Goal: Contribute content: Contribute content

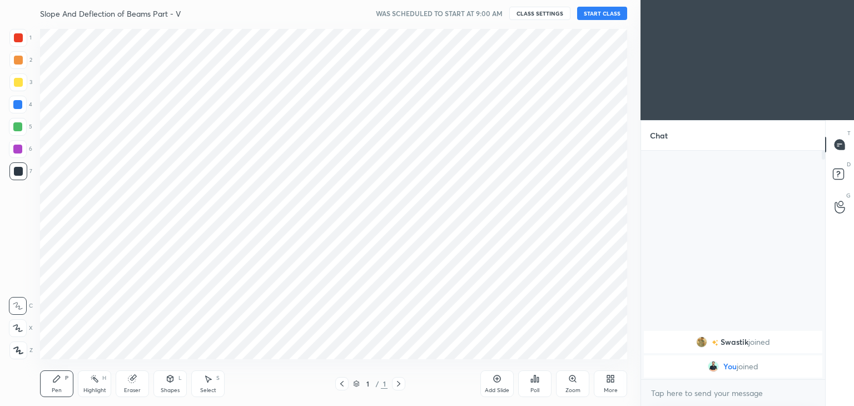
scroll to position [55285, 55024]
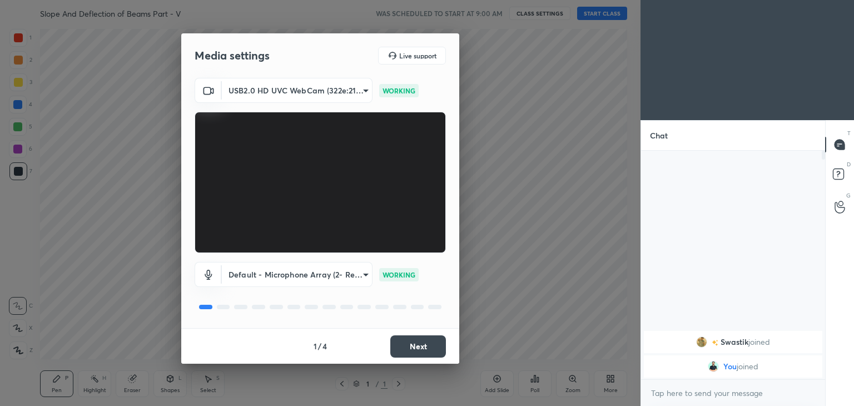
click at [422, 343] on button "Next" at bounding box center [418, 346] width 56 height 22
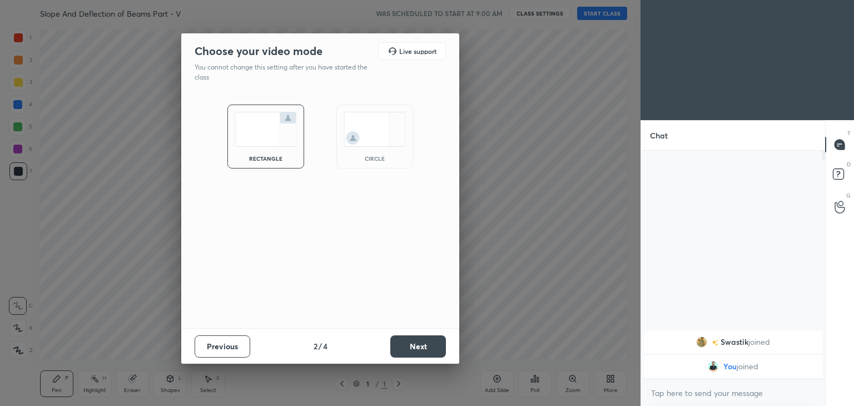
click at [432, 350] on button "Next" at bounding box center [418, 346] width 56 height 22
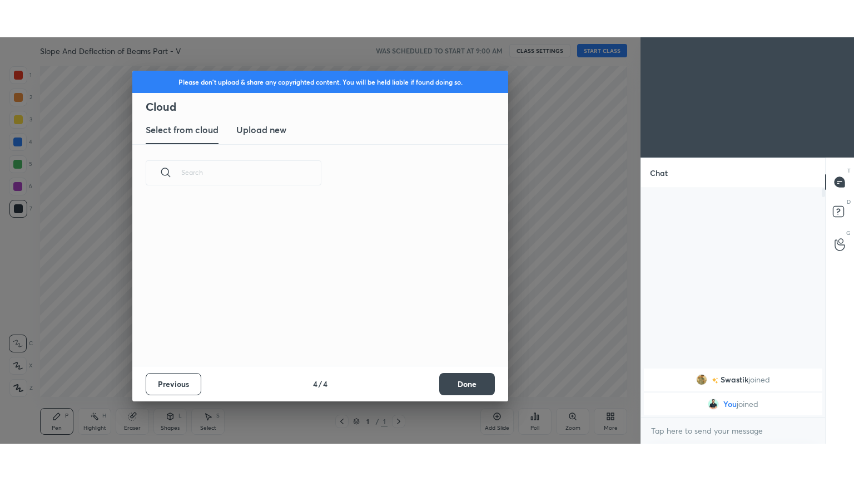
scroll to position [165, 357]
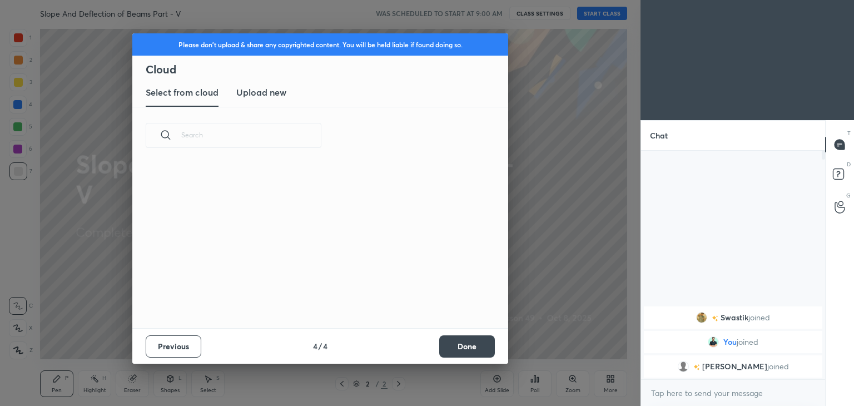
click at [476, 345] on button "Done" at bounding box center [467, 346] width 56 height 22
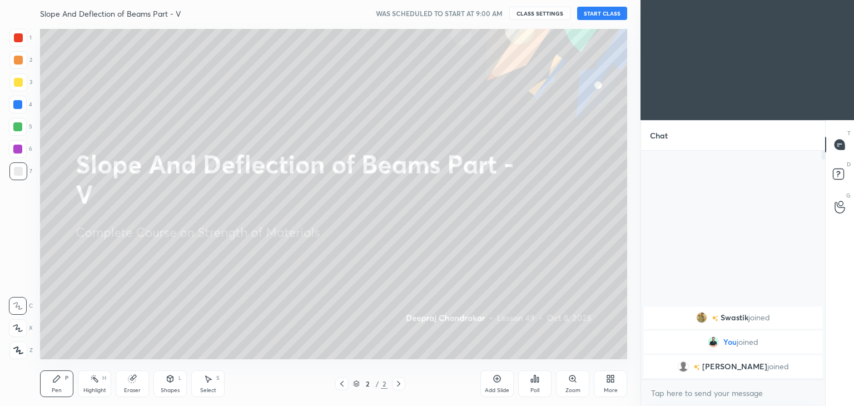
click at [472, 348] on div at bounding box center [320, 203] width 641 height 406
click at [605, 17] on button "START CLASS" at bounding box center [602, 13] width 50 height 13
click at [18, 82] on div at bounding box center [18, 82] width 9 height 9
click at [60, 379] on icon at bounding box center [56, 378] width 9 height 9
click at [170, 381] on icon at bounding box center [170, 380] width 0 height 4
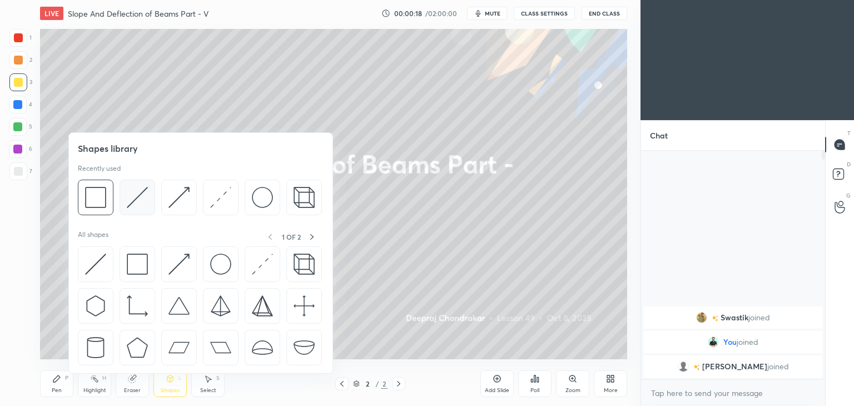
click at [136, 201] on img at bounding box center [137, 197] width 21 height 21
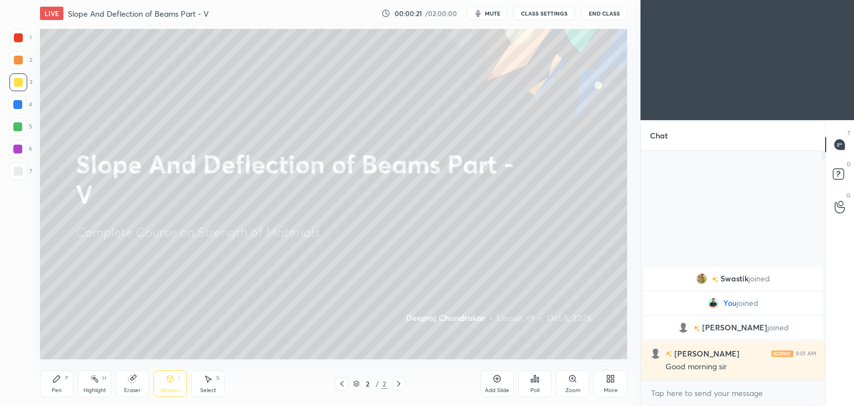
click at [19, 175] on div at bounding box center [18, 171] width 9 height 9
click at [60, 376] on icon at bounding box center [56, 378] width 9 height 9
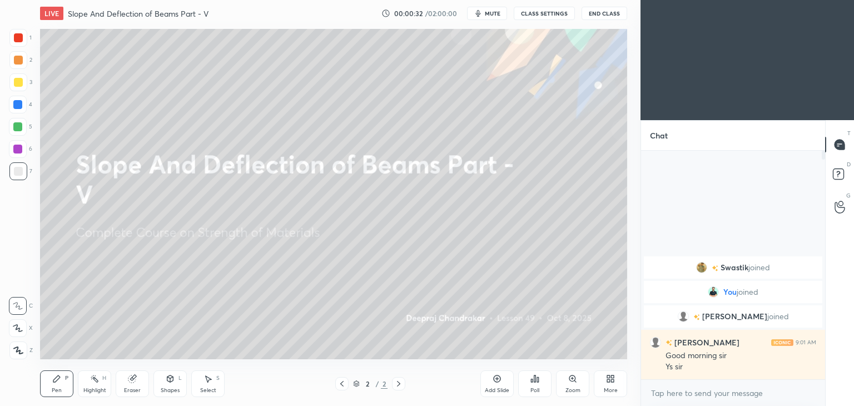
click at [497, 390] on div "Add Slide" at bounding box center [497, 391] width 24 height 6
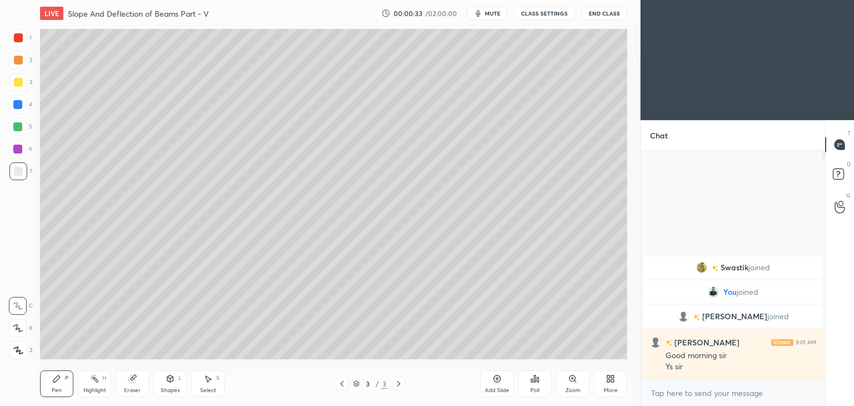
click at [22, 83] on div at bounding box center [18, 82] width 9 height 9
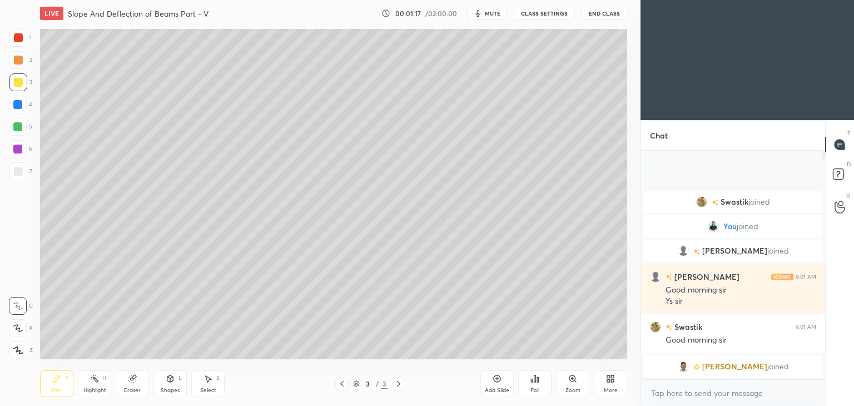
click at [607, 382] on icon at bounding box center [610, 378] width 9 height 9
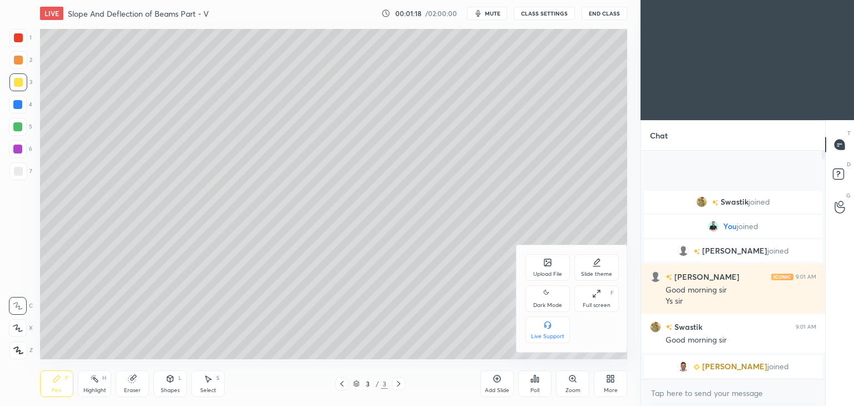
click at [601, 295] on div "Full screen F" at bounding box center [597, 298] width 44 height 27
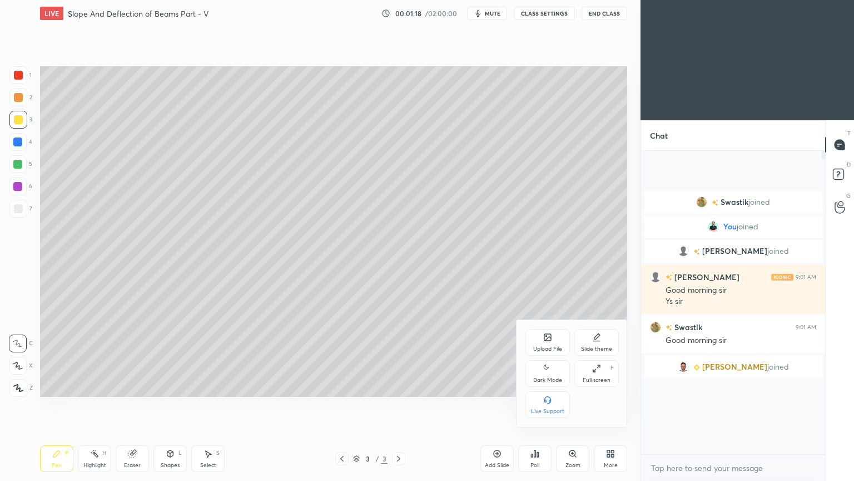
scroll to position [207, 181]
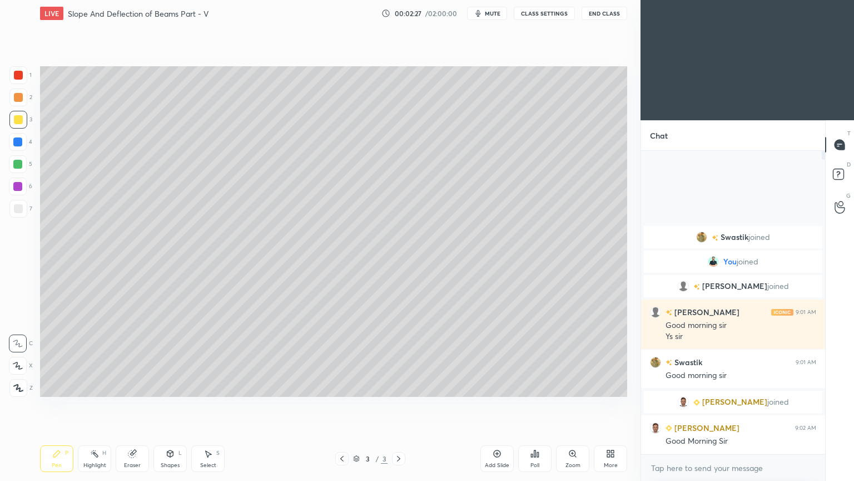
click at [58, 405] on icon at bounding box center [56, 453] width 7 height 7
click at [16, 211] on div at bounding box center [18, 208] width 9 height 9
click at [171, 405] on icon at bounding box center [170, 453] width 9 height 9
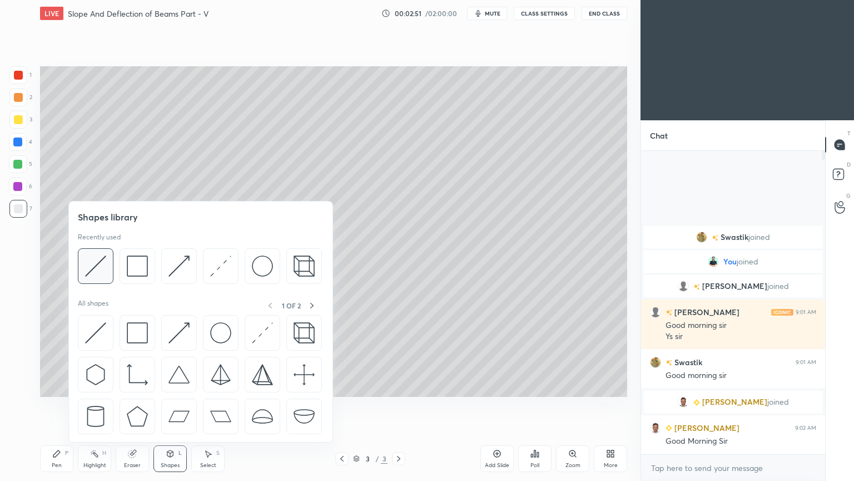
click at [96, 263] on img at bounding box center [95, 265] width 21 height 21
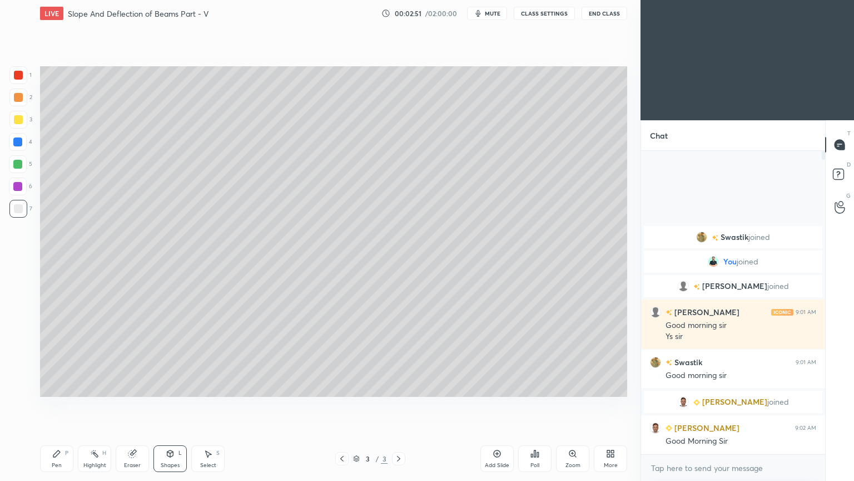
click at [18, 120] on div at bounding box center [18, 119] width 9 height 9
click at [205, 405] on icon at bounding box center [208, 453] width 9 height 9
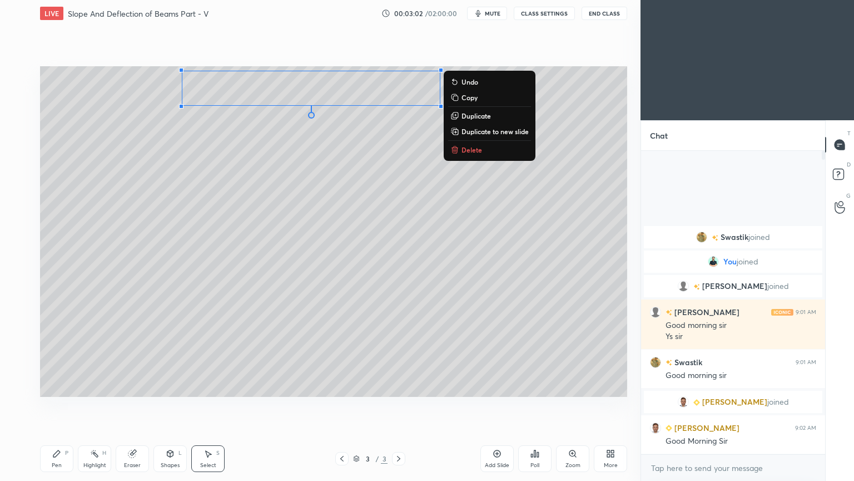
click at [59, 405] on icon at bounding box center [56, 453] width 9 height 9
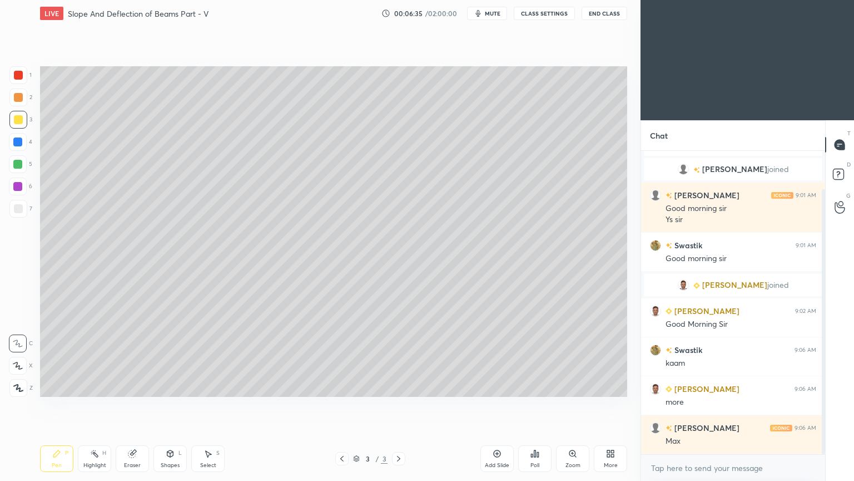
scroll to position [82, 0]
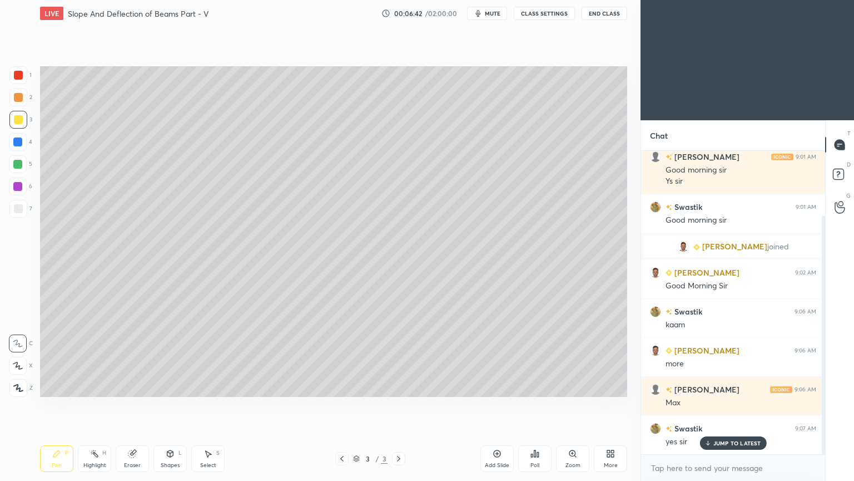
click at [18, 209] on div at bounding box center [18, 208] width 9 height 9
click at [56, 405] on icon at bounding box center [56, 453] width 7 height 7
click at [494, 405] on icon at bounding box center [497, 453] width 9 height 9
click at [164, 405] on div "Shapes L" at bounding box center [170, 458] width 33 height 27
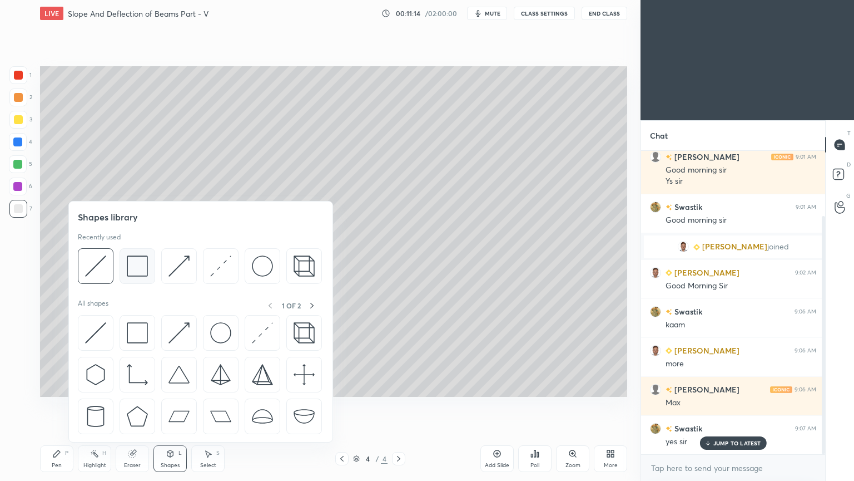
click at [134, 267] on img at bounding box center [137, 265] width 21 height 21
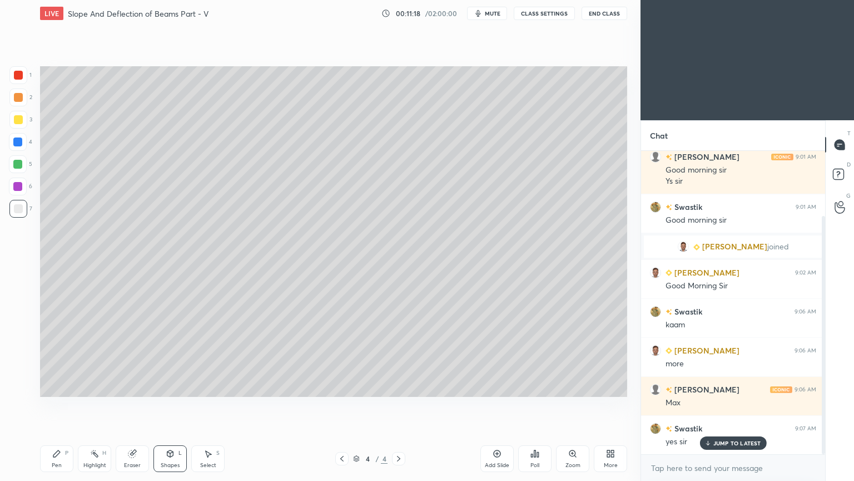
click at [52, 405] on icon at bounding box center [56, 453] width 9 height 9
click at [20, 121] on div at bounding box center [18, 119] width 9 height 9
click at [171, 405] on div "Shapes L" at bounding box center [170, 458] width 33 height 27
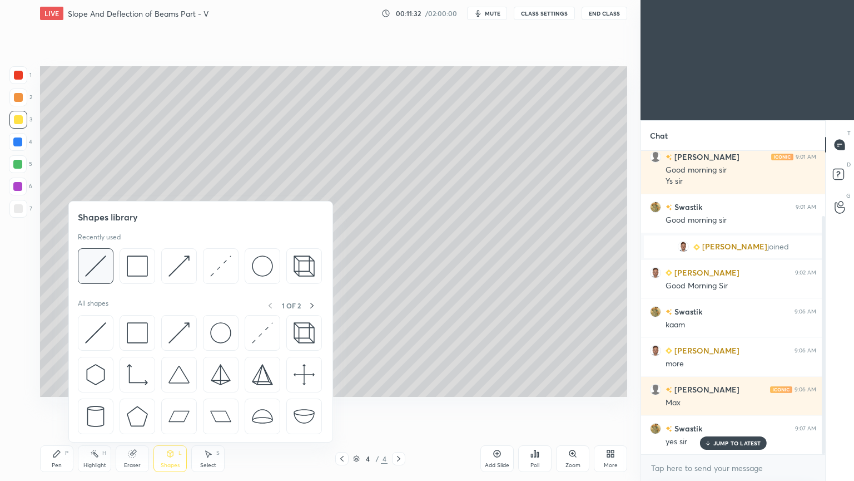
click at [105, 265] on img at bounding box center [95, 265] width 21 height 21
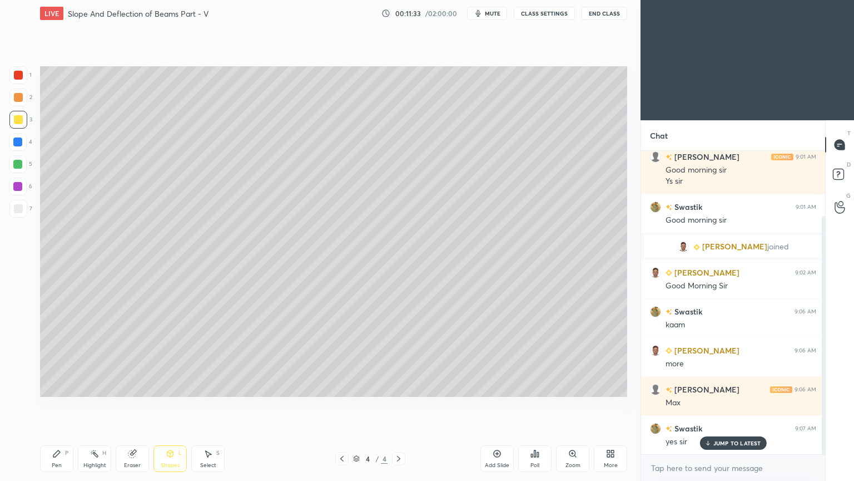
click at [17, 189] on div at bounding box center [17, 186] width 9 height 9
click at [166, 405] on div "Shapes L" at bounding box center [170, 458] width 33 height 27
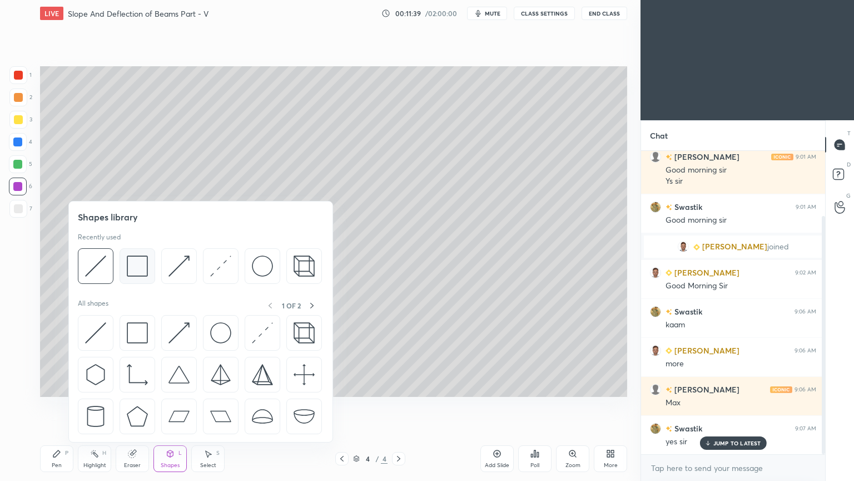
click at [140, 266] on img at bounding box center [137, 265] width 21 height 21
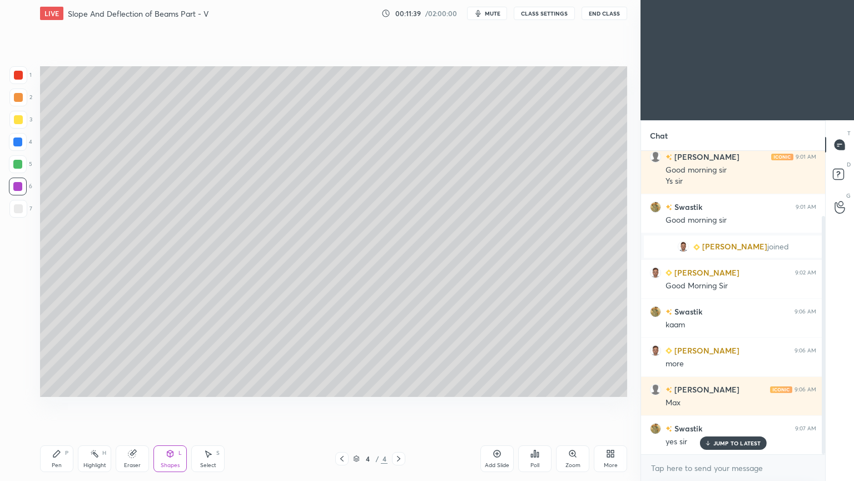
click at [13, 211] on div at bounding box center [18, 209] width 18 height 18
click at [61, 405] on div "Pen P" at bounding box center [56, 458] width 33 height 27
click at [18, 125] on div at bounding box center [18, 120] width 18 height 18
click at [172, 405] on div "Shapes L" at bounding box center [170, 458] width 33 height 27
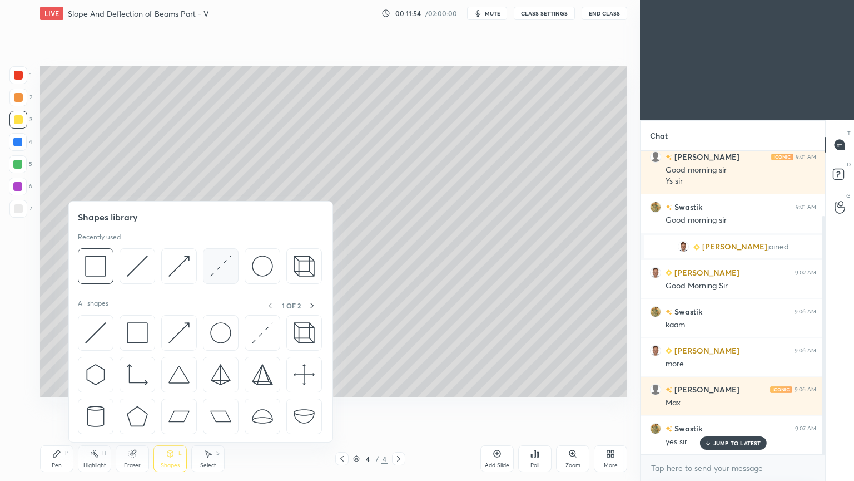
click at [217, 265] on img at bounding box center [220, 265] width 21 height 21
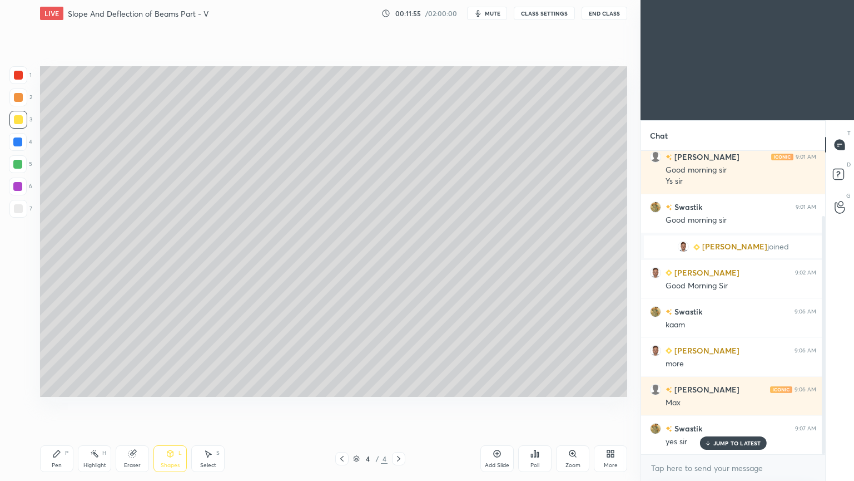
click at [17, 75] on div at bounding box center [18, 75] width 9 height 9
click at [172, 405] on div "Shapes" at bounding box center [170, 465] width 19 height 6
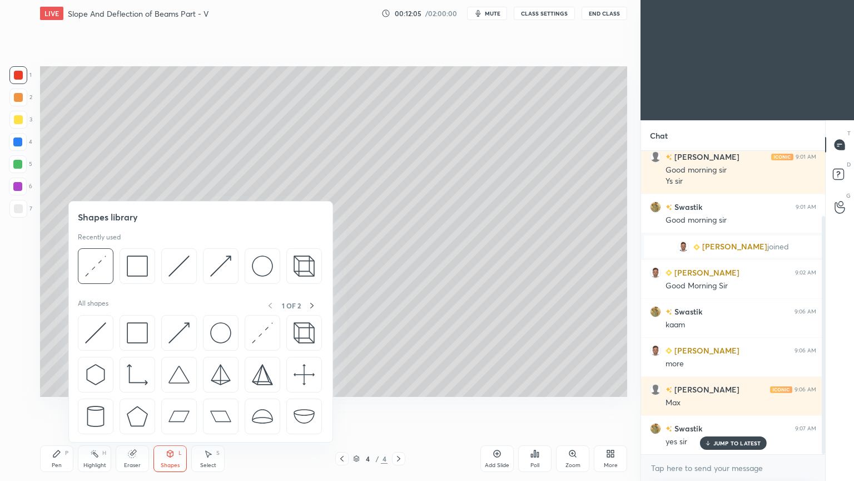
click at [61, 405] on icon at bounding box center [56, 453] width 9 height 9
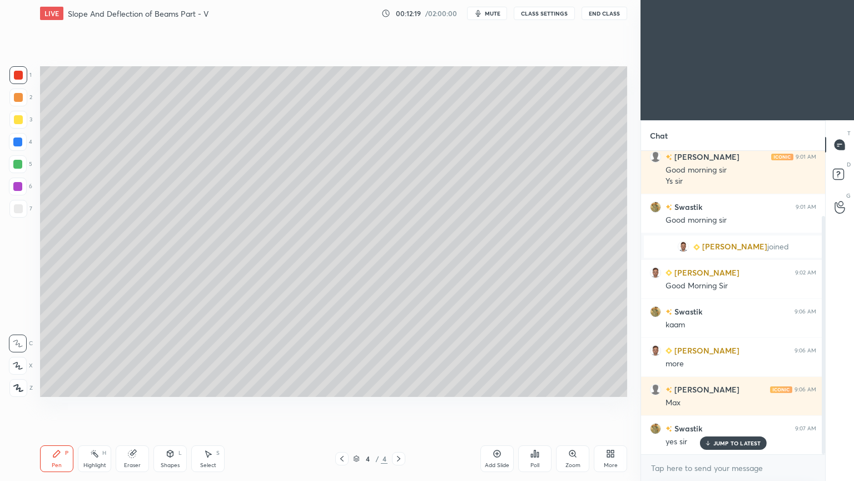
click at [174, 405] on icon at bounding box center [170, 453] width 9 height 9
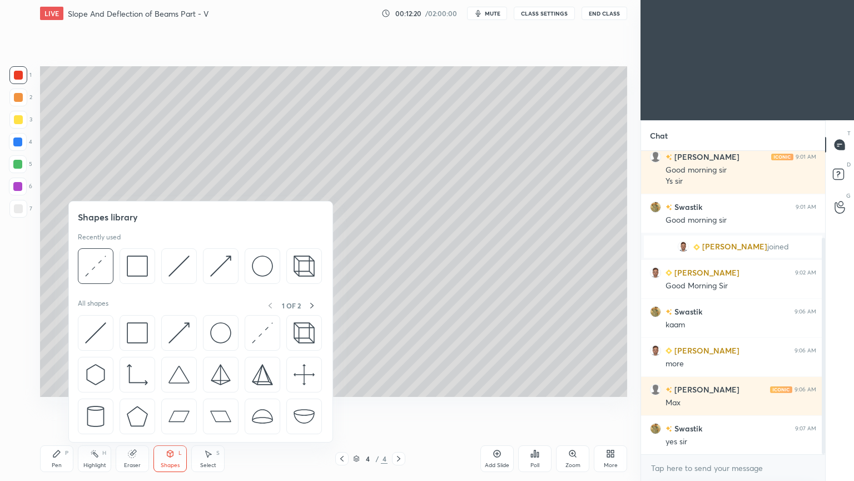
scroll to position [122, 0]
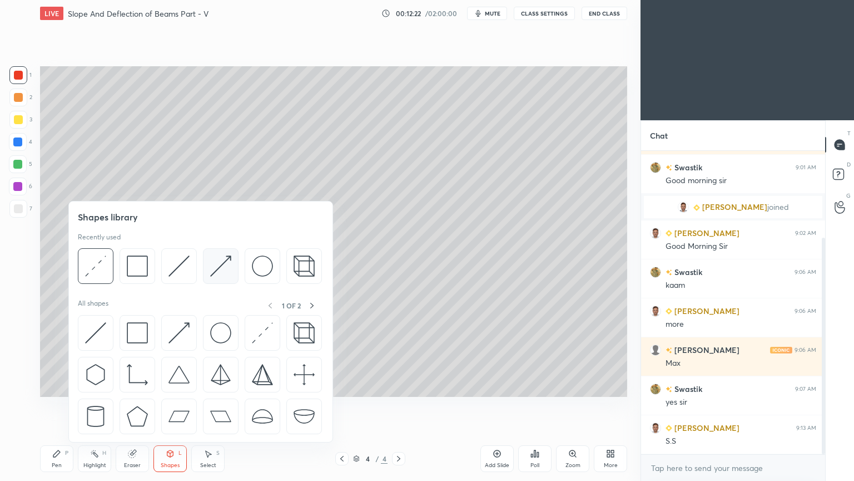
click at [216, 269] on img at bounding box center [220, 265] width 21 height 21
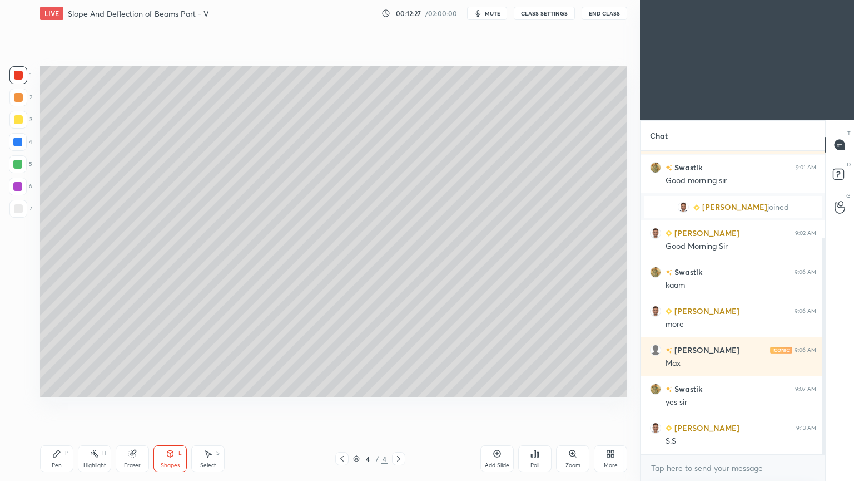
click at [19, 141] on div at bounding box center [17, 141] width 9 height 9
click at [167, 405] on div "Shapes" at bounding box center [170, 465] width 19 height 6
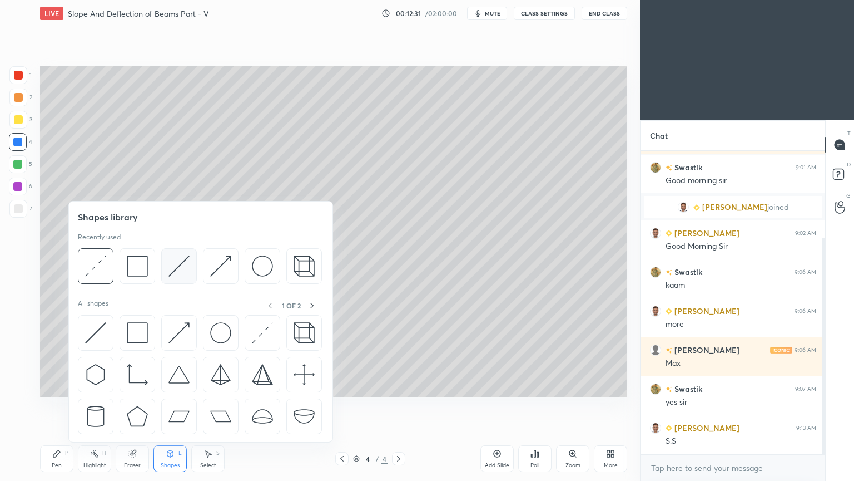
click at [178, 260] on img at bounding box center [179, 265] width 21 height 21
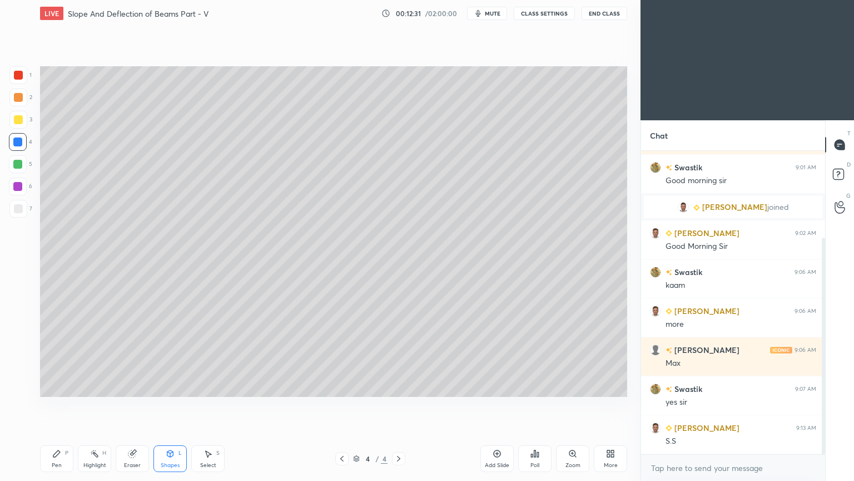
click at [23, 164] on div at bounding box center [18, 164] width 18 height 18
click at [57, 405] on icon at bounding box center [56, 453] width 9 height 9
click at [17, 81] on div at bounding box center [18, 75] width 18 height 18
click at [169, 405] on div "Shapes L" at bounding box center [170, 458] width 33 height 27
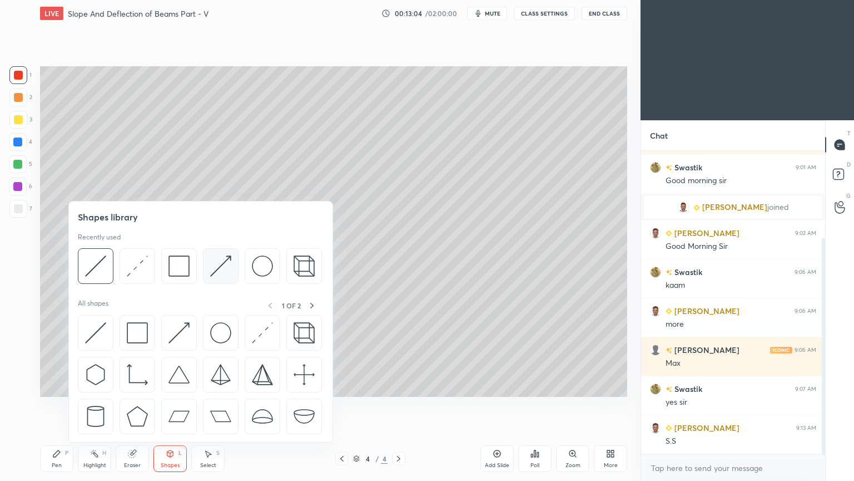
click at [216, 265] on img at bounding box center [220, 265] width 21 height 21
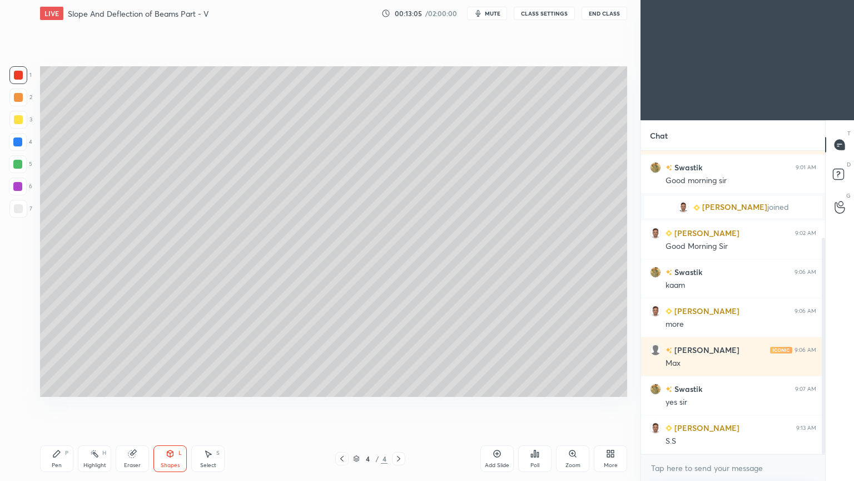
click at [24, 120] on div at bounding box center [18, 120] width 18 height 18
click at [57, 405] on icon at bounding box center [56, 453] width 7 height 7
click at [17, 143] on div at bounding box center [17, 141] width 9 height 9
click at [170, 405] on div "Shapes L" at bounding box center [170, 458] width 33 height 27
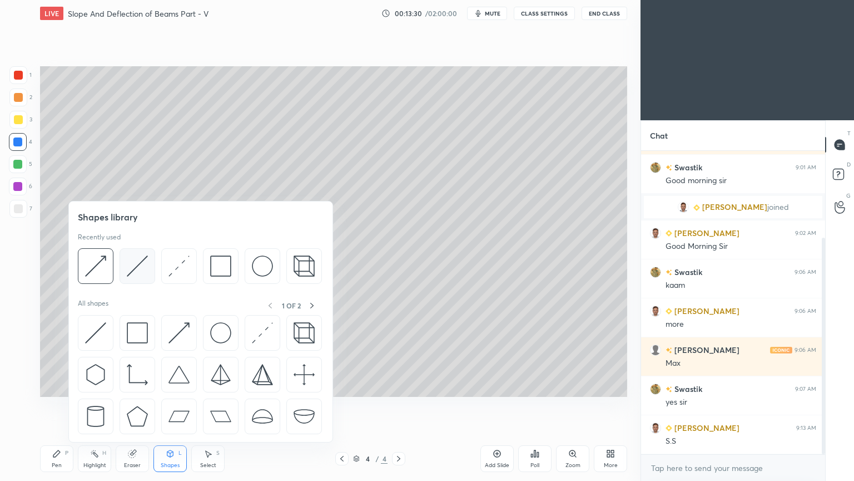
click at [126, 269] on div at bounding box center [138, 266] width 36 height 36
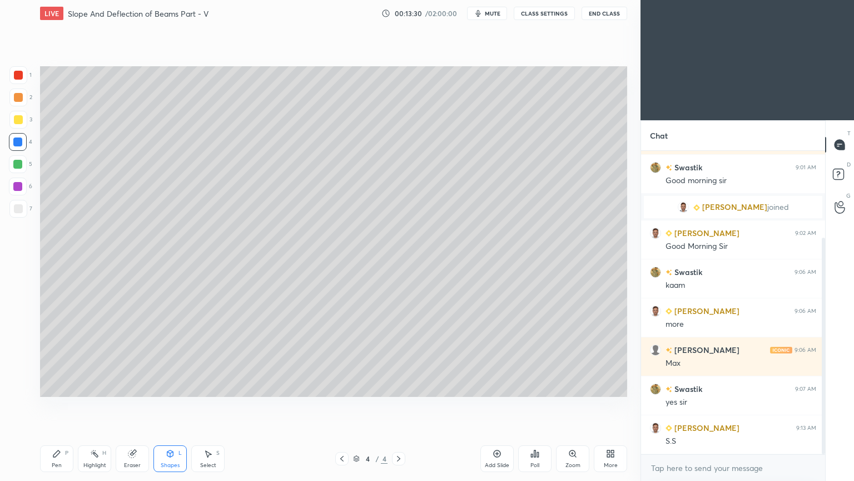
click at [23, 165] on div at bounding box center [18, 164] width 18 height 18
click at [56, 405] on icon at bounding box center [56, 453] width 7 height 7
click at [208, 405] on div "Select S" at bounding box center [207, 458] width 33 height 27
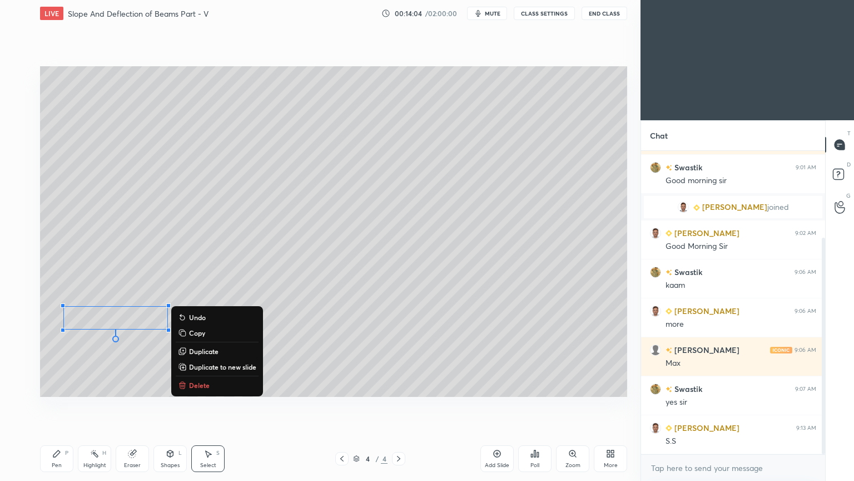
click at [55, 405] on icon at bounding box center [56, 453] width 9 height 9
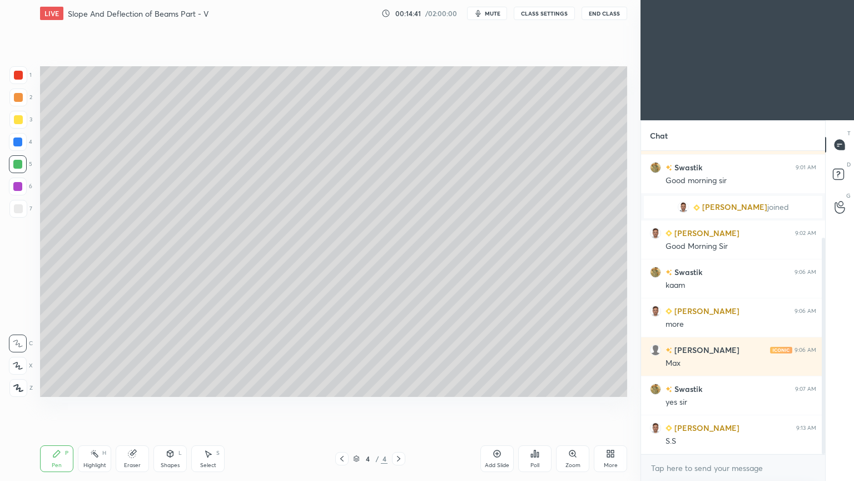
click at [170, 405] on div "Shapes" at bounding box center [170, 465] width 19 height 6
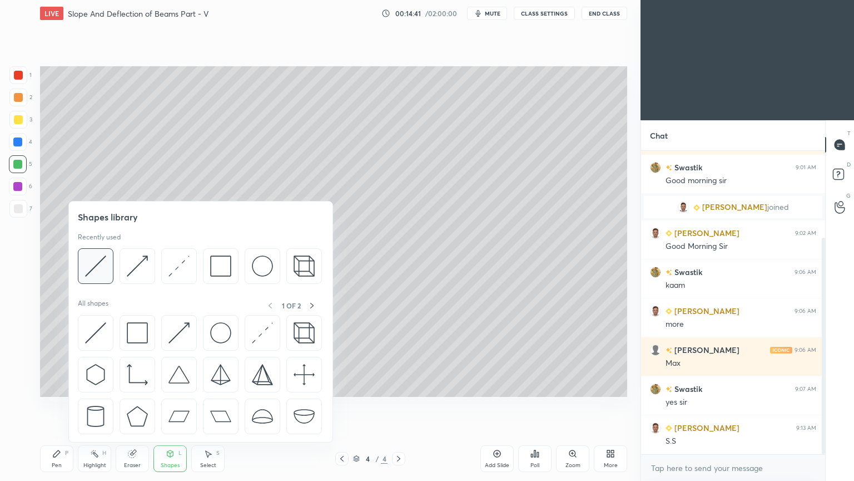
click at [95, 266] on img at bounding box center [95, 265] width 21 height 21
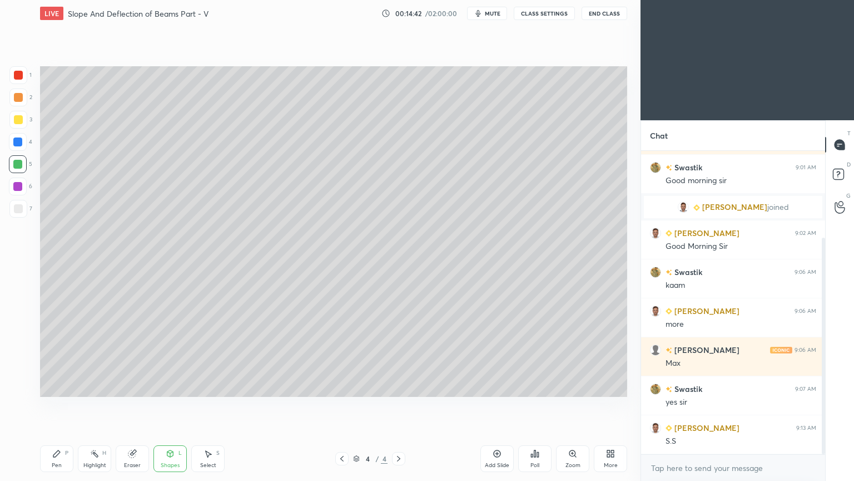
click at [15, 211] on div at bounding box center [18, 208] width 9 height 9
click at [23, 185] on div at bounding box center [18, 186] width 18 height 18
click at [58, 405] on icon at bounding box center [56, 453] width 7 height 7
click at [20, 162] on div at bounding box center [17, 164] width 9 height 9
click at [169, 405] on icon at bounding box center [170, 453] width 9 height 9
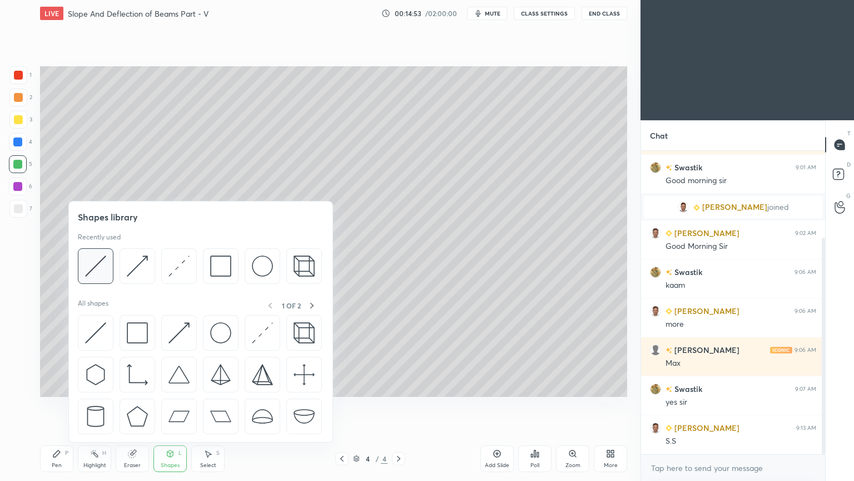
click at [98, 258] on img at bounding box center [95, 265] width 21 height 21
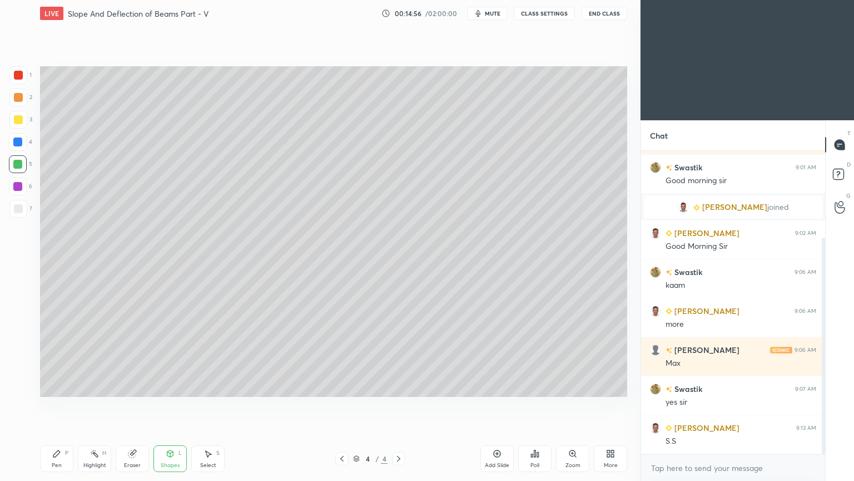
click at [56, 405] on icon at bounding box center [56, 453] width 9 height 9
click at [177, 405] on div "Shapes L" at bounding box center [170, 458] width 33 height 27
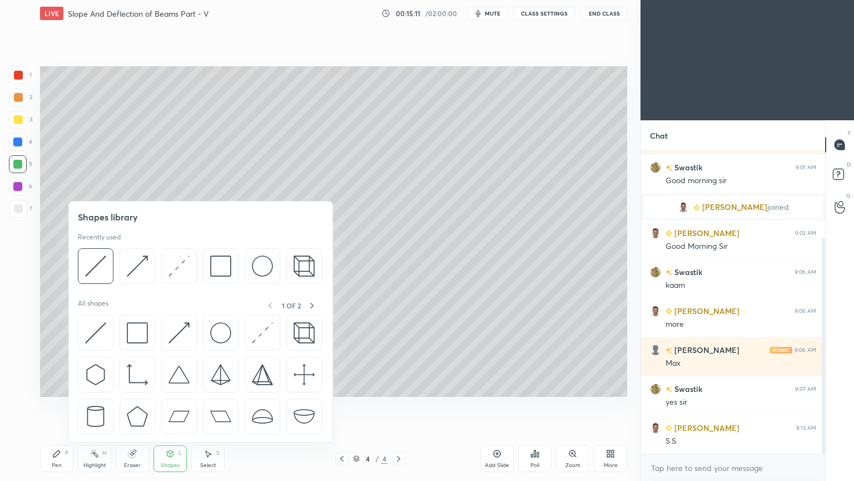
click at [65, 405] on div "P" at bounding box center [66, 453] width 3 height 6
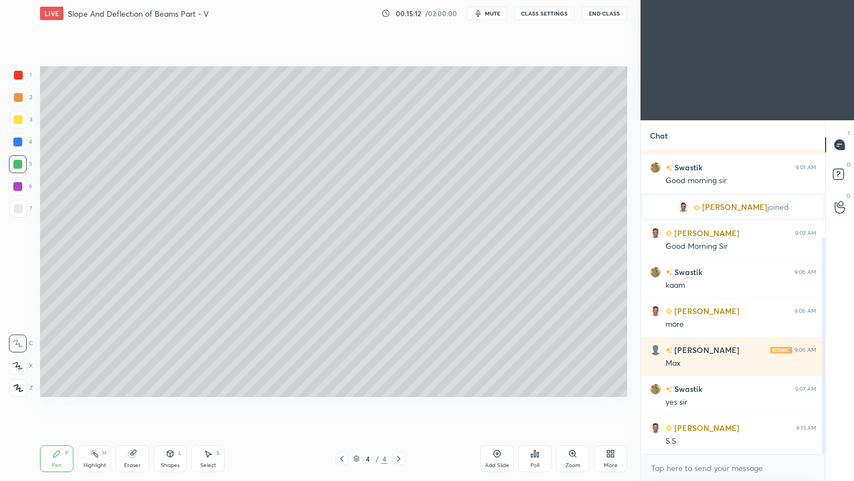
click at [24, 147] on div at bounding box center [18, 142] width 18 height 18
click at [169, 405] on icon at bounding box center [170, 453] width 9 height 9
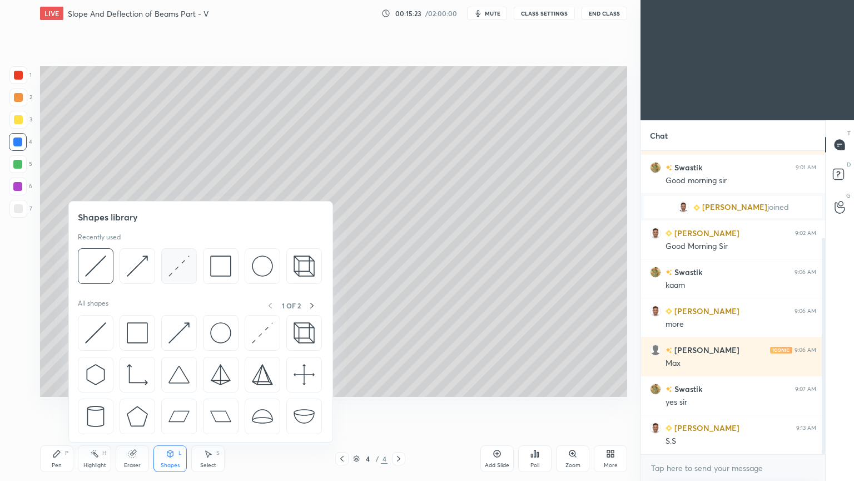
click at [175, 263] on img at bounding box center [179, 265] width 21 height 21
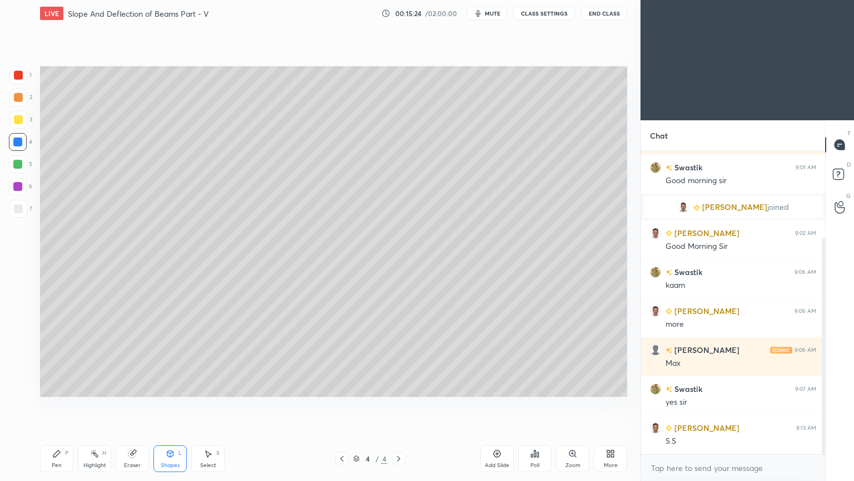
click at [19, 73] on div at bounding box center [18, 75] width 9 height 9
click at [59, 405] on icon at bounding box center [56, 453] width 7 height 7
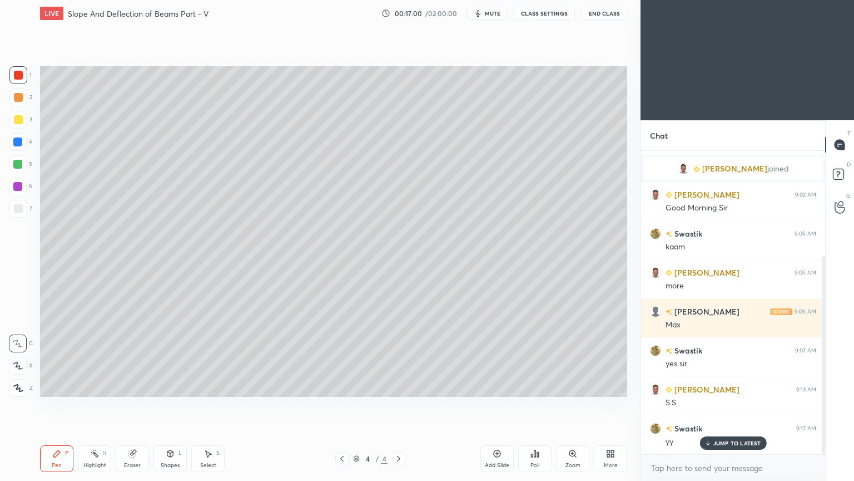
click at [216, 405] on div "Select S" at bounding box center [207, 458] width 33 height 27
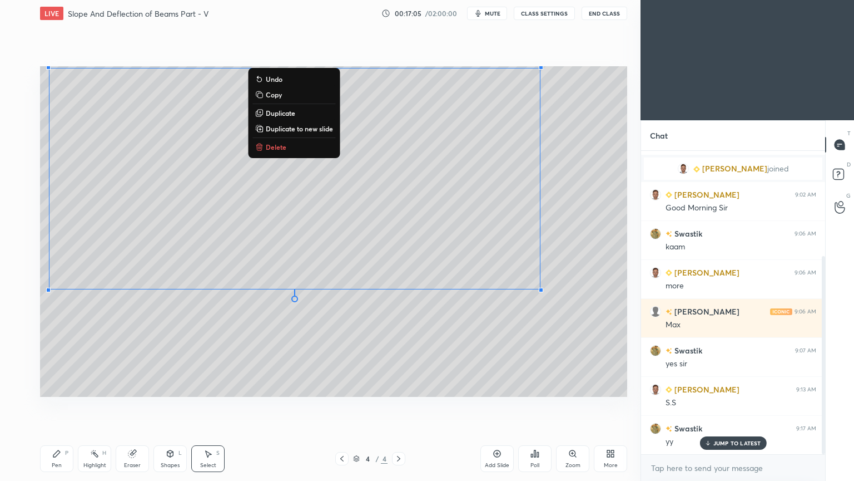
click at [65, 405] on div "P" at bounding box center [66, 453] width 3 height 6
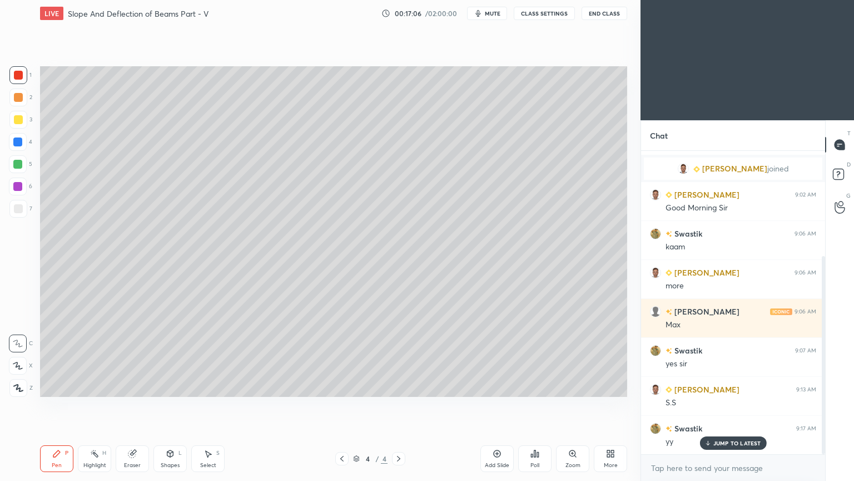
click at [20, 208] on div at bounding box center [18, 208] width 9 height 9
click at [136, 405] on icon at bounding box center [132, 453] width 9 height 9
click at [18, 365] on icon at bounding box center [17, 365] width 9 height 9
click at [62, 405] on div "Pen P" at bounding box center [56, 458] width 33 height 27
click at [129, 405] on icon at bounding box center [132, 453] width 9 height 9
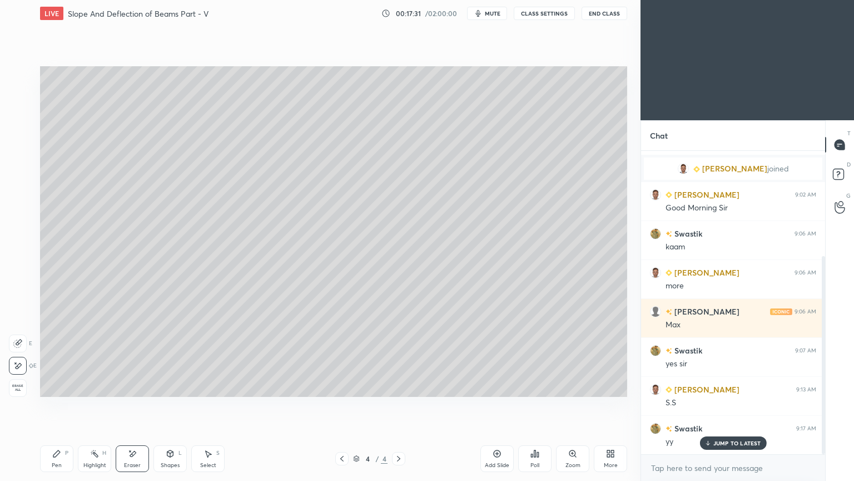
click at [53, 405] on div "Pen P" at bounding box center [56, 458] width 33 height 27
click at [18, 125] on div at bounding box center [18, 120] width 18 height 18
click at [16, 208] on div at bounding box center [18, 208] width 9 height 9
click at [18, 121] on div at bounding box center [18, 119] width 9 height 9
click at [504, 405] on div "Add Slide" at bounding box center [497, 465] width 24 height 6
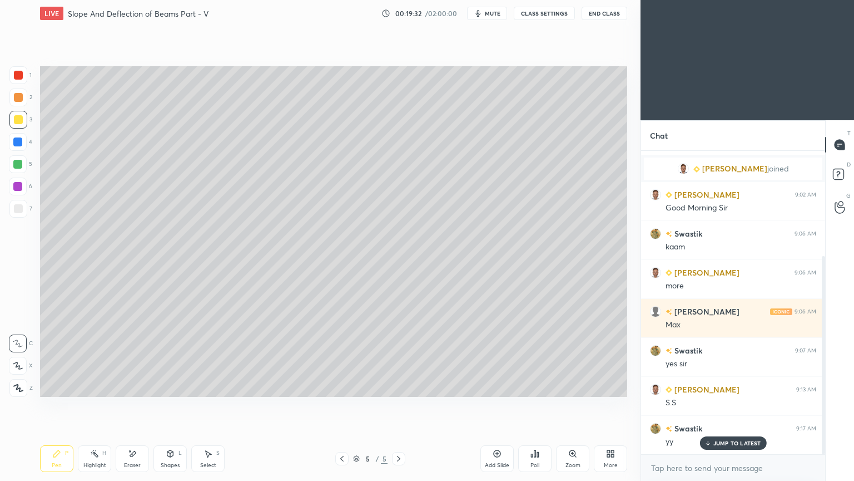
click at [129, 405] on icon at bounding box center [132, 453] width 9 height 9
click at [60, 405] on icon at bounding box center [56, 453] width 9 height 9
click at [18, 76] on div at bounding box center [18, 75] width 9 height 9
click at [21, 119] on div at bounding box center [18, 119] width 9 height 9
click at [21, 77] on div at bounding box center [18, 75] width 9 height 9
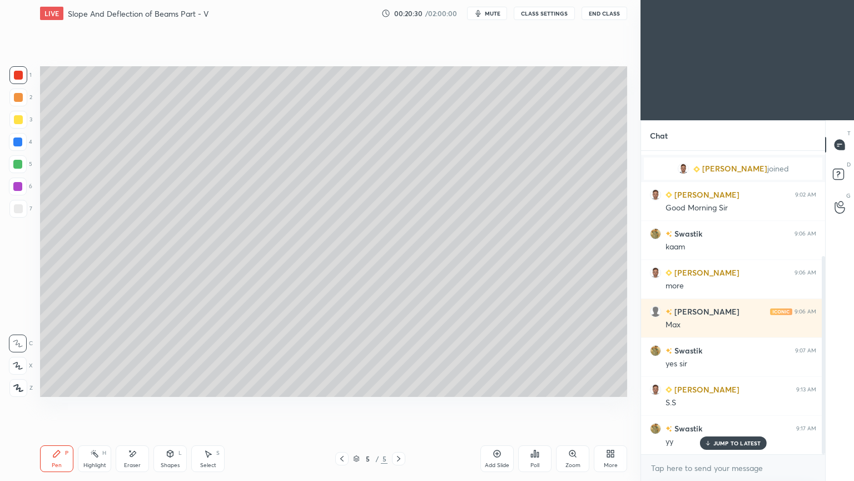
click at [205, 405] on div "Select S" at bounding box center [207, 458] width 33 height 27
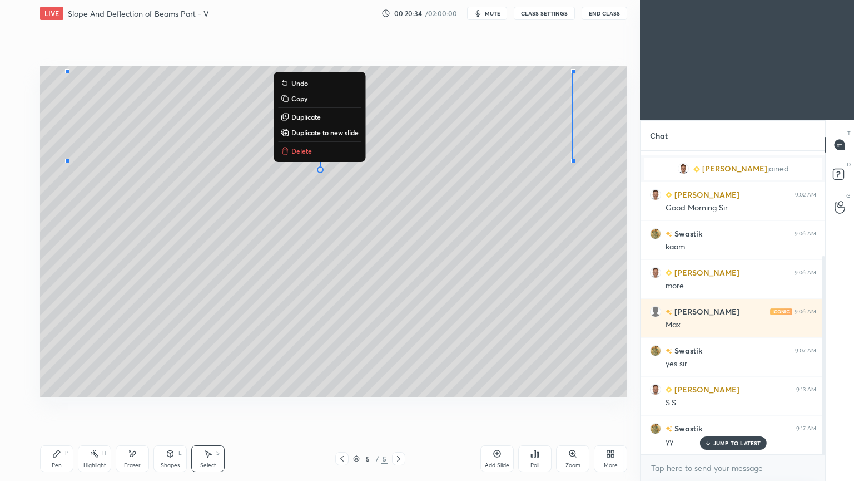
click at [57, 405] on div "Pen P" at bounding box center [56, 458] width 33 height 27
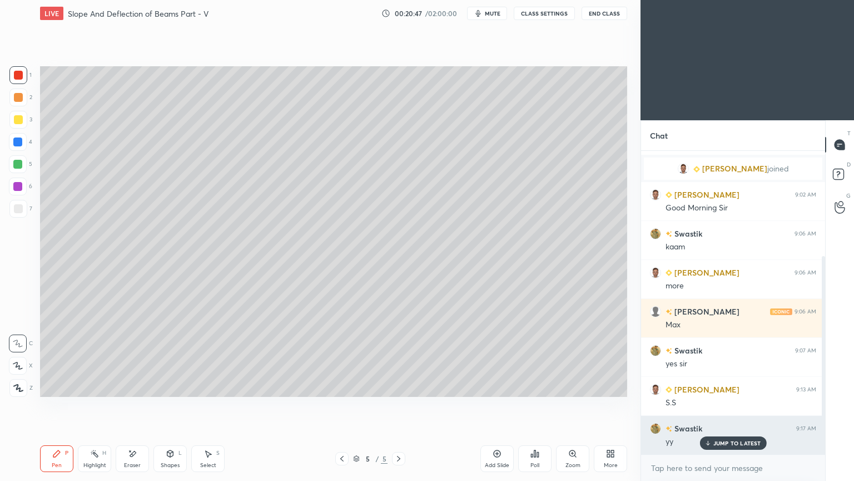
click at [736, 405] on div "JUMP TO LATEST" at bounding box center [733, 442] width 67 height 13
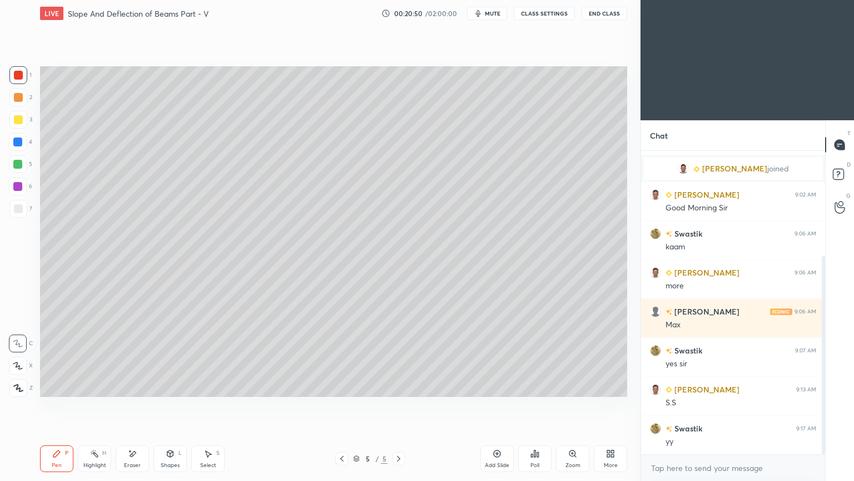
click at [16, 126] on div at bounding box center [18, 120] width 18 height 18
click at [347, 405] on div at bounding box center [341, 458] width 13 height 13
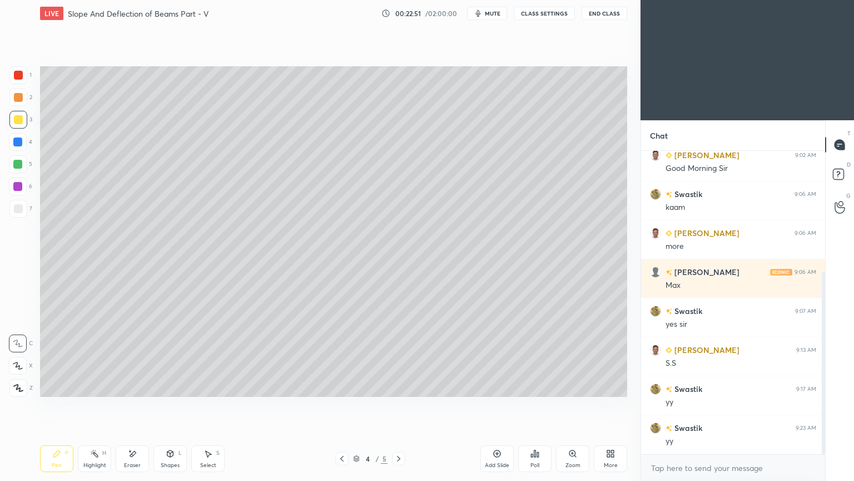
click at [397, 405] on icon at bounding box center [398, 458] width 9 height 9
click at [51, 405] on div "Pen P" at bounding box center [56, 458] width 33 height 27
click at [497, 405] on div "Add Slide" at bounding box center [497, 458] width 33 height 27
click at [174, 405] on icon at bounding box center [170, 453] width 9 height 9
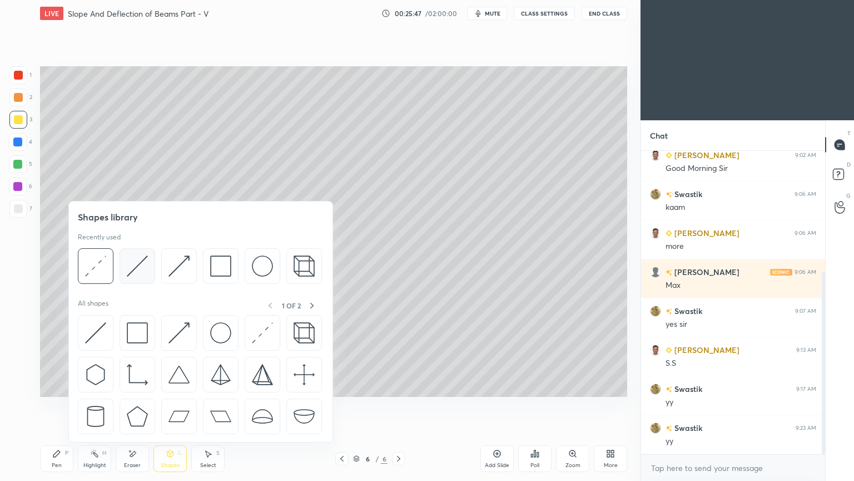
click at [140, 268] on img at bounding box center [137, 265] width 21 height 21
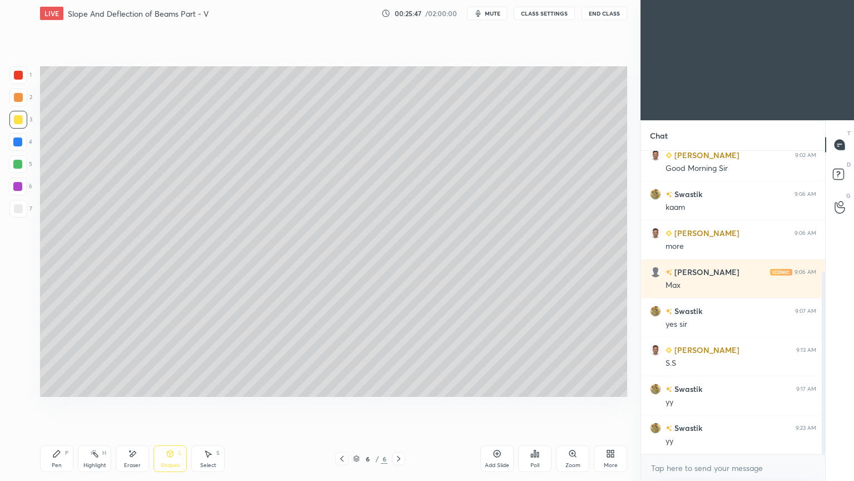
click at [14, 212] on div at bounding box center [18, 208] width 9 height 9
click at [60, 405] on icon at bounding box center [56, 453] width 9 height 9
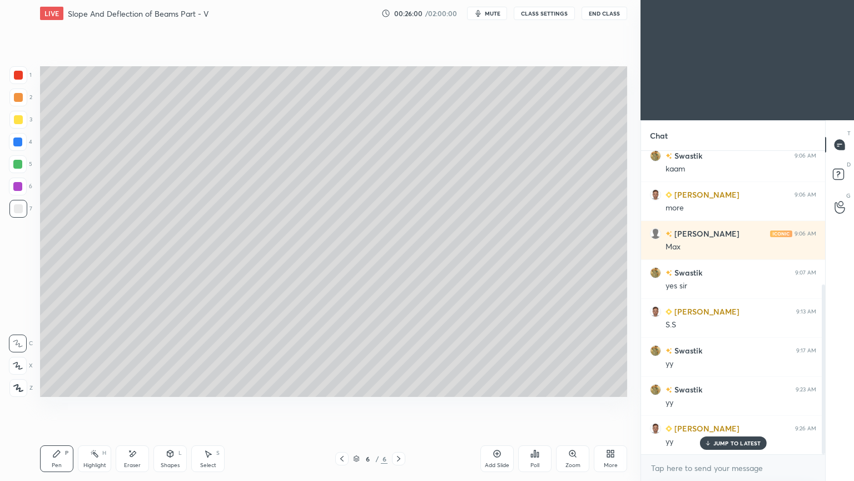
scroll to position [278, 0]
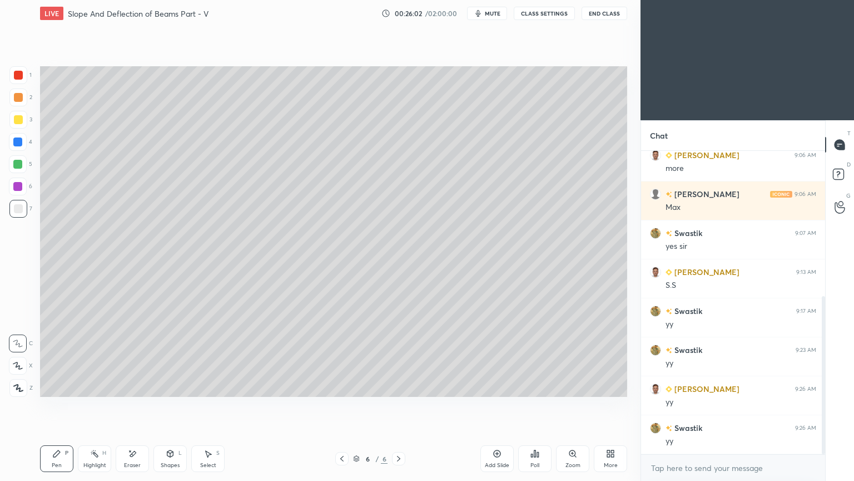
click at [167, 405] on div "Shapes L" at bounding box center [170, 458] width 33 height 27
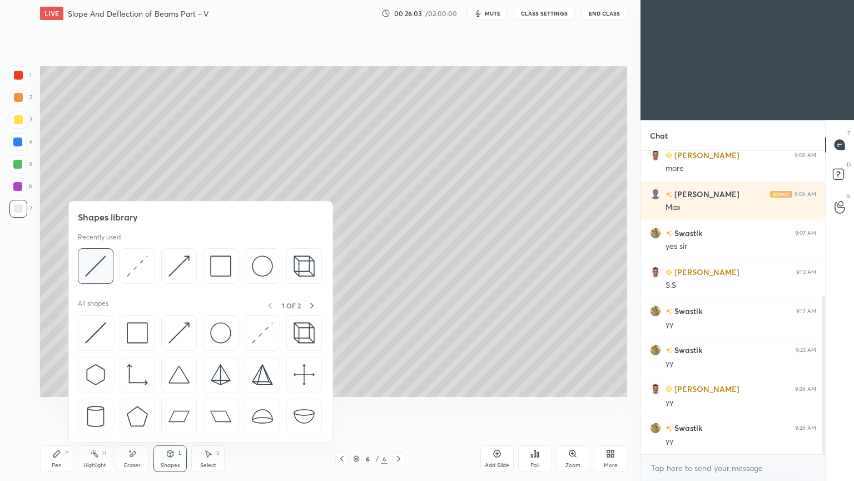
click at [98, 263] on img at bounding box center [95, 265] width 21 height 21
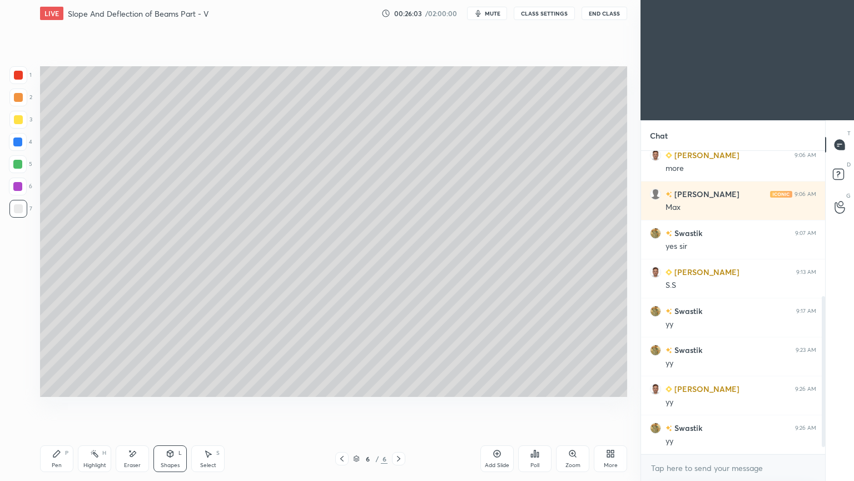
scroll to position [316, 0]
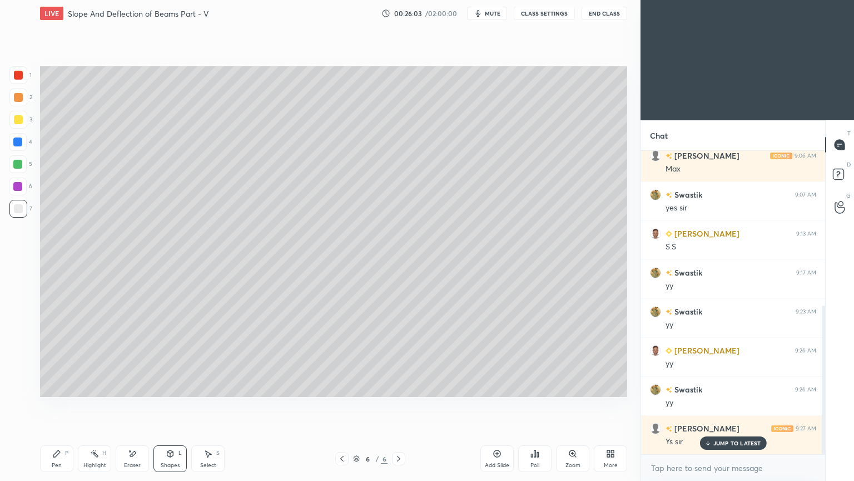
click at [20, 206] on div at bounding box center [18, 208] width 9 height 9
click at [128, 405] on div "Eraser" at bounding box center [132, 465] width 17 height 6
click at [171, 405] on icon at bounding box center [170, 453] width 9 height 9
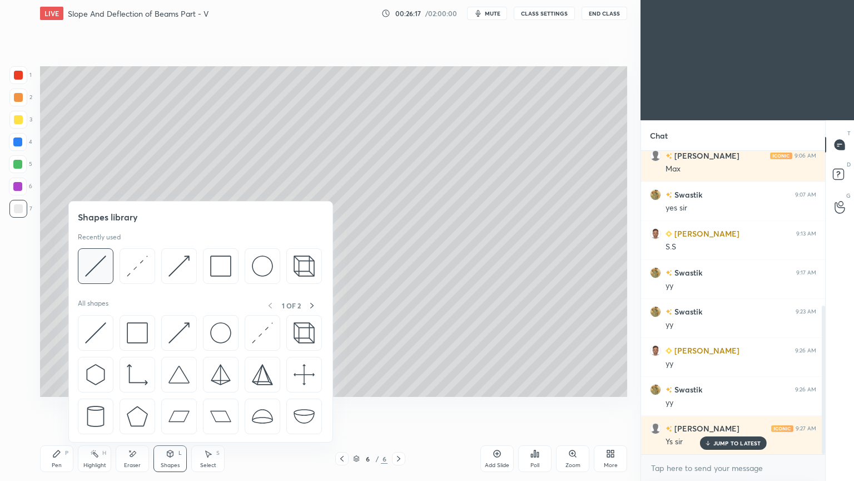
click at [100, 264] on img at bounding box center [95, 265] width 21 height 21
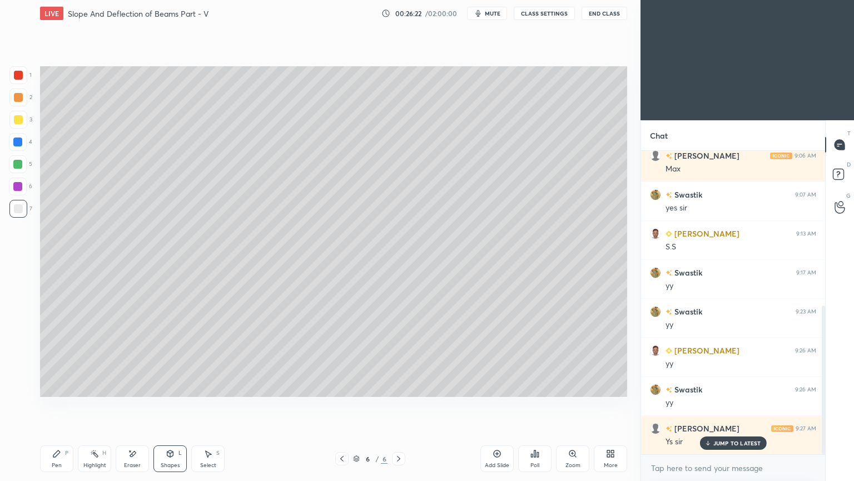
click at [56, 405] on icon at bounding box center [56, 453] width 7 height 7
click at [178, 405] on div "Shapes L" at bounding box center [170, 458] width 33 height 27
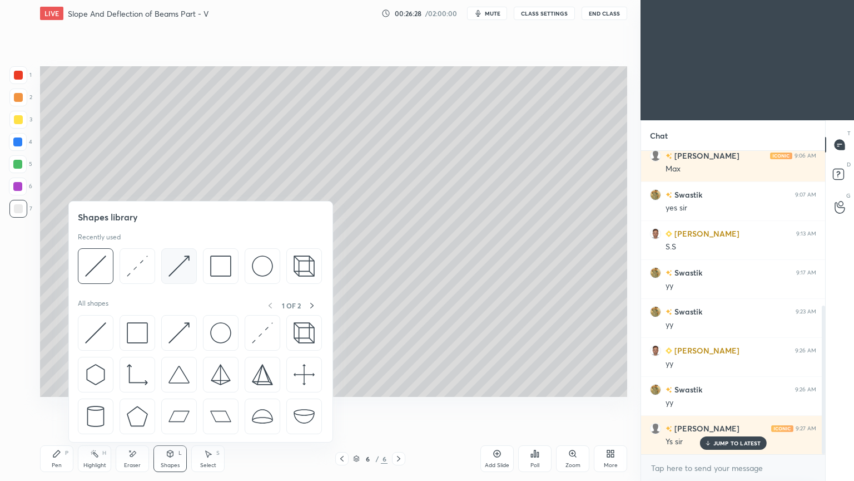
click at [175, 263] on img at bounding box center [179, 265] width 21 height 21
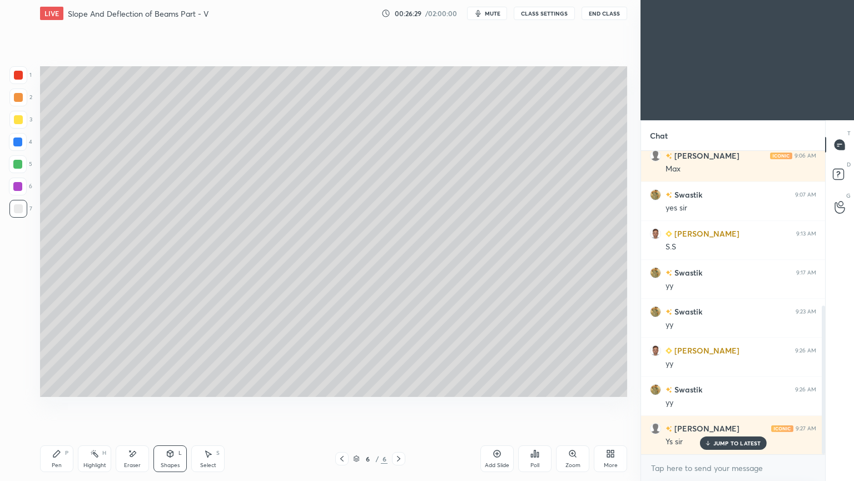
click at [18, 73] on div at bounding box center [18, 75] width 9 height 9
click at [55, 405] on icon at bounding box center [56, 453] width 7 height 7
click at [169, 405] on icon at bounding box center [170, 453] width 9 height 9
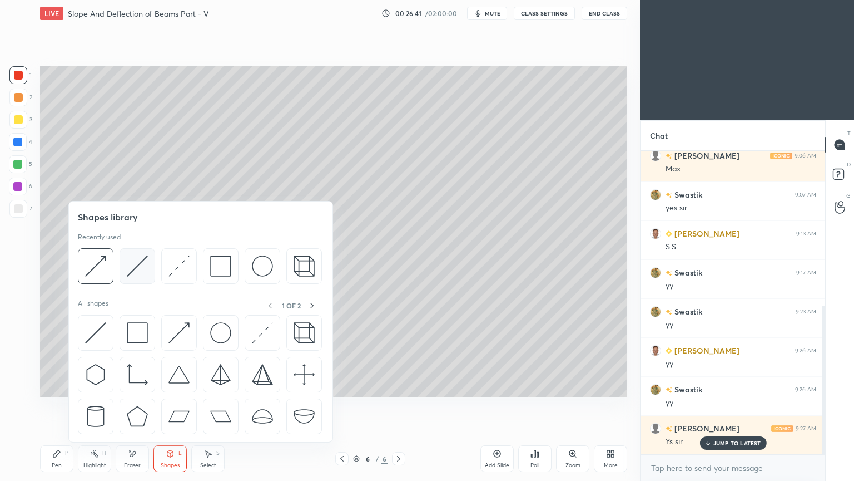
click at [141, 264] on img at bounding box center [137, 265] width 21 height 21
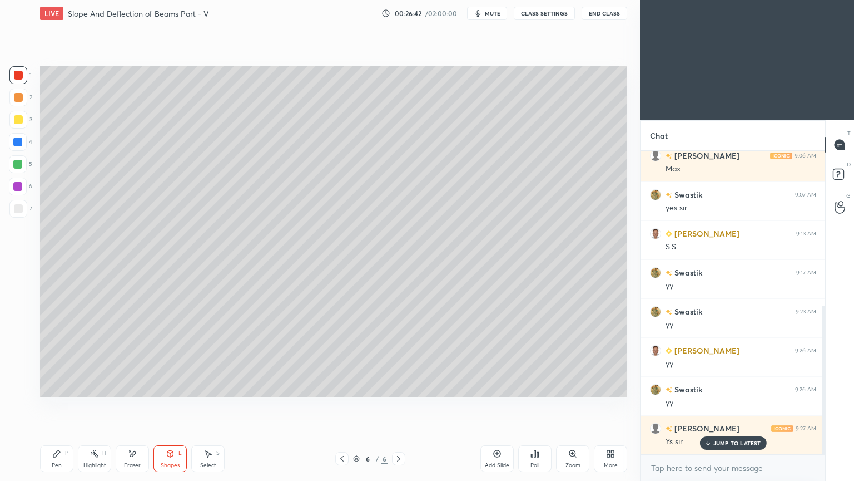
click at [18, 141] on div at bounding box center [17, 141] width 9 height 9
click at [60, 405] on div "Pen P" at bounding box center [56, 458] width 33 height 27
click at [23, 167] on div at bounding box center [18, 164] width 18 height 18
click at [17, 122] on div at bounding box center [18, 119] width 9 height 9
click at [136, 405] on icon at bounding box center [132, 453] width 9 height 9
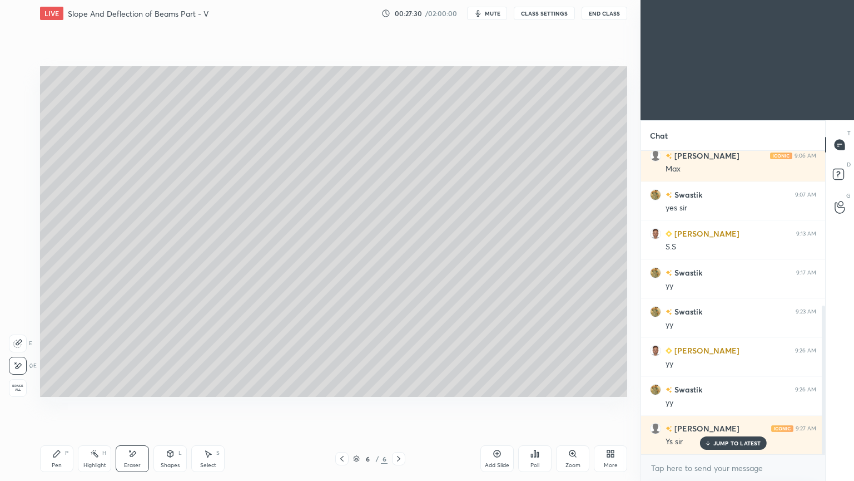
click at [22, 346] on div at bounding box center [18, 343] width 18 height 18
click at [169, 405] on div "Shapes L" at bounding box center [170, 458] width 33 height 27
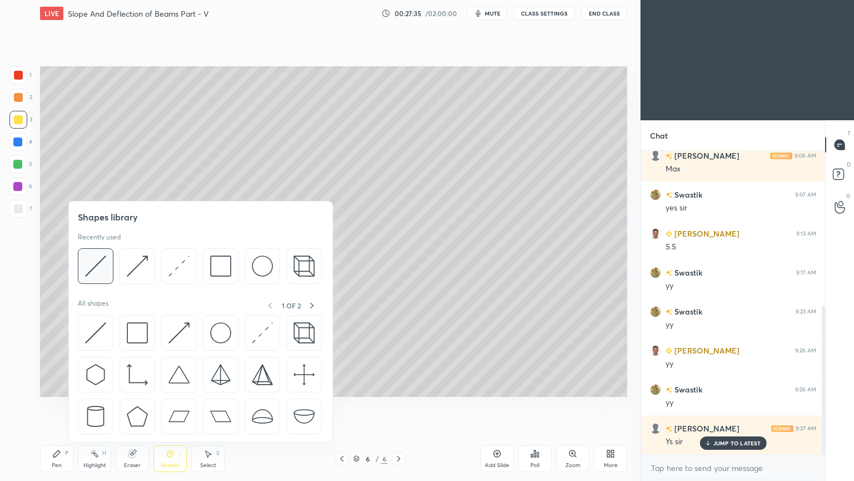
click at [99, 263] on img at bounding box center [95, 265] width 21 height 21
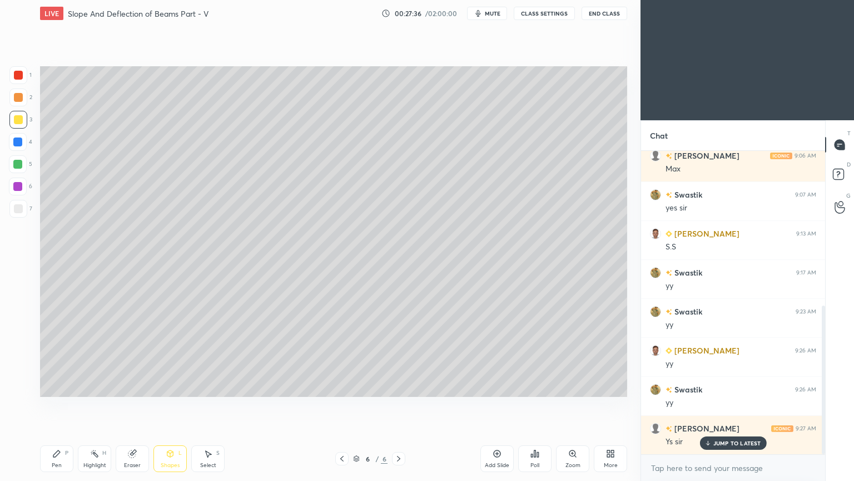
click at [16, 166] on div at bounding box center [17, 164] width 9 height 9
click at [169, 405] on icon at bounding box center [170, 453] width 6 height 7
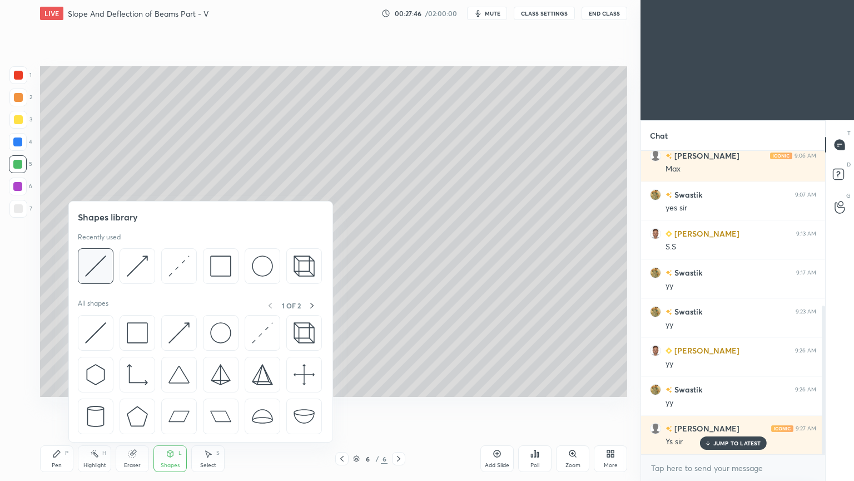
click at [98, 260] on img at bounding box center [95, 265] width 21 height 21
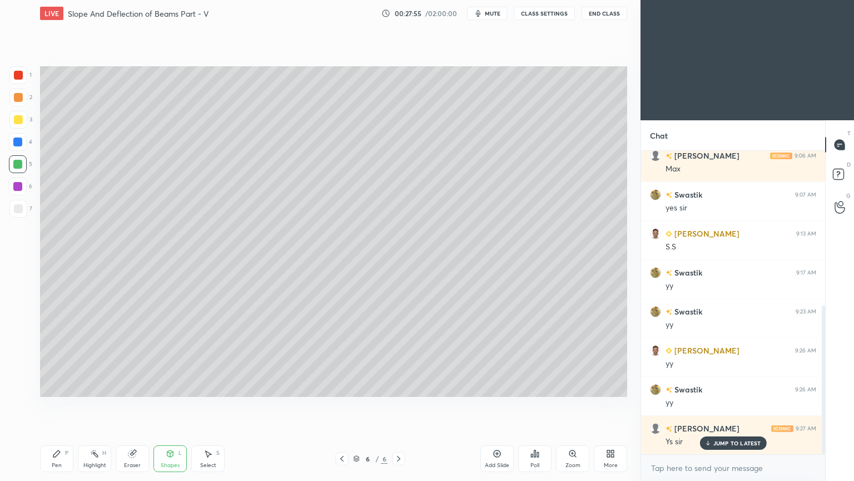
click at [59, 405] on icon at bounding box center [56, 453] width 7 height 7
click at [170, 405] on div "Shapes L" at bounding box center [170, 458] width 33 height 27
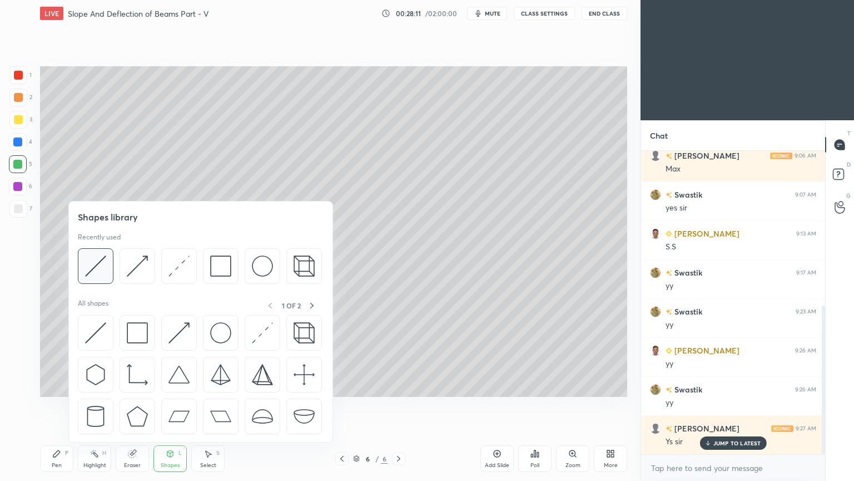
click at [111, 268] on div at bounding box center [96, 266] width 36 height 36
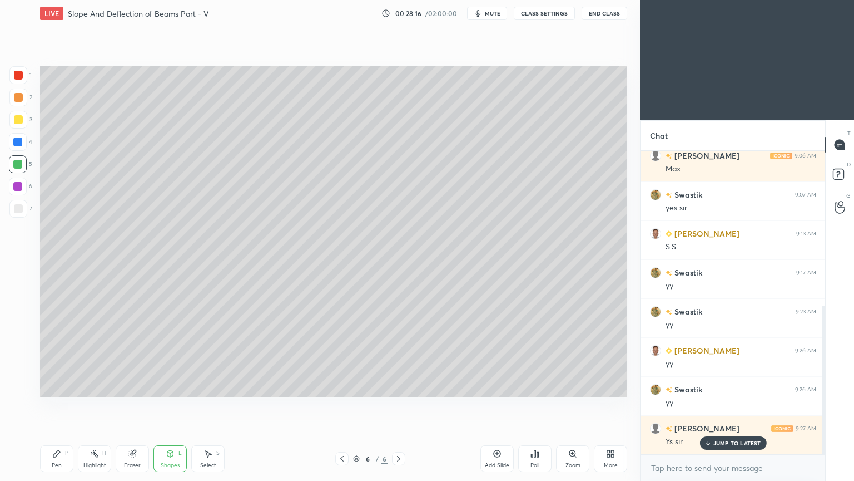
click at [61, 405] on icon at bounding box center [56, 453] width 9 height 9
click at [174, 405] on div "Shapes L" at bounding box center [170, 458] width 33 height 27
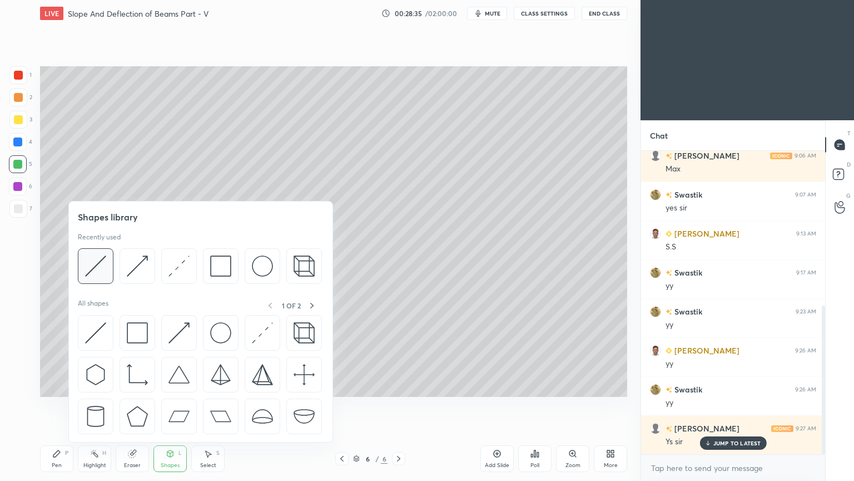
click at [108, 261] on div at bounding box center [96, 266] width 36 height 36
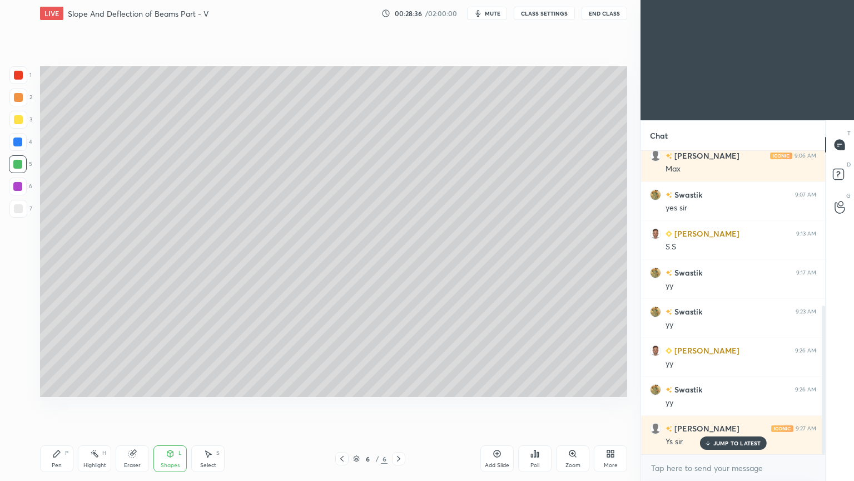
click at [20, 185] on div at bounding box center [17, 186] width 9 height 9
click at [64, 405] on div "Pen P" at bounding box center [56, 458] width 33 height 27
click at [172, 405] on div "Shapes" at bounding box center [170, 465] width 19 height 6
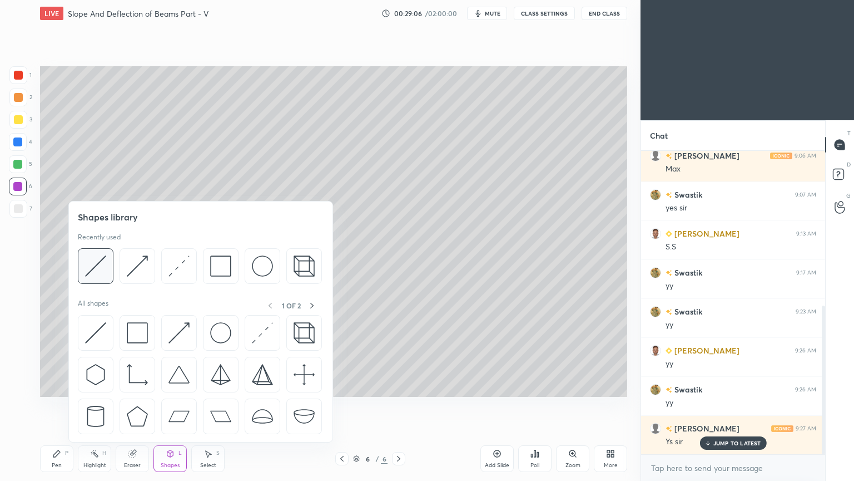
click at [107, 267] on div at bounding box center [96, 266] width 36 height 36
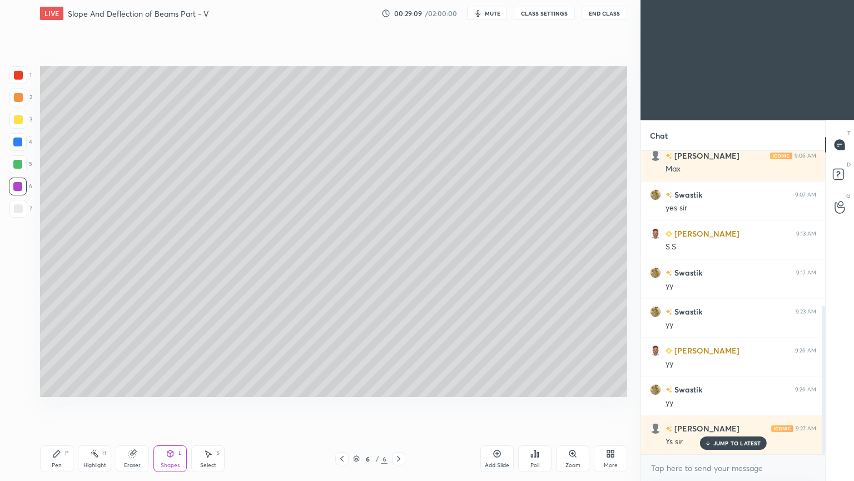
click at [58, 405] on icon at bounding box center [56, 453] width 7 height 7
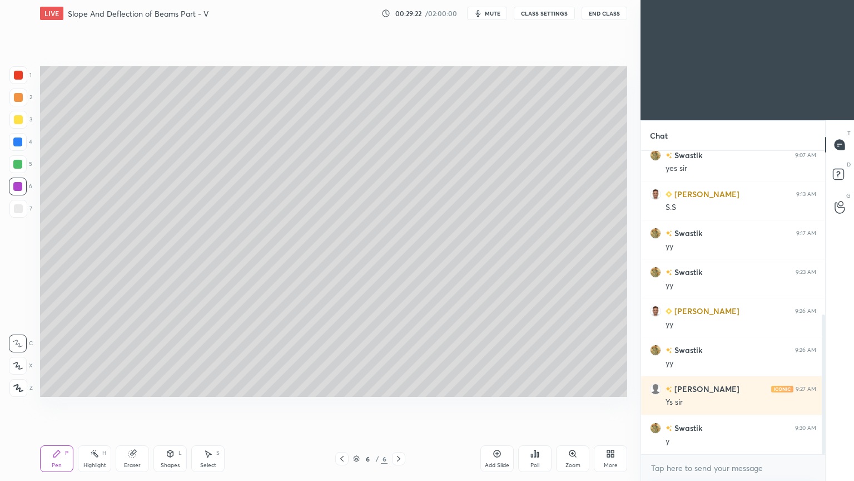
click at [340, 405] on icon at bounding box center [342, 458] width 9 height 9
click at [343, 405] on icon at bounding box center [342, 458] width 9 height 9
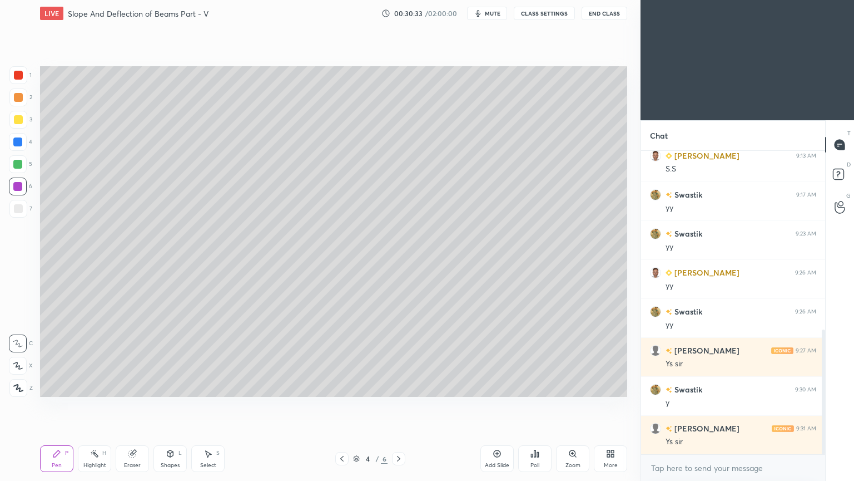
scroll to position [433, 0]
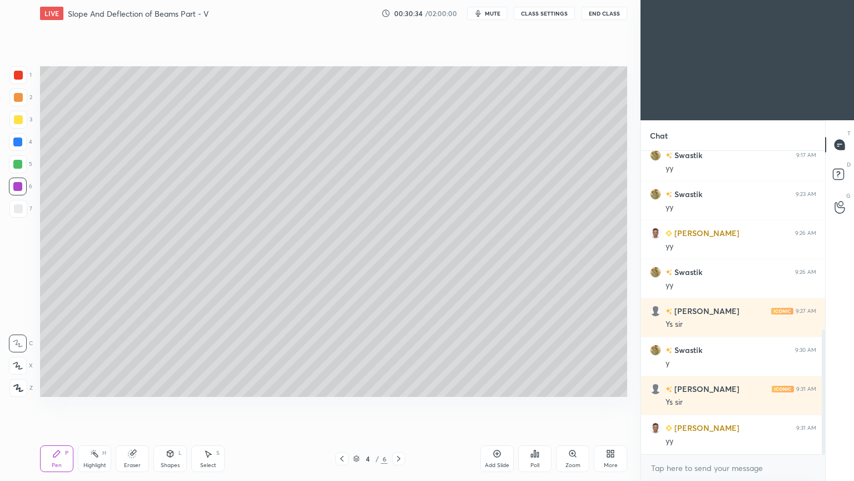
click at [396, 405] on icon at bounding box center [398, 458] width 9 height 9
click at [399, 405] on icon at bounding box center [398, 458] width 9 height 9
click at [132, 405] on div "Eraser" at bounding box center [132, 458] width 33 height 27
click at [19, 363] on icon at bounding box center [19, 366] width 6 height 6
click at [56, 405] on icon at bounding box center [56, 453] width 9 height 9
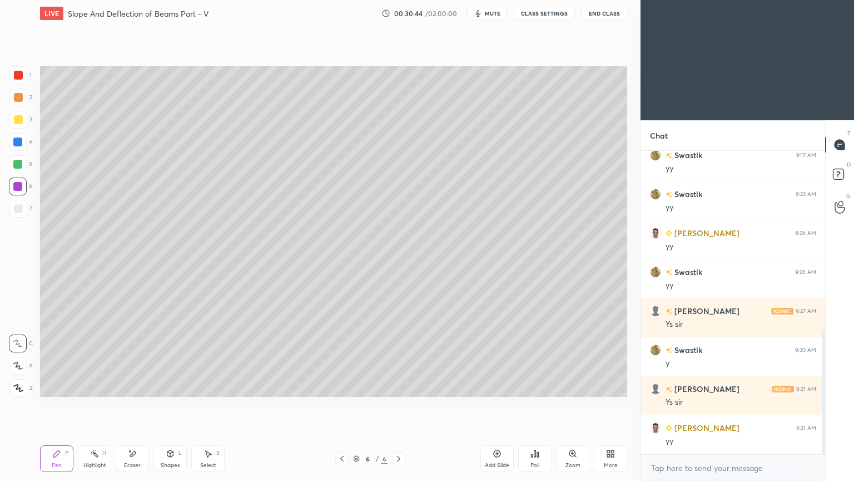
click at [176, 405] on div "Shapes L" at bounding box center [170, 458] width 33 height 27
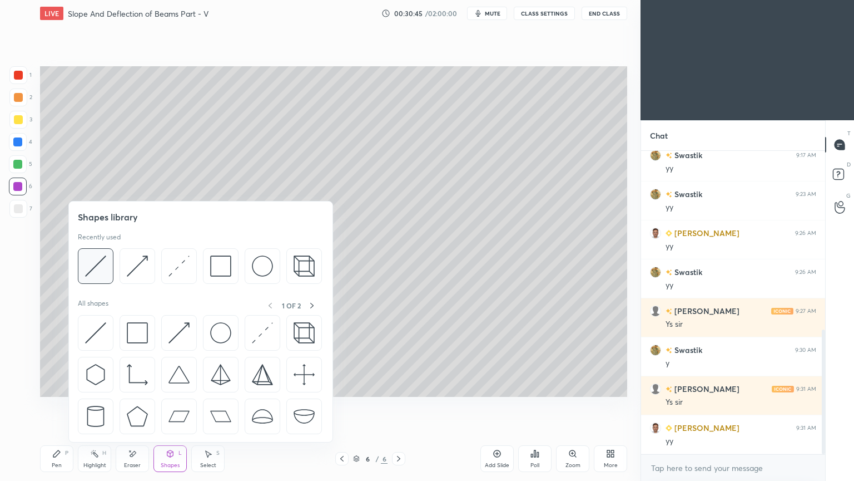
click at [86, 267] on img at bounding box center [95, 265] width 21 height 21
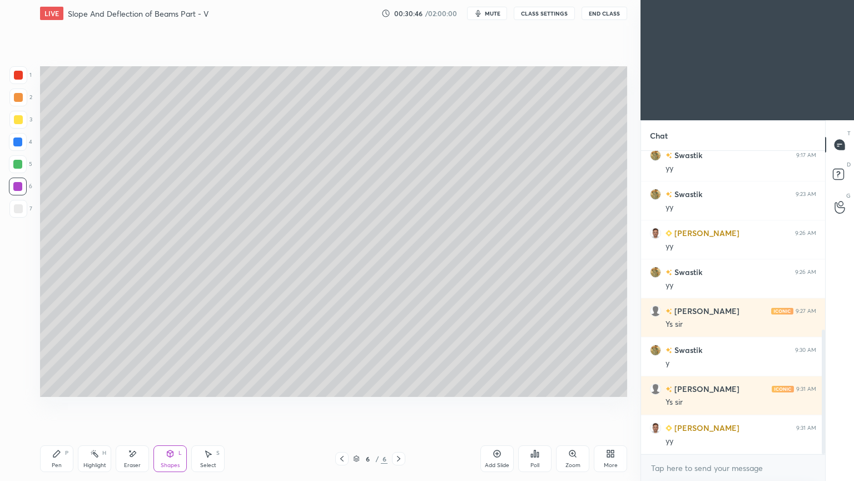
click at [47, 405] on div "Pen P" at bounding box center [56, 458] width 33 height 27
click at [175, 405] on div "Shapes L" at bounding box center [170, 458] width 33 height 27
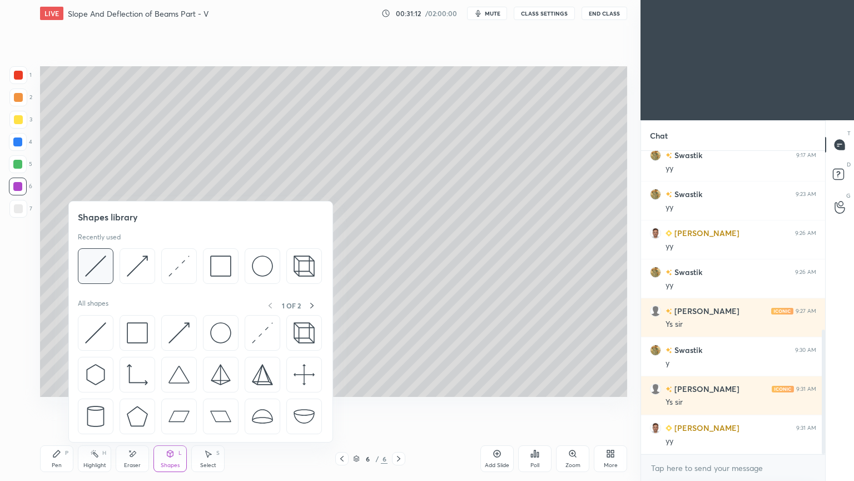
click at [102, 261] on img at bounding box center [95, 265] width 21 height 21
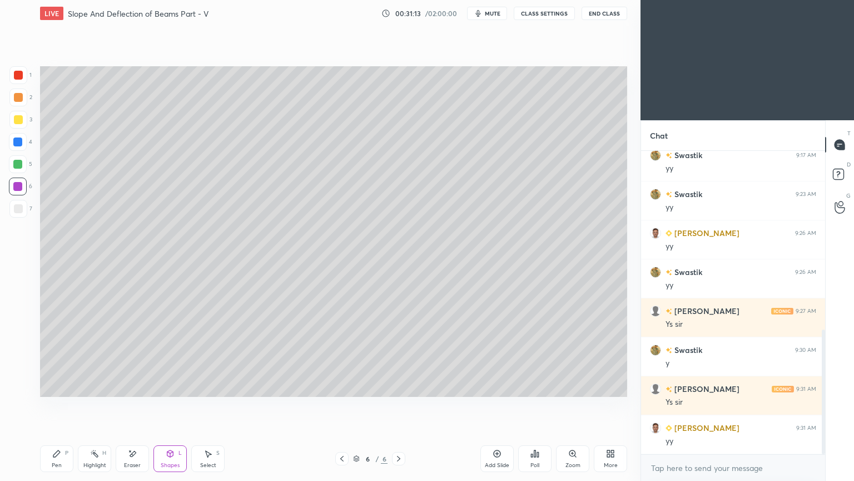
click at [21, 207] on div at bounding box center [18, 208] width 9 height 9
click at [18, 164] on div at bounding box center [17, 164] width 9 height 9
click at [17, 74] on div at bounding box center [18, 75] width 9 height 9
click at [22, 95] on div at bounding box center [18, 97] width 9 height 9
click at [59, 405] on icon at bounding box center [56, 453] width 9 height 9
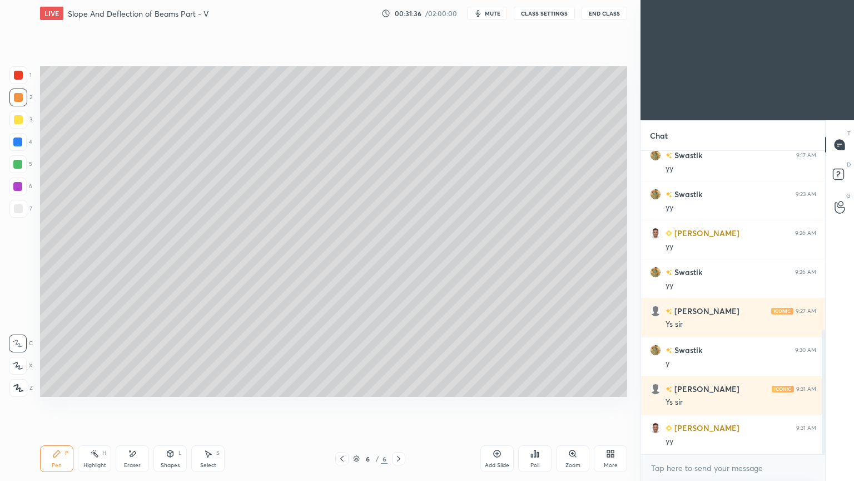
click at [173, 405] on div "Shapes L" at bounding box center [170, 458] width 33 height 27
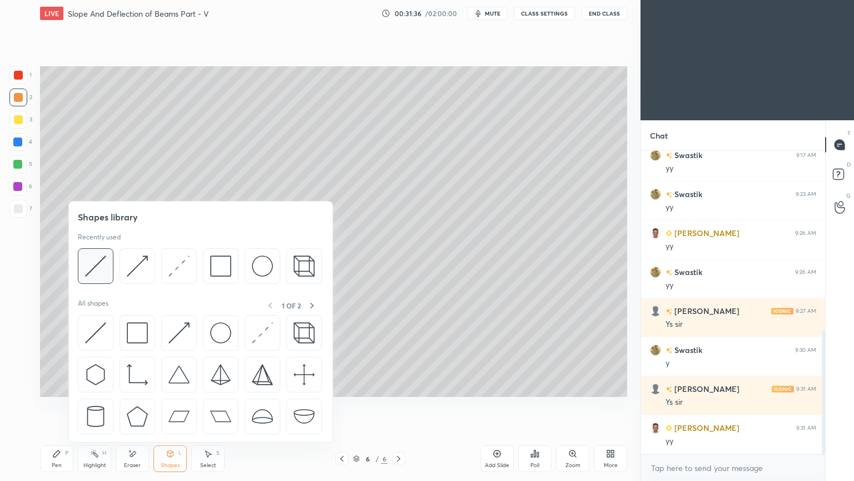
click at [110, 263] on div at bounding box center [96, 266] width 36 height 36
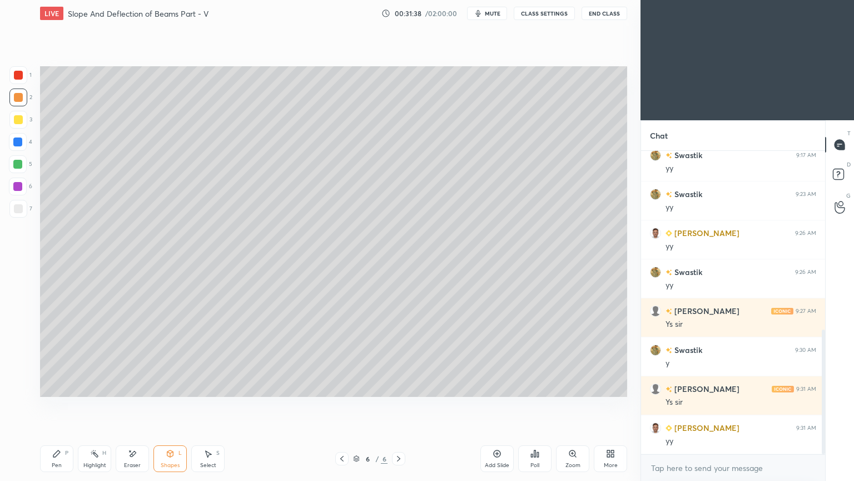
click at [16, 187] on div at bounding box center [17, 186] width 9 height 9
click at [57, 405] on icon at bounding box center [56, 453] width 7 height 7
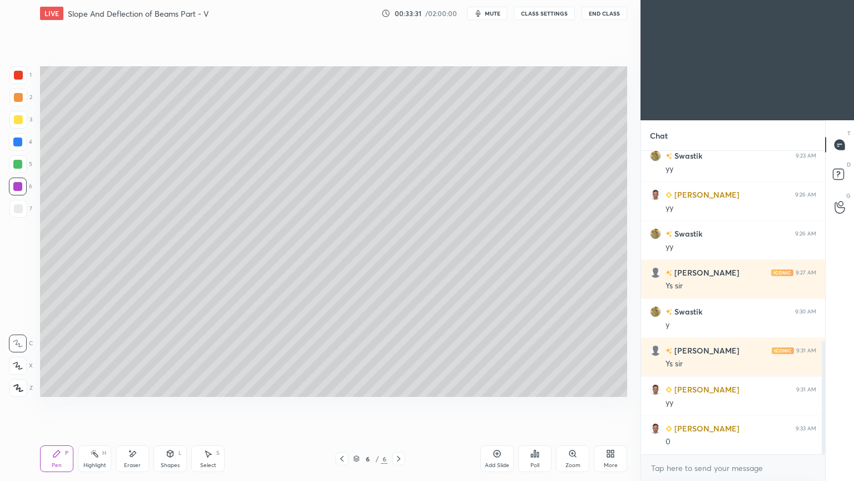
scroll to position [511, 0]
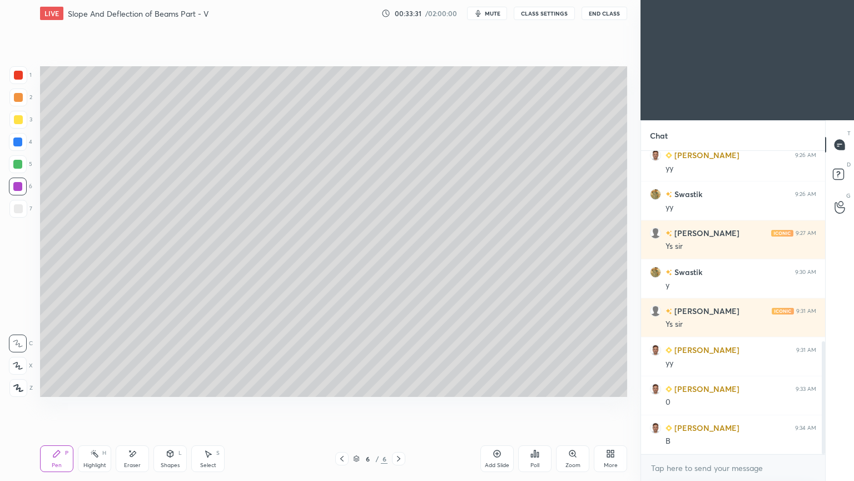
click at [205, 405] on div "Select" at bounding box center [208, 465] width 16 height 6
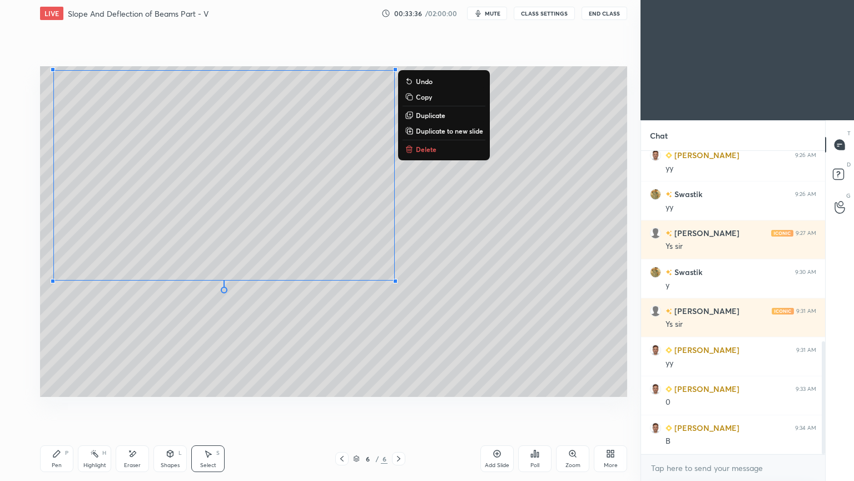
click at [62, 405] on div "Pen P" at bounding box center [56, 458] width 33 height 27
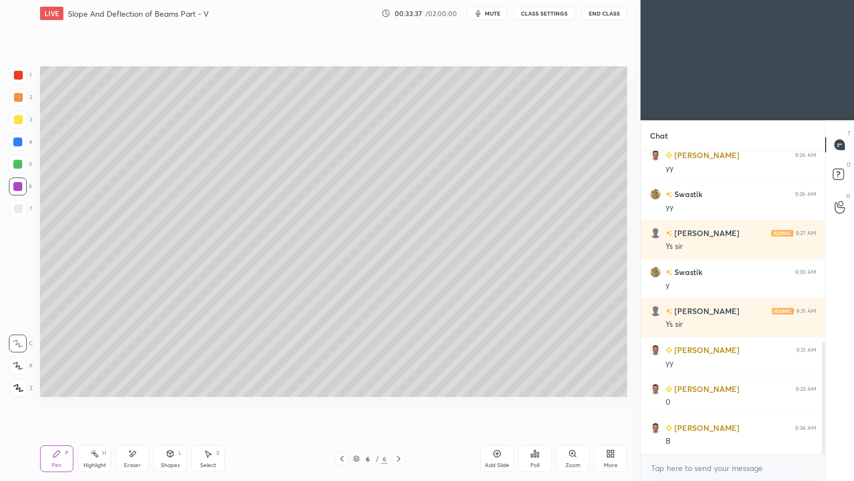
click at [13, 202] on div at bounding box center [18, 209] width 18 height 18
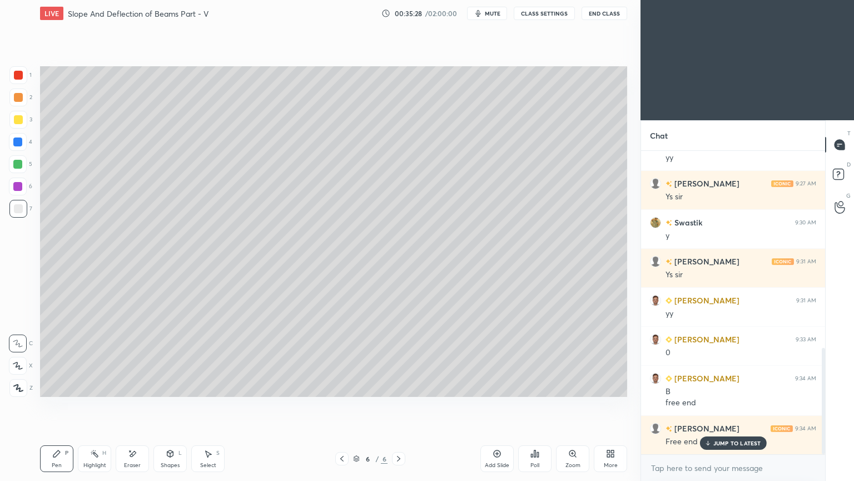
scroll to position [600, 0]
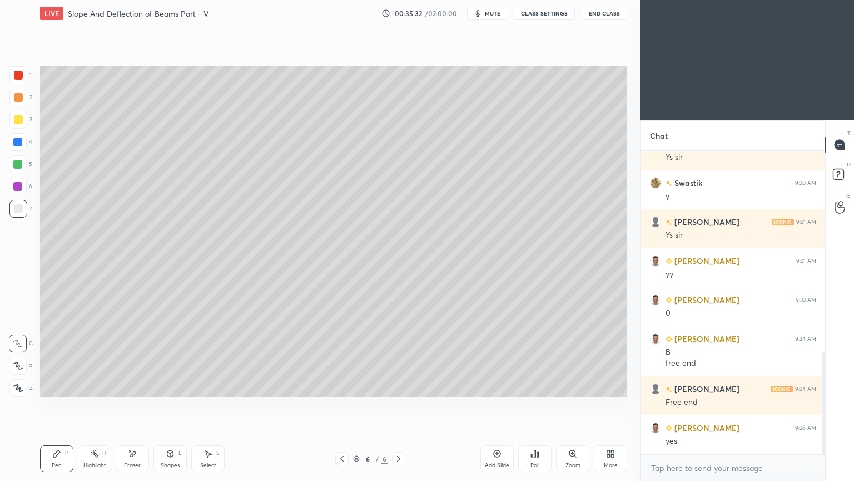
click at [18, 125] on div at bounding box center [18, 120] width 18 height 18
click at [496, 405] on div "Add Slide" at bounding box center [497, 465] width 24 height 6
click at [171, 405] on div "Shapes L" at bounding box center [170, 458] width 33 height 27
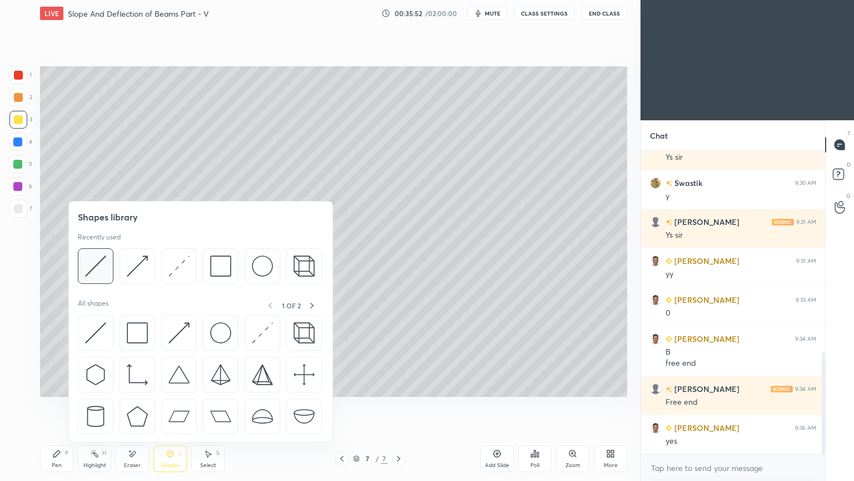
click at [102, 265] on img at bounding box center [95, 265] width 21 height 21
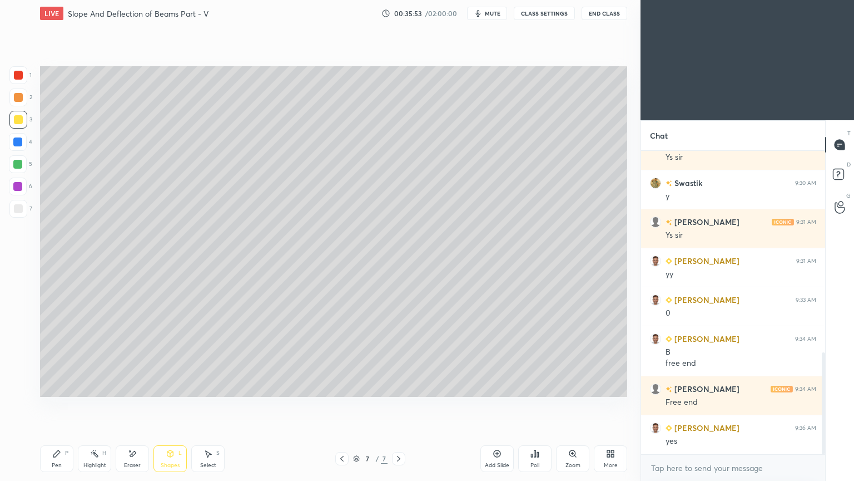
click at [18, 207] on div at bounding box center [18, 208] width 9 height 9
click at [57, 405] on icon at bounding box center [56, 453] width 9 height 9
click at [23, 187] on div at bounding box center [18, 186] width 18 height 18
click at [55, 405] on icon at bounding box center [56, 453] width 9 height 9
click at [169, 405] on div "Shapes L" at bounding box center [170, 458] width 33 height 27
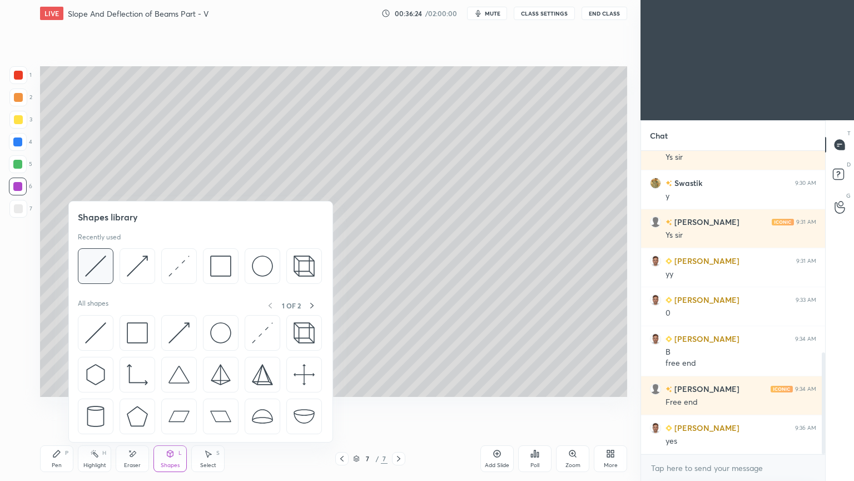
click at [98, 258] on img at bounding box center [95, 265] width 21 height 21
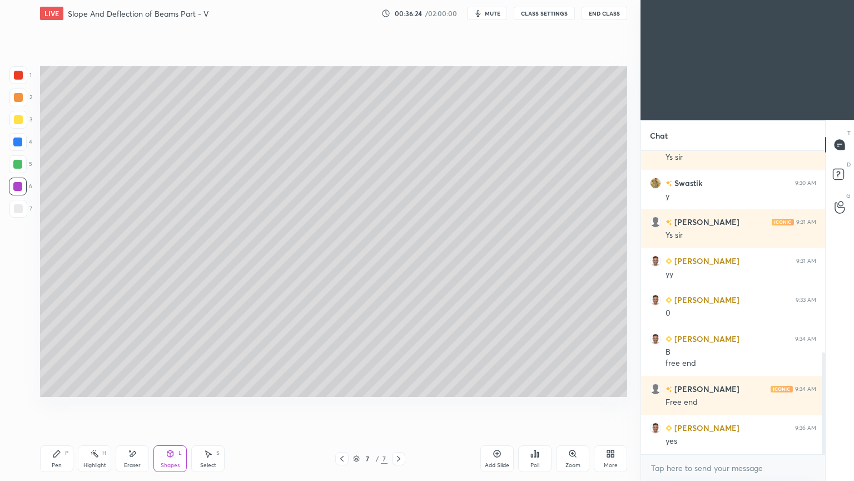
click at [19, 206] on div at bounding box center [18, 208] width 9 height 9
click at [170, 405] on div "Shapes L" at bounding box center [170, 458] width 33 height 27
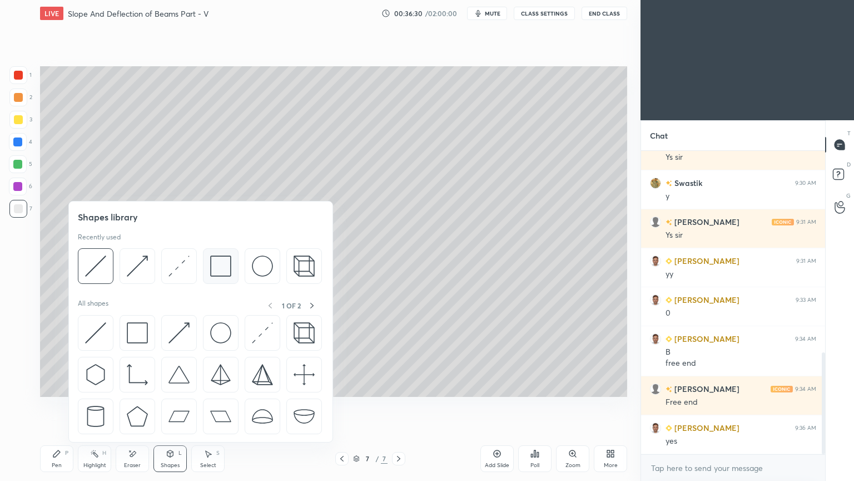
click at [215, 270] on img at bounding box center [220, 265] width 21 height 21
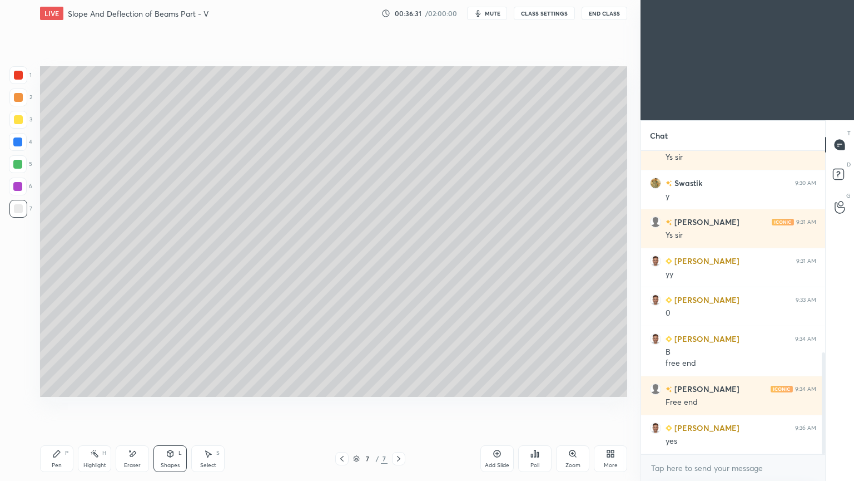
click at [177, 405] on div "Shapes L" at bounding box center [170, 458] width 33 height 27
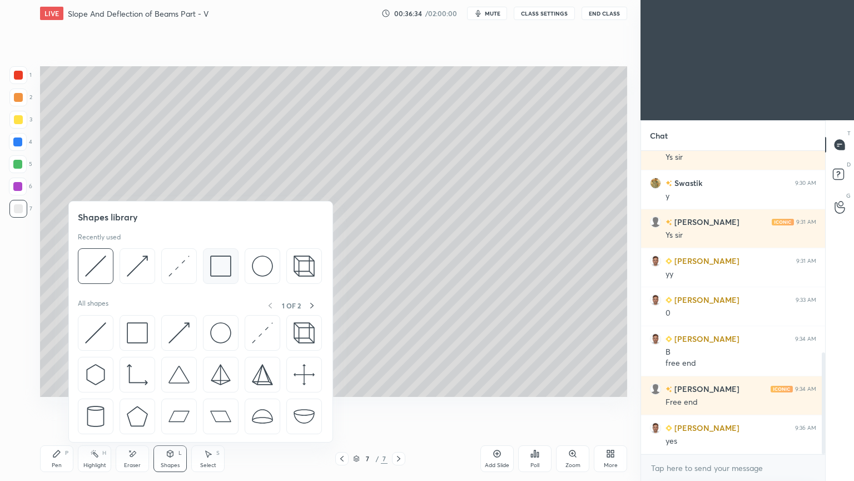
click at [216, 268] on img at bounding box center [220, 265] width 21 height 21
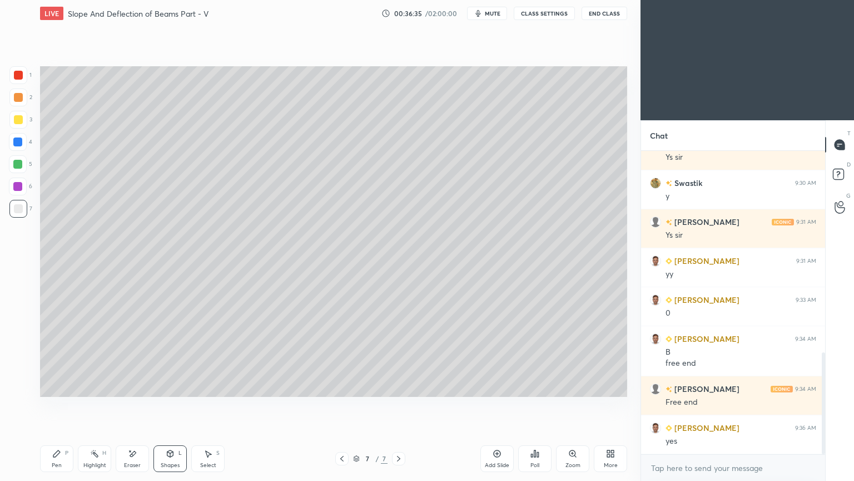
click at [22, 121] on div at bounding box center [18, 119] width 9 height 9
click at [171, 405] on div "Shapes L" at bounding box center [170, 458] width 33 height 27
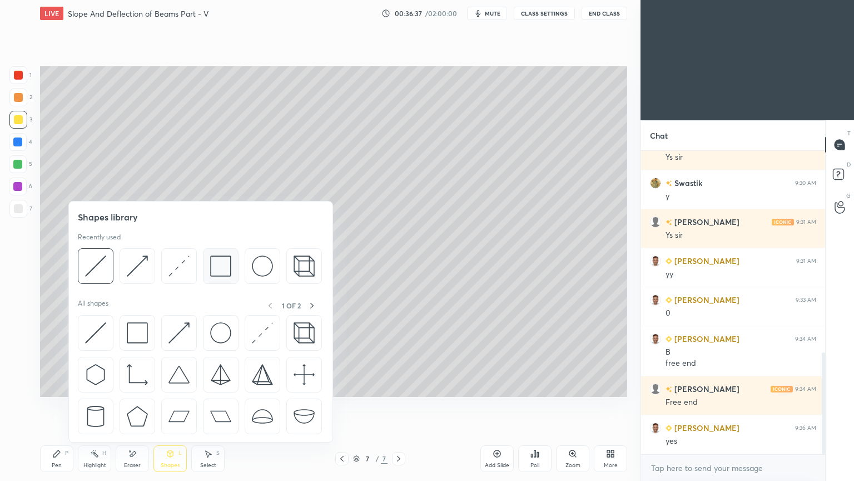
click at [216, 266] on img at bounding box center [220, 265] width 21 height 21
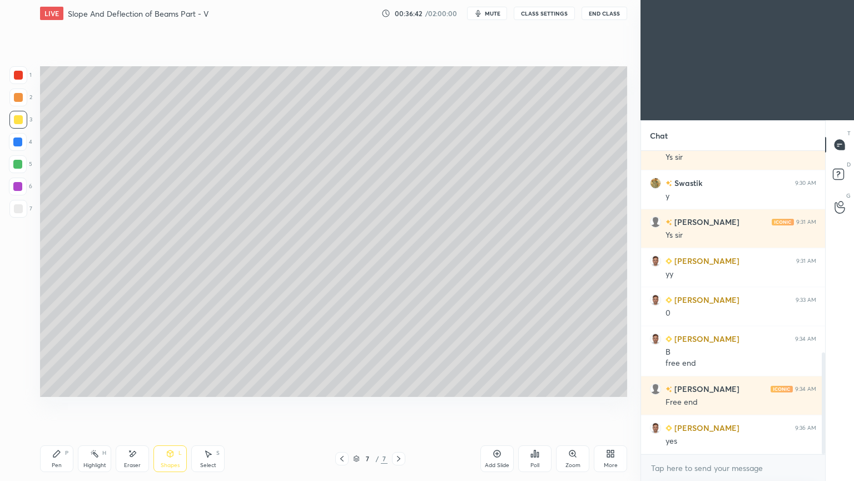
click at [54, 405] on icon at bounding box center [56, 453] width 7 height 7
click at [20, 209] on div at bounding box center [18, 208] width 9 height 9
click at [174, 405] on div "Shapes" at bounding box center [170, 465] width 19 height 6
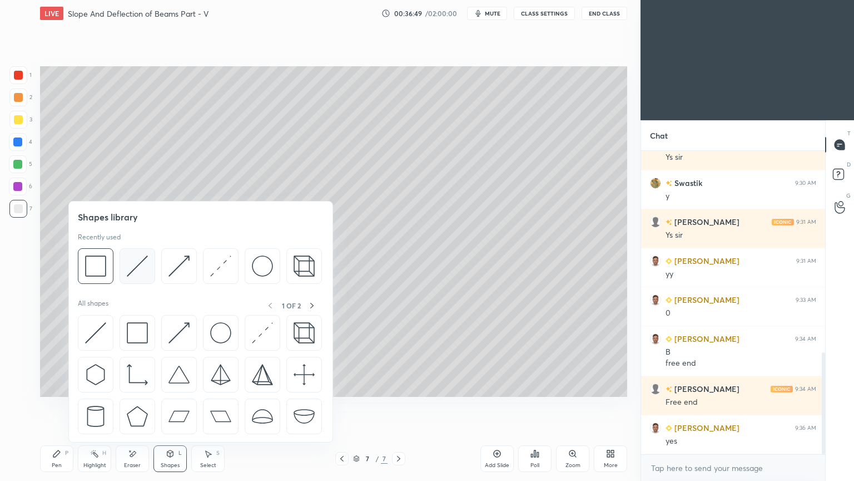
click at [145, 267] on img at bounding box center [137, 265] width 21 height 21
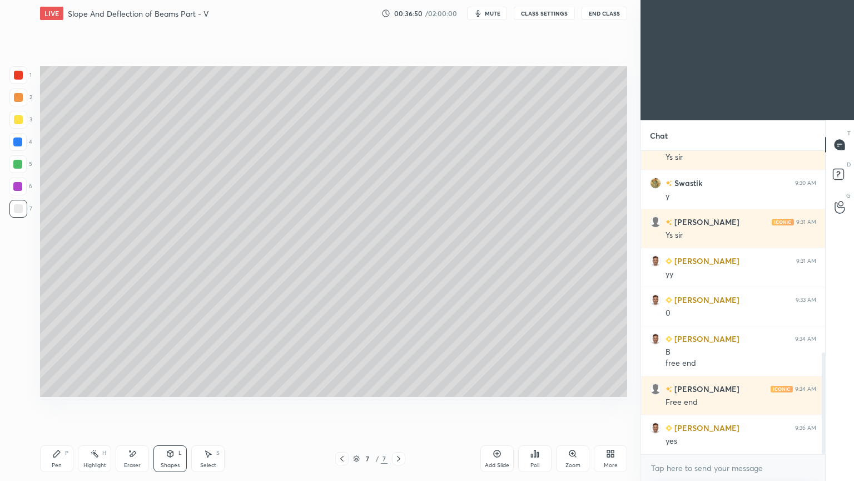
click at [15, 145] on div at bounding box center [17, 141] width 9 height 9
click at [58, 405] on icon at bounding box center [56, 453] width 9 height 9
click at [166, 405] on div "Shapes" at bounding box center [170, 465] width 19 height 6
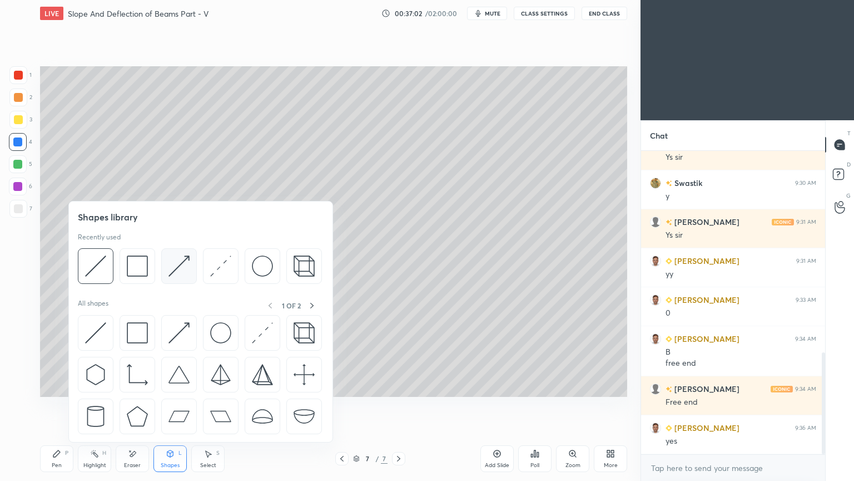
click at [169, 267] on img at bounding box center [179, 265] width 21 height 21
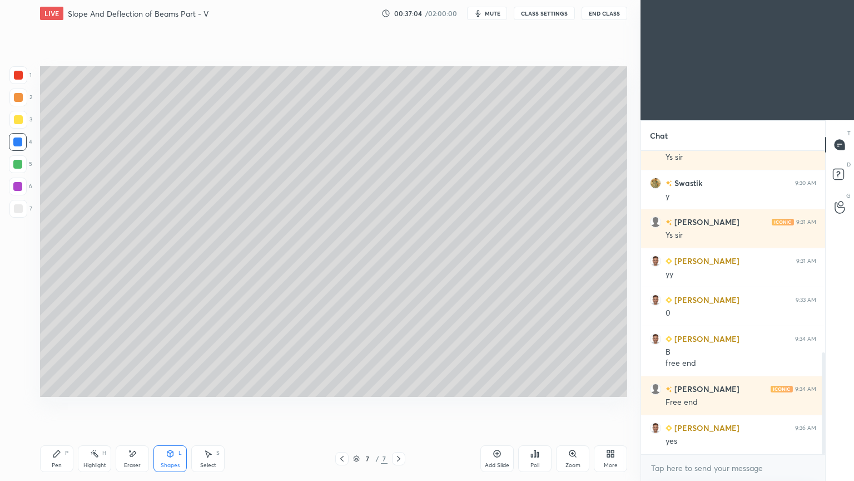
click at [17, 169] on div at bounding box center [18, 164] width 18 height 18
click at [65, 405] on div "P" at bounding box center [66, 453] width 3 height 6
click at [22, 142] on div at bounding box center [17, 141] width 9 height 9
click at [22, 209] on div at bounding box center [18, 208] width 9 height 9
click at [18, 141] on div at bounding box center [17, 141] width 9 height 9
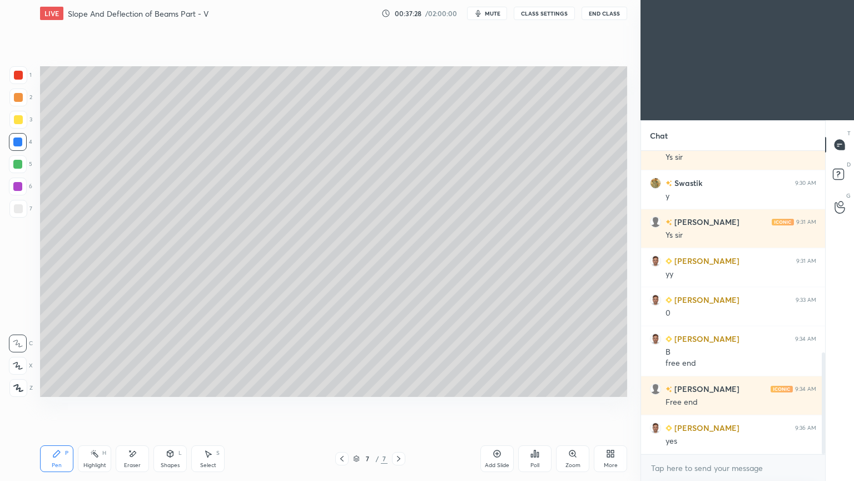
click at [23, 166] on div at bounding box center [18, 164] width 18 height 18
click at [23, 142] on div at bounding box center [18, 142] width 18 height 18
click at [21, 188] on div at bounding box center [17, 186] width 9 height 9
click at [169, 405] on div "Shapes" at bounding box center [170, 465] width 19 height 6
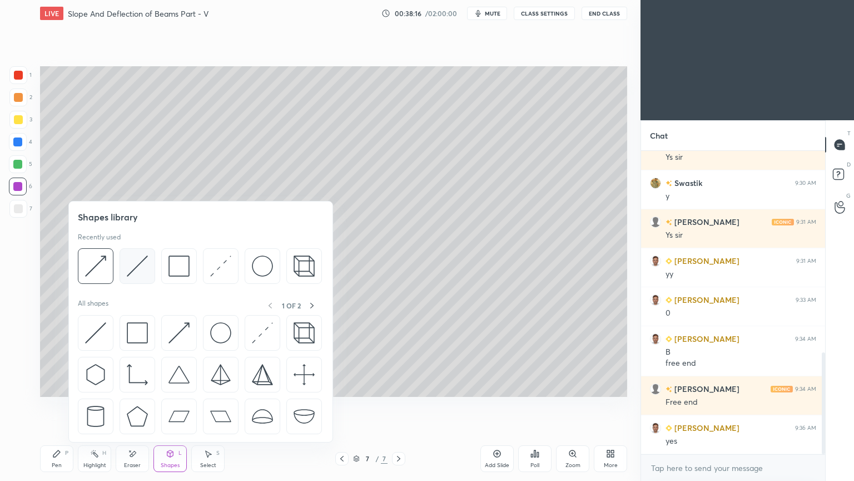
click at [135, 265] on img at bounding box center [137, 265] width 21 height 21
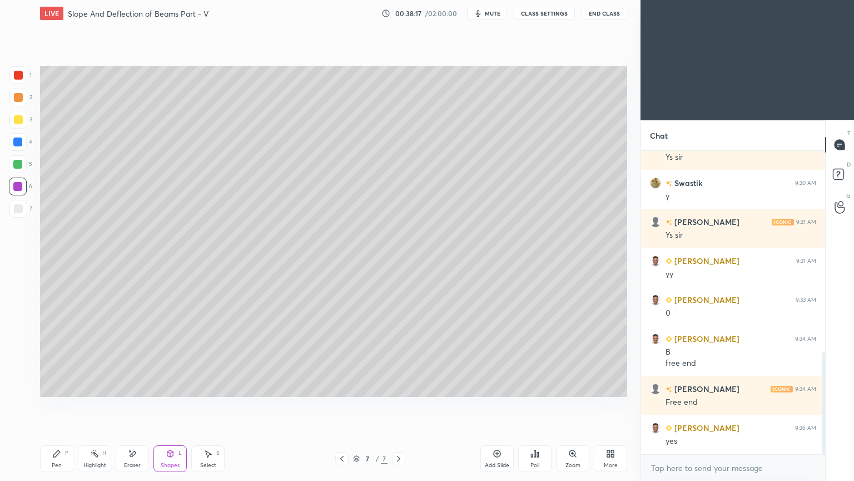
click at [23, 210] on div at bounding box center [18, 209] width 18 height 18
click at [64, 405] on div "Pen P" at bounding box center [56, 458] width 33 height 27
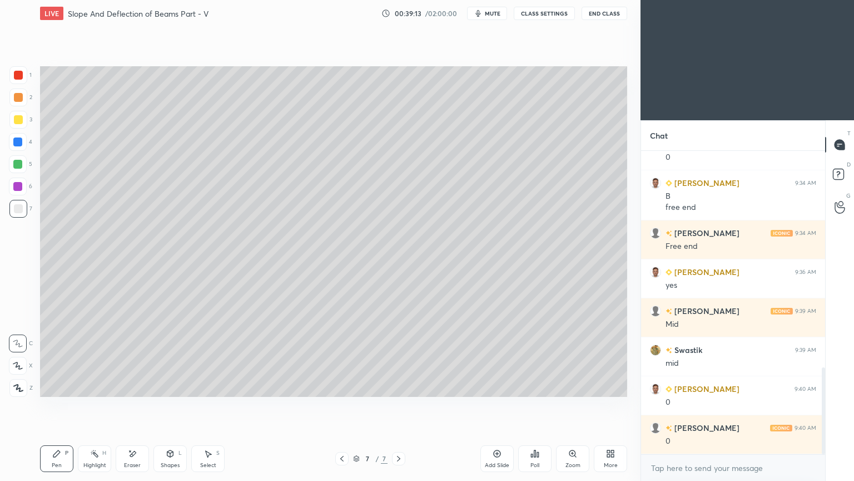
scroll to position [794, 0]
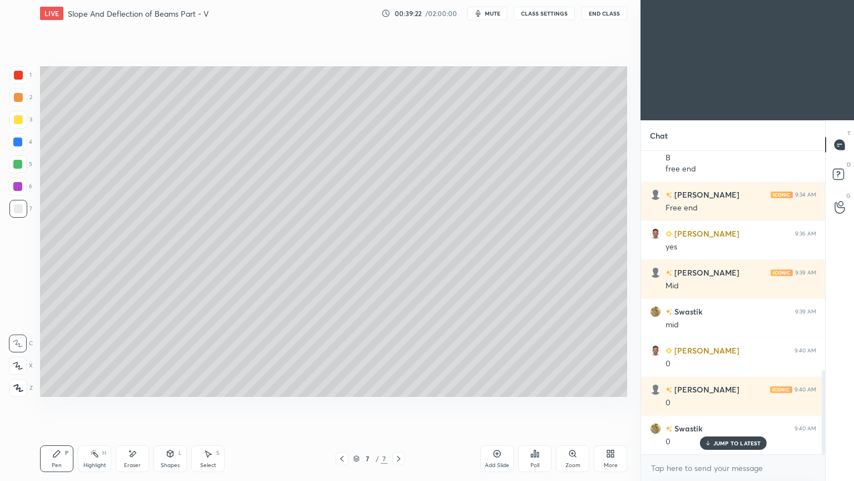
click at [174, 405] on div "Shapes" at bounding box center [170, 465] width 19 height 6
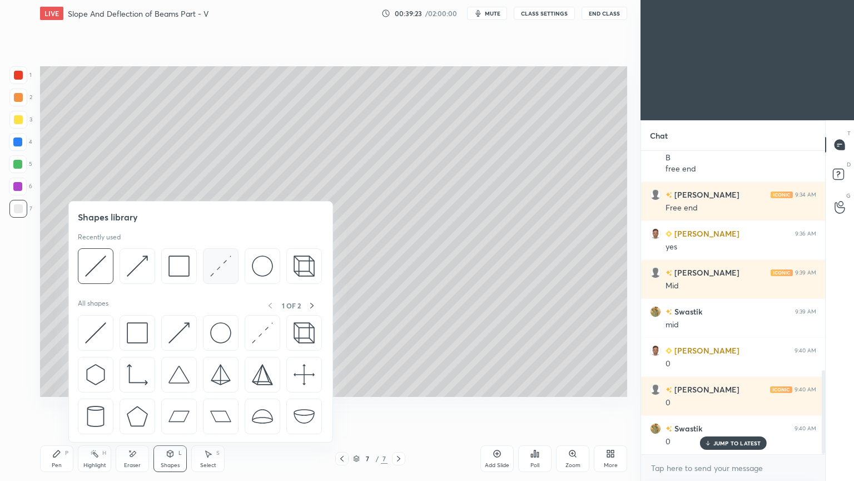
click at [214, 267] on img at bounding box center [220, 265] width 21 height 21
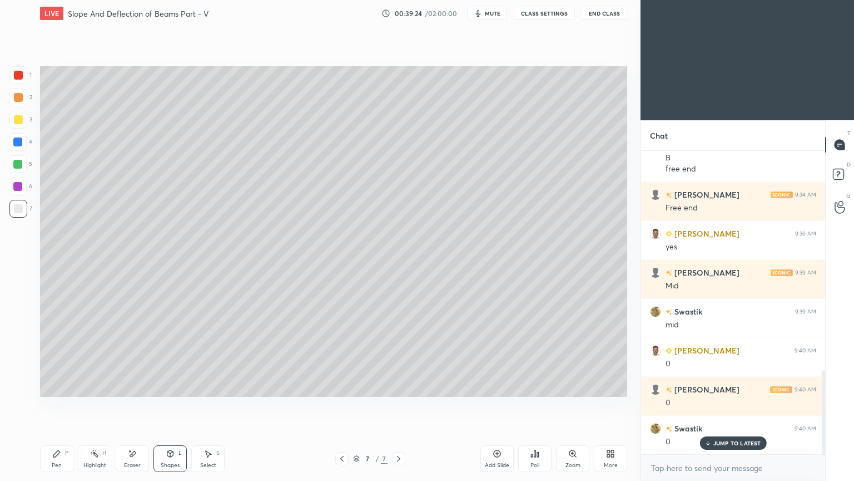
click at [24, 142] on div at bounding box center [18, 142] width 18 height 18
click at [18, 122] on div at bounding box center [18, 119] width 9 height 9
click at [65, 405] on div "P" at bounding box center [66, 453] width 3 height 6
click at [22, 166] on div at bounding box center [17, 164] width 9 height 9
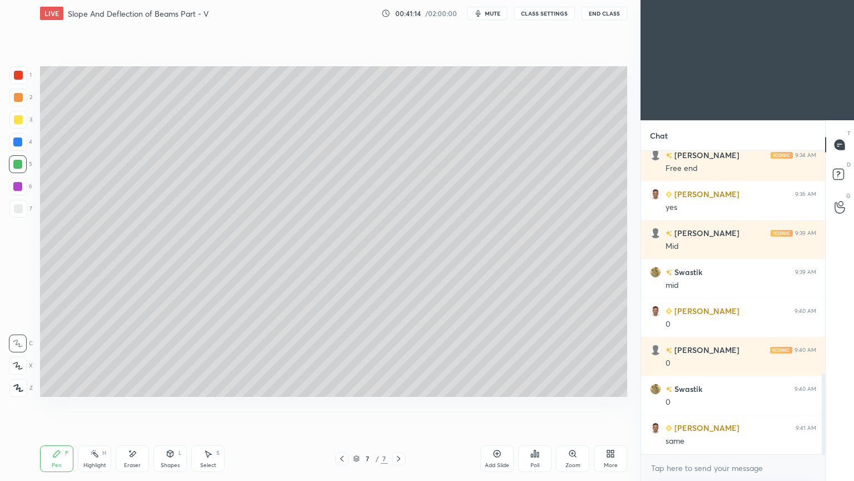
click at [16, 191] on div at bounding box center [18, 186] width 18 height 18
click at [494, 405] on div "Add Slide" at bounding box center [497, 458] width 33 height 27
click at [339, 405] on icon at bounding box center [342, 458] width 9 height 9
click at [397, 405] on icon at bounding box center [398, 459] width 3 height 6
click at [169, 405] on div "Shapes" at bounding box center [170, 465] width 19 height 6
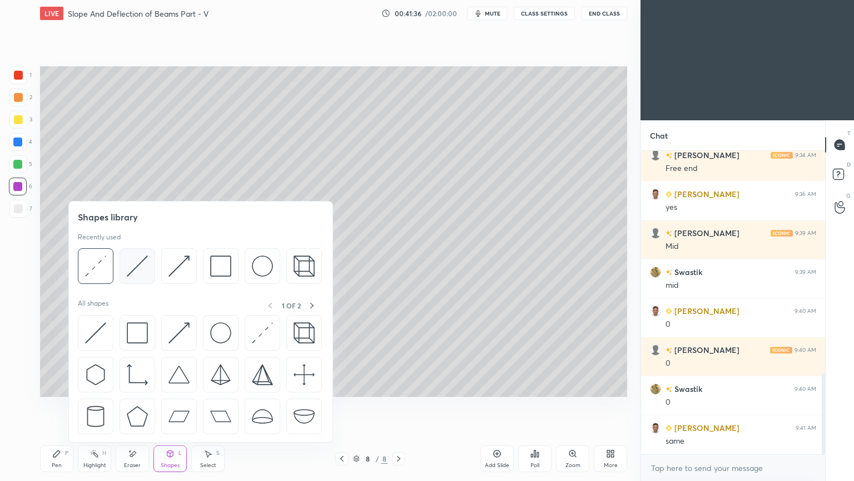
click at [133, 266] on img at bounding box center [137, 265] width 21 height 21
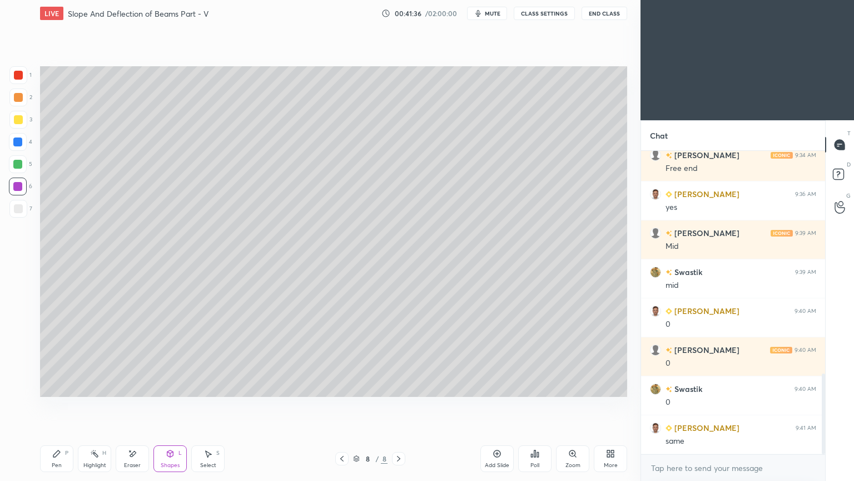
click at [23, 211] on div at bounding box center [18, 209] width 18 height 18
click at [343, 405] on icon at bounding box center [341, 459] width 3 height 6
click at [404, 405] on div at bounding box center [398, 458] width 13 height 13
click at [172, 405] on div "Shapes L" at bounding box center [170, 458] width 33 height 27
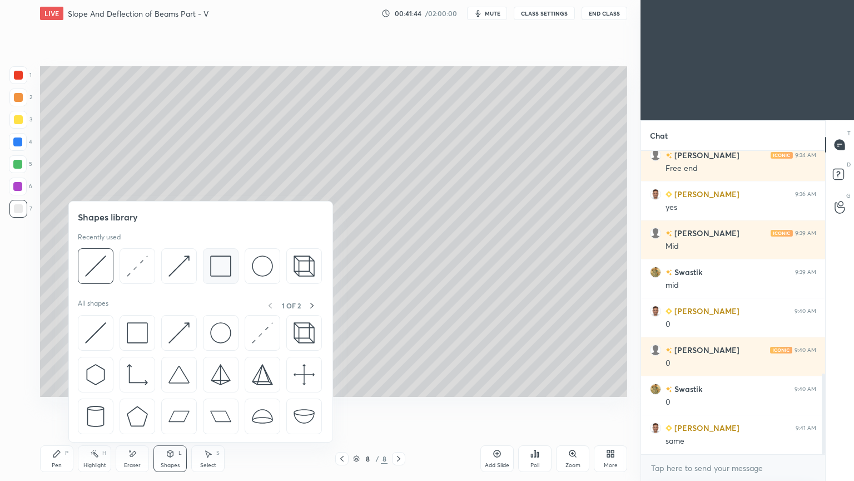
click at [218, 269] on img at bounding box center [220, 265] width 21 height 21
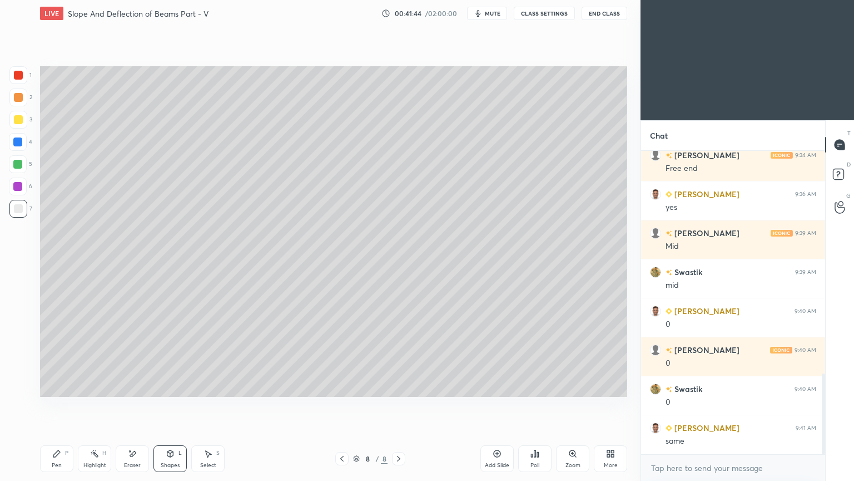
click at [20, 118] on div at bounding box center [18, 119] width 9 height 9
click at [200, 405] on div "Select S" at bounding box center [207, 458] width 33 height 27
click at [294, 207] on div "0 ° Undo Copy Duplicate Duplicate to new slide Delete" at bounding box center [333, 231] width 587 height 330
click at [60, 405] on icon at bounding box center [56, 453] width 9 height 9
click at [18, 209] on div at bounding box center [18, 208] width 9 height 9
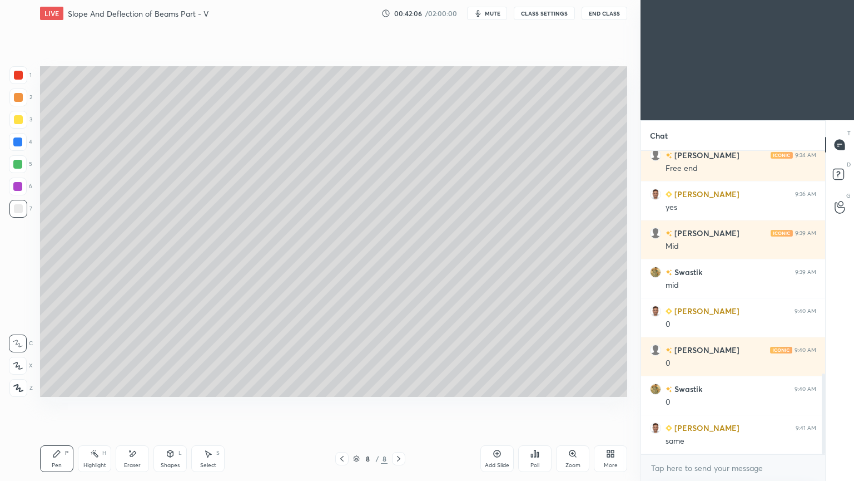
click at [176, 405] on div "Shapes" at bounding box center [170, 465] width 19 height 6
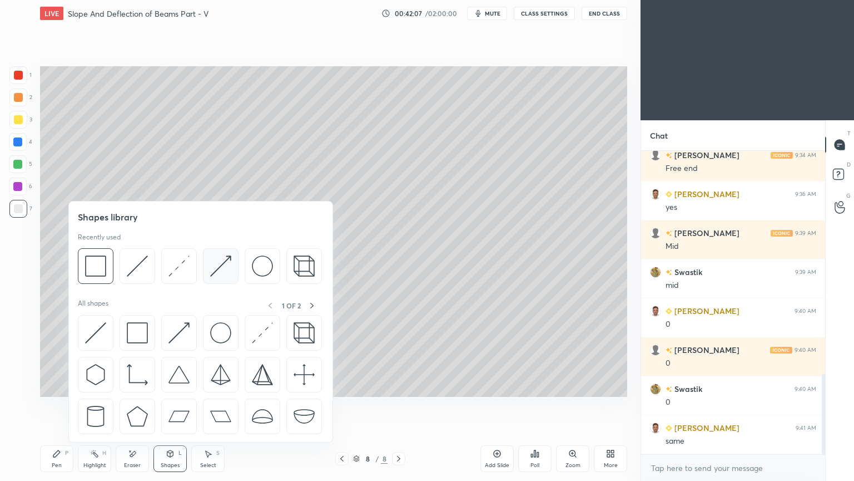
click at [216, 265] on img at bounding box center [220, 265] width 21 height 21
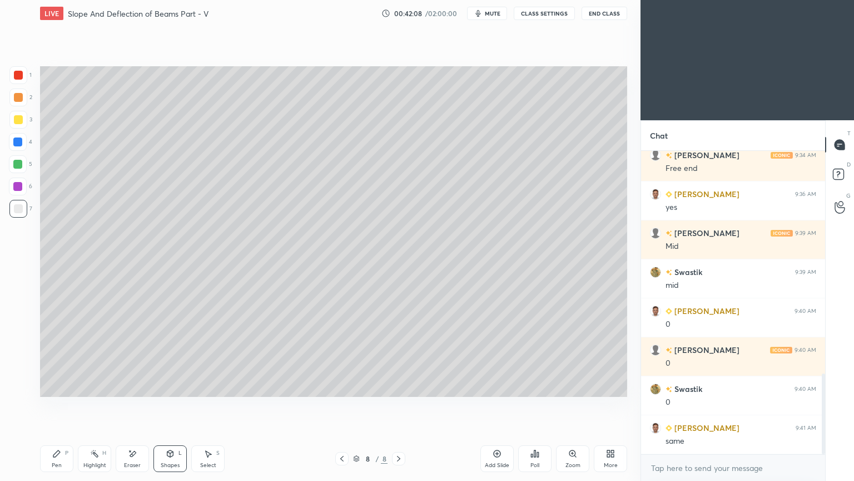
click at [23, 77] on div at bounding box center [18, 75] width 18 height 18
click at [60, 405] on icon at bounding box center [56, 453] width 9 height 9
click at [20, 209] on div at bounding box center [18, 208] width 9 height 9
click at [167, 405] on div "Shapes" at bounding box center [170, 465] width 19 height 6
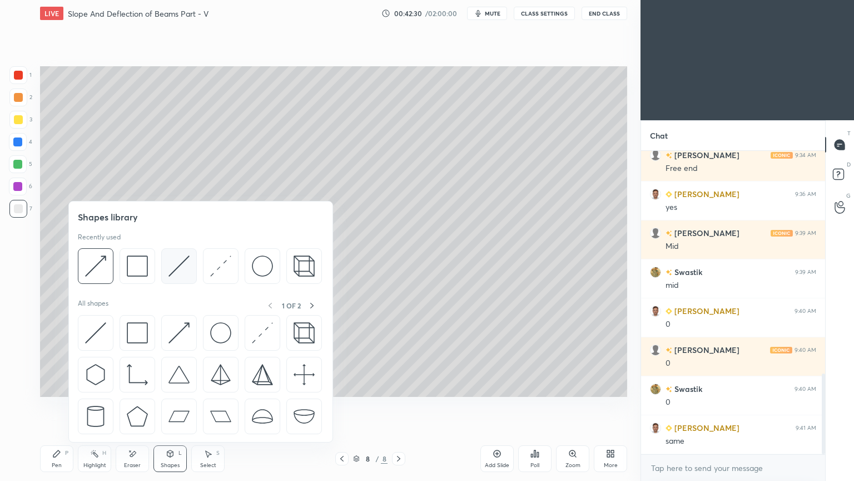
click at [175, 267] on img at bounding box center [179, 265] width 21 height 21
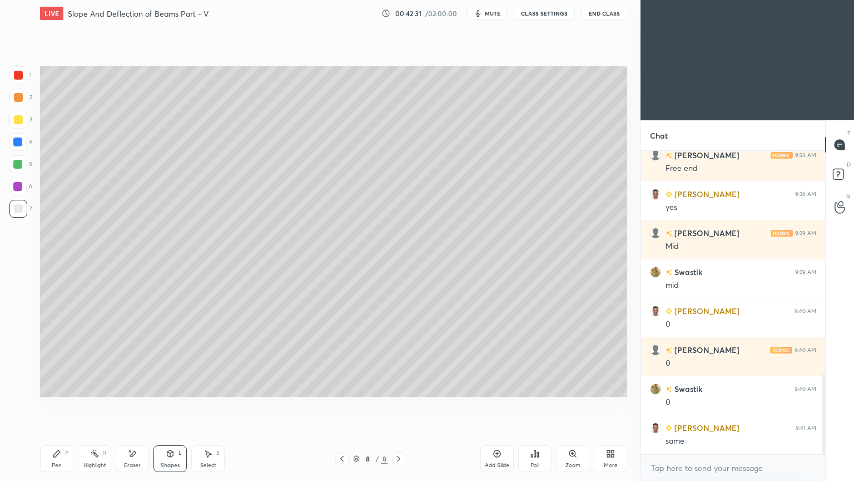
click at [21, 140] on div at bounding box center [17, 141] width 9 height 9
click at [55, 405] on div "Pen P" at bounding box center [56, 458] width 33 height 27
click at [23, 167] on div at bounding box center [18, 164] width 18 height 18
click at [21, 214] on div at bounding box center [18, 209] width 18 height 18
click at [18, 186] on div at bounding box center [17, 186] width 9 height 9
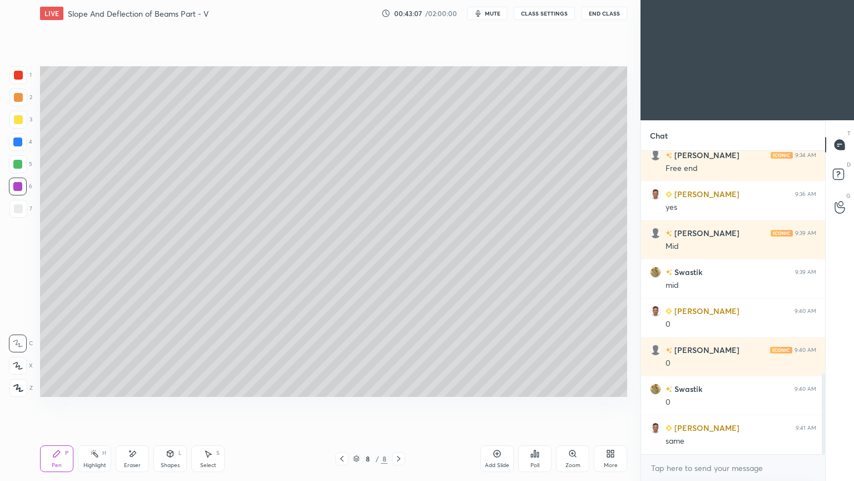
click at [174, 405] on div "Shapes" at bounding box center [170, 465] width 19 height 6
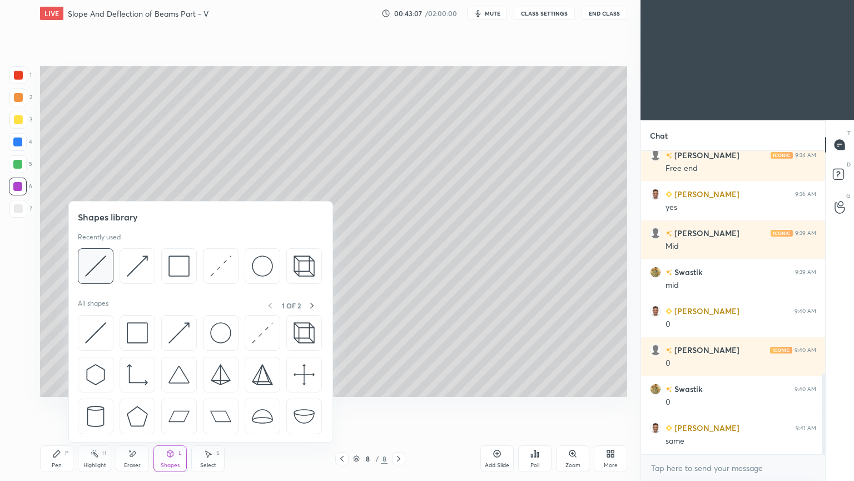
click at [102, 260] on img at bounding box center [95, 265] width 21 height 21
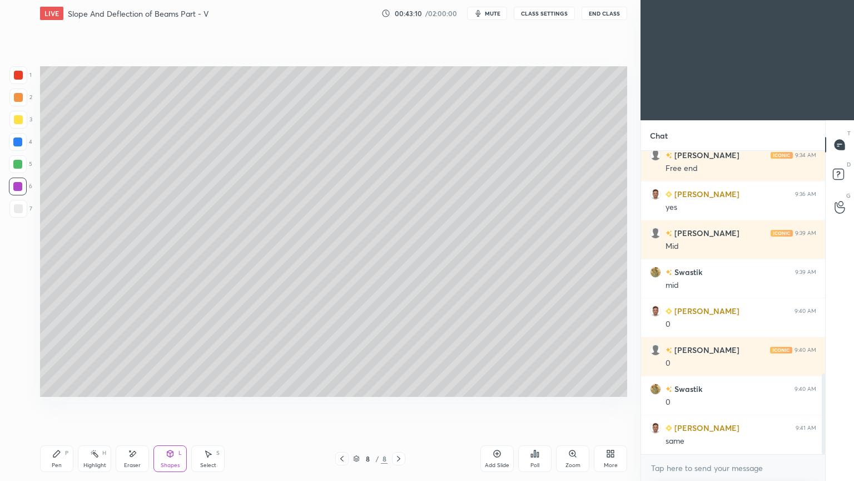
click at [61, 405] on icon at bounding box center [56, 453] width 9 height 9
click at [23, 164] on div at bounding box center [18, 164] width 18 height 18
click at [129, 405] on icon at bounding box center [132, 453] width 9 height 9
click at [58, 405] on icon at bounding box center [56, 453] width 9 height 9
click at [138, 405] on div "Eraser" at bounding box center [132, 458] width 33 height 27
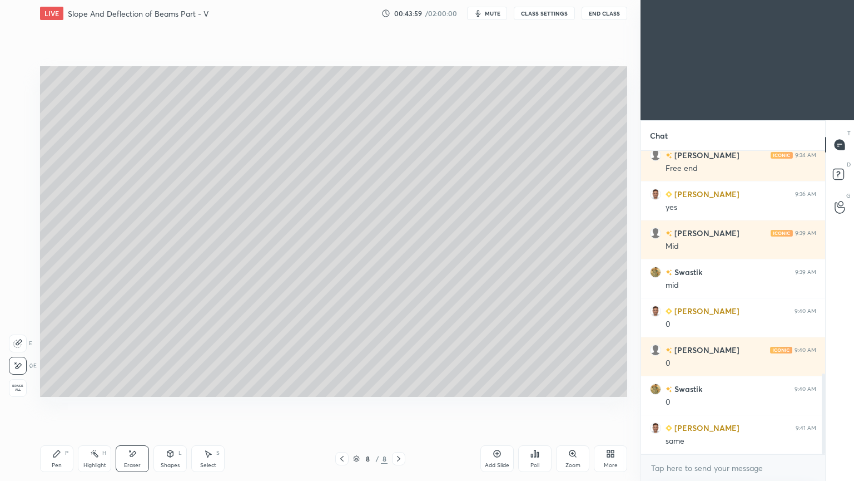
click at [55, 405] on icon at bounding box center [56, 453] width 7 height 7
click at [133, 405] on div "Eraser" at bounding box center [132, 458] width 33 height 27
click at [65, 405] on div "Pen P" at bounding box center [56, 458] width 33 height 27
click at [145, 405] on div "Eraser" at bounding box center [132, 458] width 33 height 27
click at [132, 405] on div "Eraser" at bounding box center [132, 465] width 17 height 6
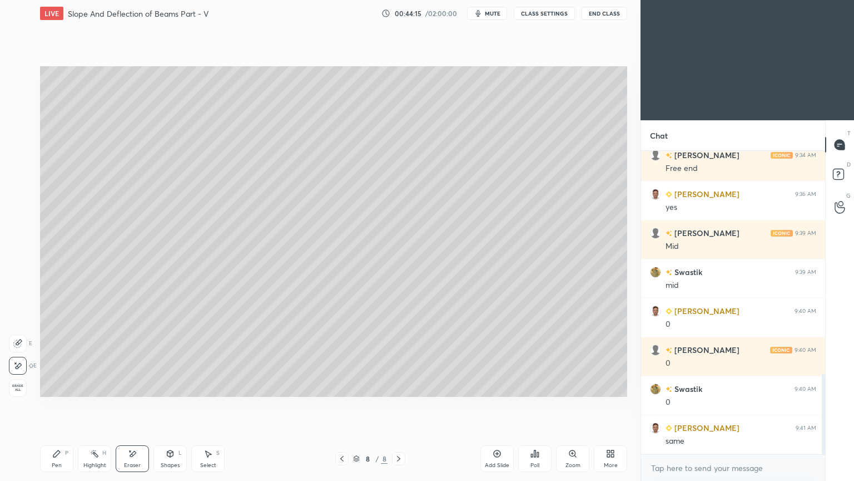
click at [55, 405] on div "Pen P" at bounding box center [56, 458] width 33 height 27
click at [28, 214] on div "7" at bounding box center [20, 209] width 23 height 18
click at [145, 405] on div "Eraser" at bounding box center [132, 458] width 33 height 27
click at [72, 405] on div "Pen P" at bounding box center [56, 458] width 33 height 27
click at [20, 165] on div at bounding box center [17, 164] width 9 height 9
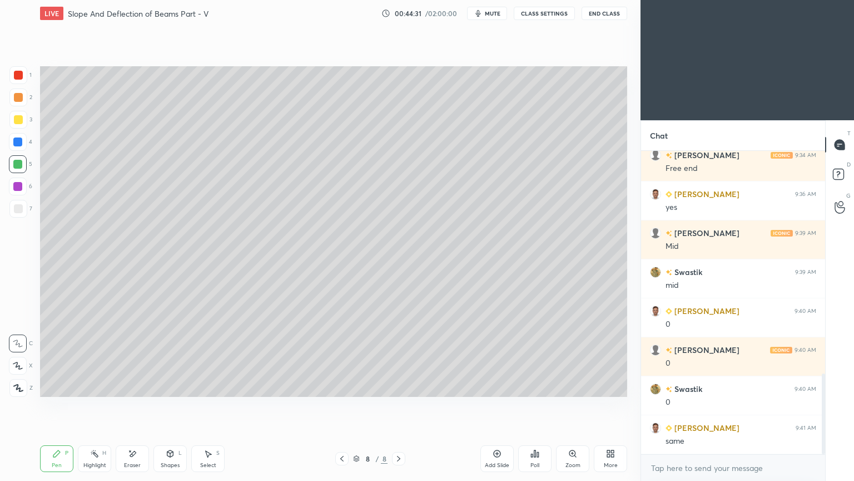
click at [137, 405] on div "Eraser" at bounding box center [132, 458] width 33 height 27
click at [52, 405] on icon at bounding box center [56, 453] width 9 height 9
click at [344, 405] on icon at bounding box center [342, 458] width 9 height 9
click at [402, 405] on icon at bounding box center [398, 458] width 9 height 9
click at [170, 405] on div "Shapes" at bounding box center [170, 465] width 19 height 6
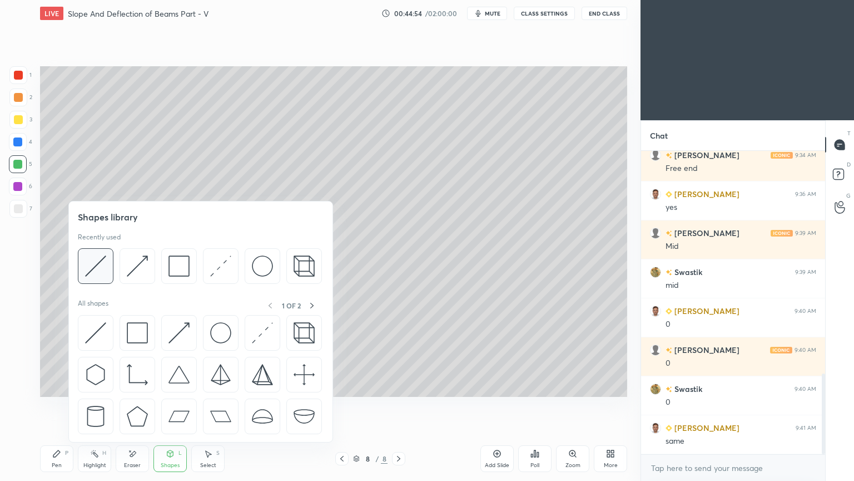
click at [101, 263] on img at bounding box center [95, 265] width 21 height 21
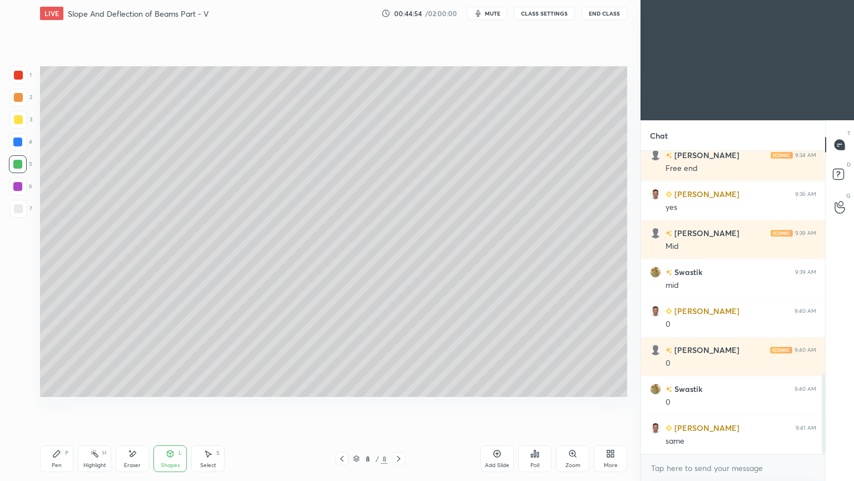
click at [20, 193] on div at bounding box center [18, 186] width 18 height 18
click at [53, 405] on icon at bounding box center [56, 453] width 9 height 9
click at [22, 211] on div at bounding box center [18, 208] width 9 height 9
click at [55, 405] on icon at bounding box center [56, 453] width 7 height 7
click at [169, 405] on div "Shapes L" at bounding box center [170, 458] width 33 height 27
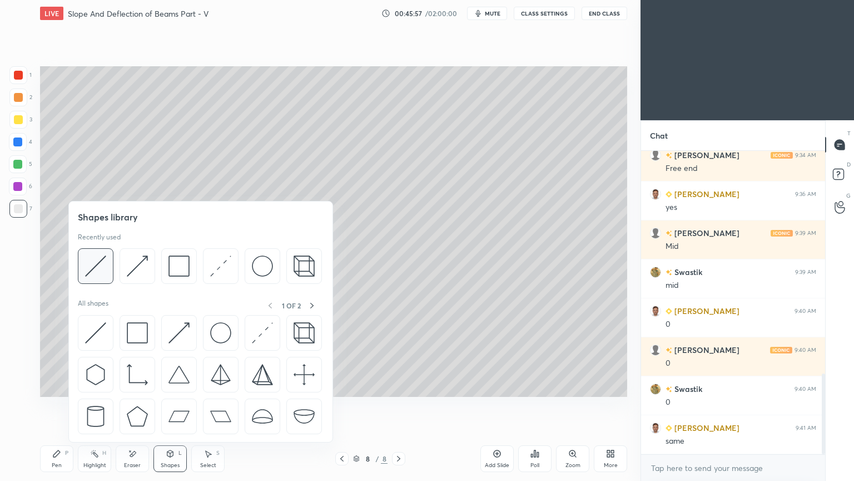
click at [100, 273] on img at bounding box center [95, 265] width 21 height 21
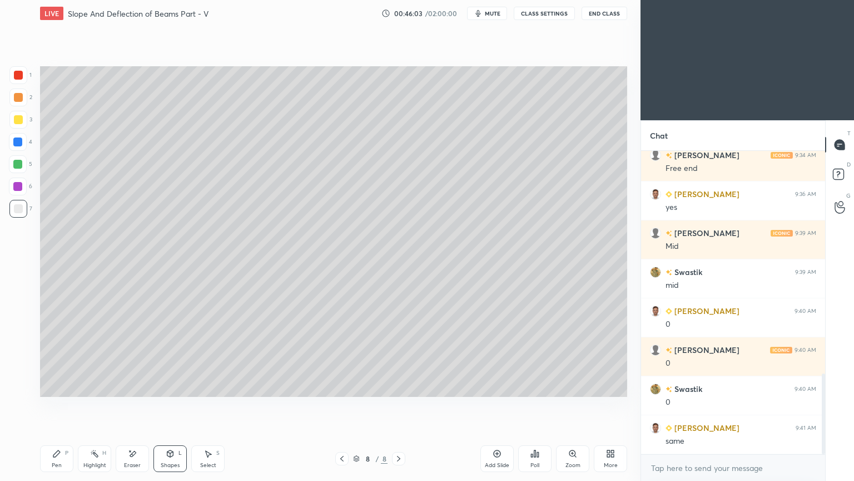
click at [65, 405] on div "P" at bounding box center [66, 453] width 3 height 6
click at [21, 118] on div at bounding box center [18, 119] width 9 height 9
click at [19, 188] on div at bounding box center [17, 186] width 9 height 9
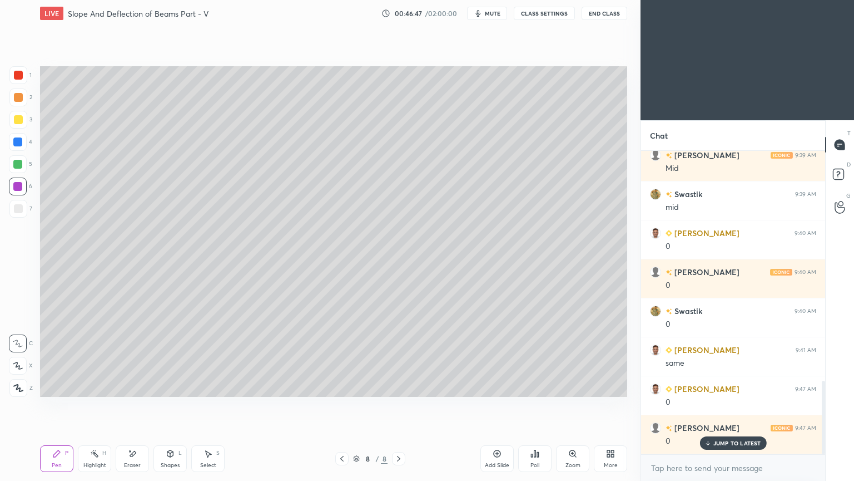
scroll to position [950, 0]
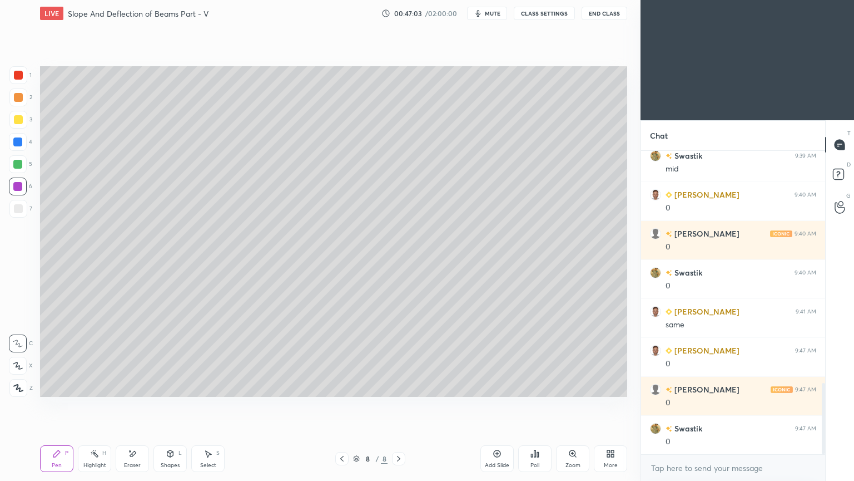
click at [176, 405] on div "Shapes" at bounding box center [170, 465] width 19 height 6
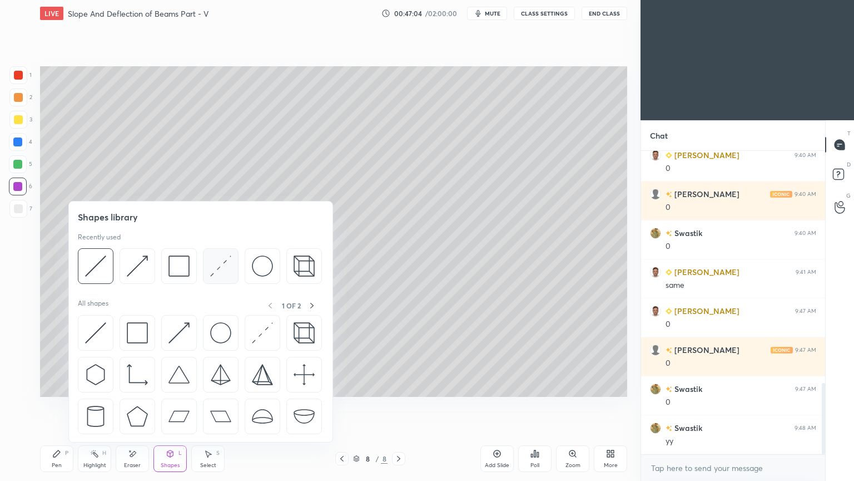
click at [221, 267] on img at bounding box center [220, 265] width 21 height 21
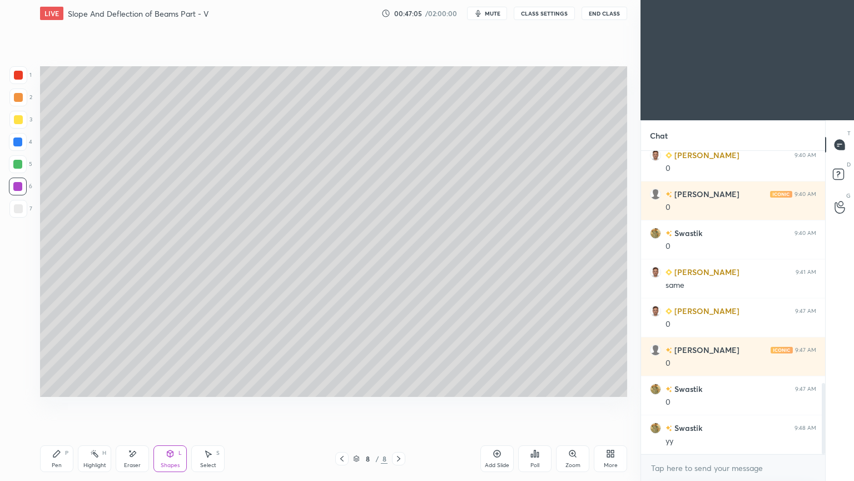
click at [20, 143] on div at bounding box center [17, 141] width 9 height 9
click at [20, 116] on div at bounding box center [18, 119] width 9 height 9
click at [60, 405] on icon at bounding box center [56, 453] width 9 height 9
click at [22, 165] on div at bounding box center [17, 164] width 9 height 9
click at [20, 185] on div at bounding box center [17, 186] width 9 height 9
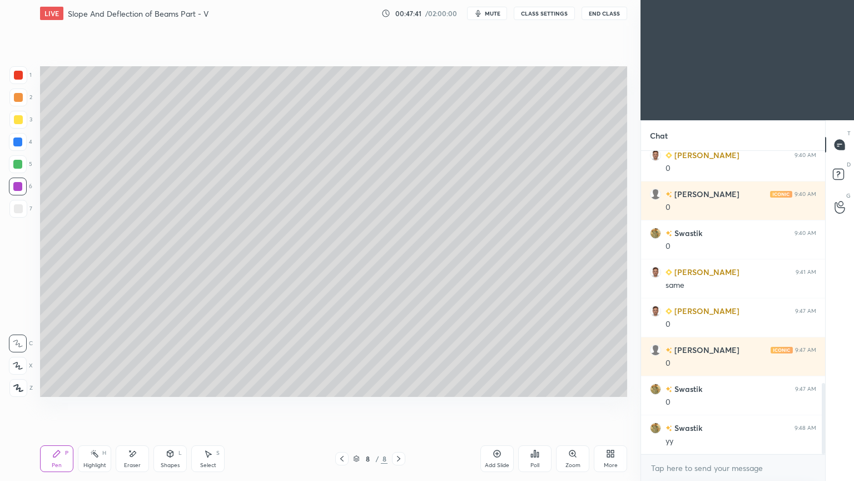
click at [345, 405] on icon at bounding box center [342, 458] width 9 height 9
click at [402, 405] on icon at bounding box center [398, 458] width 9 height 9
click at [500, 405] on div "Add Slide" at bounding box center [497, 458] width 33 height 27
click at [60, 405] on icon at bounding box center [56, 453] width 9 height 9
click at [24, 209] on div at bounding box center [18, 209] width 18 height 18
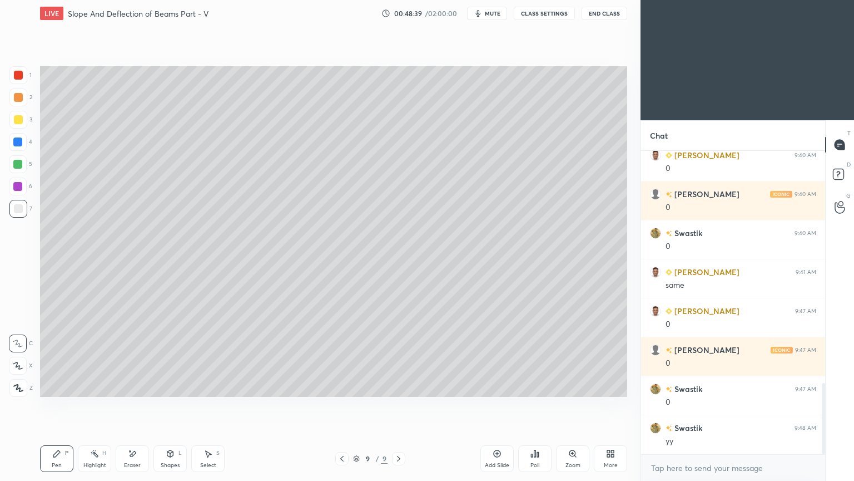
click at [340, 405] on icon at bounding box center [342, 458] width 9 height 9
click at [400, 405] on icon at bounding box center [398, 458] width 9 height 9
click at [55, 405] on div "Pen P" at bounding box center [56, 458] width 33 height 27
click at [207, 405] on icon at bounding box center [209, 454] width 6 height 7
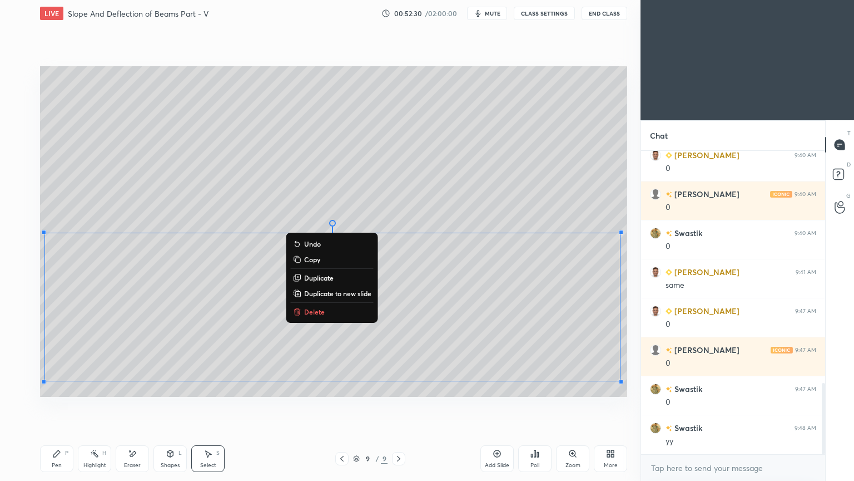
click at [52, 405] on div "Pen P" at bounding box center [56, 458] width 33 height 27
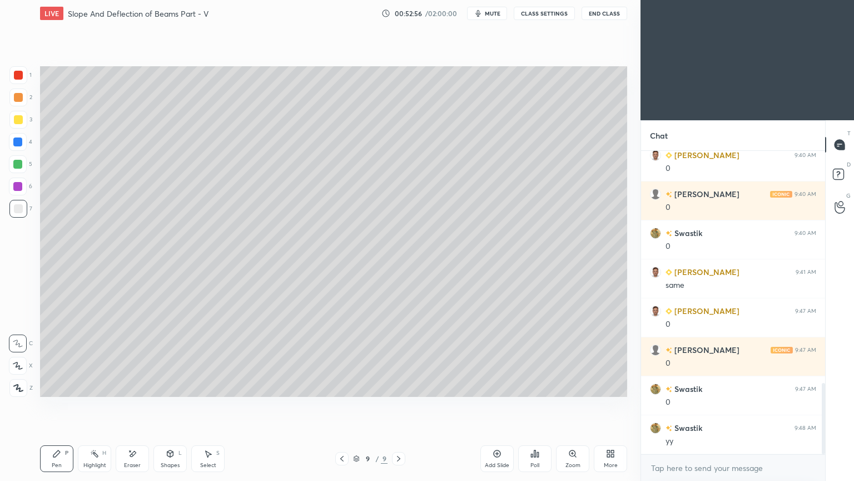
click at [345, 405] on icon at bounding box center [342, 458] width 9 height 9
click at [339, 405] on div at bounding box center [341, 458] width 13 height 13
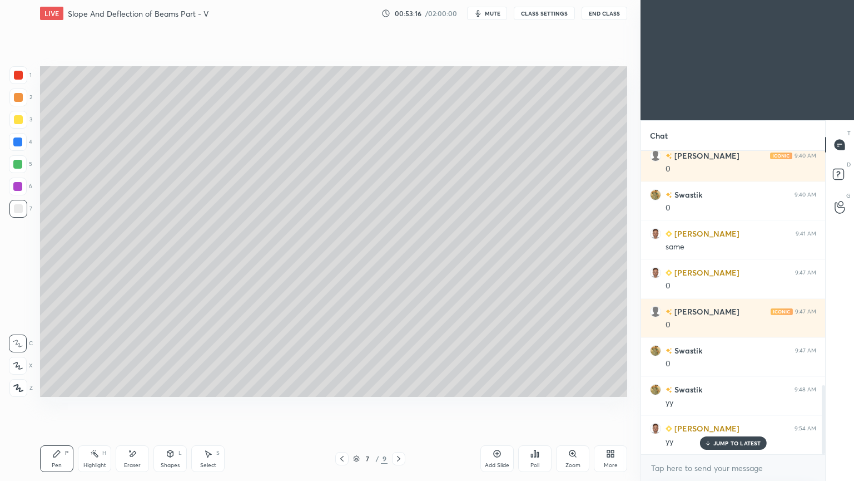
click at [400, 405] on icon at bounding box center [398, 458] width 9 height 9
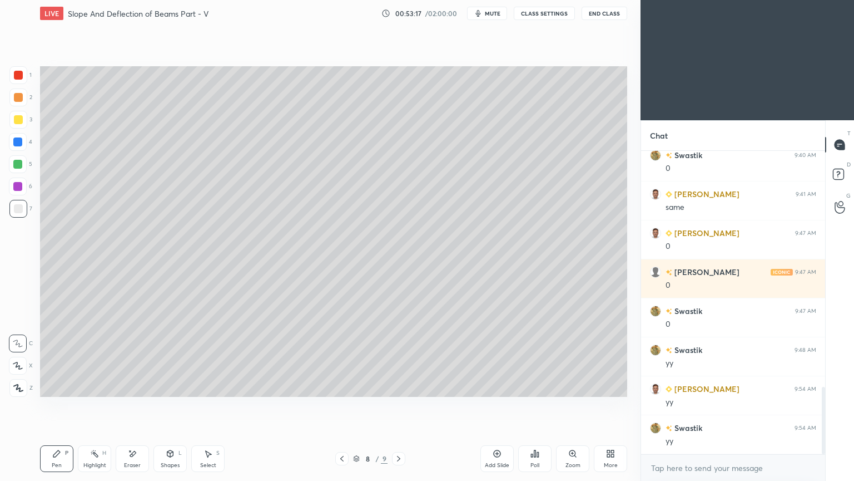
click at [403, 405] on icon at bounding box center [398, 458] width 9 height 9
click at [343, 405] on icon at bounding box center [342, 458] width 9 height 9
click at [340, 405] on icon at bounding box center [342, 458] width 9 height 9
click at [344, 405] on icon at bounding box center [342, 458] width 9 height 9
click at [400, 405] on icon at bounding box center [398, 458] width 9 height 9
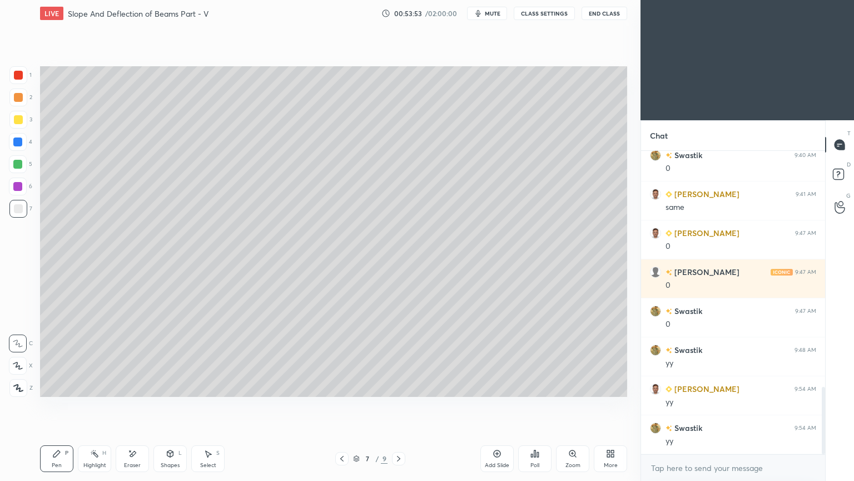
click at [398, 405] on icon at bounding box center [398, 458] width 9 height 9
click at [397, 405] on icon at bounding box center [398, 458] width 9 height 9
click at [202, 405] on div "Select S" at bounding box center [207, 458] width 33 height 27
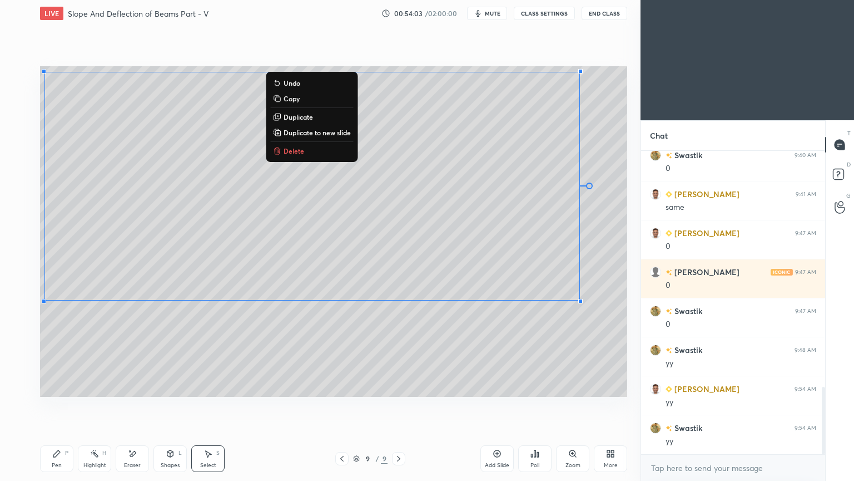
click at [66, 405] on div "P" at bounding box center [66, 453] width 3 height 6
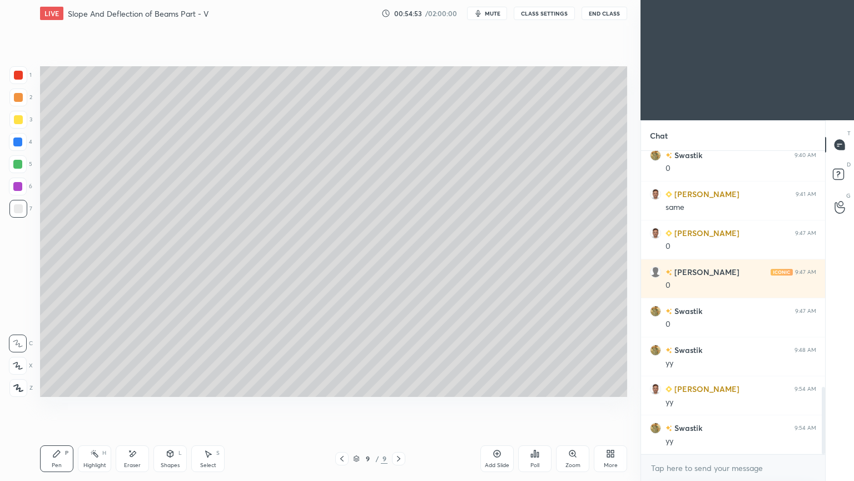
click at [21, 122] on div at bounding box center [18, 119] width 9 height 9
click at [498, 405] on div "Add Slide" at bounding box center [497, 458] width 33 height 27
click at [61, 405] on div "Pen P" at bounding box center [56, 458] width 33 height 27
click at [170, 405] on div "Shapes L" at bounding box center [170, 458] width 33 height 27
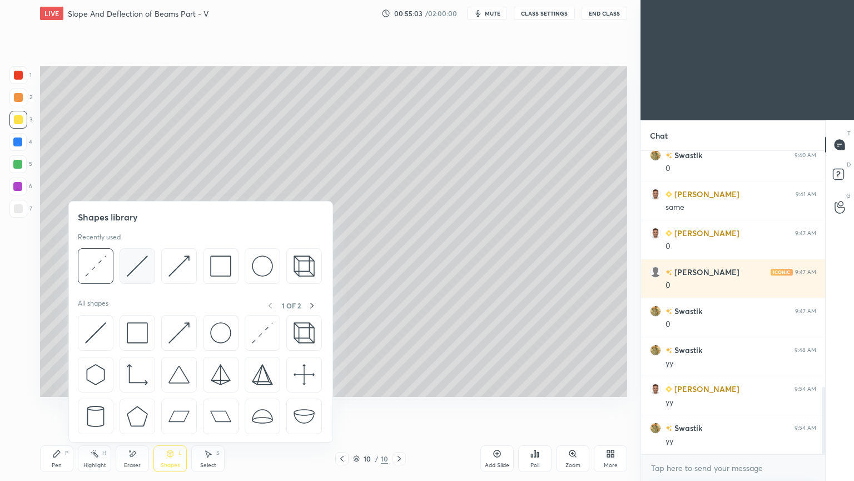
click at [142, 265] on img at bounding box center [137, 265] width 21 height 21
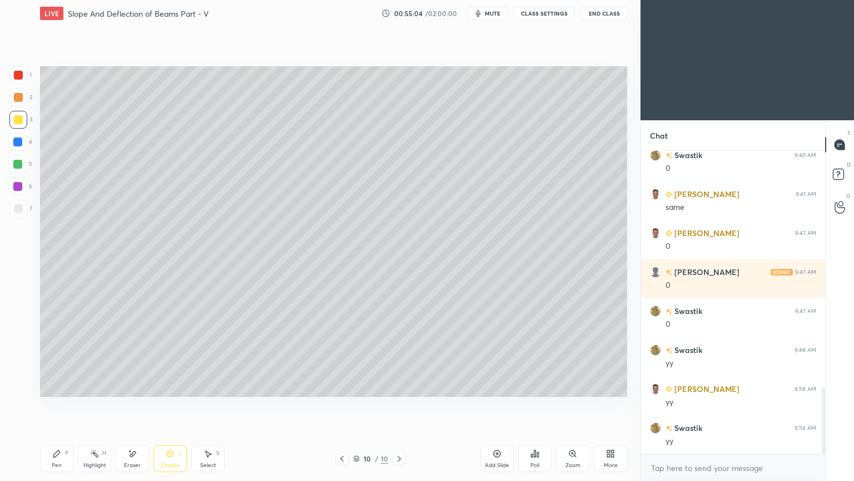
click at [24, 210] on div at bounding box center [18, 209] width 18 height 18
click at [55, 405] on icon at bounding box center [56, 453] width 7 height 7
click at [18, 138] on div at bounding box center [17, 141] width 9 height 9
click at [138, 405] on div "Eraser" at bounding box center [132, 458] width 33 height 27
click at [53, 405] on icon at bounding box center [56, 453] width 7 height 7
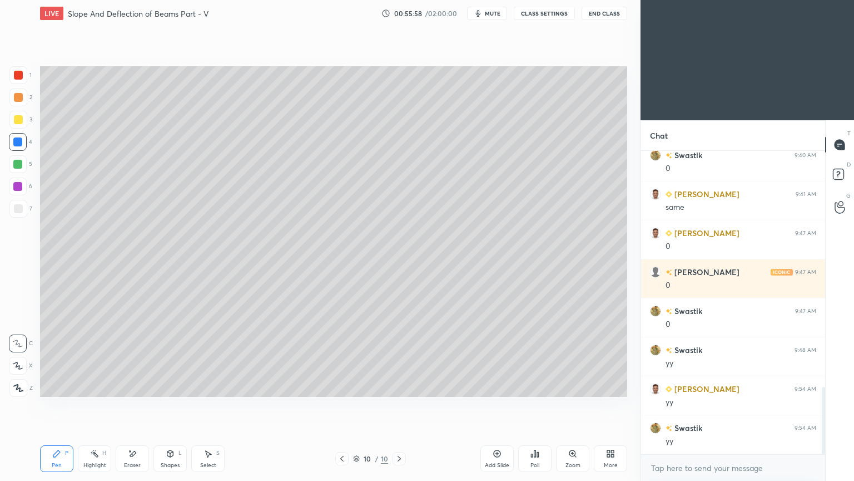
click at [21, 209] on div at bounding box center [18, 208] width 9 height 9
click at [20, 145] on div at bounding box center [17, 141] width 9 height 9
click at [167, 405] on icon at bounding box center [170, 453] width 9 height 9
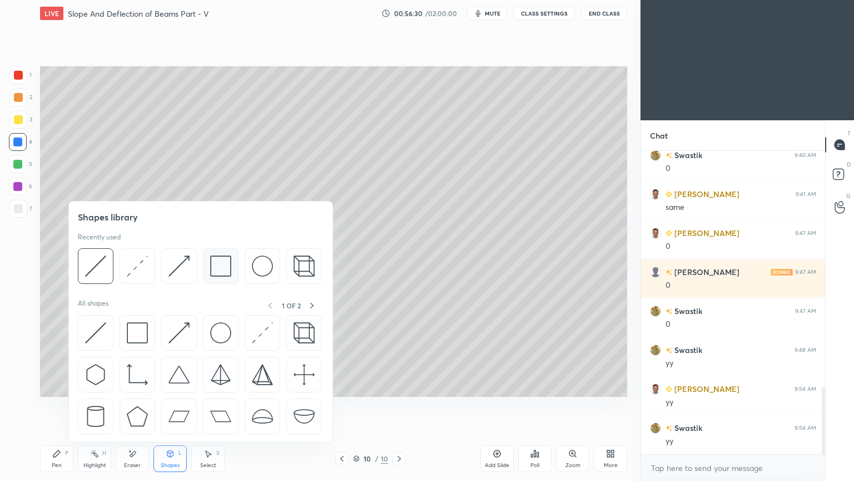
click at [207, 264] on div at bounding box center [221, 266] width 36 height 36
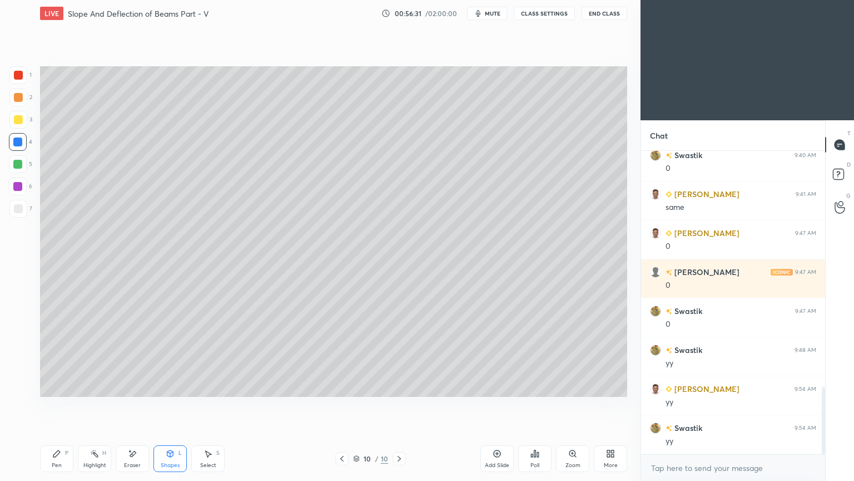
click at [18, 76] on div at bounding box center [18, 75] width 9 height 9
click at [56, 405] on icon at bounding box center [56, 453] width 7 height 7
click at [16, 163] on div at bounding box center [17, 164] width 9 height 9
click at [51, 405] on div "Pen P" at bounding box center [56, 458] width 33 height 27
click at [20, 214] on div at bounding box center [18, 209] width 18 height 18
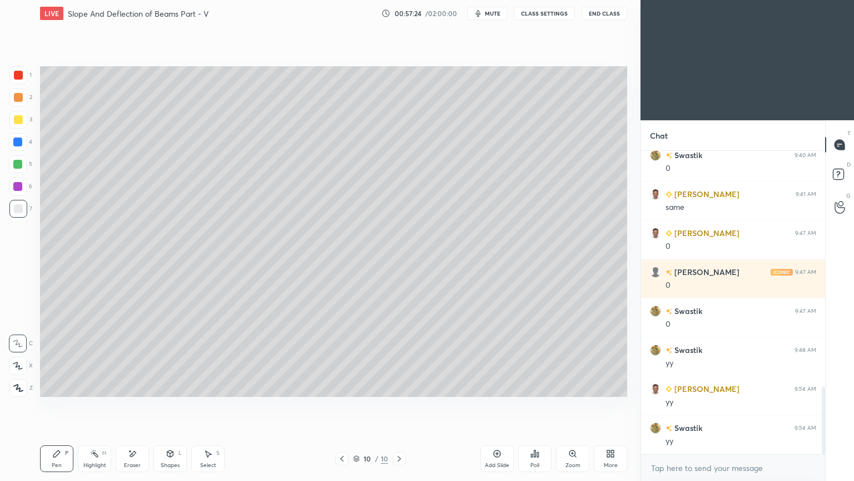
click at [169, 405] on icon at bounding box center [170, 453] width 6 height 7
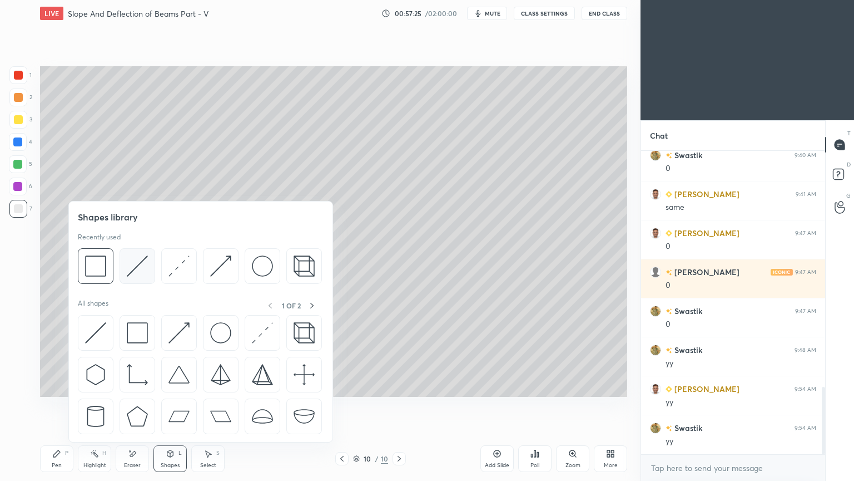
click at [154, 260] on div at bounding box center [138, 266] width 36 height 36
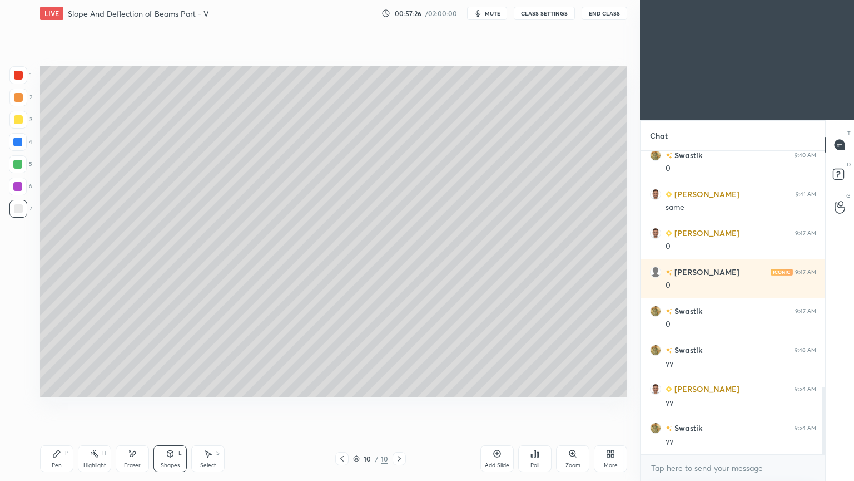
click at [18, 121] on div at bounding box center [18, 119] width 9 height 9
click at [62, 405] on div "Pen P" at bounding box center [56, 458] width 33 height 27
click at [18, 200] on div at bounding box center [18, 209] width 18 height 18
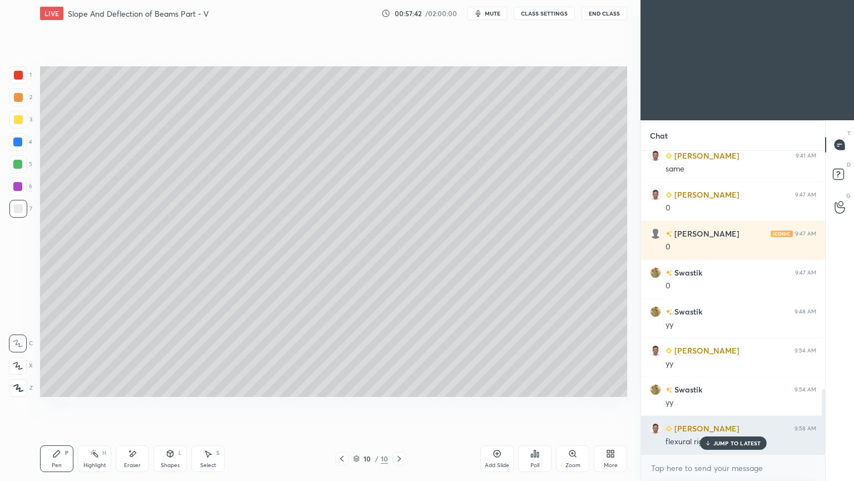
click at [717, 405] on div "JUMP TO LATEST" at bounding box center [733, 442] width 67 height 13
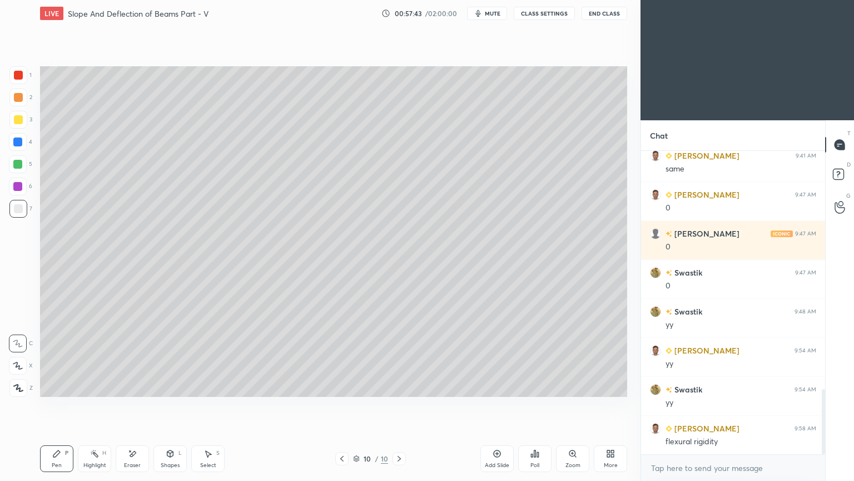
click at [64, 405] on div "Pen P" at bounding box center [56, 458] width 33 height 27
click at [23, 142] on div at bounding box center [18, 142] width 18 height 18
click at [18, 211] on div at bounding box center [18, 208] width 9 height 9
click at [13, 145] on div at bounding box center [17, 141] width 9 height 9
click at [14, 215] on div at bounding box center [18, 209] width 18 height 18
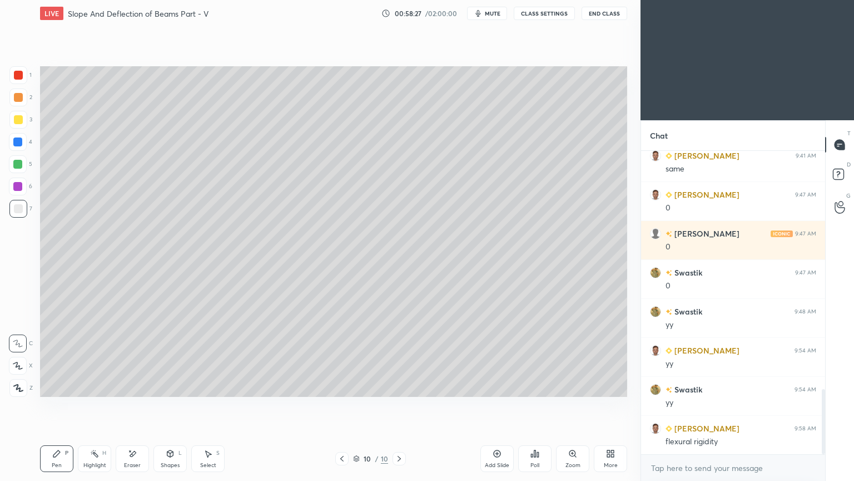
click at [15, 145] on div at bounding box center [17, 141] width 9 height 9
click at [499, 405] on div "Add Slide" at bounding box center [497, 458] width 33 height 27
click at [57, 405] on icon at bounding box center [56, 453] width 7 height 7
click at [20, 119] on div at bounding box center [18, 119] width 9 height 9
click at [204, 405] on icon at bounding box center [208, 453] width 9 height 9
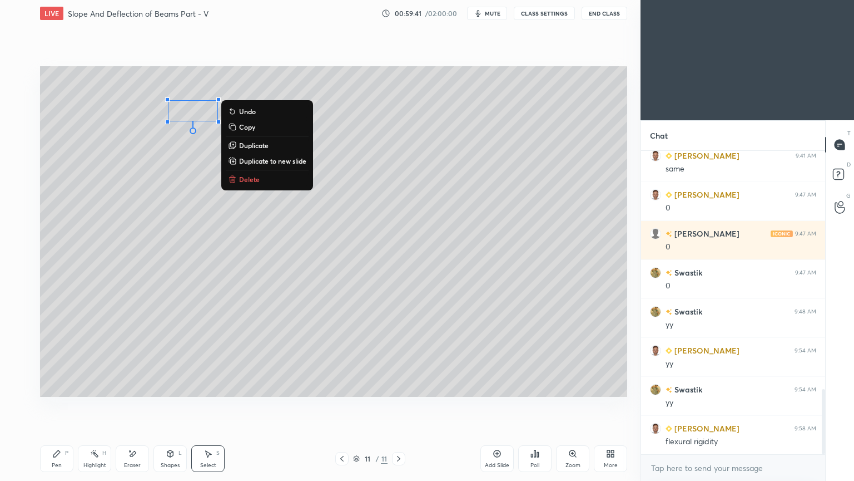
click at [167, 207] on div "0 ° Undo Copy Duplicate Duplicate to new slide Delete" at bounding box center [333, 231] width 587 height 330
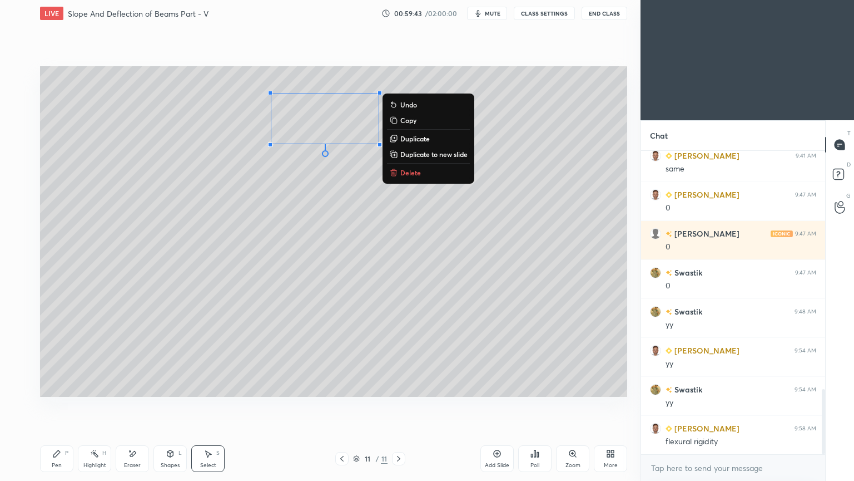
click at [275, 232] on div "0 ° Undo Copy Duplicate Duplicate to new slide Delete" at bounding box center [333, 231] width 587 height 330
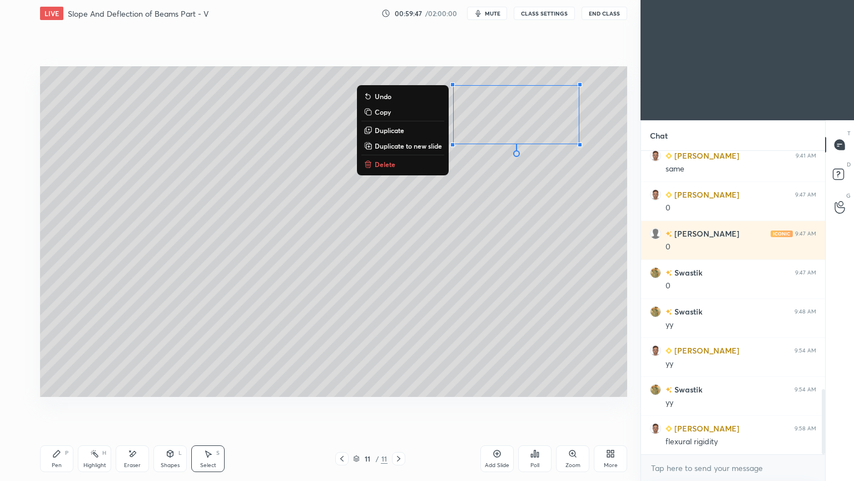
click at [171, 405] on div "Shapes L" at bounding box center [170, 458] width 33 height 27
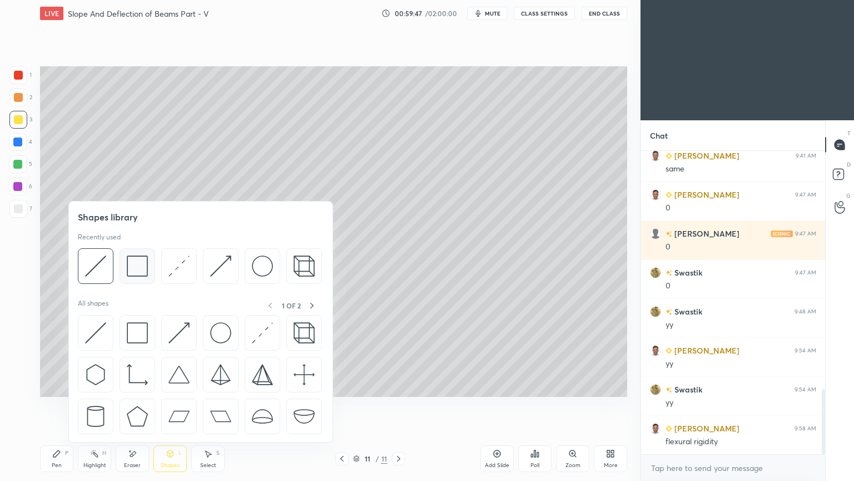
click at [124, 269] on div at bounding box center [138, 266] width 36 height 36
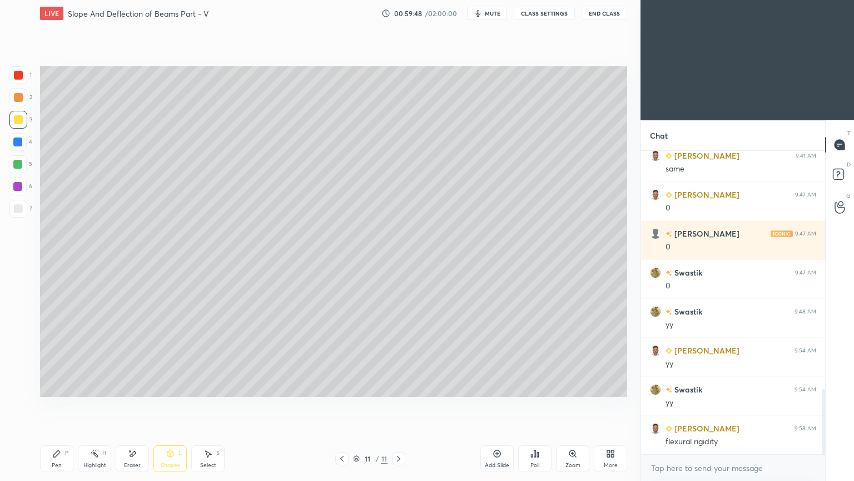
click at [20, 209] on div at bounding box center [18, 208] width 9 height 9
click at [169, 405] on div "Shapes L" at bounding box center [170, 458] width 33 height 27
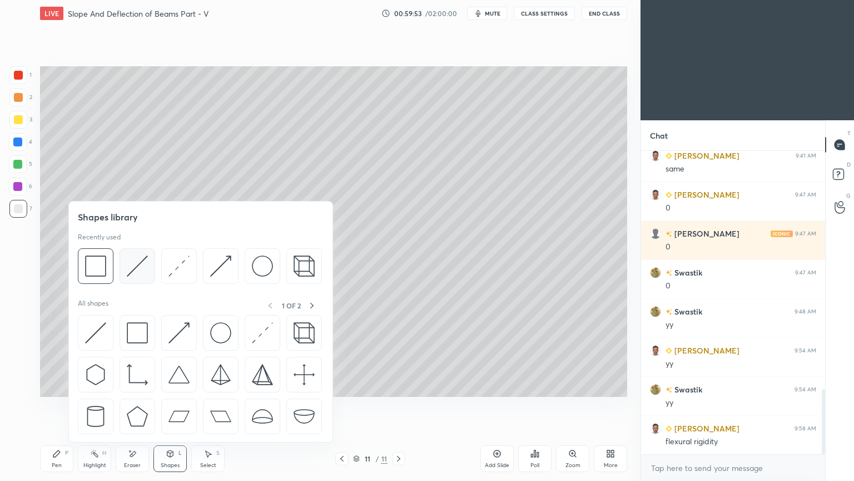
click at [140, 261] on img at bounding box center [137, 265] width 21 height 21
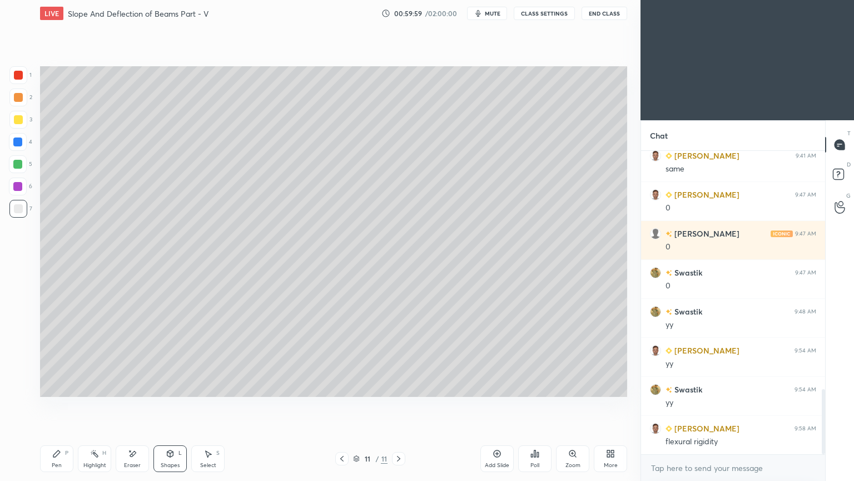
click at [174, 405] on div "Shapes L" at bounding box center [170, 458] width 33 height 27
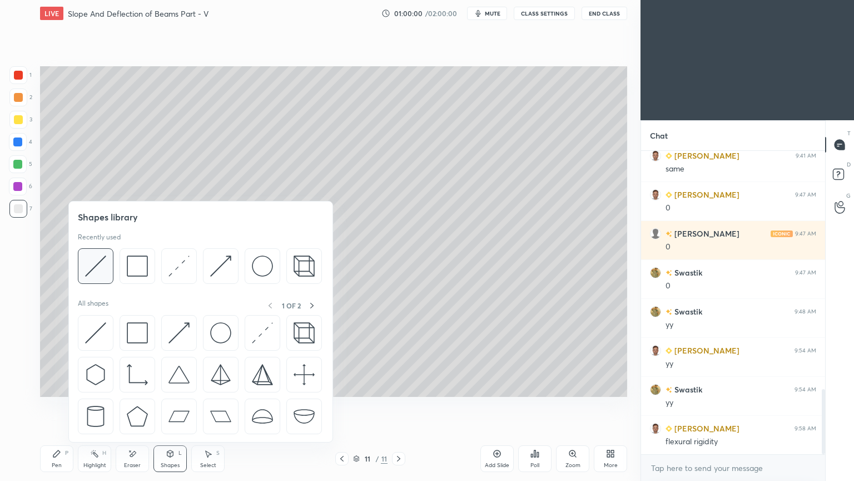
click at [90, 265] on img at bounding box center [95, 265] width 21 height 21
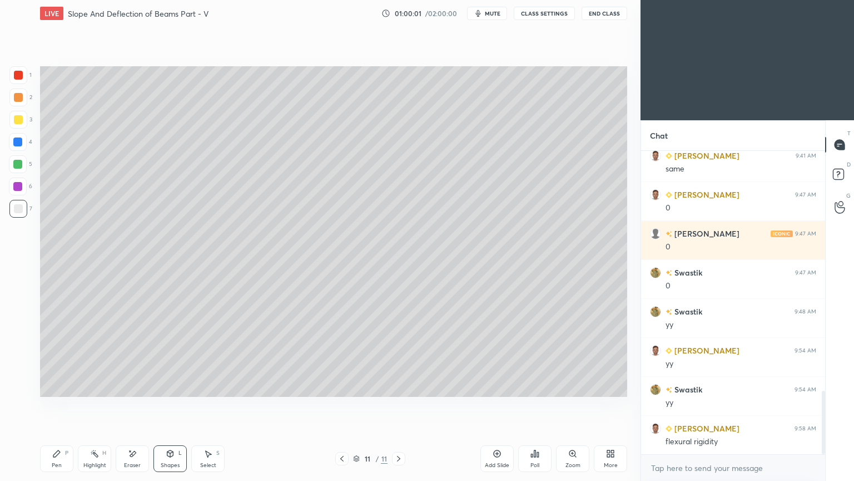
scroll to position [1145, 0]
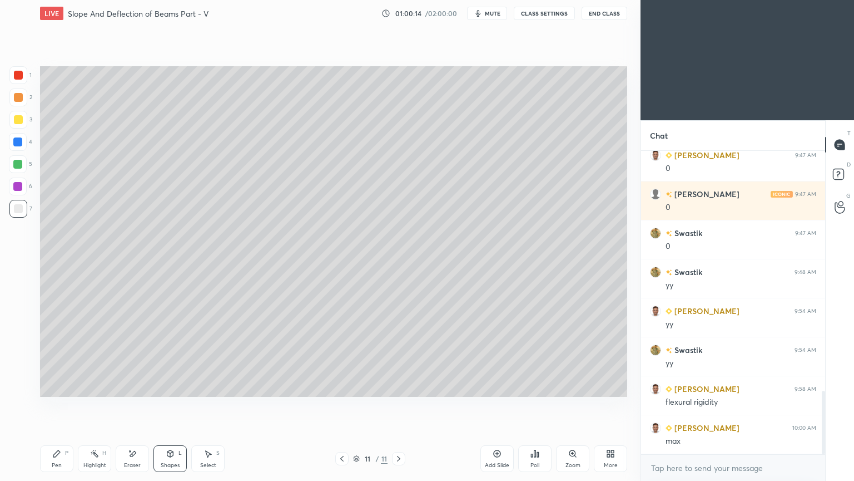
click at [51, 405] on div "Pen P" at bounding box center [56, 458] width 33 height 27
click at [22, 136] on div at bounding box center [18, 142] width 18 height 18
click at [338, 405] on icon at bounding box center [342, 458] width 9 height 9
click at [399, 405] on icon at bounding box center [398, 458] width 9 height 9
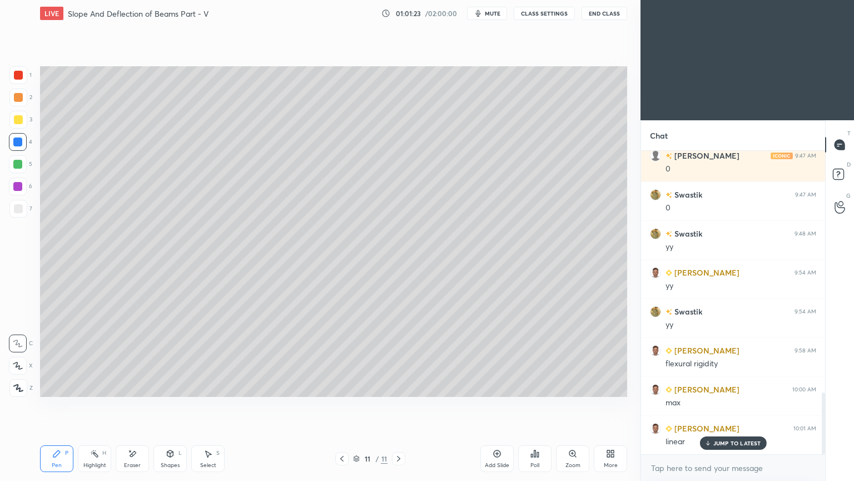
click at [343, 405] on icon at bounding box center [342, 458] width 9 height 9
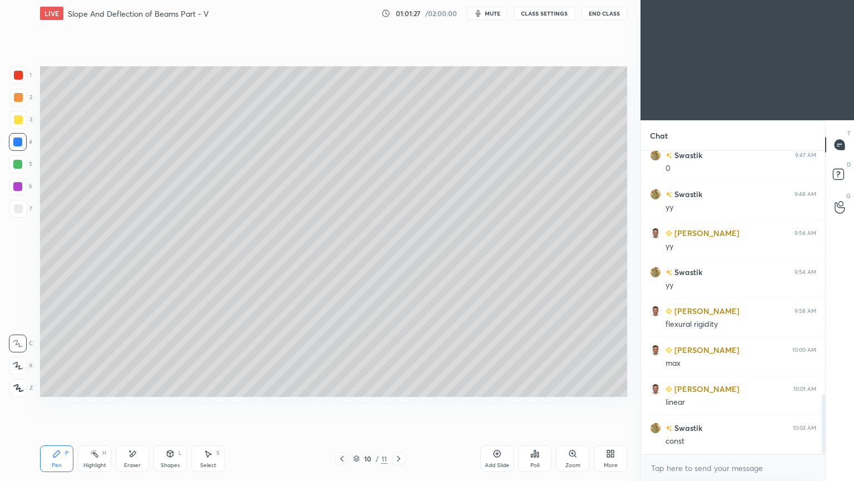
click at [402, 405] on icon at bounding box center [398, 458] width 9 height 9
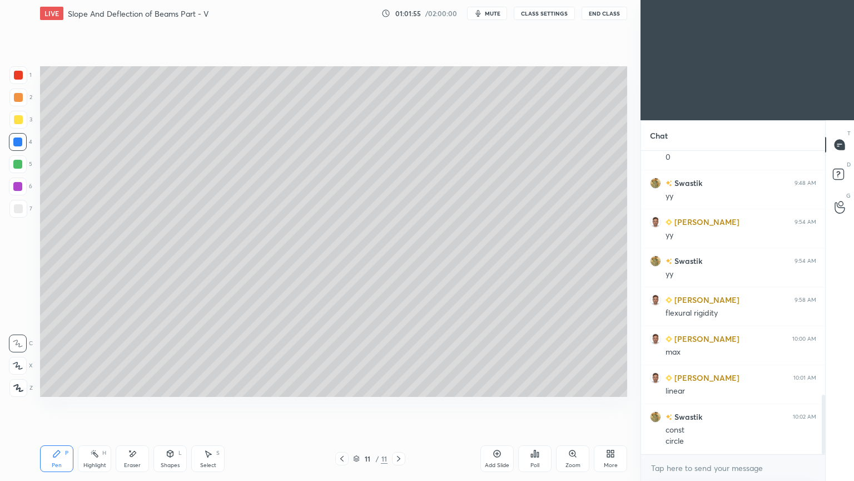
click at [146, 405] on div "Eraser" at bounding box center [132, 458] width 33 height 27
click at [53, 405] on icon at bounding box center [56, 453] width 7 height 7
click at [172, 405] on div "Shapes" at bounding box center [170, 465] width 19 height 6
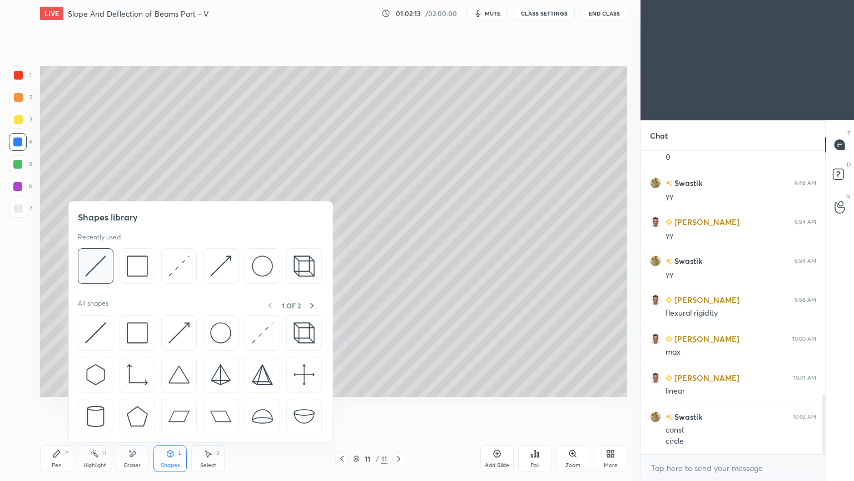
click at [103, 260] on img at bounding box center [95, 265] width 21 height 21
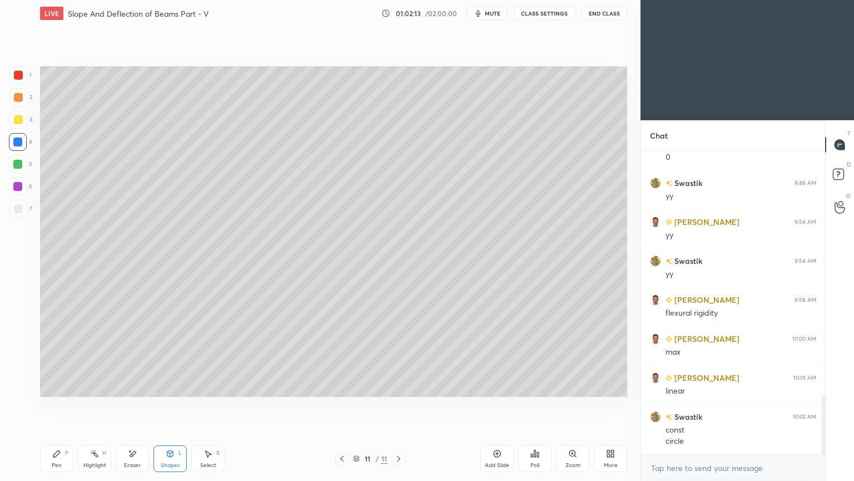
click at [20, 208] on div at bounding box center [18, 208] width 9 height 9
click at [492, 405] on div "Add Slide" at bounding box center [497, 458] width 33 height 27
click at [60, 405] on icon at bounding box center [56, 453] width 9 height 9
click at [22, 122] on div at bounding box center [18, 120] width 18 height 18
click at [171, 405] on icon at bounding box center [170, 453] width 9 height 9
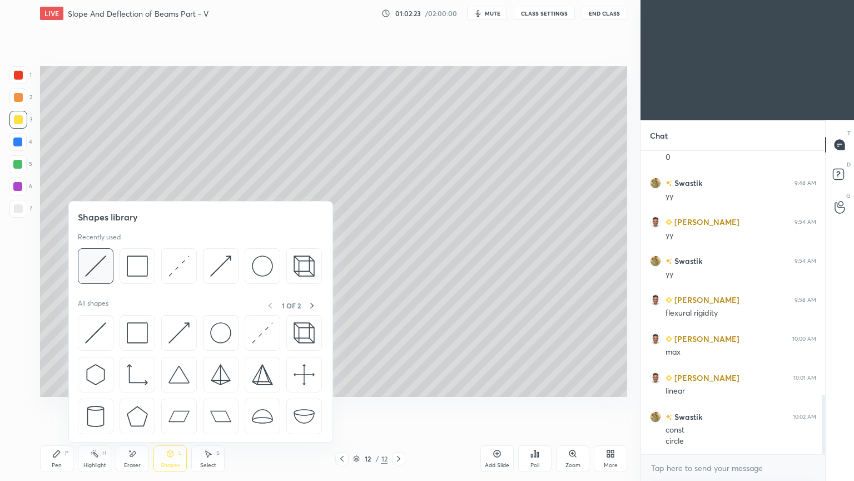
click at [96, 266] on img at bounding box center [95, 265] width 21 height 21
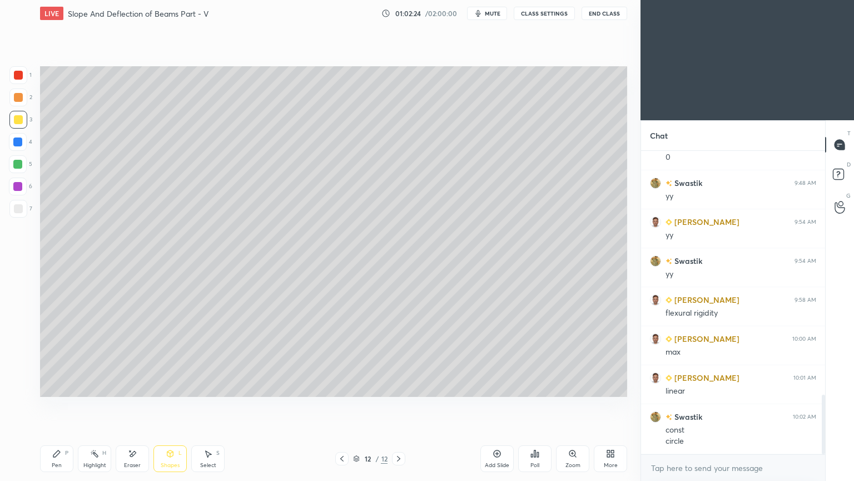
click at [24, 207] on div at bounding box center [18, 209] width 18 height 18
click at [166, 405] on icon at bounding box center [170, 453] width 9 height 9
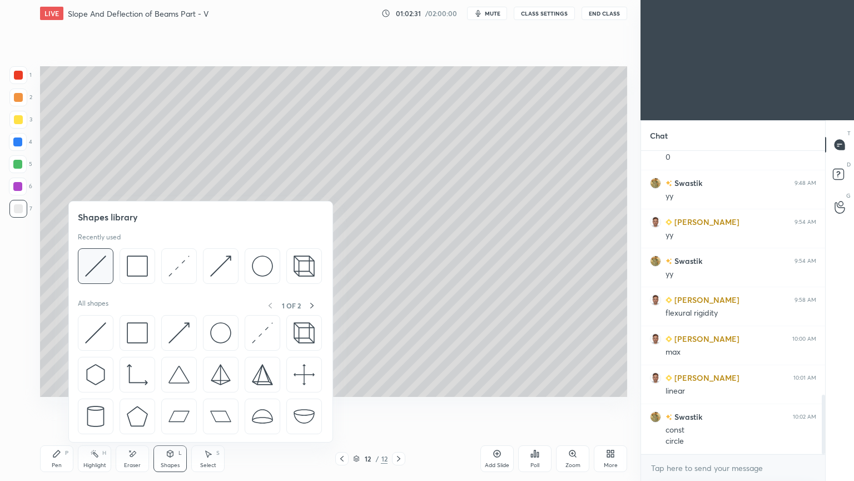
click at [98, 265] on img at bounding box center [95, 265] width 21 height 21
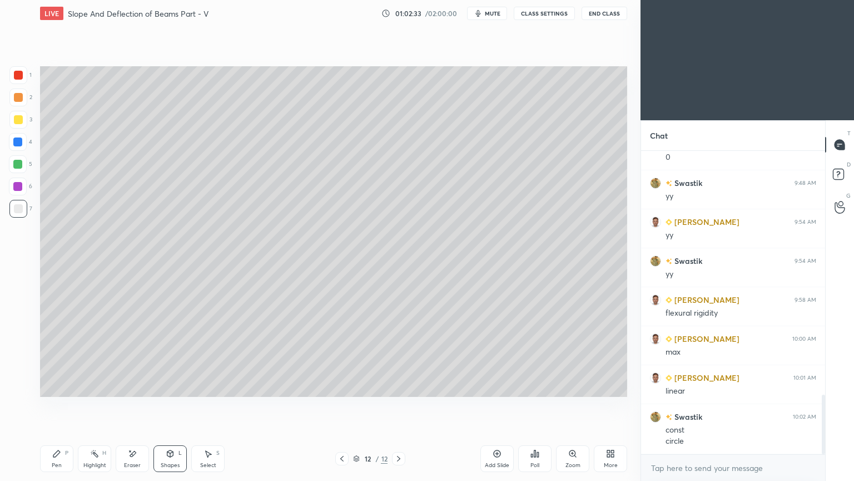
click at [51, 405] on div "Pen P" at bounding box center [56, 458] width 33 height 27
click at [164, 405] on div "Shapes L" at bounding box center [170, 458] width 33 height 27
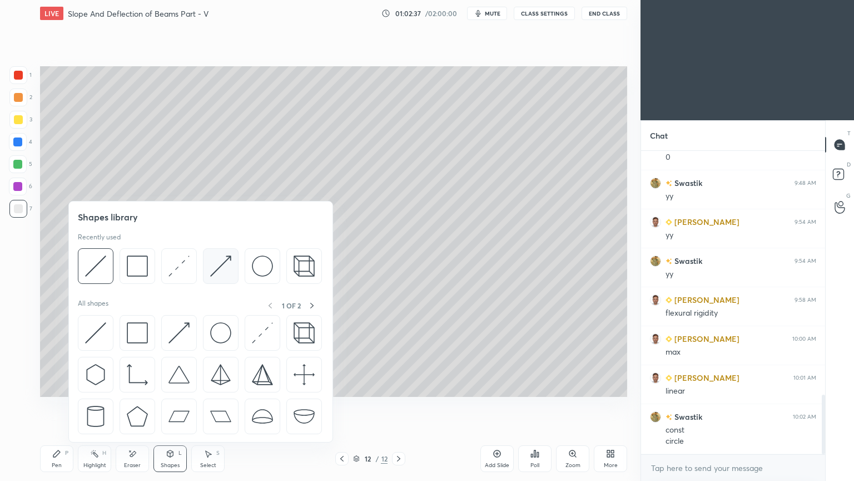
click at [214, 258] on img at bounding box center [220, 265] width 21 height 21
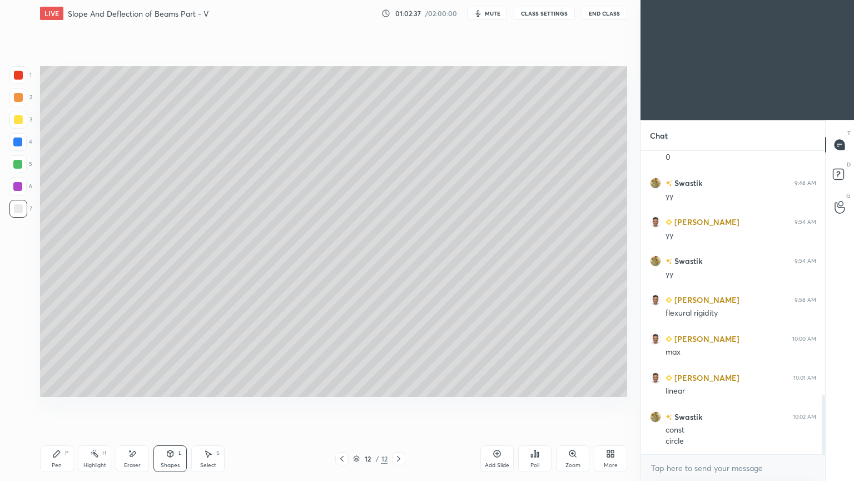
click at [17, 116] on div at bounding box center [18, 119] width 9 height 9
click at [58, 405] on icon at bounding box center [56, 453] width 7 height 7
click at [167, 405] on icon at bounding box center [170, 453] width 6 height 7
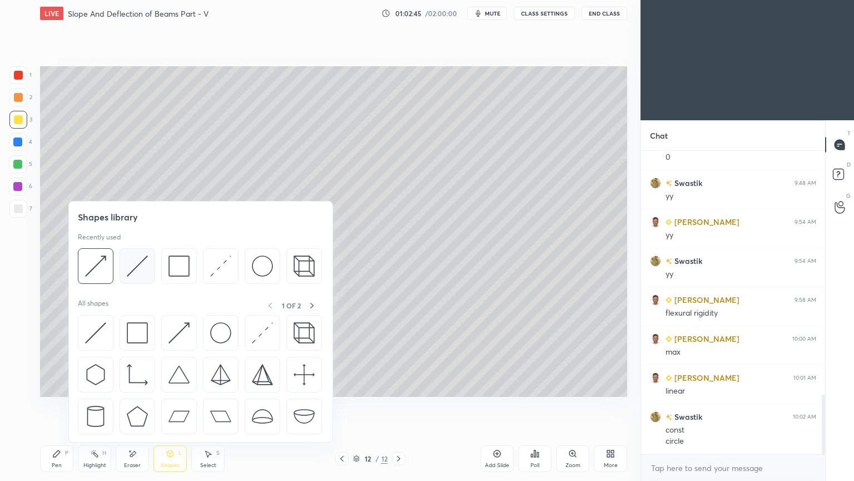
click at [132, 262] on img at bounding box center [137, 265] width 21 height 21
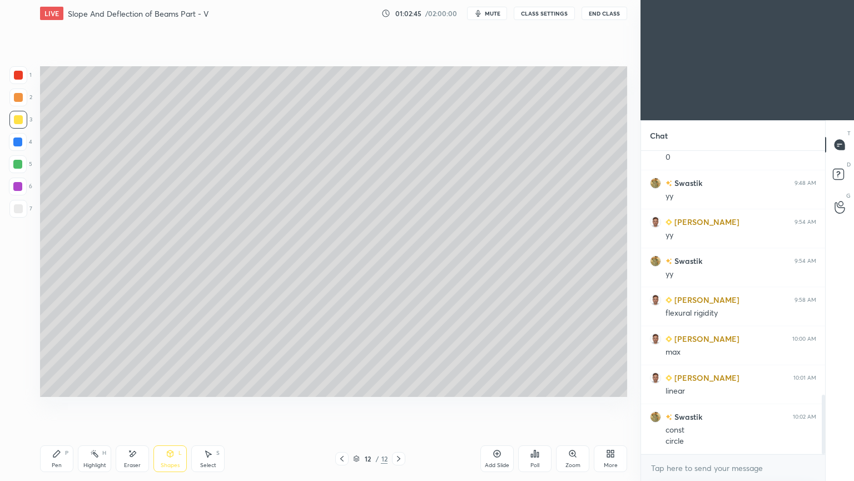
click at [18, 205] on div at bounding box center [18, 208] width 9 height 9
click at [65, 405] on div "Pen P" at bounding box center [56, 458] width 33 height 27
click at [20, 74] on div at bounding box center [18, 75] width 9 height 9
click at [169, 405] on div "Shapes" at bounding box center [170, 465] width 19 height 6
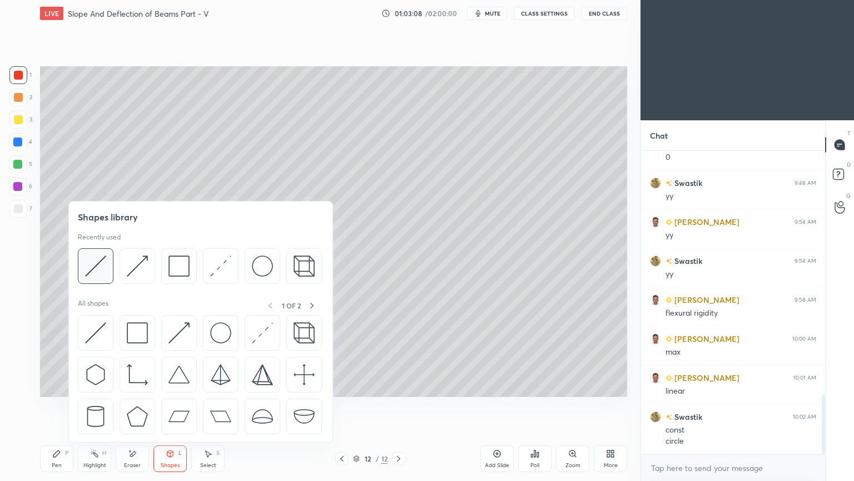
click at [105, 260] on img at bounding box center [95, 265] width 21 height 21
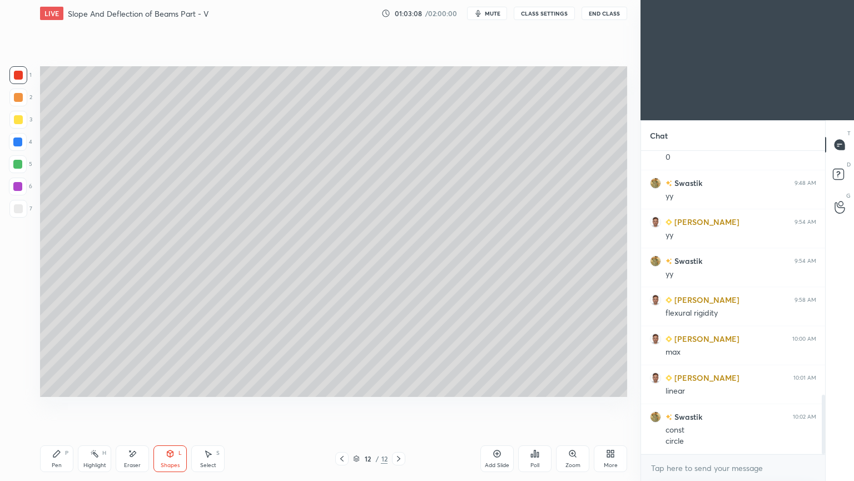
click at [16, 142] on div at bounding box center [17, 141] width 9 height 9
click at [52, 405] on div "Pen P Highlight H Eraser Shapes L Select S 12 / 12 Add Slide Poll Zoom More" at bounding box center [333, 458] width 587 height 44
click at [50, 405] on div "Pen P" at bounding box center [56, 458] width 33 height 27
click at [172, 405] on div "Shapes" at bounding box center [170, 465] width 19 height 6
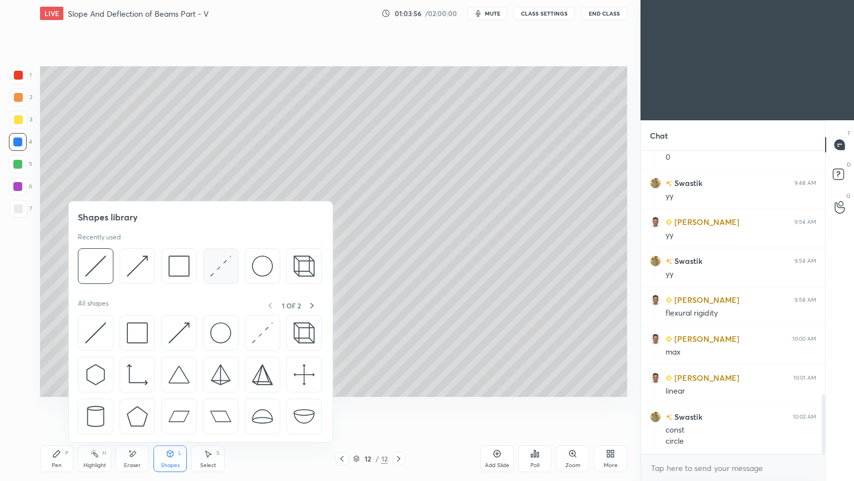
click at [221, 269] on img at bounding box center [220, 265] width 21 height 21
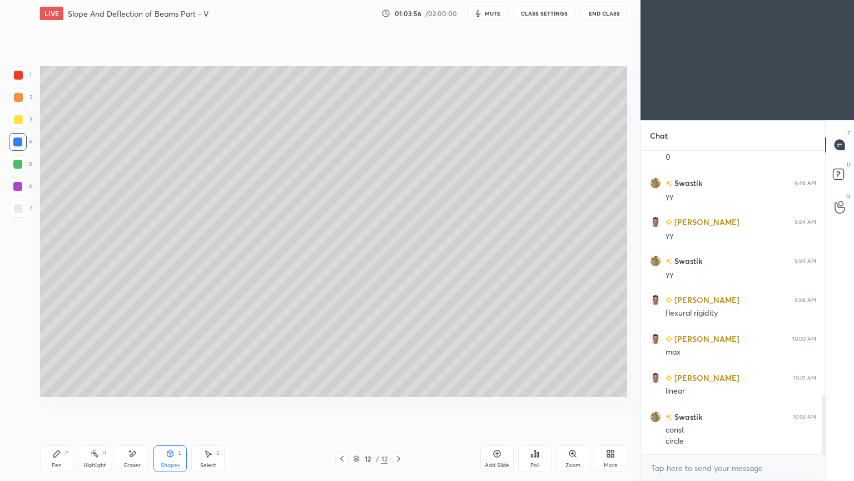
click at [23, 186] on div at bounding box center [18, 186] width 18 height 18
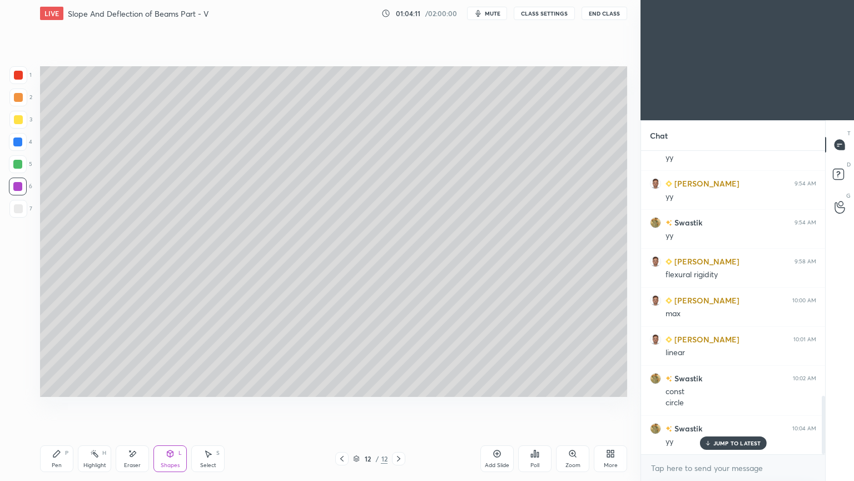
click at [167, 405] on div "Shapes" at bounding box center [170, 465] width 19 height 6
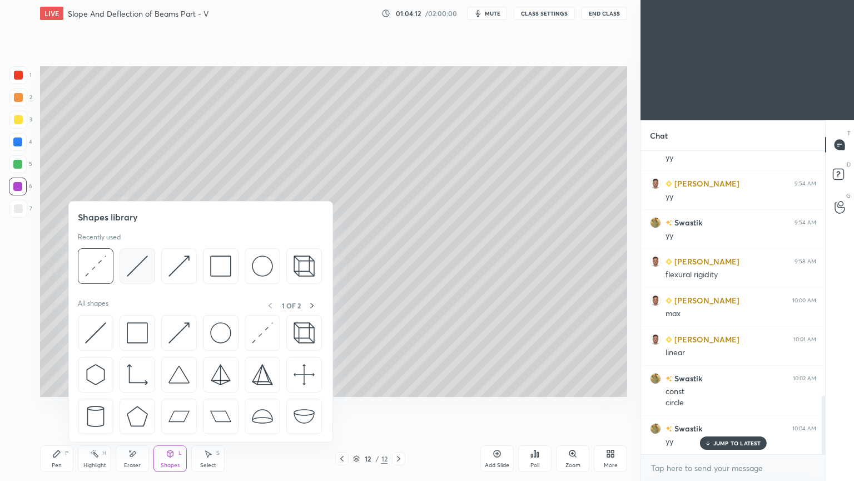
click at [136, 274] on img at bounding box center [137, 265] width 21 height 21
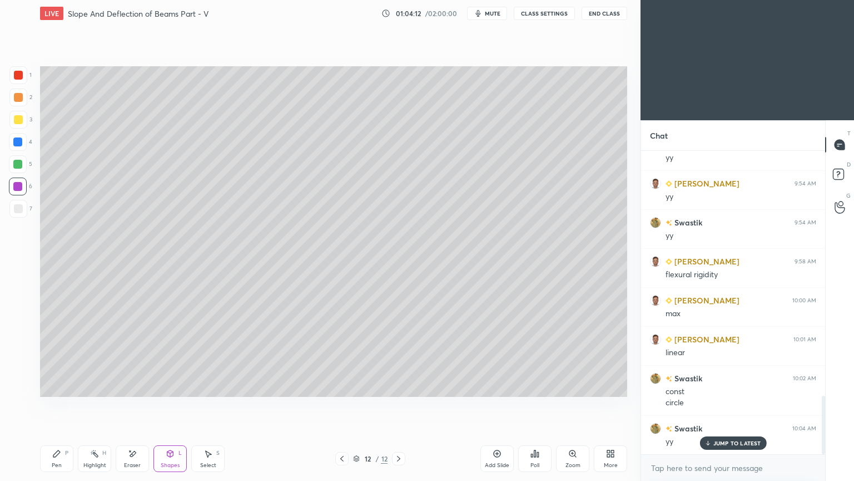
click at [17, 207] on div at bounding box center [18, 208] width 9 height 9
click at [62, 405] on div "Pen P" at bounding box center [56, 458] width 33 height 27
click at [169, 405] on div "Shapes L" at bounding box center [170, 458] width 33 height 27
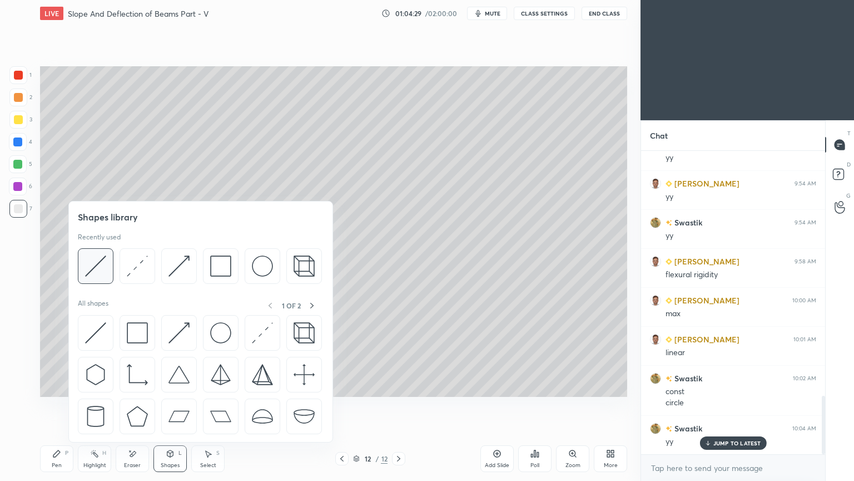
click at [95, 261] on img at bounding box center [95, 265] width 21 height 21
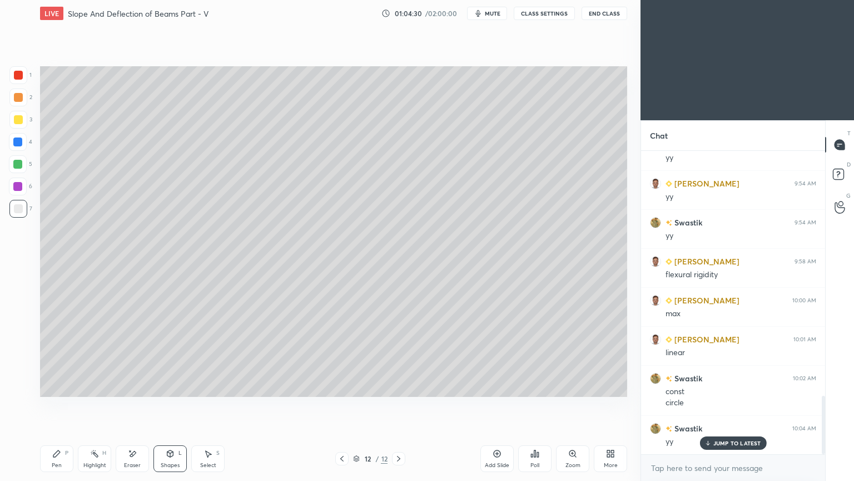
click at [24, 69] on div at bounding box center [18, 75] width 18 height 18
click at [168, 405] on icon at bounding box center [170, 453] width 9 height 9
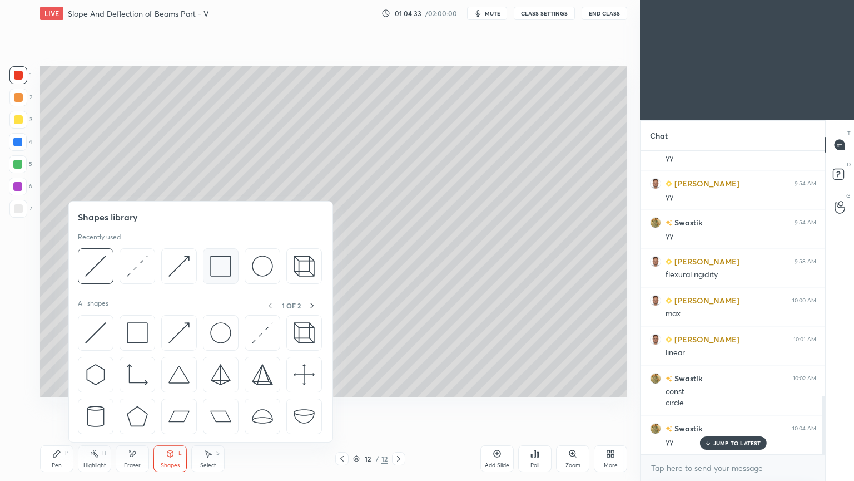
click at [214, 261] on img at bounding box center [220, 265] width 21 height 21
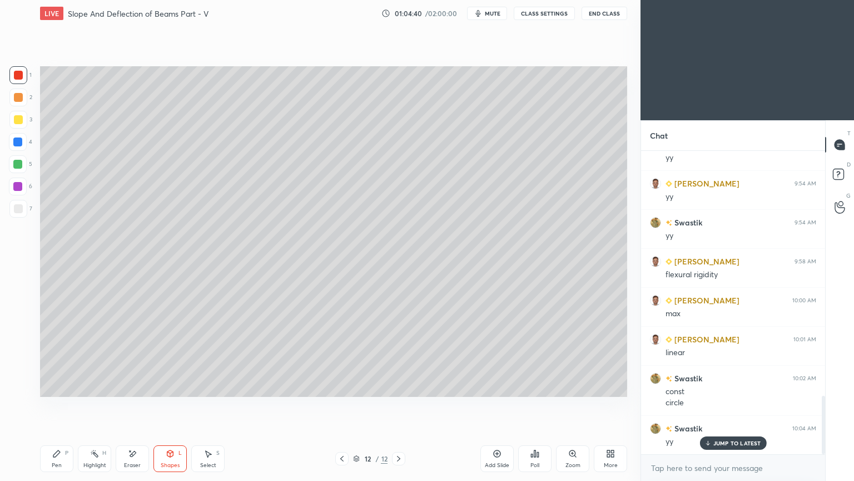
click at [174, 405] on div "Shapes L" at bounding box center [170, 458] width 33 height 27
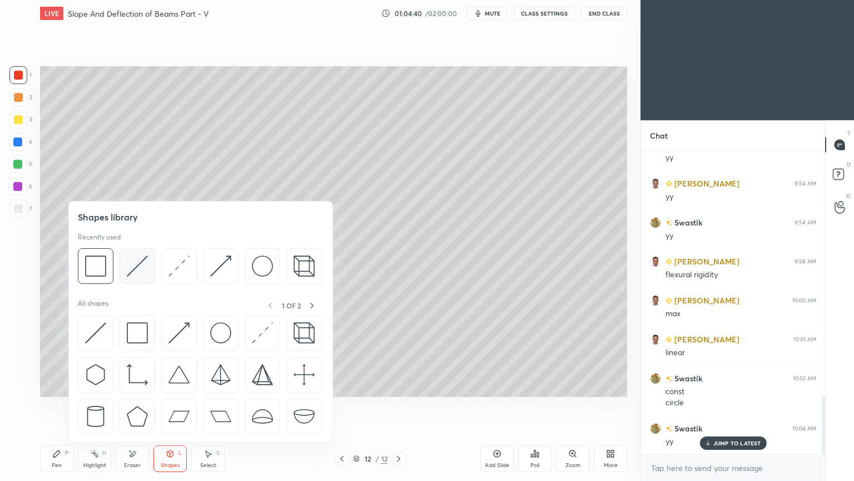
click at [135, 262] on img at bounding box center [137, 265] width 21 height 21
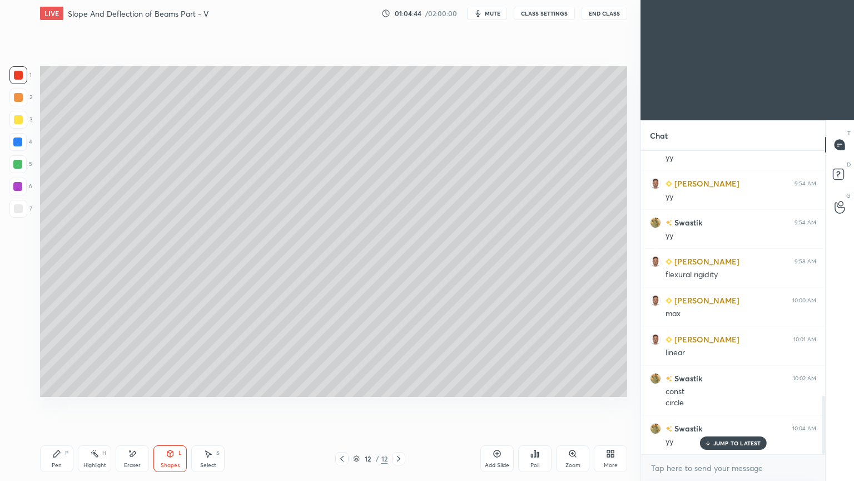
click at [55, 405] on icon at bounding box center [56, 453] width 7 height 7
click at [165, 405] on div "Shapes L" at bounding box center [170, 458] width 33 height 27
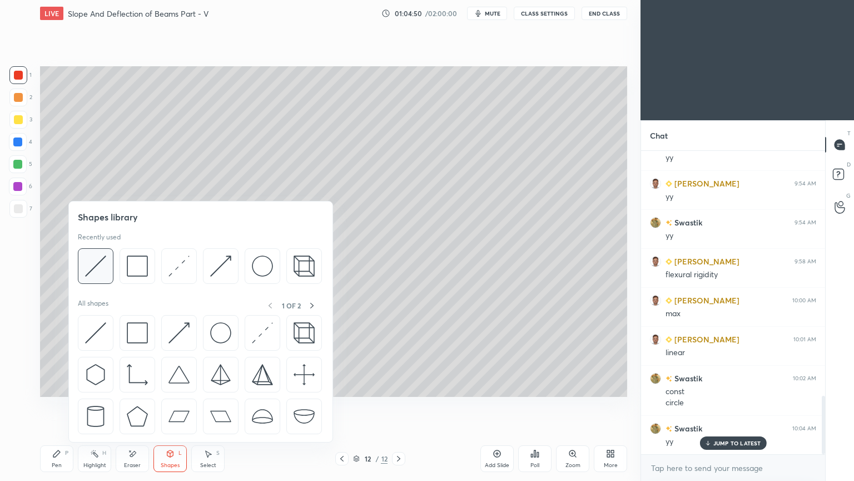
click at [102, 263] on img at bounding box center [95, 265] width 21 height 21
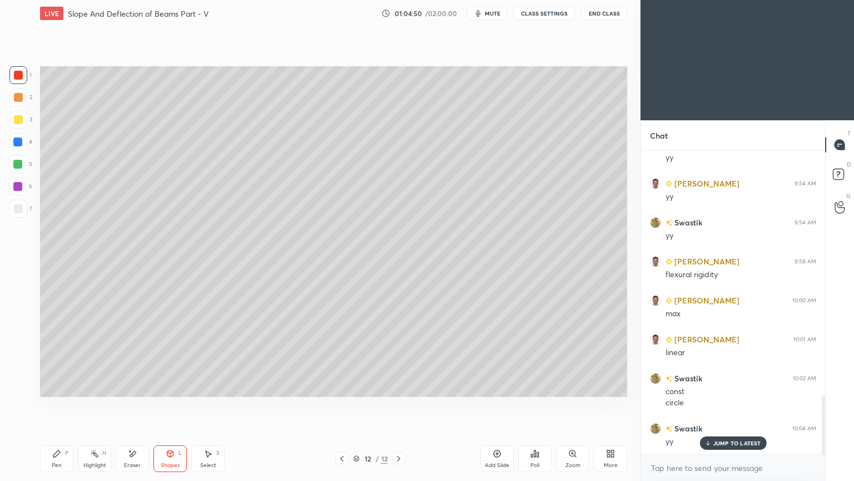
click at [25, 210] on div at bounding box center [18, 209] width 18 height 18
click at [171, 405] on div "Shapes" at bounding box center [170, 465] width 19 height 6
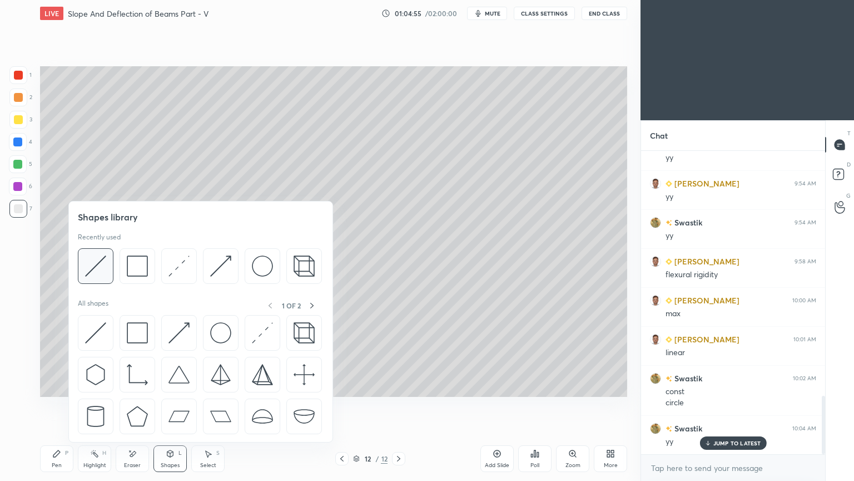
click at [104, 263] on img at bounding box center [95, 265] width 21 height 21
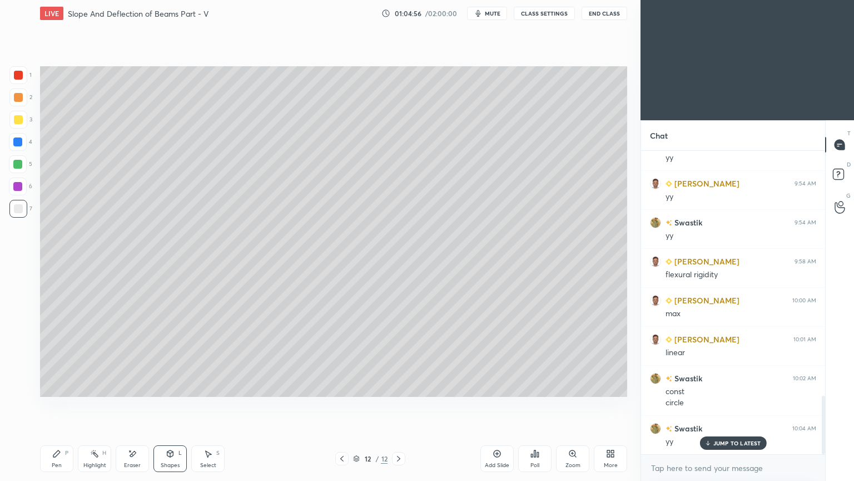
click at [28, 76] on div "1" at bounding box center [20, 75] width 22 height 18
click at [55, 405] on icon at bounding box center [56, 453] width 7 height 7
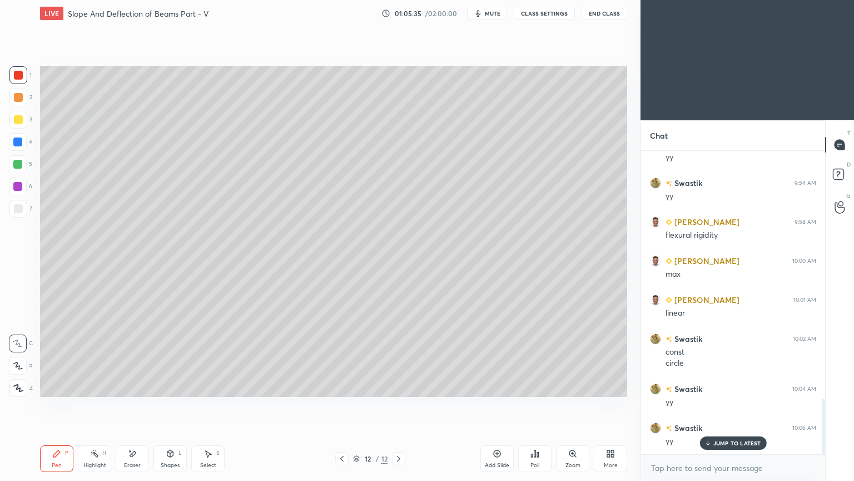
scroll to position [1350, 0]
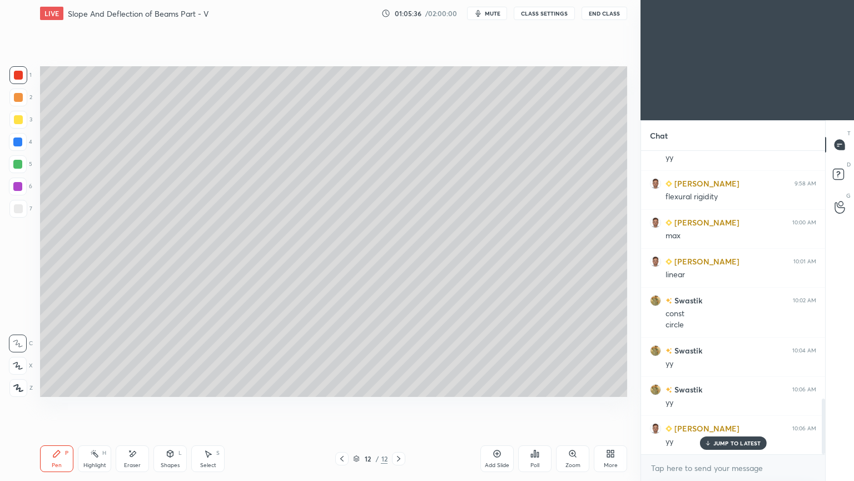
click at [206, 405] on div "Select" at bounding box center [208, 465] width 16 height 6
click at [92, 74] on div "0 ° Undo Copy Duplicate Duplicate to new slide Delete" at bounding box center [333, 231] width 587 height 330
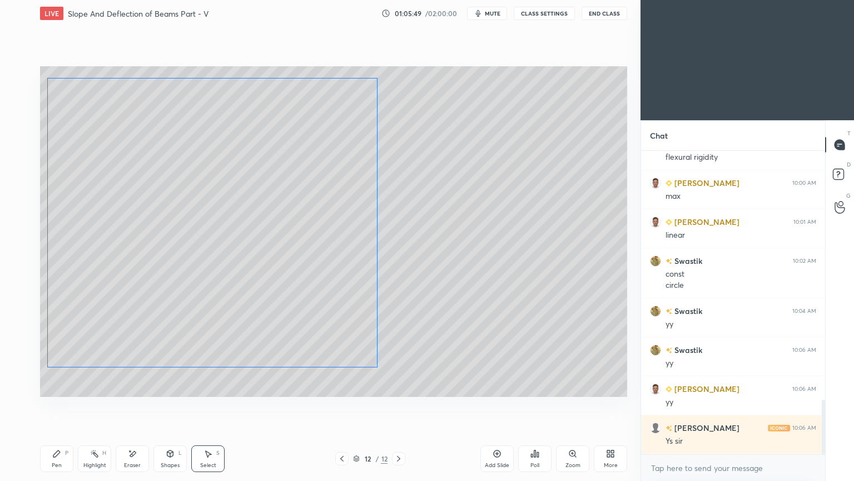
click at [301, 341] on div "0 ° Undo Copy Duplicate Duplicate to new slide Delete" at bounding box center [333, 231] width 587 height 330
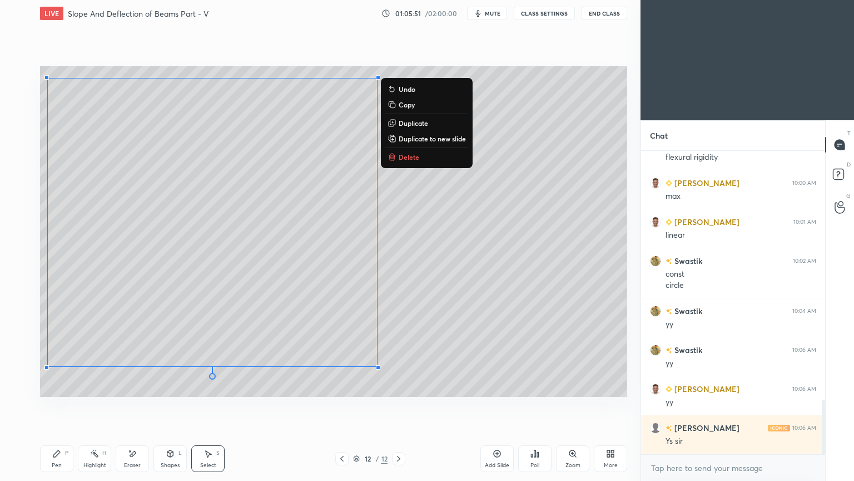
click at [58, 405] on icon at bounding box center [56, 453] width 9 height 9
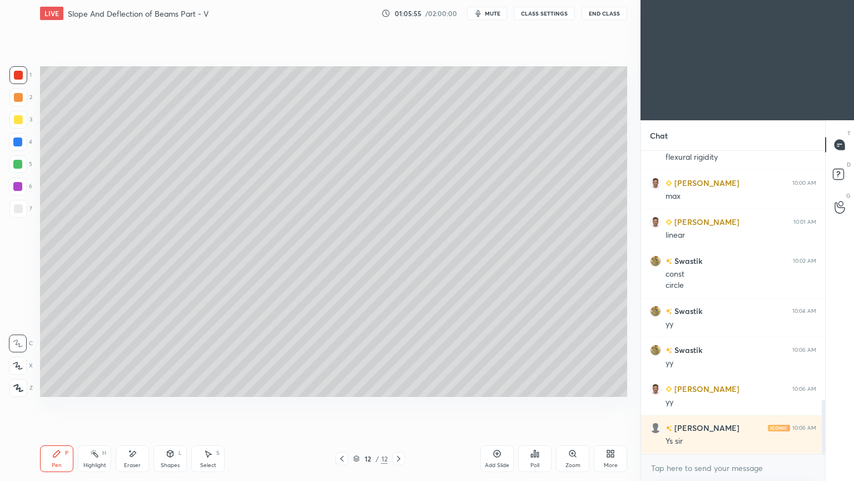
click at [16, 211] on div at bounding box center [18, 208] width 9 height 9
click at [129, 405] on div "Eraser" at bounding box center [132, 458] width 33 height 27
click at [135, 405] on div "Eraser" at bounding box center [132, 458] width 33 height 27
click at [56, 405] on icon at bounding box center [56, 453] width 7 height 7
click at [132, 405] on div "Eraser" at bounding box center [132, 458] width 33 height 27
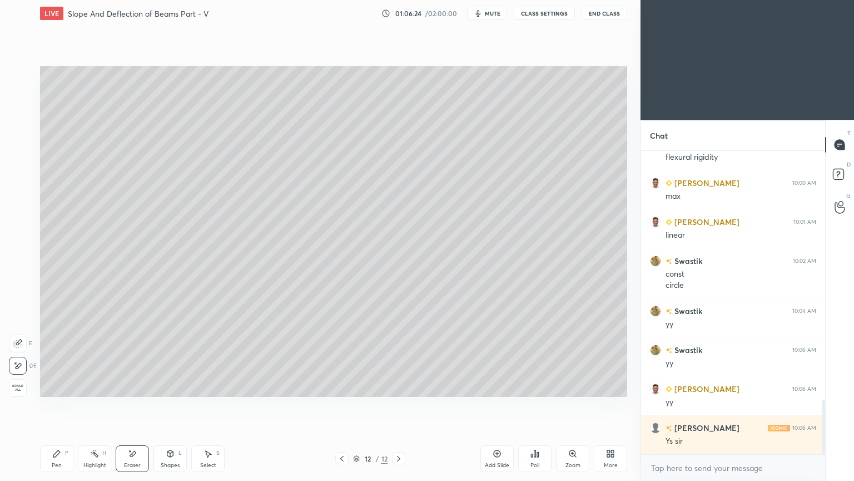
click at [174, 405] on div "Shapes" at bounding box center [170, 465] width 19 height 6
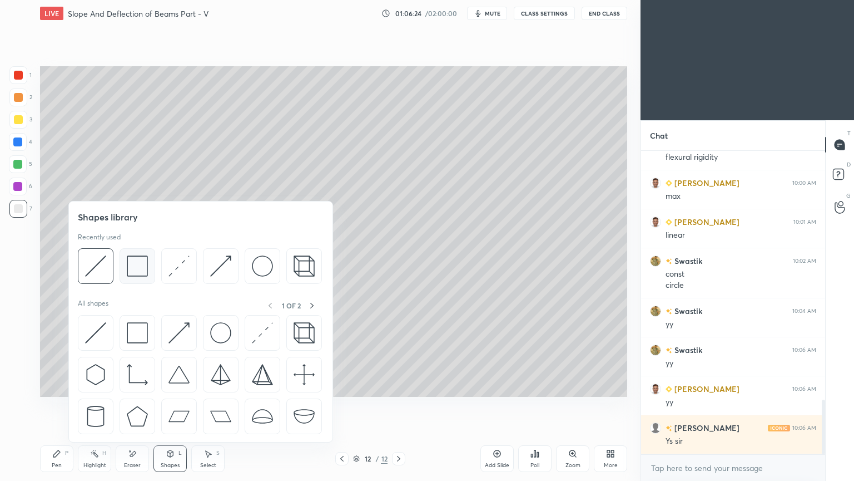
click at [139, 261] on img at bounding box center [137, 265] width 21 height 21
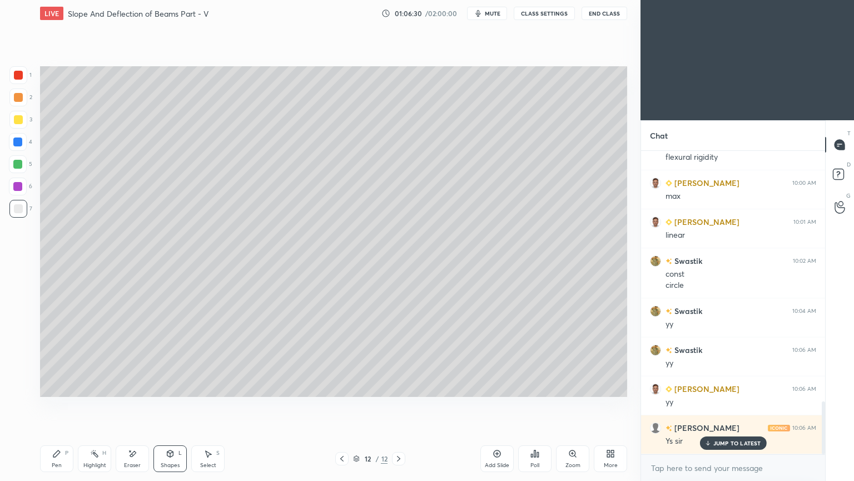
scroll to position [1428, 0]
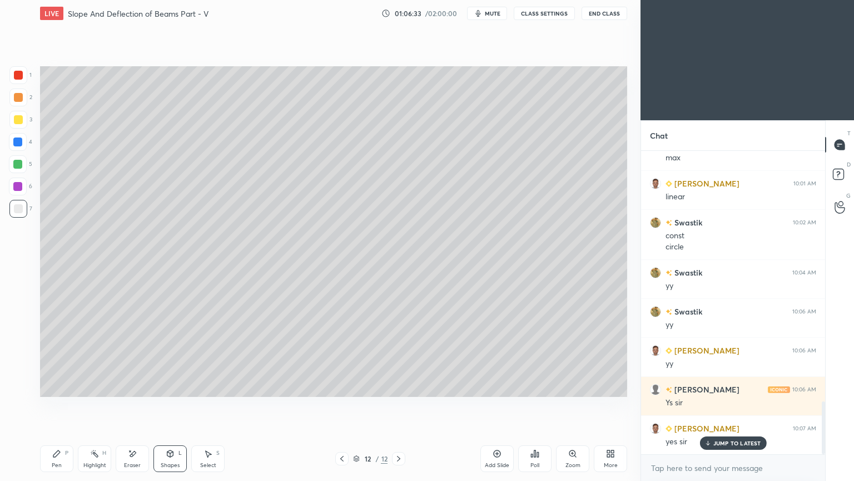
click at [64, 405] on div "Pen P" at bounding box center [56, 458] width 33 height 27
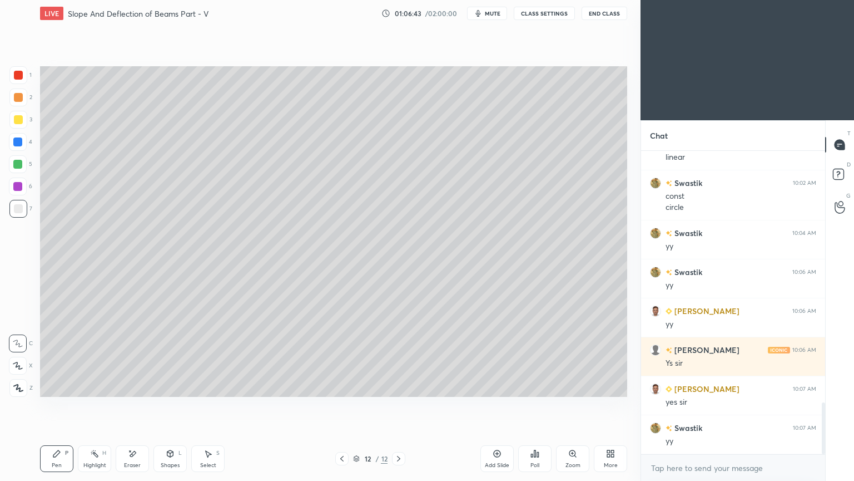
click at [169, 405] on div "Shapes" at bounding box center [170, 465] width 19 height 6
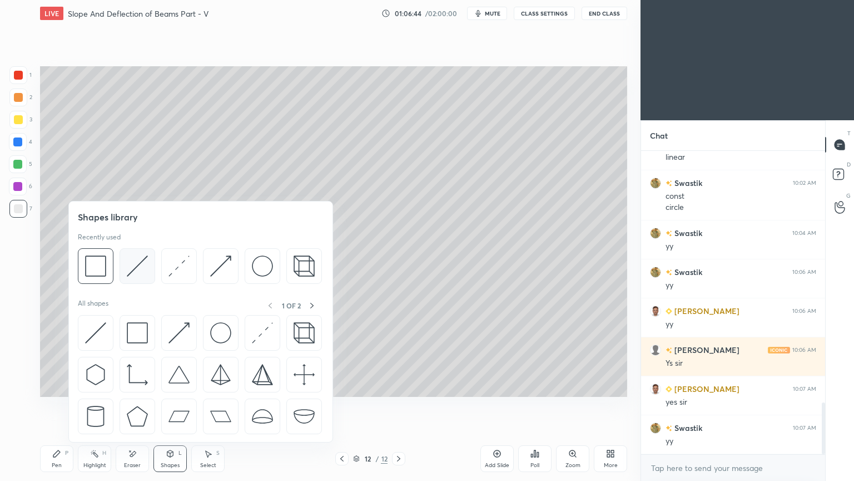
click at [136, 262] on img at bounding box center [137, 265] width 21 height 21
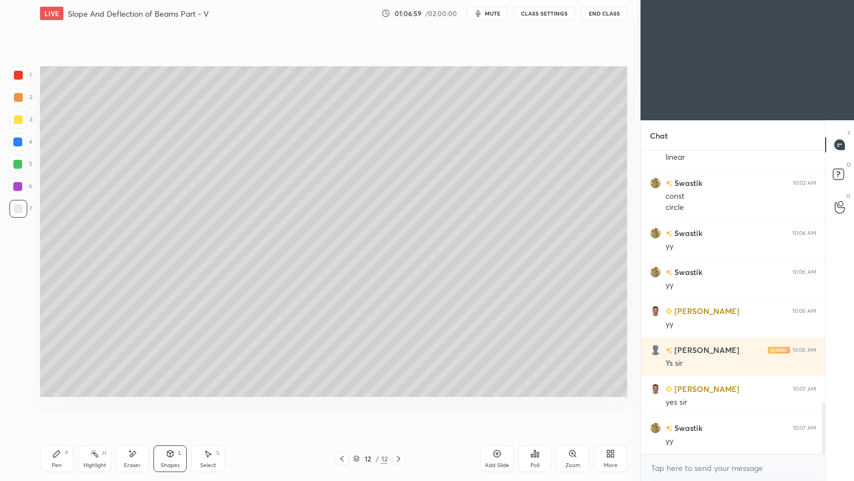
click at [61, 405] on div "Pen P" at bounding box center [56, 458] width 33 height 27
click at [14, 167] on div at bounding box center [17, 164] width 9 height 9
click at [21, 188] on div at bounding box center [17, 186] width 9 height 9
click at [19, 164] on div at bounding box center [17, 164] width 9 height 9
click at [18, 215] on div at bounding box center [18, 209] width 18 height 18
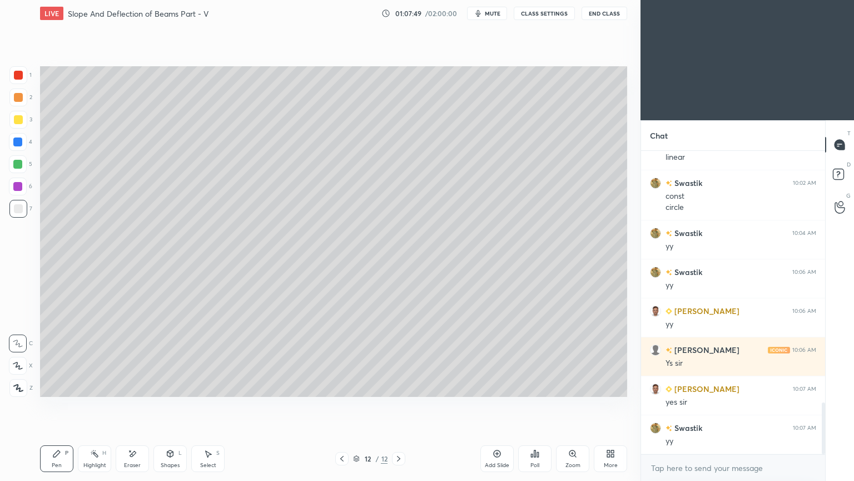
click at [17, 187] on div at bounding box center [17, 186] width 9 height 9
click at [20, 209] on div at bounding box center [18, 208] width 9 height 9
click at [22, 167] on div at bounding box center [18, 164] width 18 height 18
click at [20, 187] on div at bounding box center [17, 186] width 9 height 9
click at [61, 405] on div "Pen P" at bounding box center [56, 458] width 33 height 27
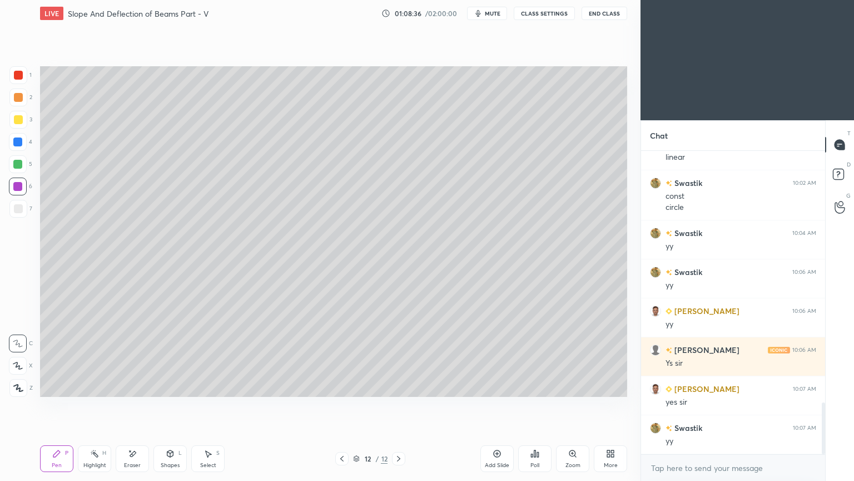
click at [18, 159] on div at bounding box center [18, 164] width 18 height 18
click at [169, 405] on icon at bounding box center [170, 453] width 9 height 9
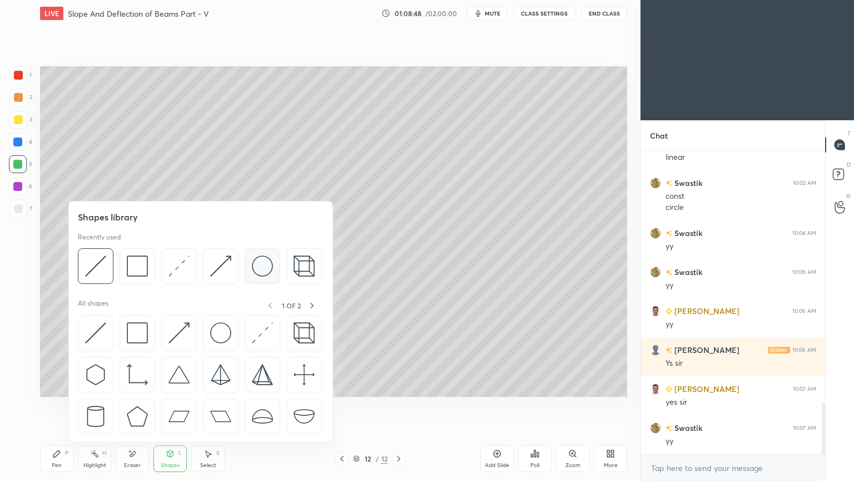
click at [260, 263] on img at bounding box center [262, 265] width 21 height 21
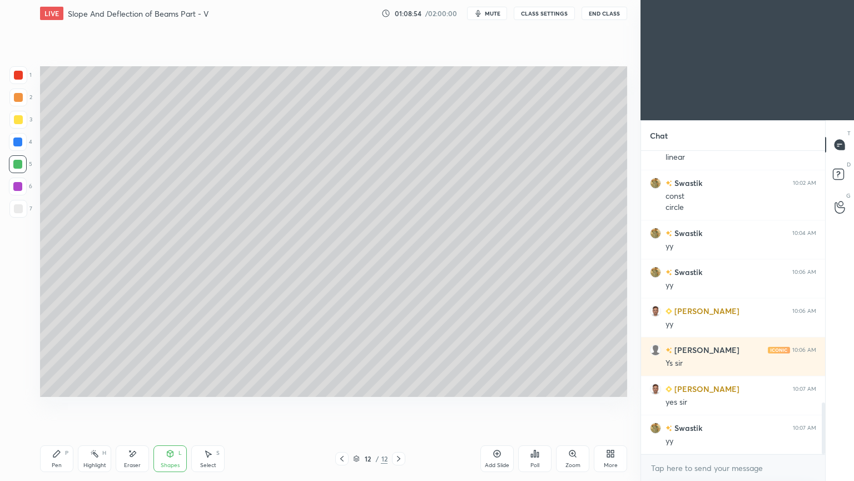
click at [210, 405] on div "Select S" at bounding box center [207, 458] width 33 height 27
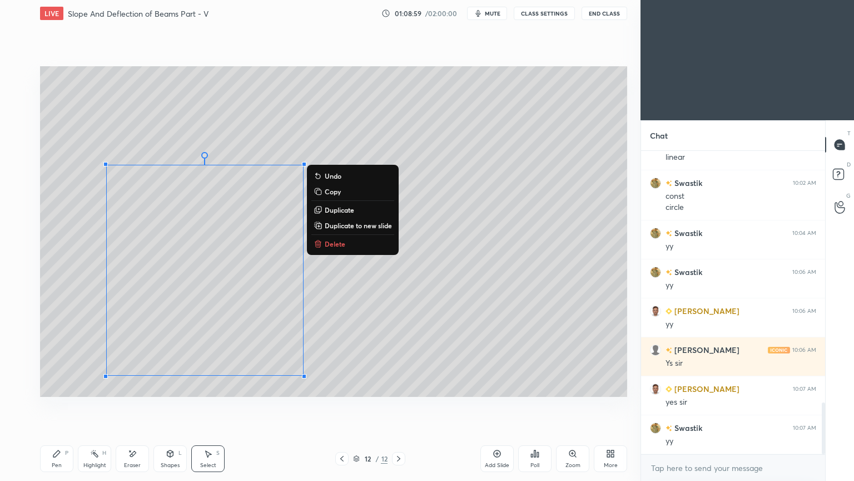
click at [334, 241] on p "Delete" at bounding box center [335, 243] width 21 height 9
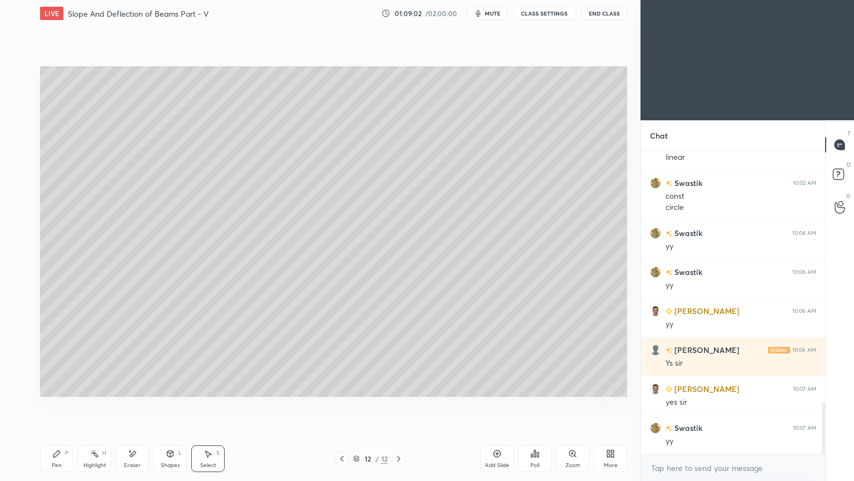
click at [62, 405] on div "Pen P" at bounding box center [56, 458] width 33 height 27
click at [167, 405] on div "Shapes L" at bounding box center [170, 458] width 33 height 27
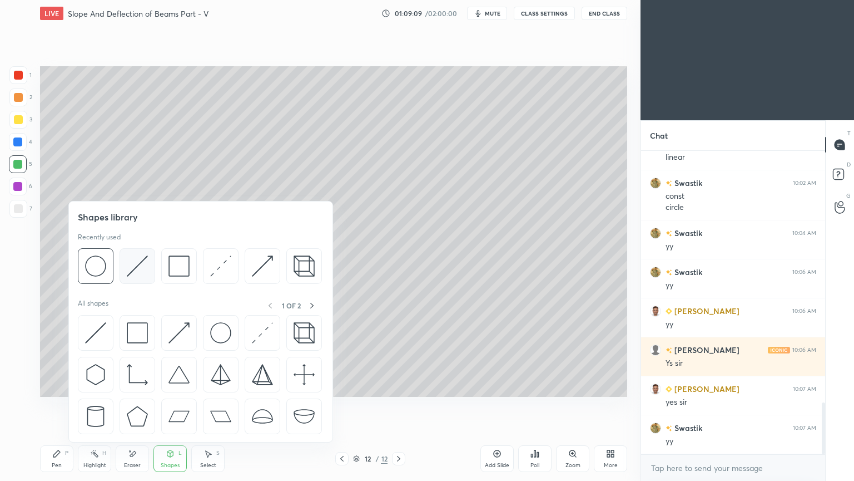
click at [150, 265] on div at bounding box center [138, 266] width 36 height 36
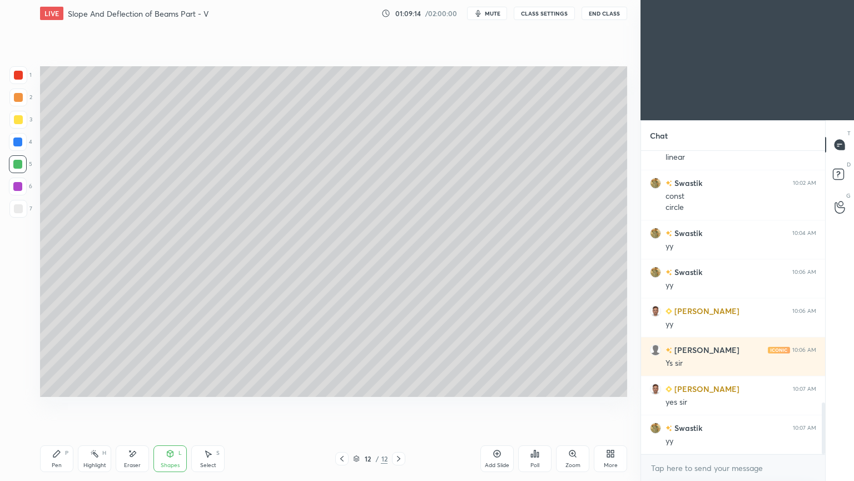
click at [58, 405] on icon at bounding box center [56, 453] width 9 height 9
click at [18, 206] on div at bounding box center [18, 208] width 9 height 9
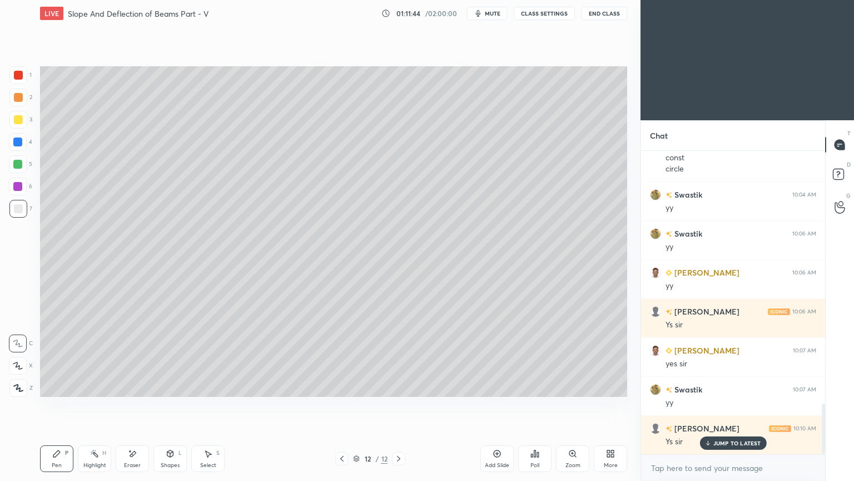
click at [496, 405] on div "Add Slide" at bounding box center [497, 465] width 24 height 6
click at [494, 13] on span "mute" at bounding box center [493, 13] width 16 height 8
click at [57, 405] on div "Pen P" at bounding box center [56, 458] width 33 height 27
click at [495, 16] on span "unmute" at bounding box center [492, 13] width 24 height 8
click at [56, 405] on icon at bounding box center [56, 453] width 7 height 7
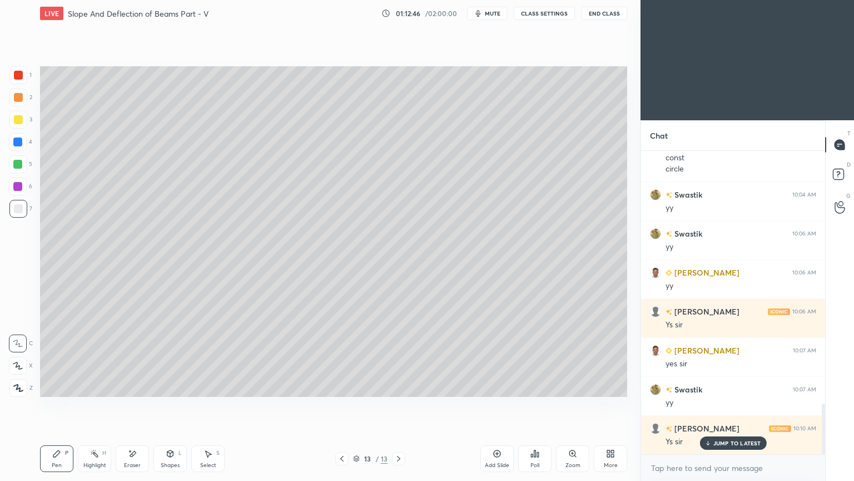
click at [135, 405] on div "Eraser" at bounding box center [132, 458] width 33 height 27
click at [58, 405] on icon at bounding box center [56, 453] width 7 height 7
click at [175, 405] on div "Shapes L" at bounding box center [170, 458] width 33 height 27
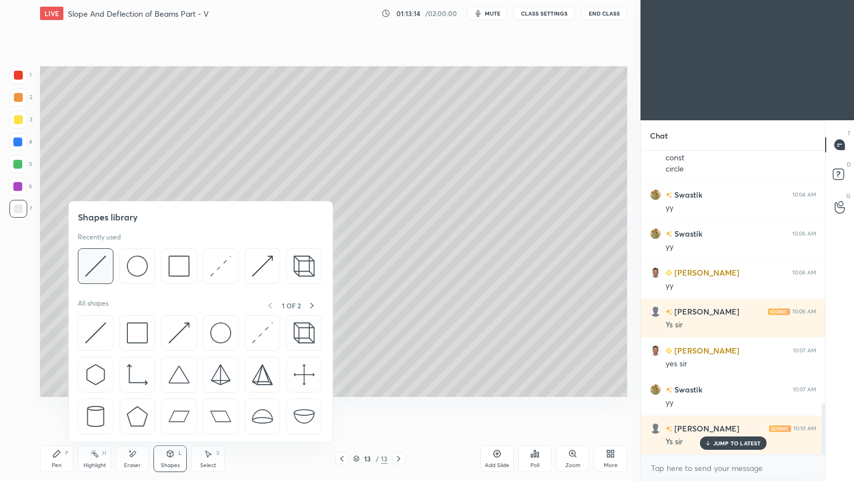
click at [100, 263] on img at bounding box center [95, 265] width 21 height 21
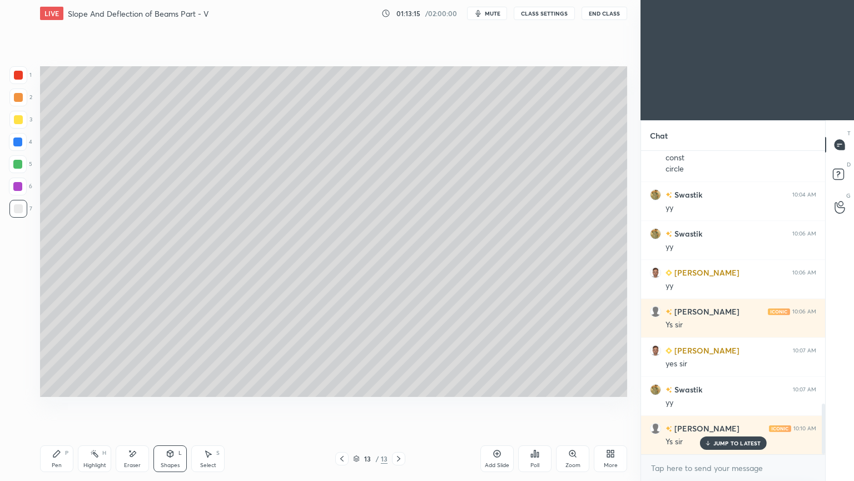
click at [22, 122] on div at bounding box center [18, 119] width 9 height 9
click at [63, 405] on div "Pen P" at bounding box center [56, 458] width 33 height 27
click at [20, 207] on div at bounding box center [18, 208] width 9 height 9
click at [17, 165] on div at bounding box center [17, 164] width 9 height 9
click at [20, 211] on div at bounding box center [18, 208] width 9 height 9
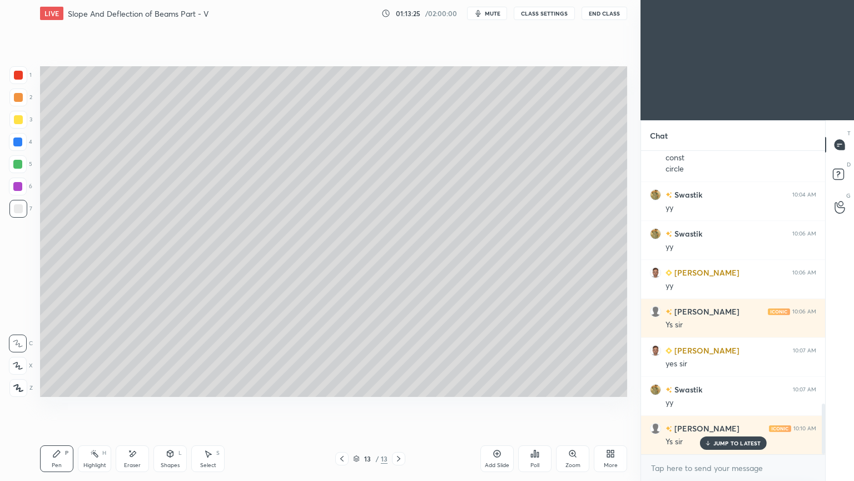
click at [14, 122] on div at bounding box center [18, 119] width 9 height 9
click at [342, 405] on icon at bounding box center [342, 458] width 9 height 9
click at [342, 405] on icon at bounding box center [341, 459] width 3 height 6
click at [406, 405] on div "10 / 13" at bounding box center [370, 458] width 220 height 13
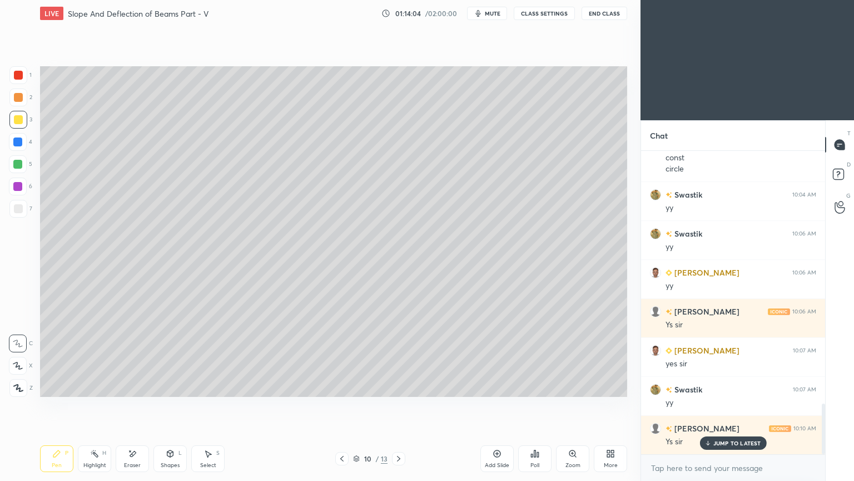
click at [398, 405] on icon at bounding box center [398, 458] width 9 height 9
click at [399, 405] on icon at bounding box center [398, 458] width 9 height 9
click at [214, 405] on div "Select" at bounding box center [208, 465] width 16 height 6
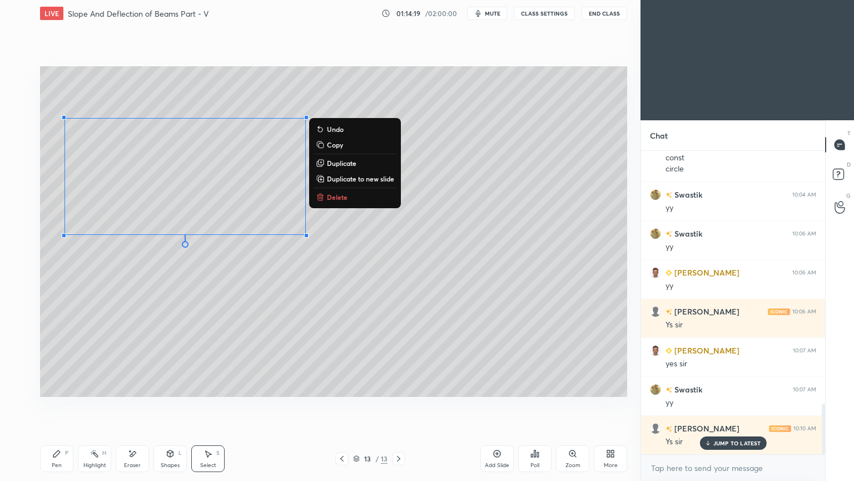
click at [62, 405] on div "Pen P" at bounding box center [56, 458] width 33 height 27
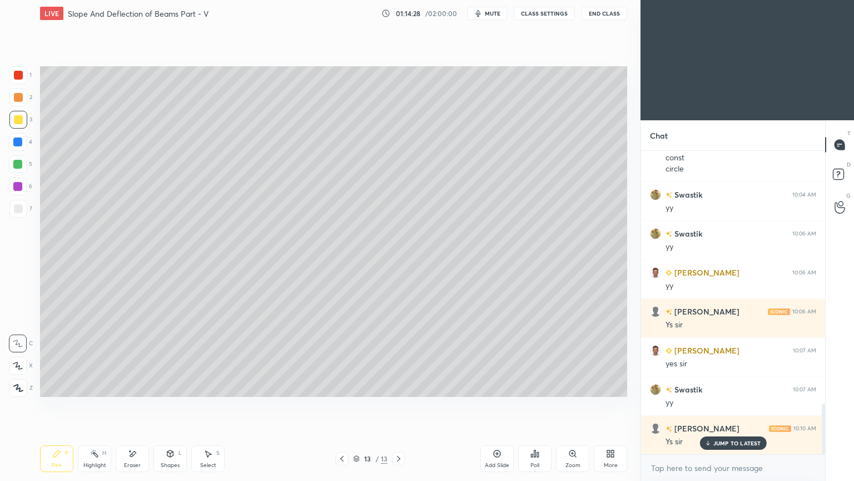
click at [211, 405] on icon at bounding box center [209, 454] width 6 height 7
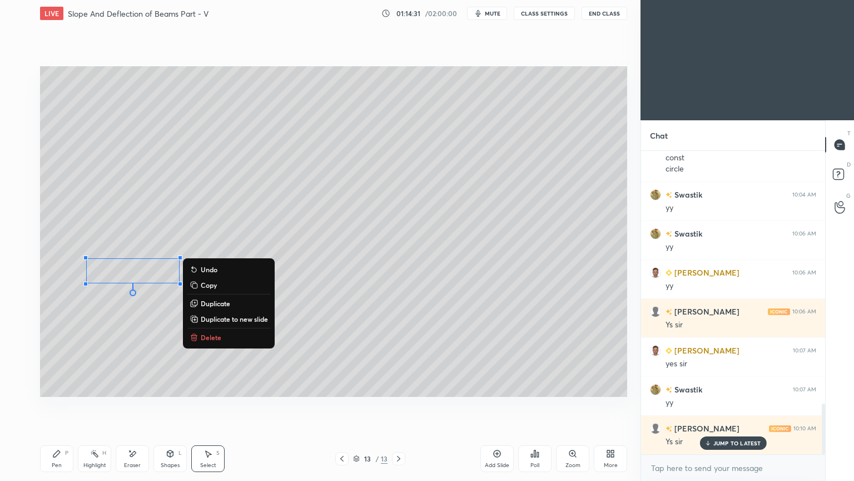
click at [55, 405] on icon at bounding box center [56, 453] width 7 height 7
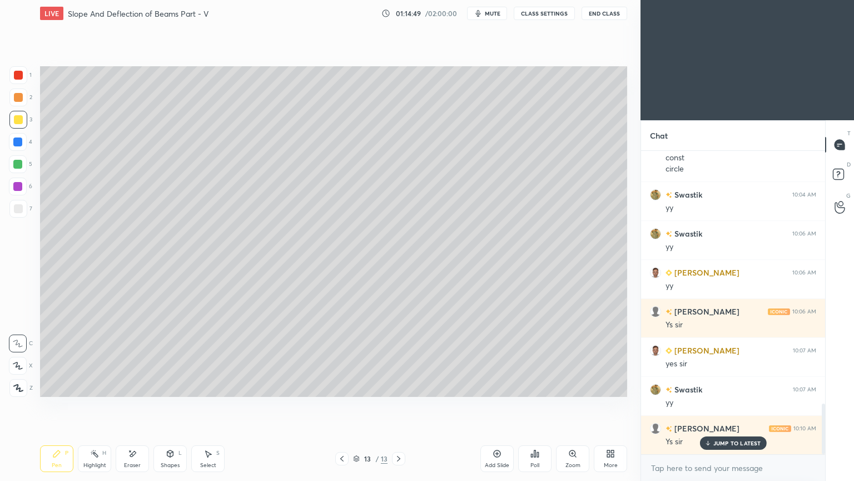
click at [162, 405] on div "Shapes L" at bounding box center [170, 458] width 33 height 27
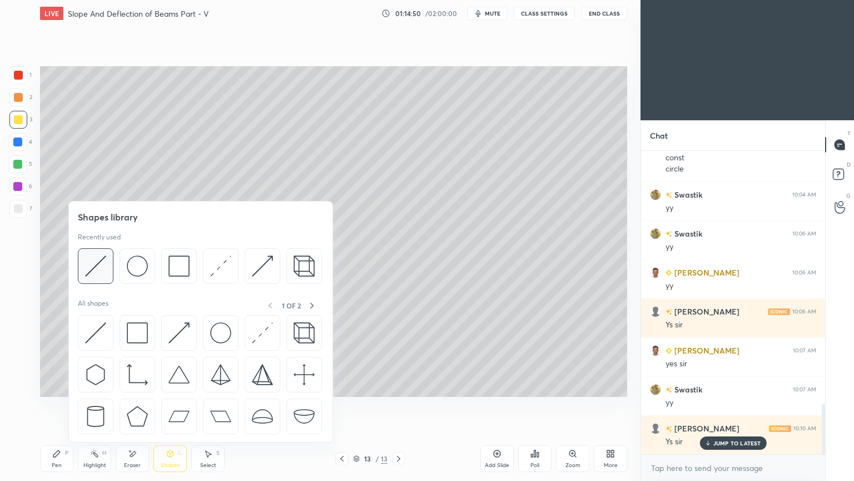
click at [99, 265] on img at bounding box center [95, 265] width 21 height 21
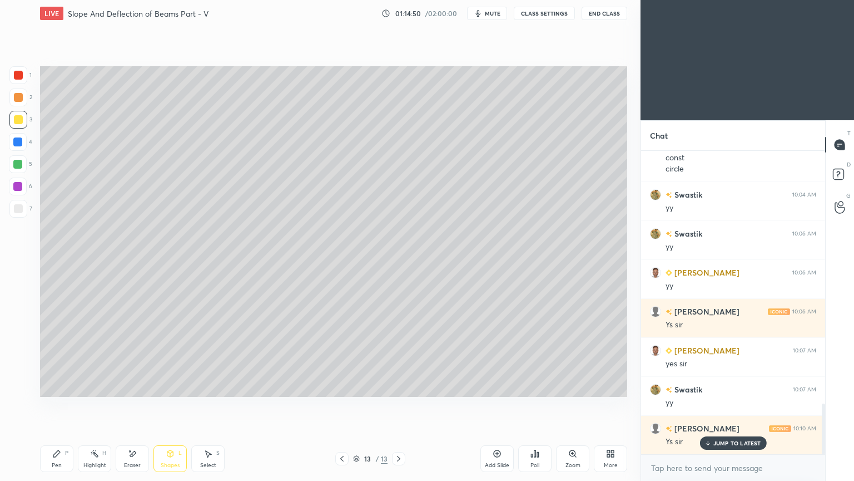
click at [19, 205] on div at bounding box center [18, 208] width 9 height 9
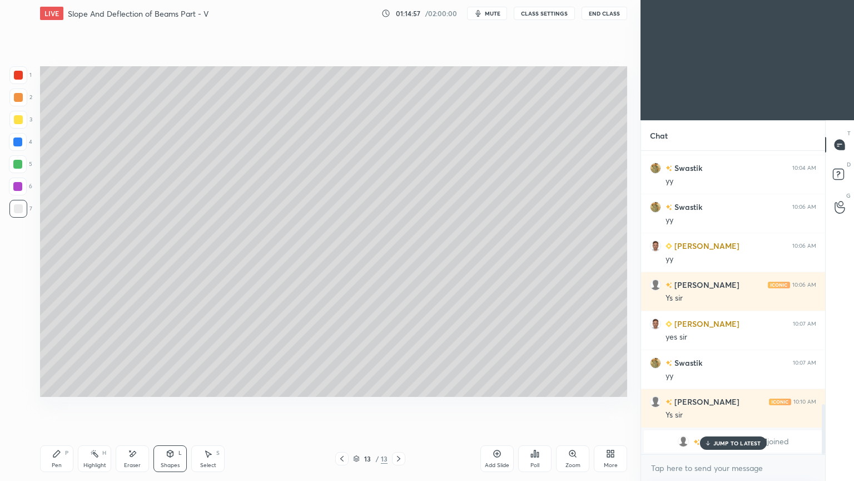
click at [721, 405] on p "JUMP TO LATEST" at bounding box center [738, 442] width 48 height 7
click at [59, 405] on div "Pen" at bounding box center [57, 465] width 10 height 6
click at [16, 116] on div at bounding box center [18, 119] width 9 height 9
click at [132, 405] on icon at bounding box center [133, 454] width 6 height 6
click at [65, 405] on div "Pen P" at bounding box center [56, 458] width 33 height 27
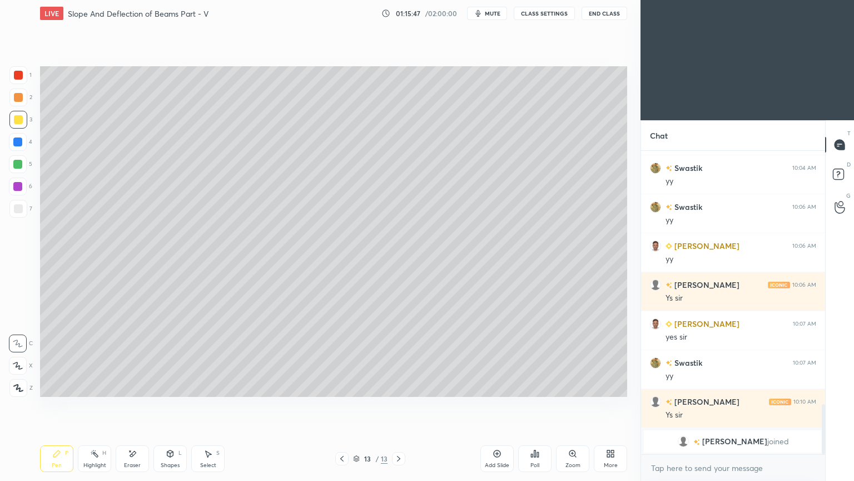
click at [168, 405] on icon at bounding box center [170, 453] width 9 height 9
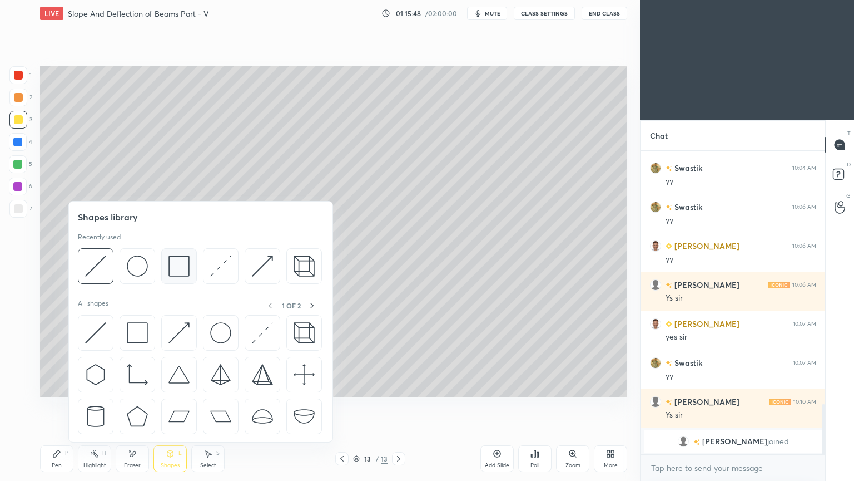
click at [179, 265] on img at bounding box center [179, 265] width 21 height 21
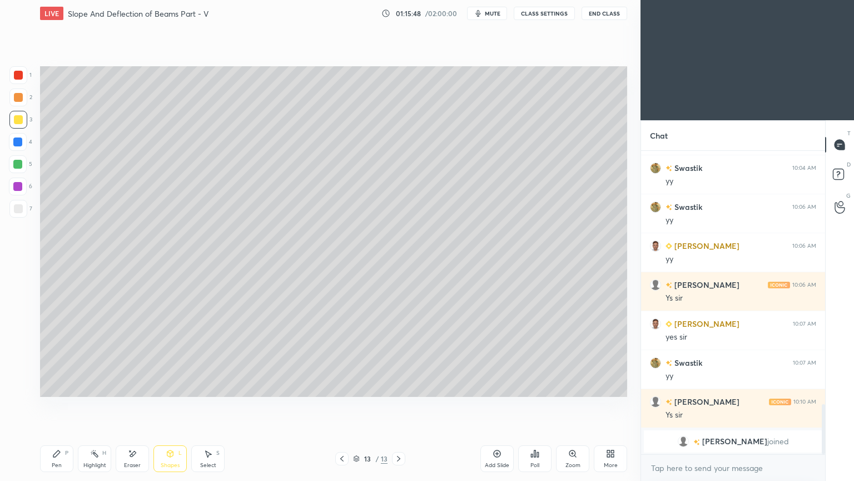
click at [19, 207] on div at bounding box center [18, 208] width 9 height 9
click at [58, 405] on icon at bounding box center [56, 453] width 9 height 9
click at [17, 121] on div at bounding box center [18, 119] width 9 height 9
click at [136, 405] on div "Eraser" at bounding box center [132, 458] width 33 height 27
click at [53, 405] on icon at bounding box center [56, 453] width 9 height 9
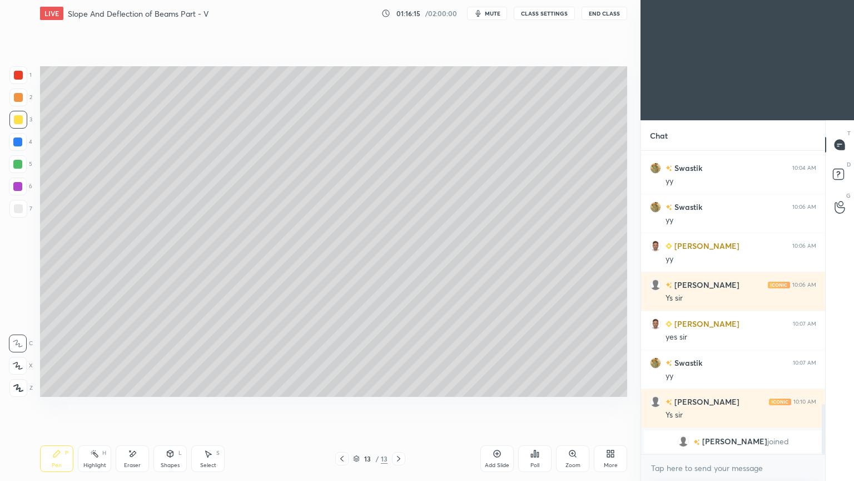
click at [171, 405] on div "Shapes L" at bounding box center [170, 458] width 33 height 27
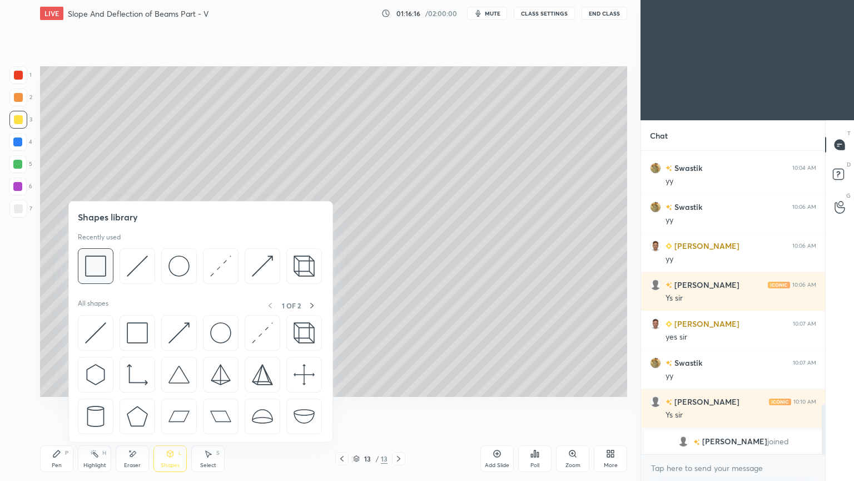
click at [95, 269] on img at bounding box center [95, 265] width 21 height 21
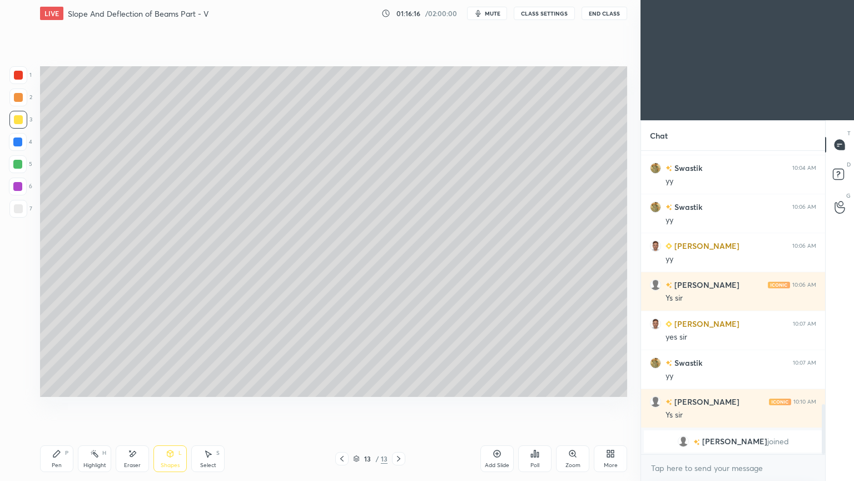
click at [14, 209] on div at bounding box center [18, 208] width 9 height 9
click at [499, 405] on div "Add Slide" at bounding box center [497, 458] width 33 height 27
click at [61, 405] on icon at bounding box center [56, 453] width 9 height 9
click at [342, 405] on icon at bounding box center [342, 458] width 9 height 9
click at [399, 405] on icon at bounding box center [398, 458] width 9 height 9
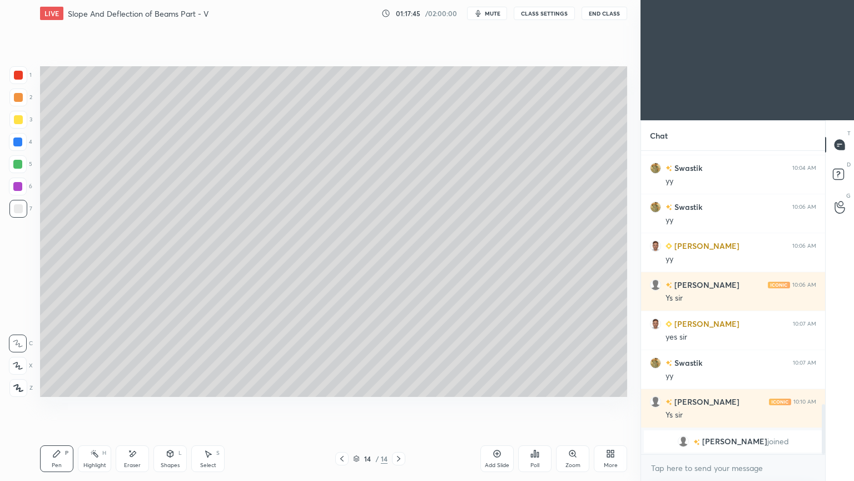
click at [20, 121] on div at bounding box center [18, 119] width 9 height 9
click at [20, 210] on div at bounding box center [18, 208] width 9 height 9
click at [16, 120] on div at bounding box center [18, 119] width 9 height 9
click at [342, 405] on icon at bounding box center [342, 458] width 9 height 9
click at [168, 405] on icon at bounding box center [170, 453] width 6 height 7
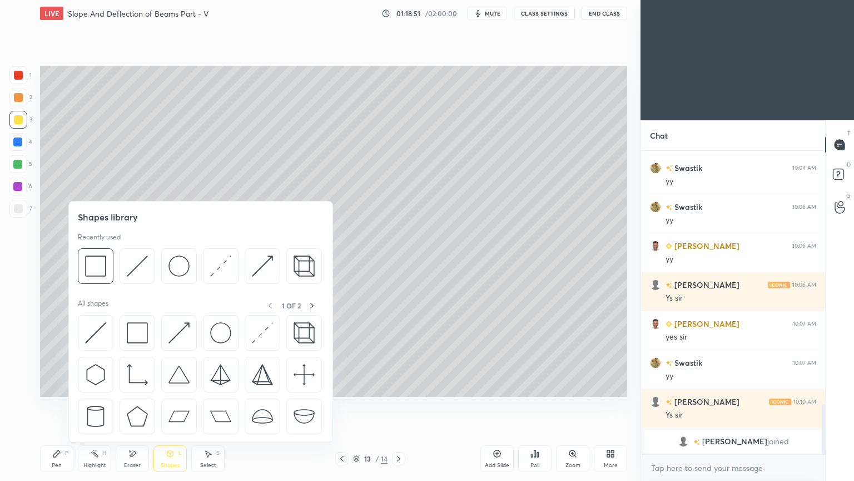
click at [14, 77] on div at bounding box center [18, 75] width 9 height 9
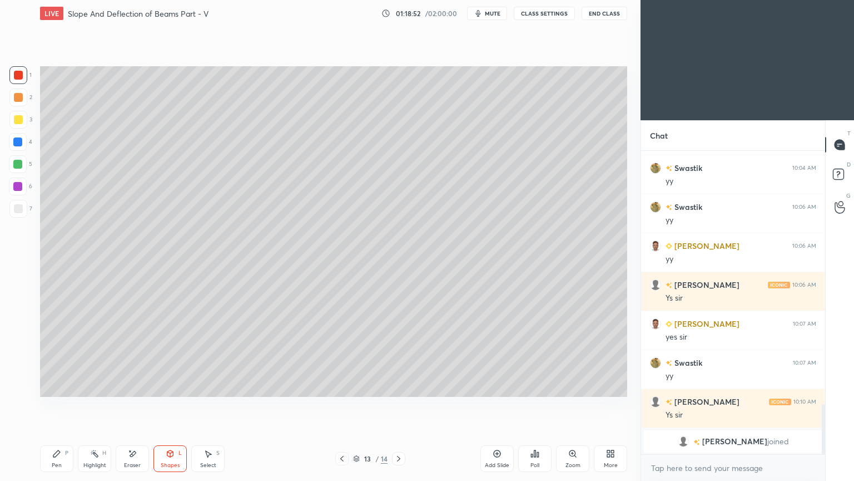
click at [60, 405] on div "Pen P" at bounding box center [56, 458] width 33 height 27
click at [170, 405] on div "Shapes L" at bounding box center [170, 458] width 33 height 27
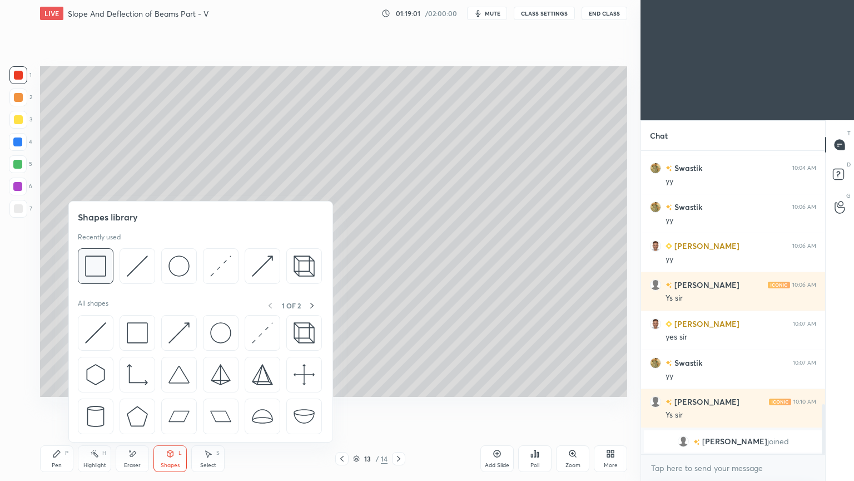
click at [95, 271] on img at bounding box center [95, 265] width 21 height 21
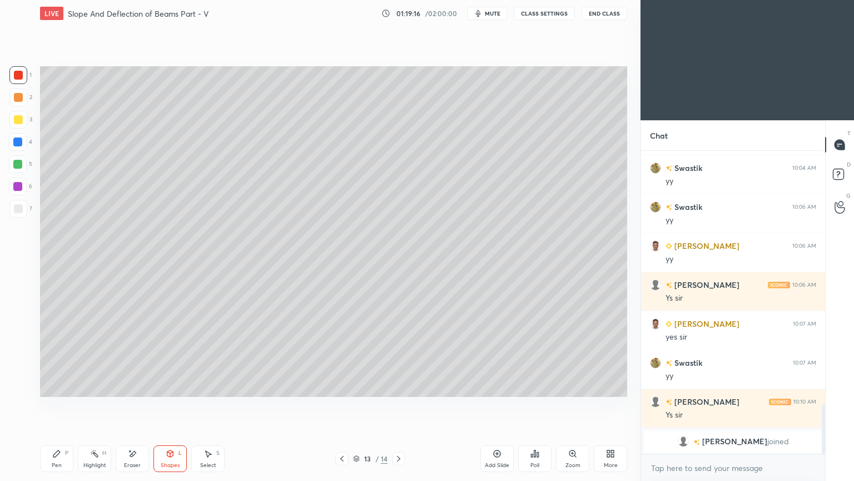
click at [57, 405] on icon at bounding box center [56, 453] width 7 height 7
click at [23, 147] on div at bounding box center [18, 142] width 18 height 18
click at [398, 405] on icon at bounding box center [398, 458] width 9 height 9
click at [499, 405] on div "Add Slide" at bounding box center [497, 458] width 33 height 27
click at [58, 405] on icon at bounding box center [56, 453] width 7 height 7
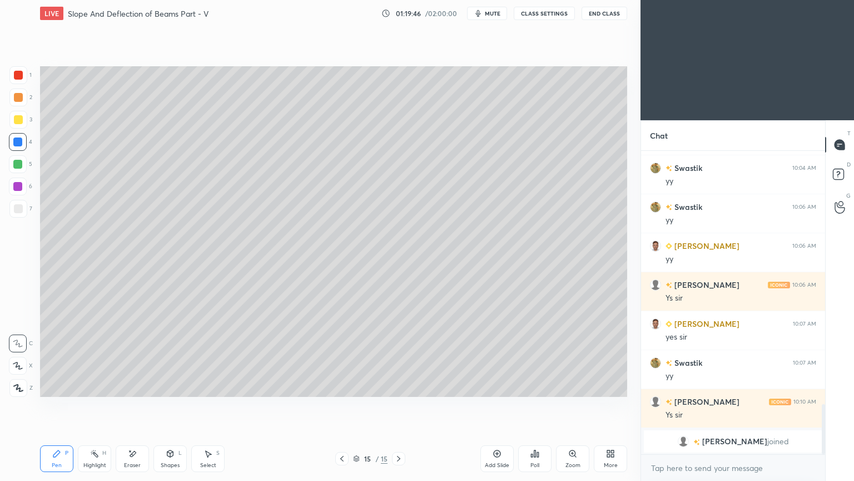
click at [18, 206] on div at bounding box center [18, 208] width 9 height 9
click at [166, 405] on div "Shapes" at bounding box center [170, 465] width 19 height 6
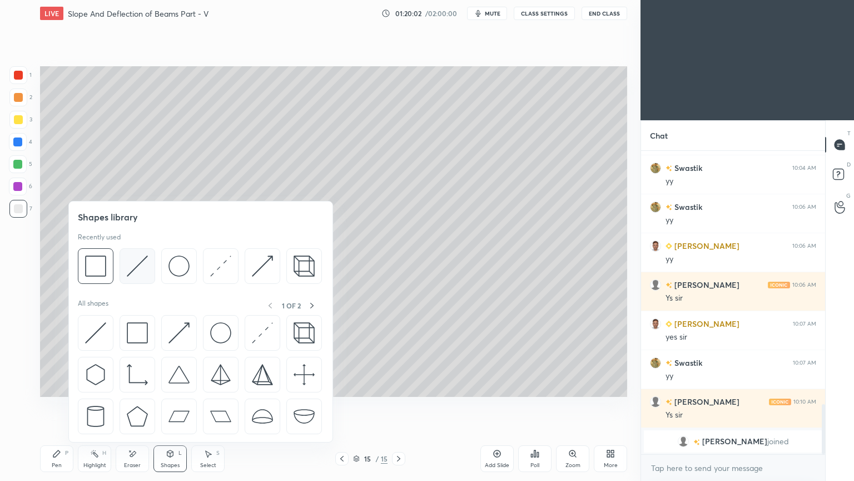
click at [130, 261] on img at bounding box center [137, 265] width 21 height 21
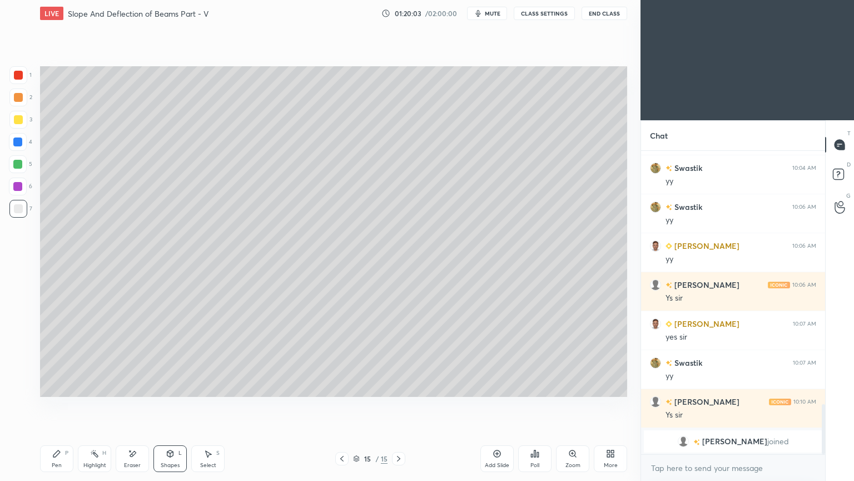
click at [21, 118] on div at bounding box center [18, 119] width 9 height 9
click at [142, 405] on div "Eraser" at bounding box center [132, 458] width 33 height 27
click at [174, 405] on icon at bounding box center [170, 453] width 9 height 9
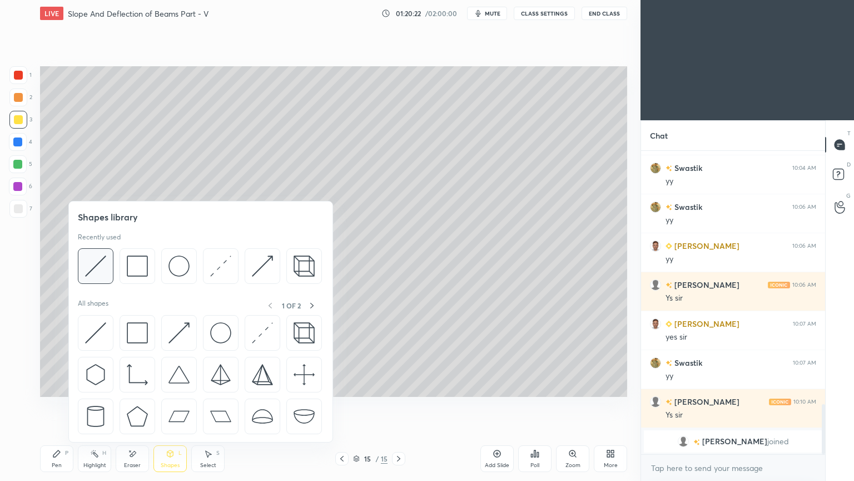
click at [91, 268] on img at bounding box center [95, 265] width 21 height 21
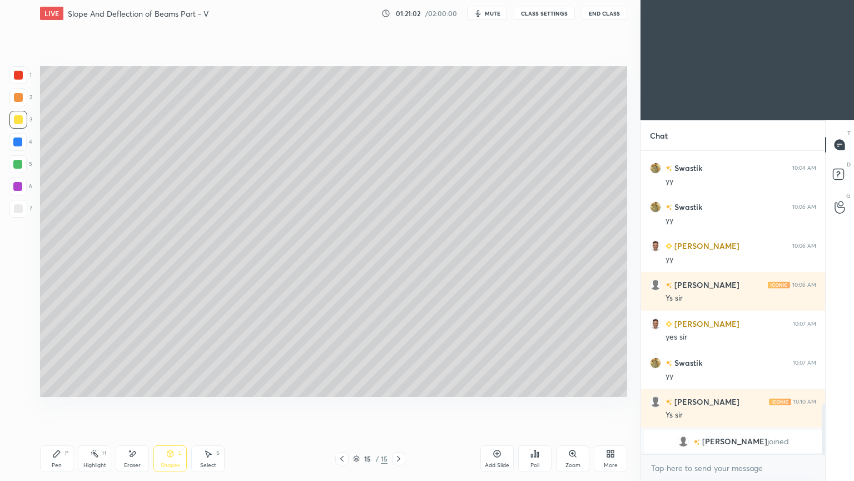
click at [62, 405] on div "Pen P" at bounding box center [56, 458] width 33 height 27
click at [207, 405] on div "Select S" at bounding box center [207, 458] width 33 height 27
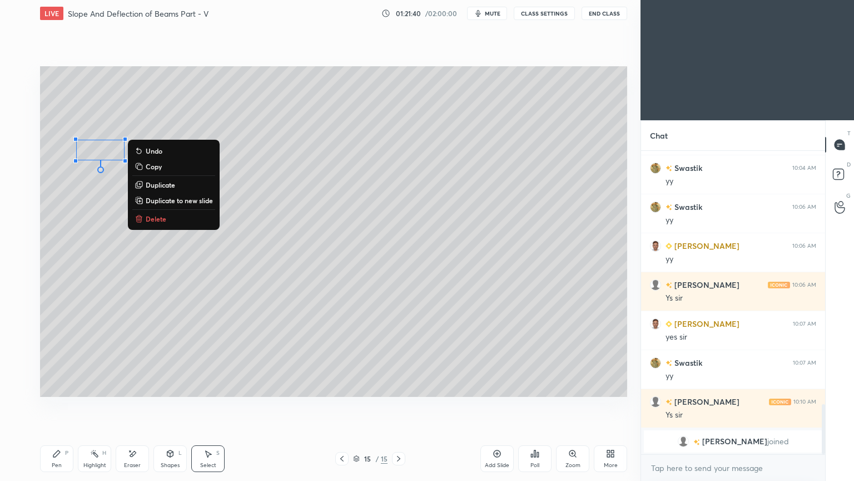
click at [201, 405] on div "Select S" at bounding box center [207, 458] width 33 height 27
click at [174, 405] on div "Shapes L" at bounding box center [170, 458] width 33 height 27
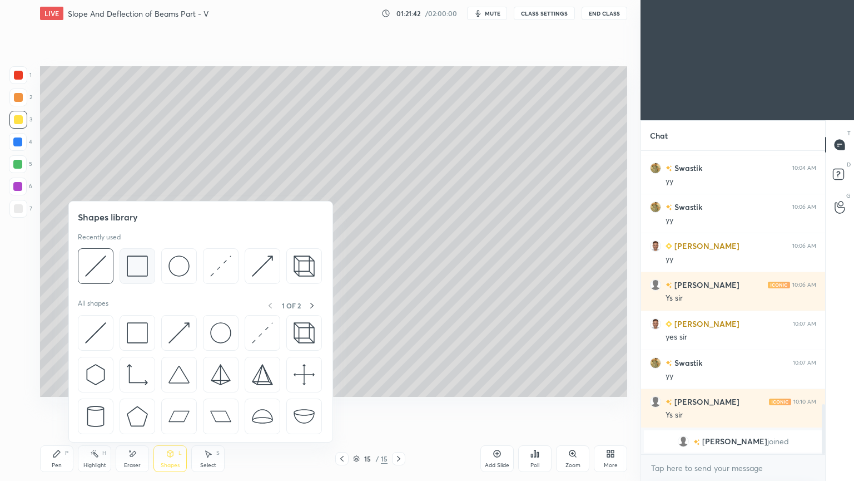
click at [136, 264] on img at bounding box center [137, 265] width 21 height 21
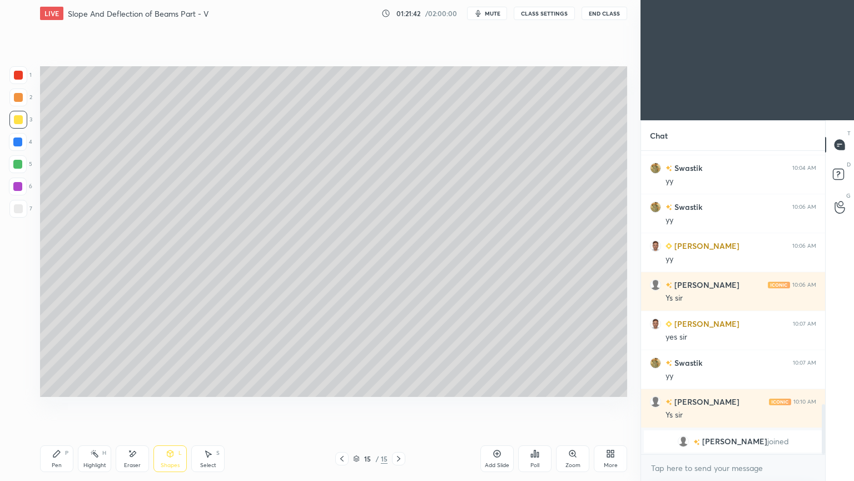
click at [11, 203] on div at bounding box center [18, 209] width 18 height 18
click at [209, 405] on div "Select S" at bounding box center [207, 458] width 33 height 27
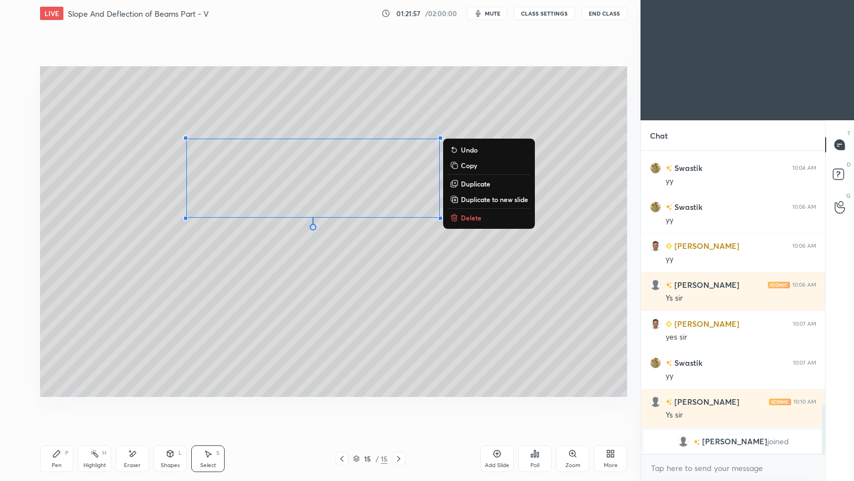
click at [58, 405] on icon at bounding box center [56, 453] width 9 height 9
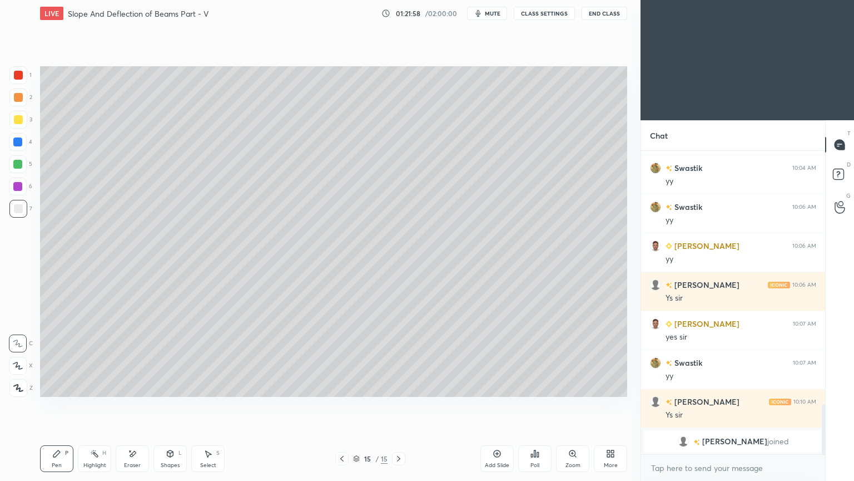
click at [17, 120] on div at bounding box center [18, 119] width 9 height 9
click at [136, 405] on icon at bounding box center [133, 454] width 6 height 6
click at [211, 405] on icon at bounding box center [208, 453] width 9 height 9
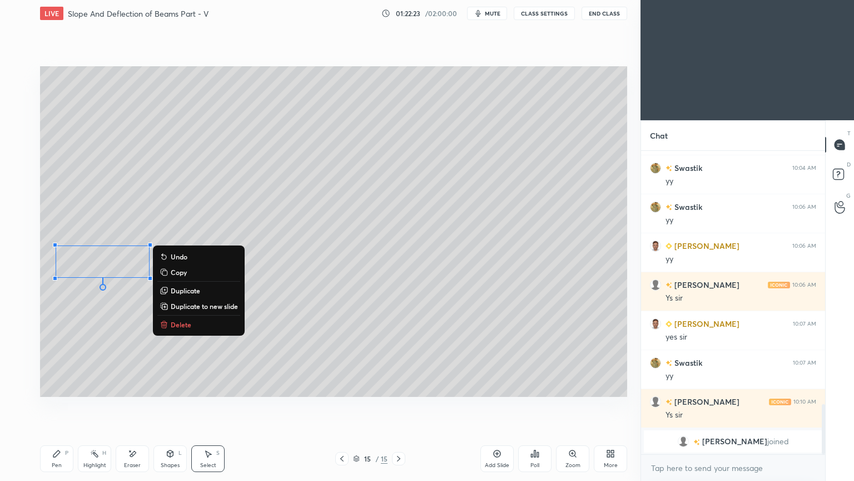
click at [57, 405] on icon at bounding box center [56, 453] width 9 height 9
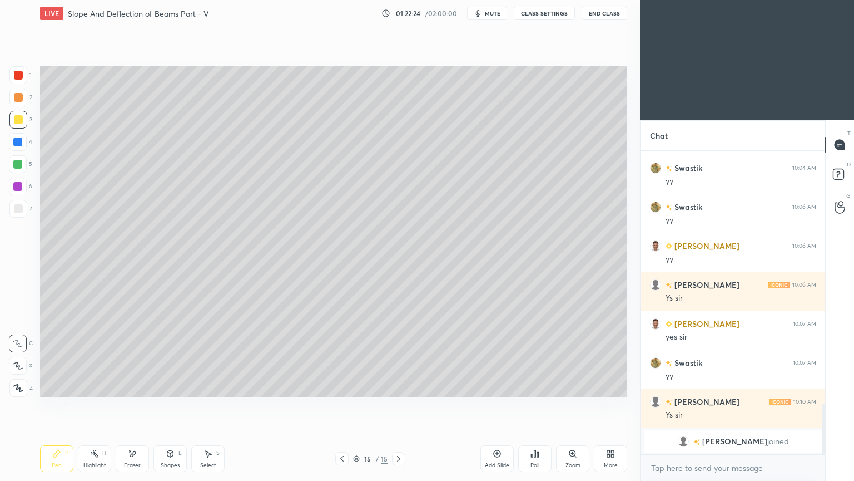
click at [19, 185] on div at bounding box center [17, 186] width 9 height 9
click at [19, 125] on div at bounding box center [18, 120] width 18 height 18
click at [489, 13] on span "mute" at bounding box center [493, 13] width 16 height 8
click at [210, 405] on icon at bounding box center [208, 453] width 9 height 9
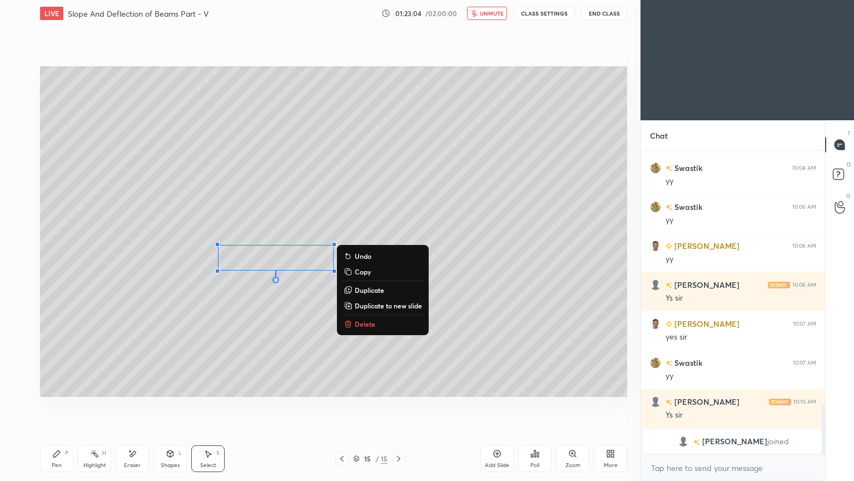
click at [237, 342] on div "0 ° Undo Copy Duplicate Duplicate to new slide Delete" at bounding box center [333, 231] width 587 height 330
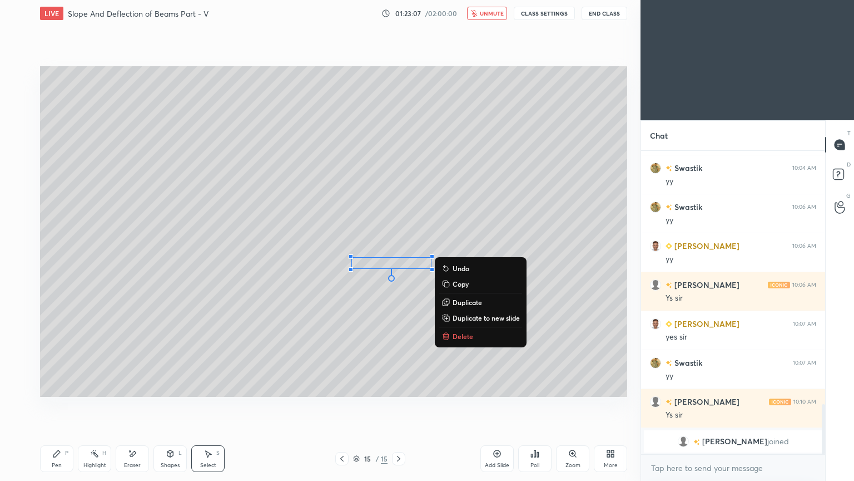
click at [58, 405] on div "Pen P" at bounding box center [56, 458] width 33 height 27
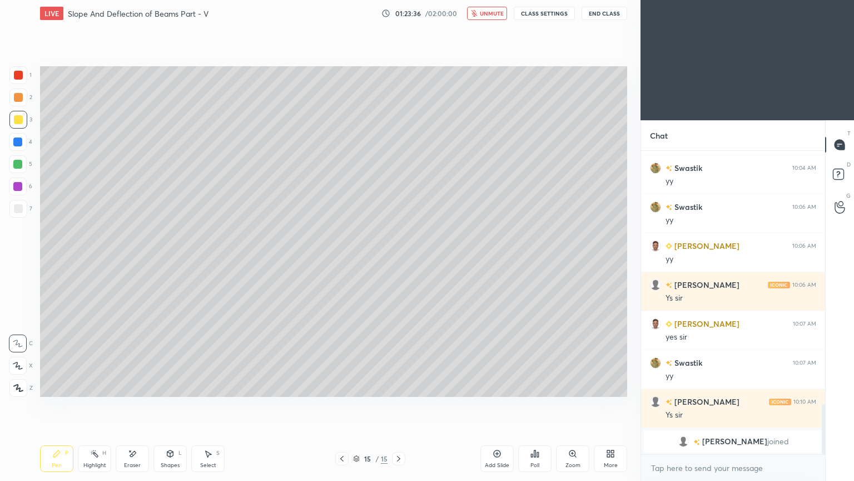
click at [489, 12] on span "unmute" at bounding box center [492, 13] width 24 height 8
click at [61, 405] on icon at bounding box center [56, 453] width 9 height 9
click at [27, 188] on div "6" at bounding box center [20, 186] width 23 height 18
click at [23, 127] on div at bounding box center [18, 120] width 18 height 18
click at [209, 405] on div "Select S" at bounding box center [207, 458] width 33 height 27
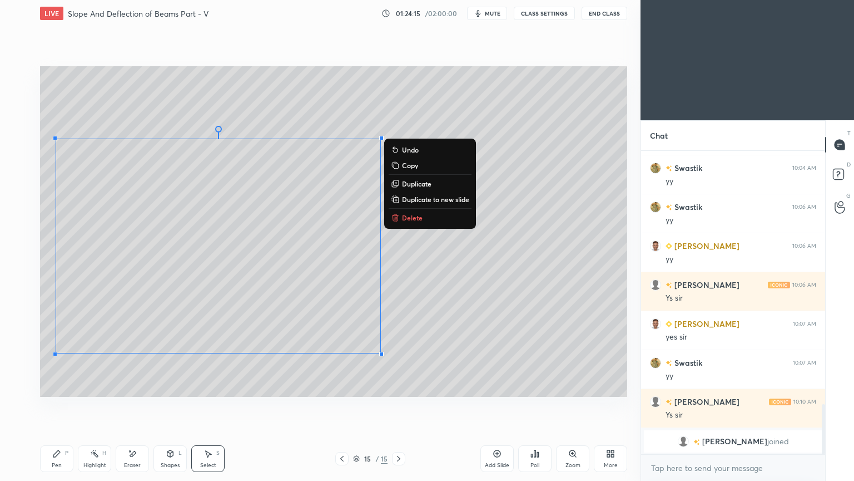
click at [170, 405] on div "Shapes L" at bounding box center [170, 458] width 33 height 27
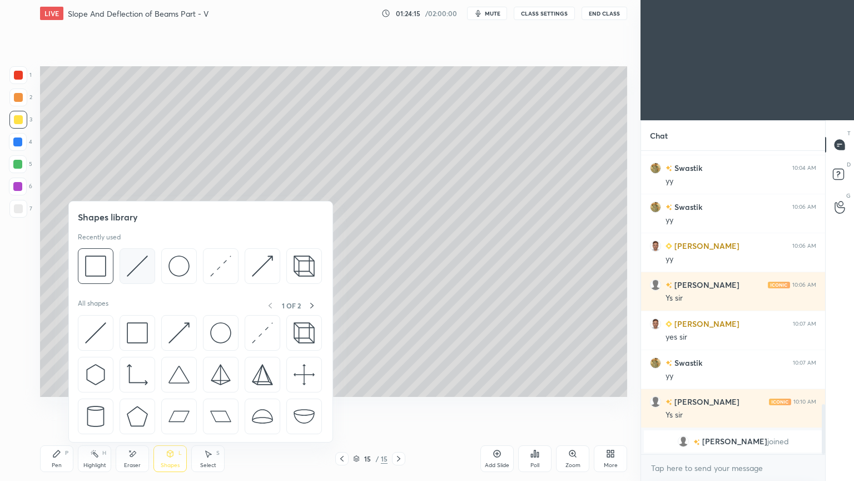
click at [129, 269] on img at bounding box center [137, 265] width 21 height 21
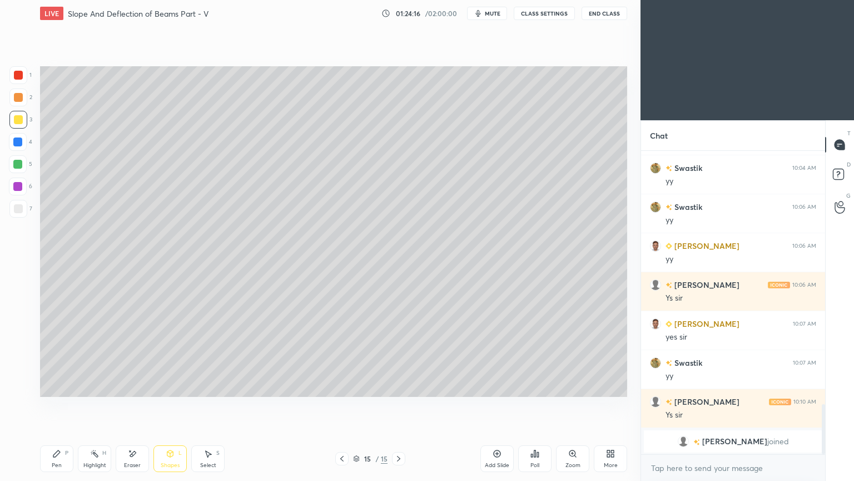
click at [19, 210] on div at bounding box center [18, 208] width 9 height 9
click at [58, 405] on icon at bounding box center [56, 453] width 9 height 9
click at [23, 71] on div at bounding box center [18, 75] width 18 height 18
click at [208, 405] on div "Select S" at bounding box center [207, 458] width 33 height 27
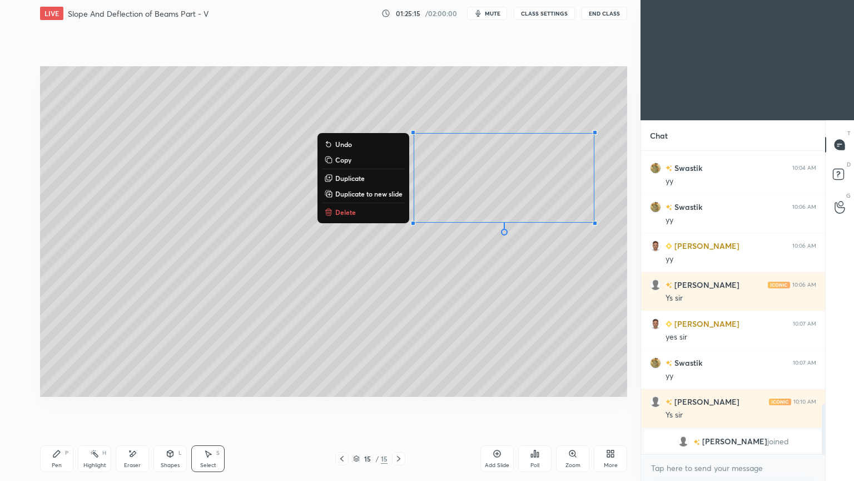
click at [494, 405] on div "Add Slide" at bounding box center [497, 465] width 24 height 6
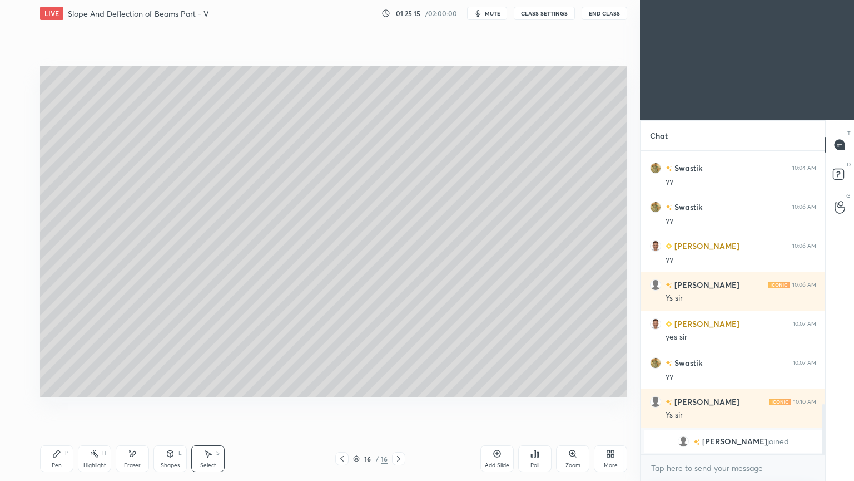
click at [60, 405] on icon at bounding box center [56, 453] width 9 height 9
click at [18, 127] on div at bounding box center [18, 120] width 18 height 18
click at [169, 405] on div "Shapes" at bounding box center [170, 465] width 19 height 6
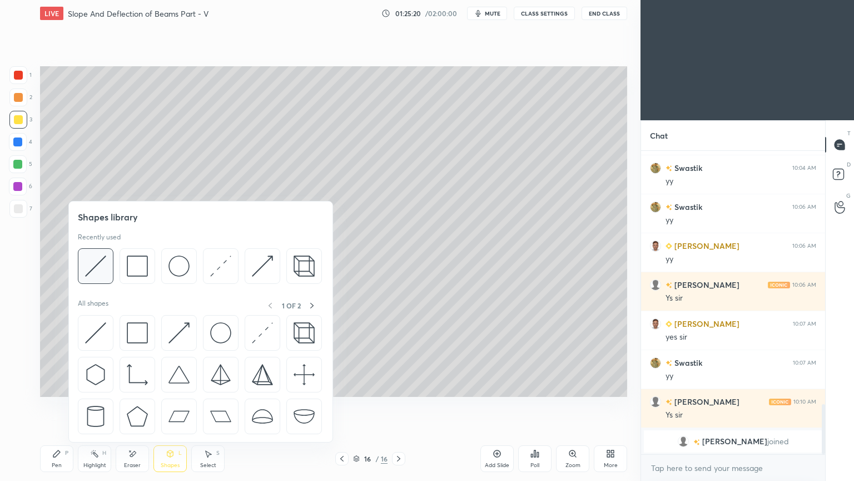
click at [94, 265] on img at bounding box center [95, 265] width 21 height 21
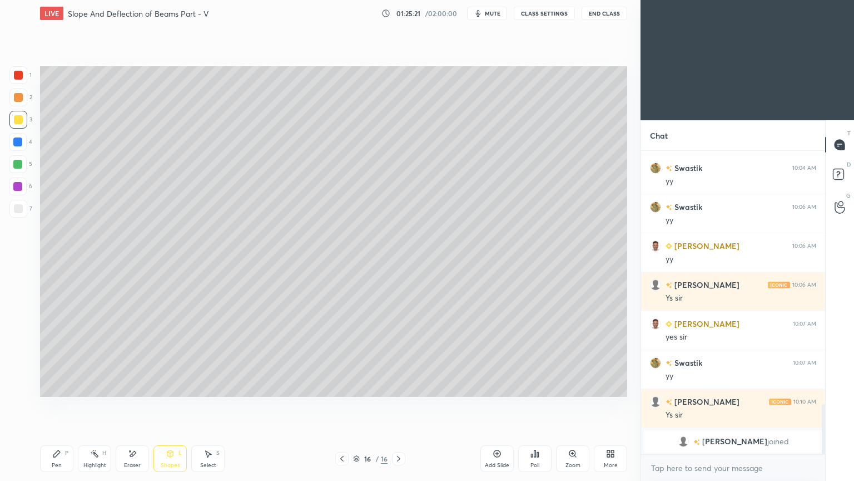
click at [19, 205] on div at bounding box center [18, 208] width 9 height 9
click at [58, 405] on icon at bounding box center [56, 453] width 7 height 7
click at [172, 405] on icon at bounding box center [170, 453] width 6 height 7
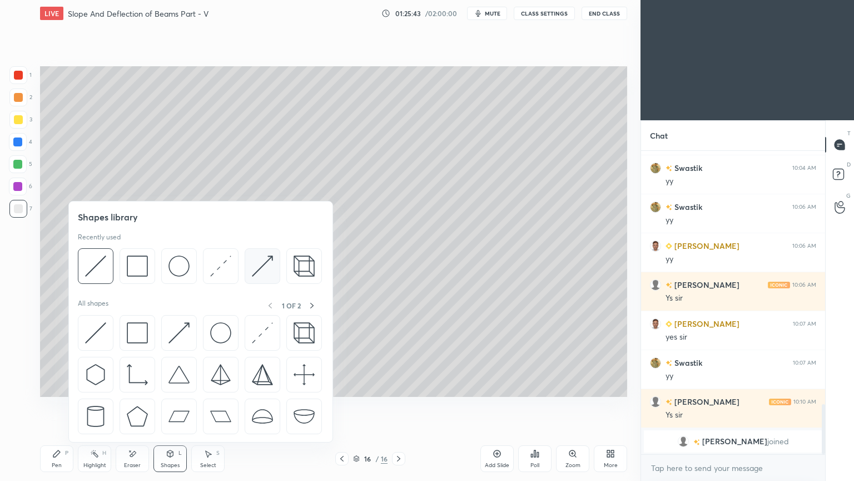
click at [265, 267] on img at bounding box center [262, 265] width 21 height 21
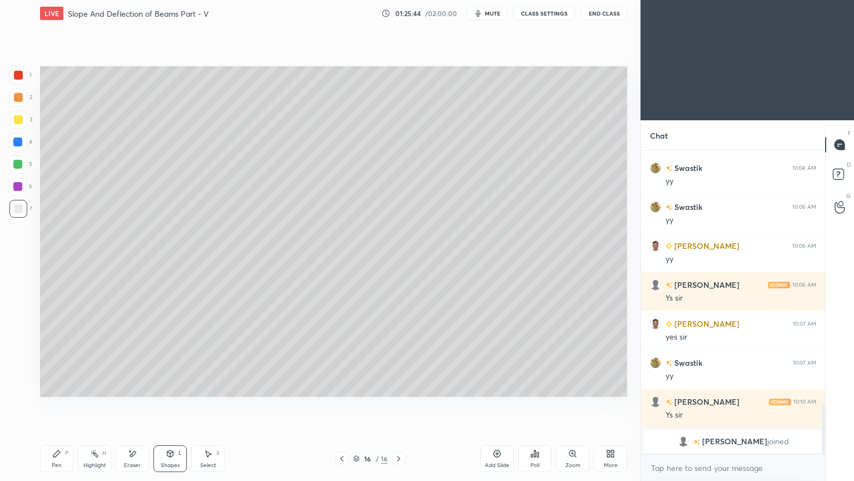
click at [18, 121] on div at bounding box center [18, 119] width 9 height 9
click at [56, 405] on icon at bounding box center [56, 453] width 9 height 9
click at [170, 405] on div "Shapes" at bounding box center [170, 465] width 19 height 6
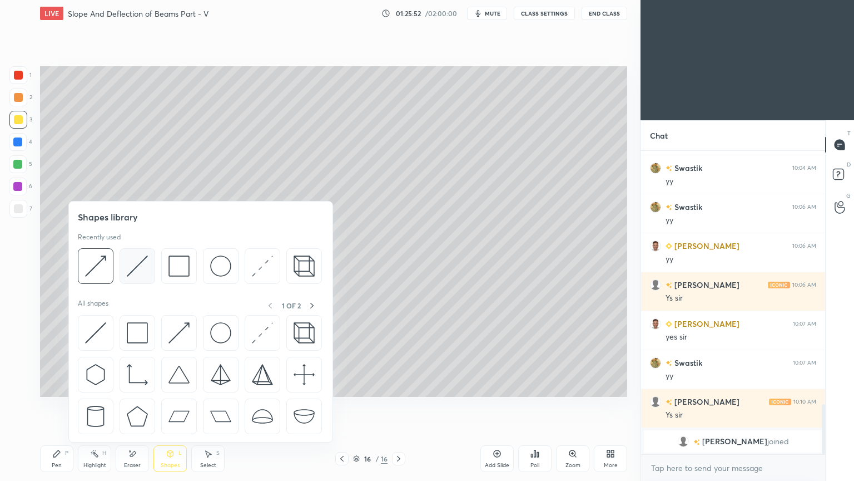
click at [133, 264] on img at bounding box center [137, 265] width 21 height 21
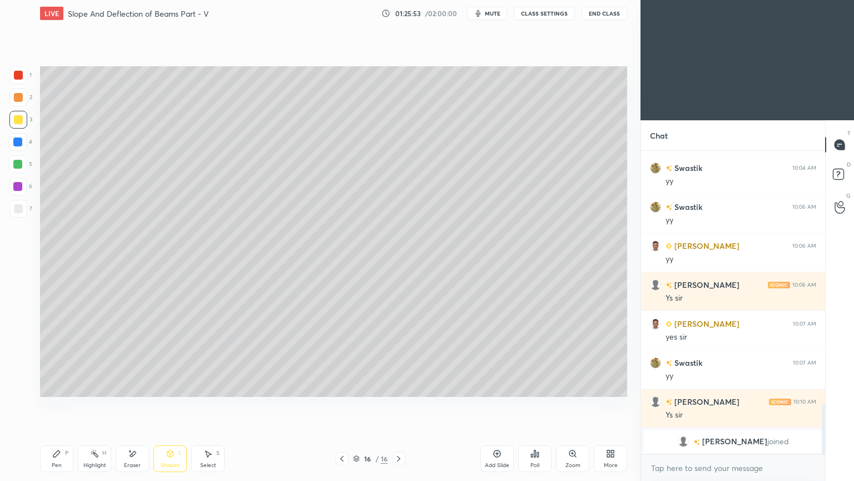
click at [20, 144] on div at bounding box center [17, 141] width 9 height 9
click at [18, 163] on div at bounding box center [17, 164] width 9 height 9
click at [63, 405] on div "Pen P" at bounding box center [56, 458] width 33 height 27
click at [17, 147] on div at bounding box center [18, 142] width 18 height 18
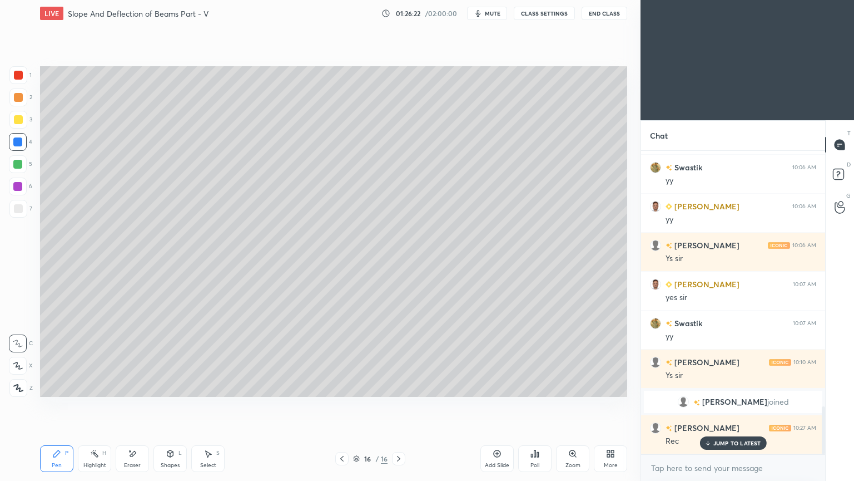
scroll to position [1611, 0]
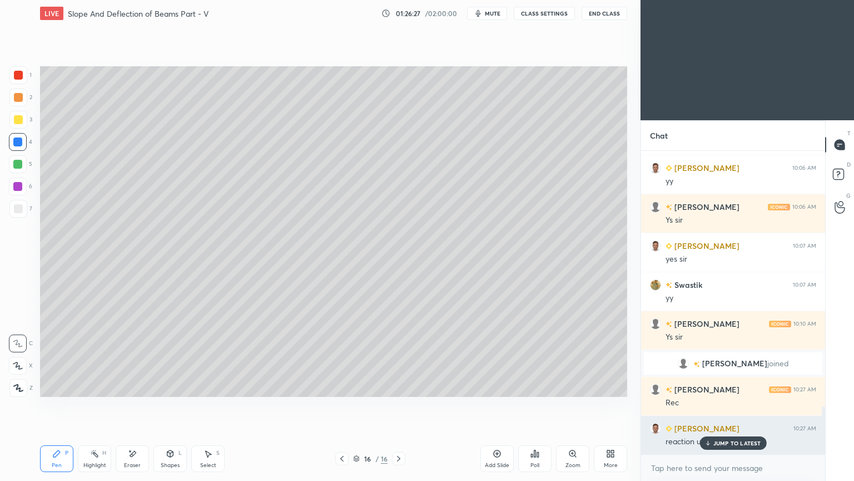
click at [719, 405] on p "JUMP TO LATEST" at bounding box center [738, 442] width 48 height 7
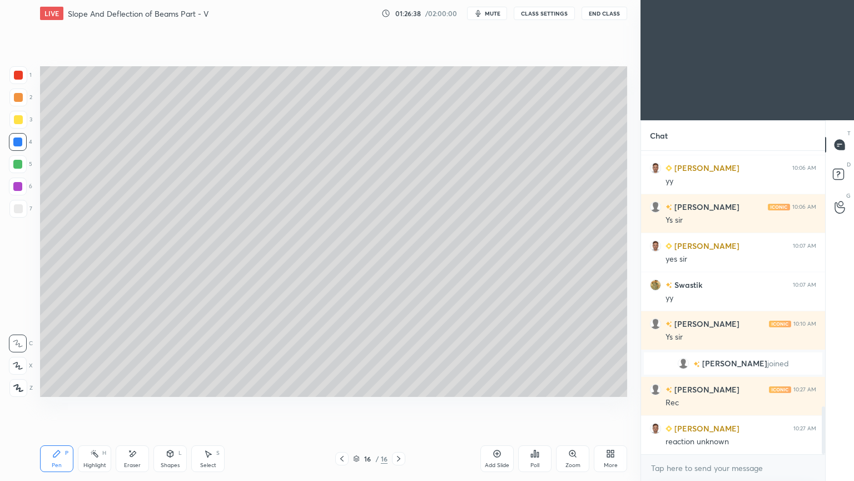
click at [171, 405] on div "Shapes" at bounding box center [170, 465] width 19 height 6
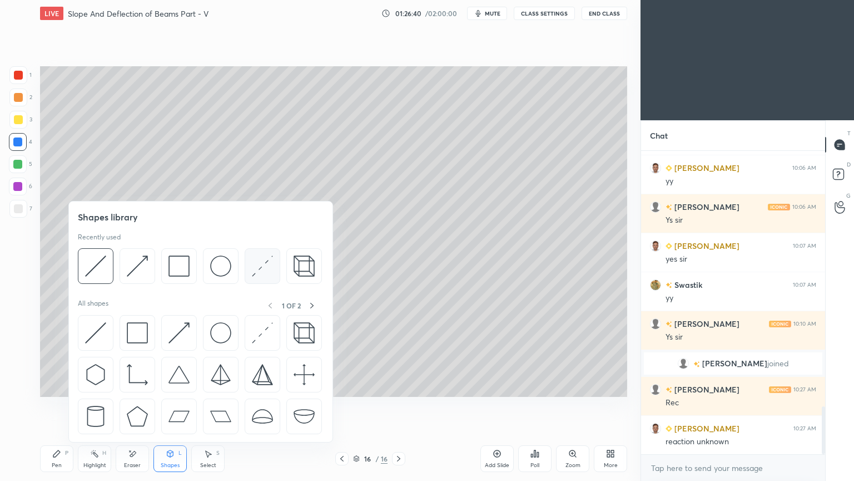
click at [256, 269] on img at bounding box center [262, 265] width 21 height 21
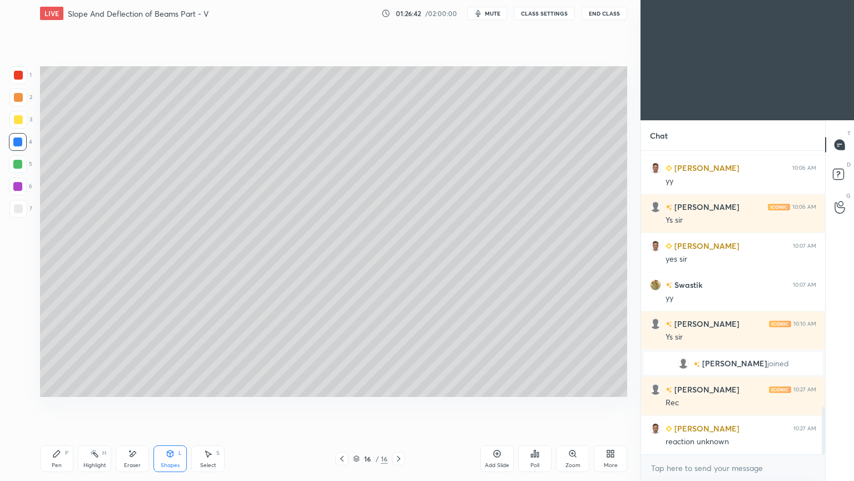
click at [22, 186] on div at bounding box center [17, 186] width 9 height 9
click at [62, 405] on div "Pen P" at bounding box center [56, 458] width 33 height 27
click at [175, 405] on div "Shapes L" at bounding box center [170, 458] width 33 height 27
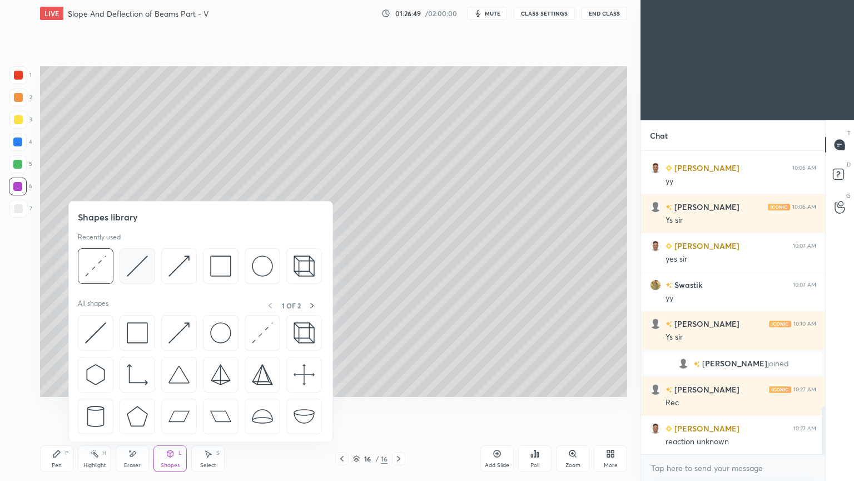
click at [140, 260] on img at bounding box center [137, 265] width 21 height 21
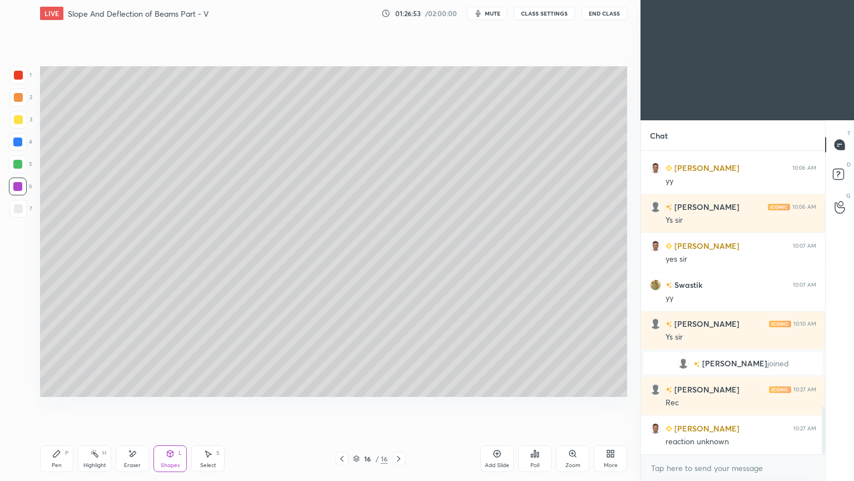
click at [58, 405] on icon at bounding box center [56, 453] width 9 height 9
click at [15, 211] on div at bounding box center [18, 208] width 9 height 9
click at [136, 405] on icon at bounding box center [132, 453] width 9 height 9
click at [63, 405] on div "Pen P" at bounding box center [56, 458] width 33 height 27
click at [170, 405] on div "Shapes L" at bounding box center [170, 458] width 33 height 27
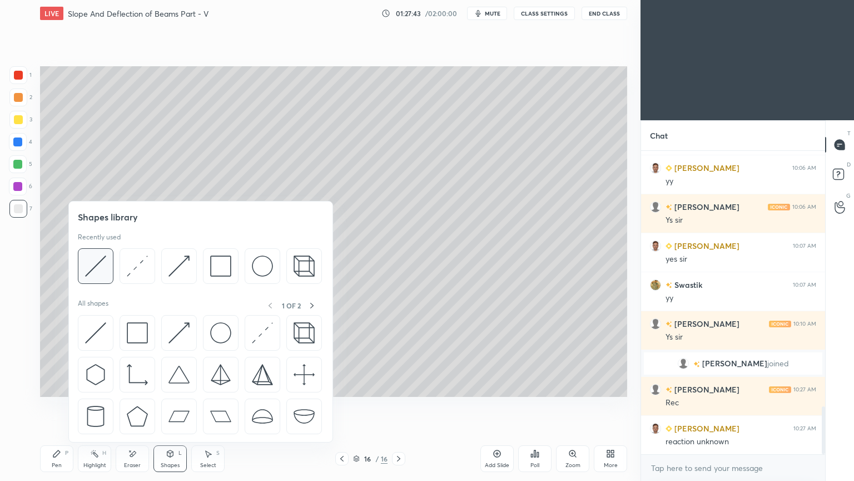
click at [98, 266] on img at bounding box center [95, 265] width 21 height 21
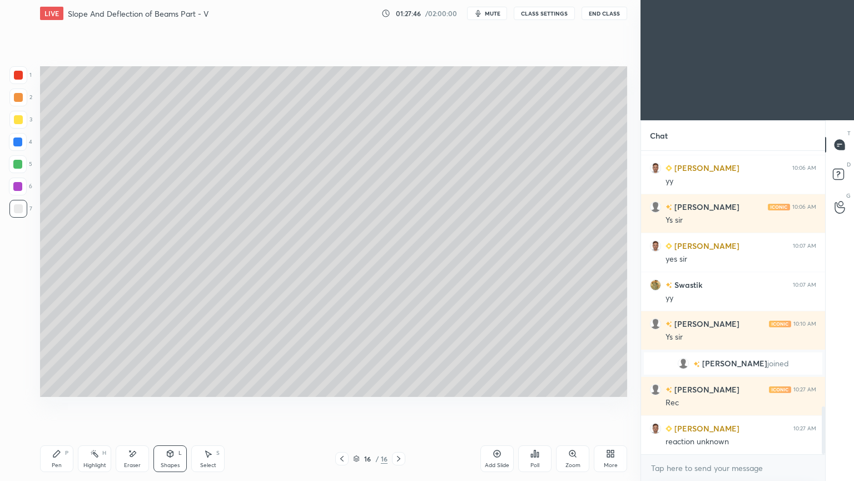
click at [58, 405] on icon at bounding box center [56, 453] width 9 height 9
click at [133, 405] on div "Eraser" at bounding box center [132, 458] width 33 height 27
click at [60, 405] on icon at bounding box center [56, 453] width 9 height 9
click at [18, 76] on div at bounding box center [18, 75] width 9 height 9
click at [18, 208] on div at bounding box center [18, 208] width 9 height 9
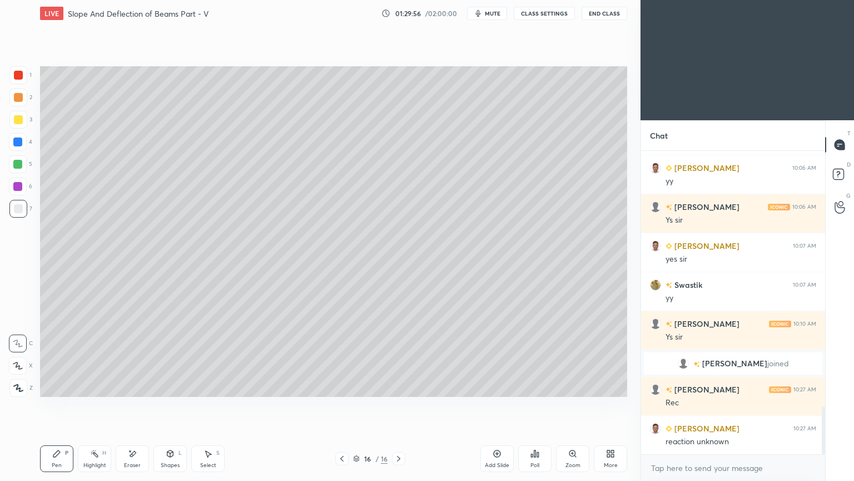
click at [165, 405] on div "Shapes L" at bounding box center [170, 458] width 33 height 27
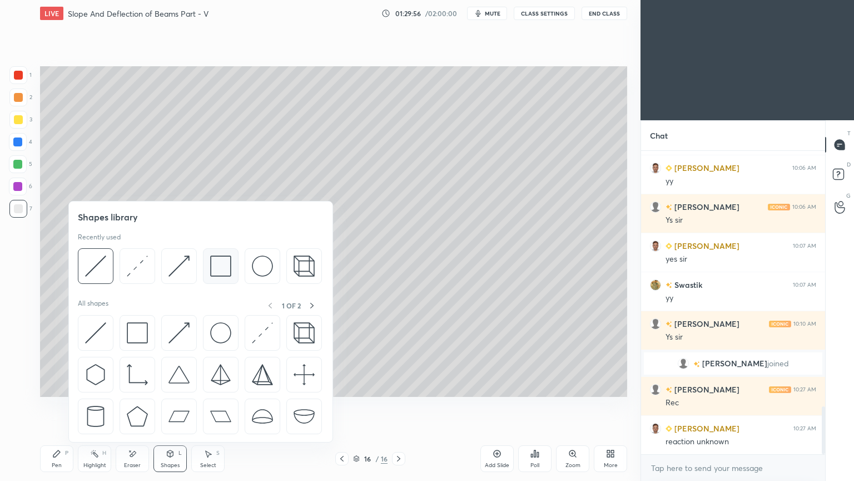
click at [216, 263] on img at bounding box center [220, 265] width 21 height 21
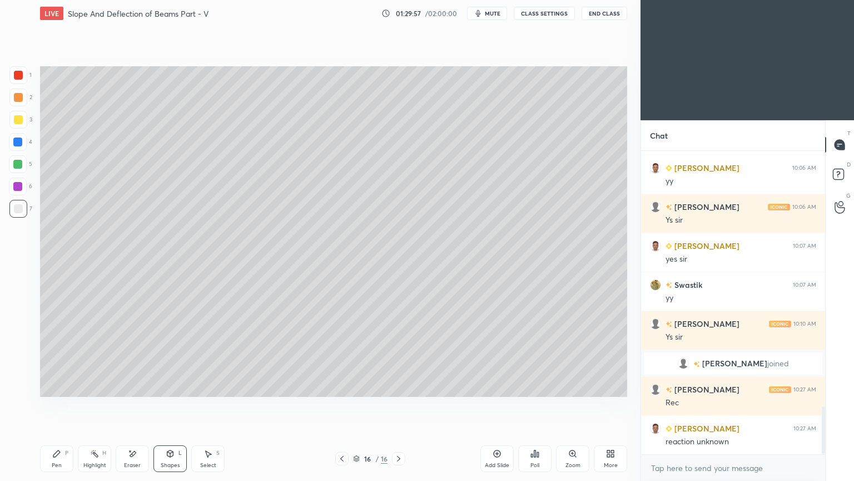
click at [15, 127] on div at bounding box center [18, 120] width 18 height 18
click at [211, 405] on div "Select" at bounding box center [208, 465] width 16 height 6
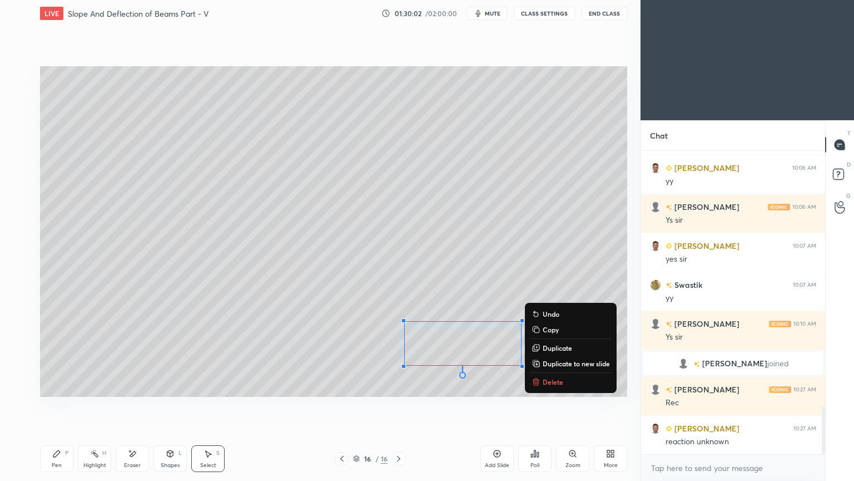
click at [67, 405] on div "Pen P" at bounding box center [56, 458] width 33 height 27
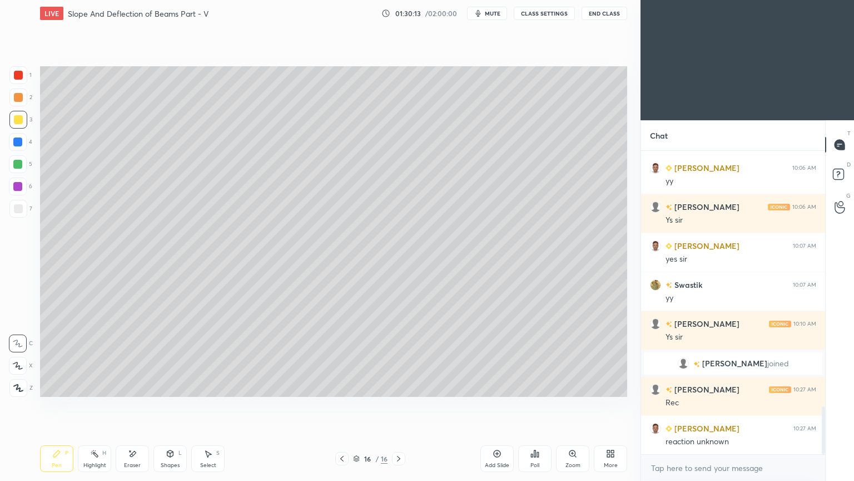
click at [494, 405] on div "Add Slide" at bounding box center [497, 458] width 33 height 27
click at [19, 210] on div at bounding box center [18, 208] width 9 height 9
click at [342, 405] on icon at bounding box center [342, 458] width 9 height 9
click at [400, 405] on div at bounding box center [398, 458] width 13 height 13
click at [340, 405] on icon at bounding box center [342, 458] width 9 height 9
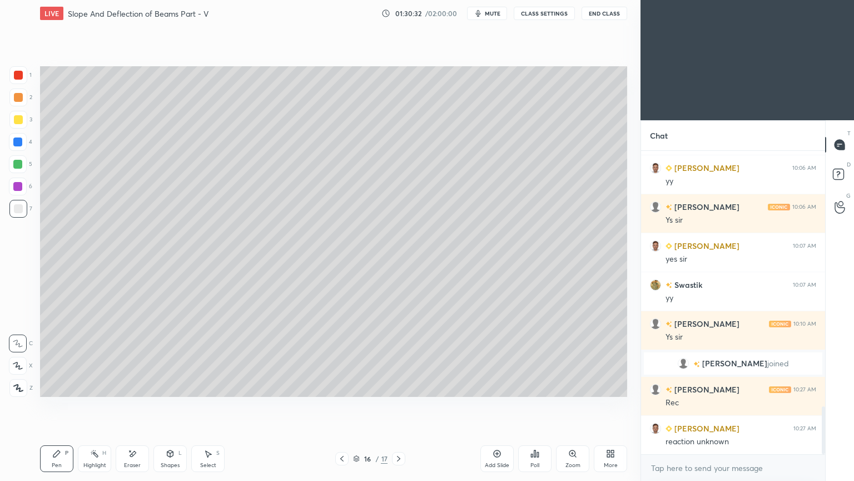
click at [405, 405] on div at bounding box center [398, 458] width 13 height 13
click at [343, 405] on icon at bounding box center [342, 458] width 9 height 9
click at [401, 405] on icon at bounding box center [398, 458] width 9 height 9
click at [337, 405] on div at bounding box center [341, 458] width 13 height 13
click at [398, 405] on icon at bounding box center [398, 458] width 9 height 9
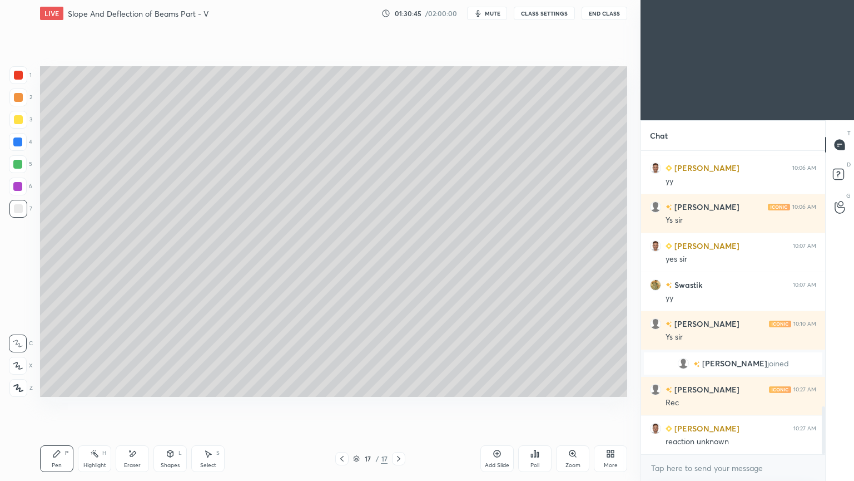
click at [344, 405] on icon at bounding box center [342, 458] width 9 height 9
click at [403, 405] on icon at bounding box center [398, 458] width 9 height 9
click at [339, 405] on icon at bounding box center [342, 458] width 9 height 9
click at [400, 405] on icon at bounding box center [398, 458] width 9 height 9
click at [340, 405] on icon at bounding box center [342, 458] width 9 height 9
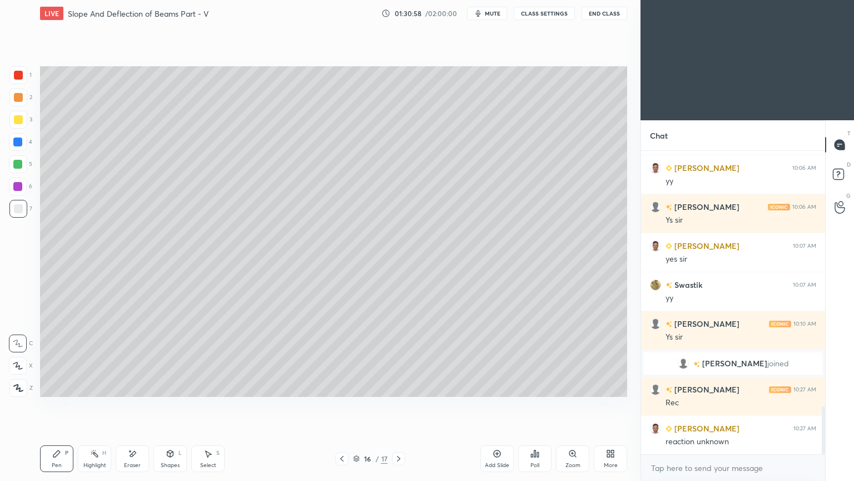
click at [400, 405] on icon at bounding box center [398, 458] width 9 height 9
click at [139, 405] on div "Eraser" at bounding box center [132, 458] width 33 height 27
click at [59, 405] on icon at bounding box center [56, 453] width 9 height 9
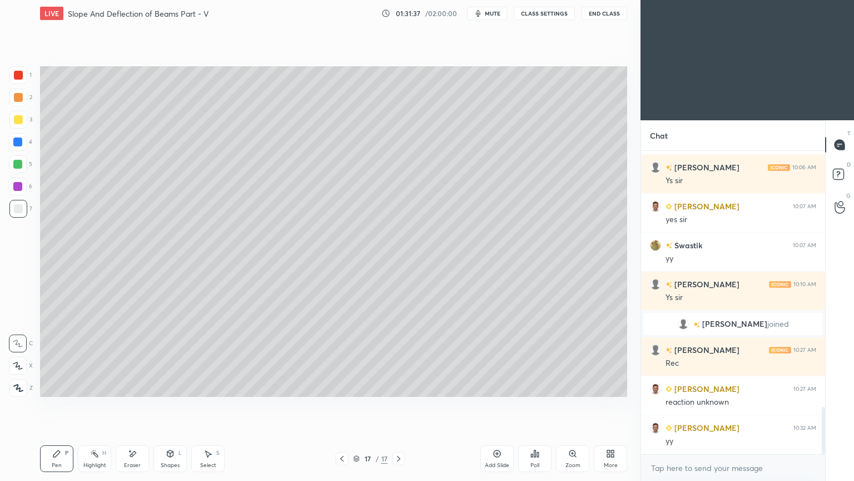
click at [170, 405] on div "Shapes L" at bounding box center [170, 458] width 33 height 27
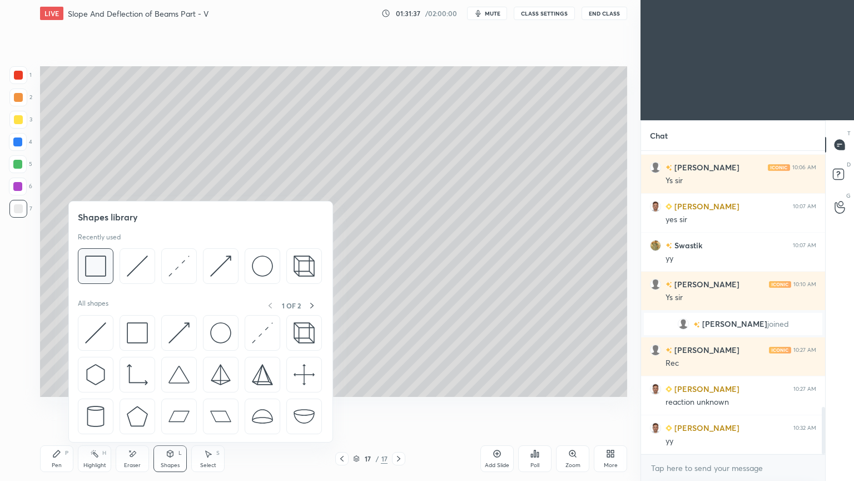
click at [107, 260] on div at bounding box center [96, 266] width 36 height 36
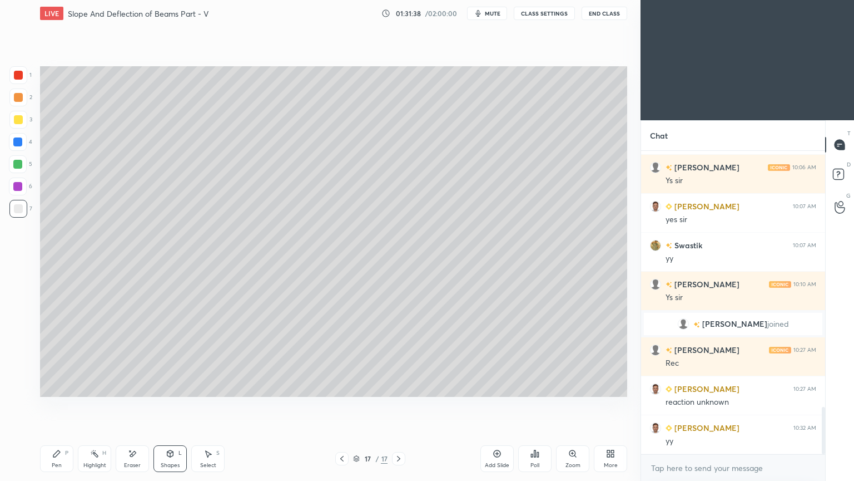
click at [18, 112] on div at bounding box center [18, 120] width 18 height 18
click at [52, 405] on icon at bounding box center [56, 453] width 9 height 9
click at [209, 405] on div "Select" at bounding box center [208, 465] width 16 height 6
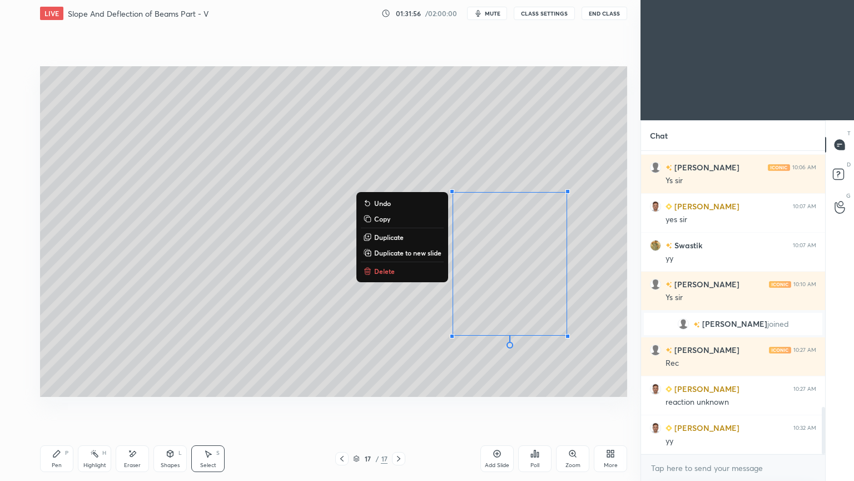
click at [386, 273] on p "Delete" at bounding box center [384, 270] width 21 height 9
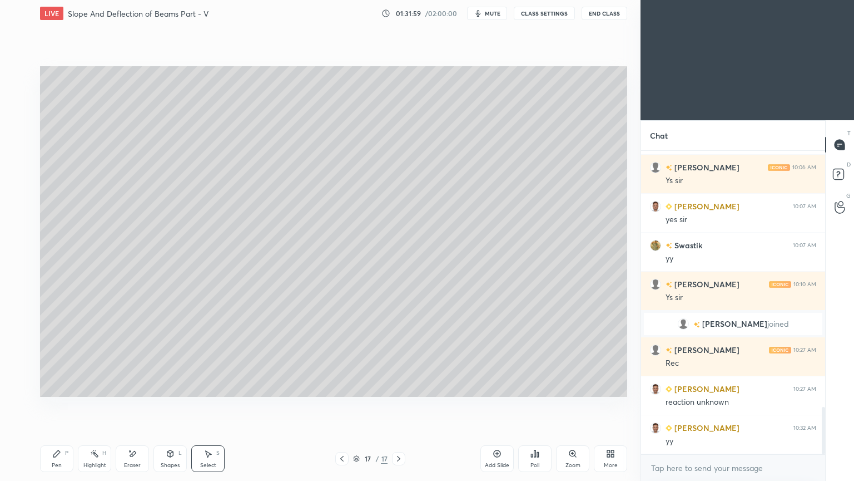
click at [342, 405] on icon at bounding box center [342, 458] width 9 height 9
click at [404, 405] on div at bounding box center [398, 458] width 13 height 13
click at [204, 405] on icon at bounding box center [208, 453] width 9 height 9
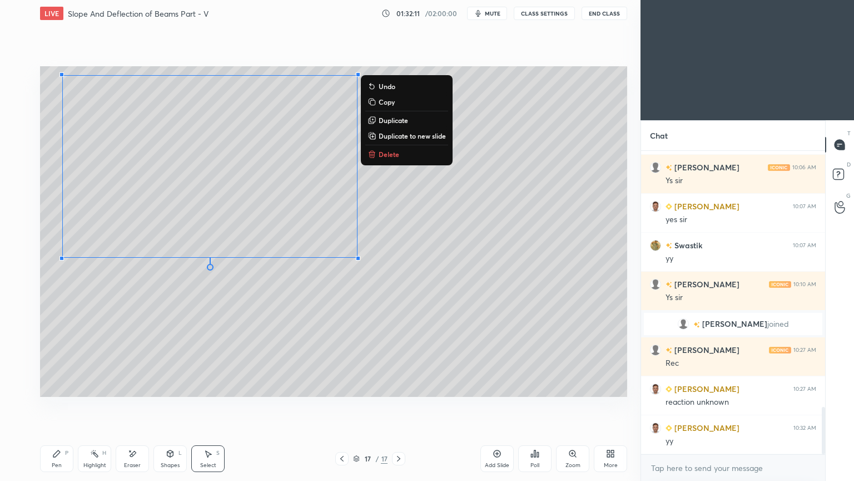
click at [336, 405] on div at bounding box center [341, 458] width 13 height 13
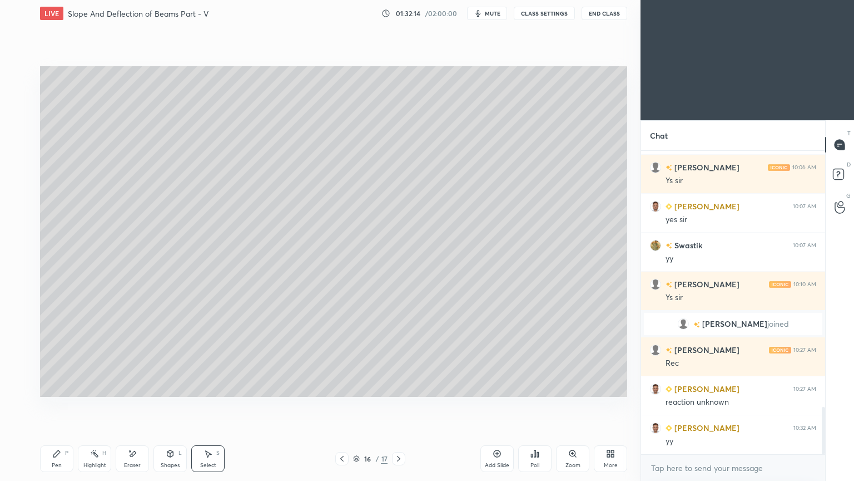
click at [405, 405] on div at bounding box center [398, 458] width 13 height 13
click at [56, 405] on icon at bounding box center [56, 453] width 7 height 7
click at [17, 213] on div at bounding box center [18, 209] width 18 height 18
click at [337, 405] on div at bounding box center [341, 458] width 13 height 13
click at [397, 405] on icon at bounding box center [398, 458] width 9 height 9
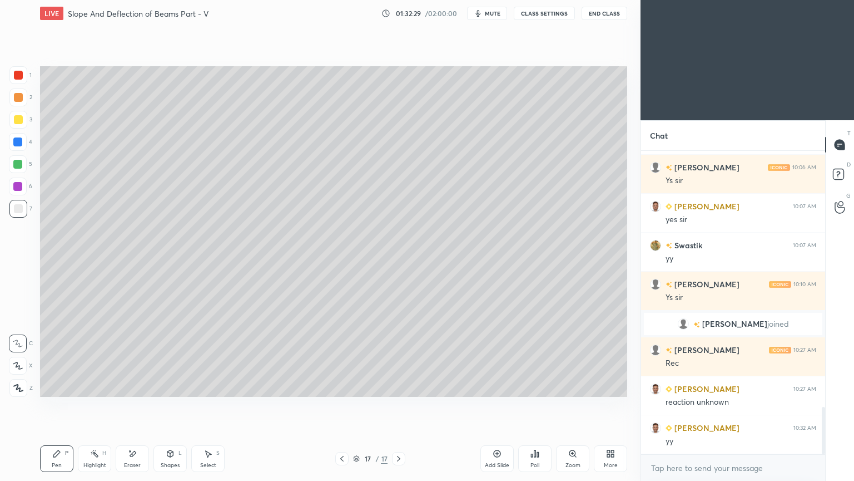
click at [338, 405] on icon at bounding box center [342, 458] width 9 height 9
click at [398, 405] on icon at bounding box center [398, 458] width 9 height 9
click at [337, 405] on div at bounding box center [341, 458] width 13 height 13
click at [396, 405] on icon at bounding box center [398, 458] width 9 height 9
click at [340, 405] on icon at bounding box center [342, 458] width 9 height 9
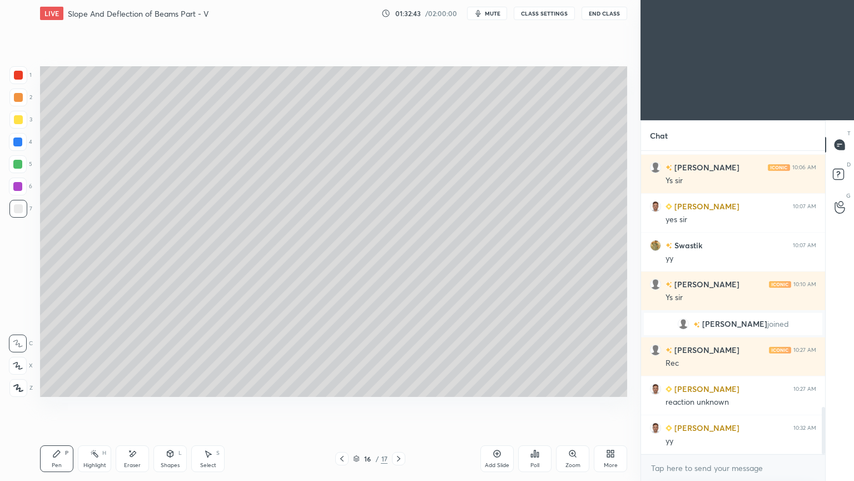
click at [396, 405] on icon at bounding box center [398, 458] width 9 height 9
click at [344, 405] on icon at bounding box center [342, 458] width 9 height 9
click at [400, 405] on icon at bounding box center [398, 458] width 9 height 9
click at [173, 405] on div "Shapes" at bounding box center [170, 465] width 19 height 6
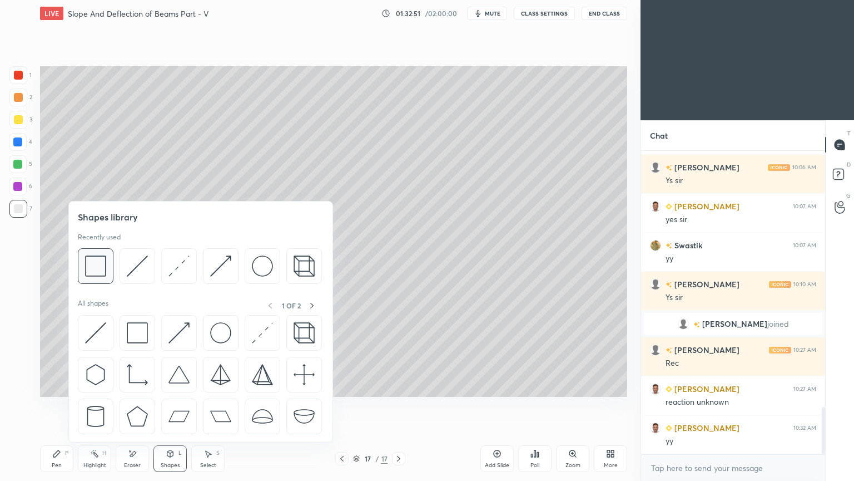
click at [93, 264] on img at bounding box center [95, 265] width 21 height 21
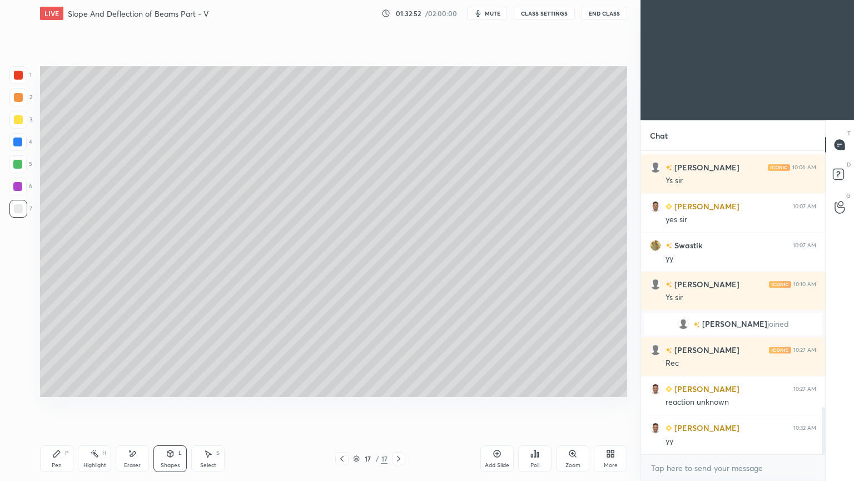
click at [14, 121] on div at bounding box center [18, 119] width 9 height 9
click at [57, 405] on icon at bounding box center [56, 453] width 9 height 9
click at [18, 77] on div at bounding box center [18, 75] width 9 height 9
click at [175, 405] on div "Shapes L" at bounding box center [170, 458] width 33 height 27
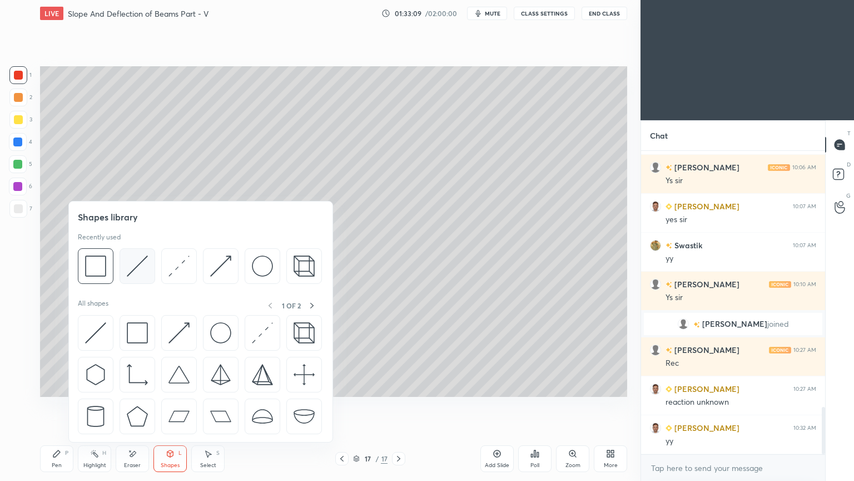
click at [140, 265] on img at bounding box center [137, 265] width 21 height 21
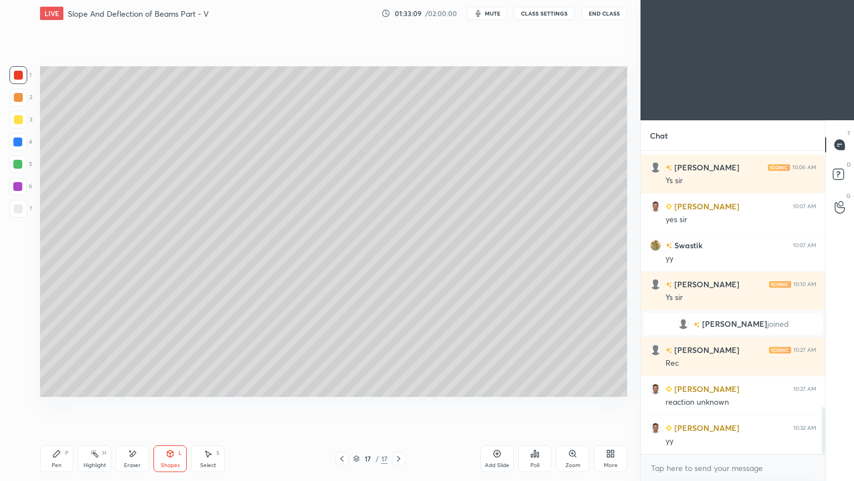
click at [19, 210] on div at bounding box center [18, 208] width 9 height 9
click at [58, 405] on icon at bounding box center [56, 453] width 9 height 9
click at [22, 209] on div at bounding box center [18, 209] width 18 height 18
click at [164, 405] on div "Shapes" at bounding box center [170, 465] width 19 height 6
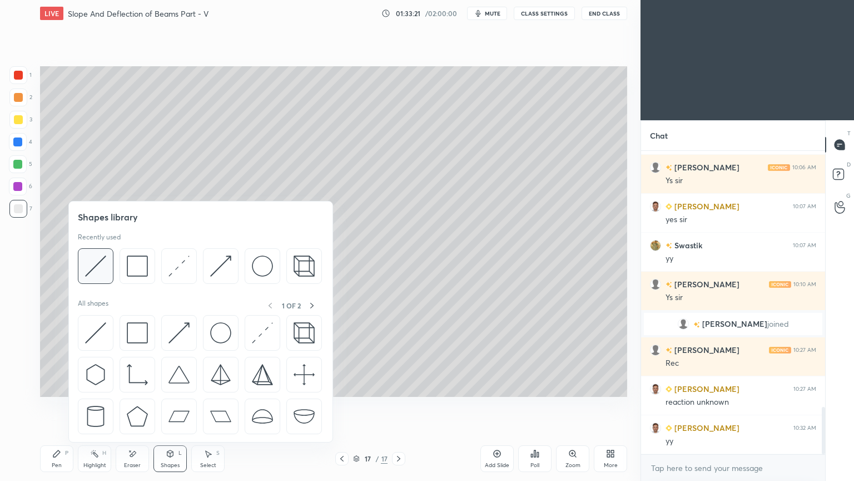
click at [104, 263] on img at bounding box center [95, 265] width 21 height 21
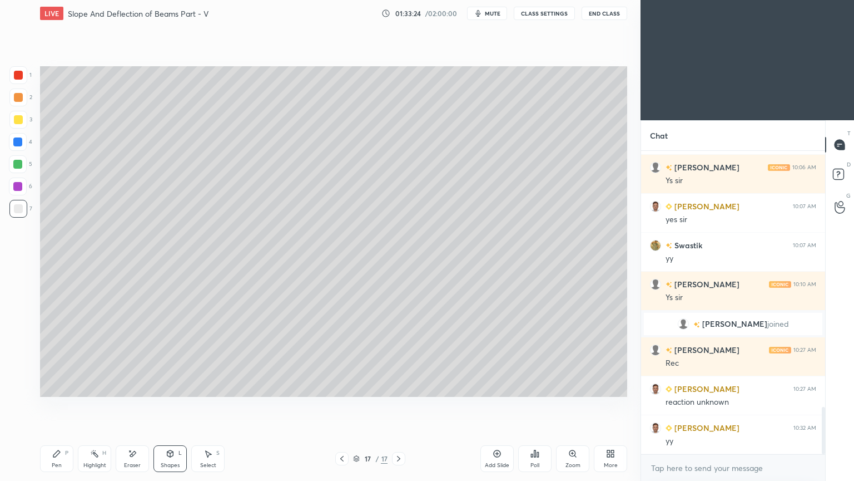
click at [58, 405] on icon at bounding box center [56, 453] width 9 height 9
click at [338, 405] on icon at bounding box center [342, 458] width 9 height 9
click at [402, 405] on icon at bounding box center [398, 458] width 9 height 9
click at [340, 405] on icon at bounding box center [342, 458] width 9 height 9
click at [398, 405] on icon at bounding box center [398, 458] width 9 height 9
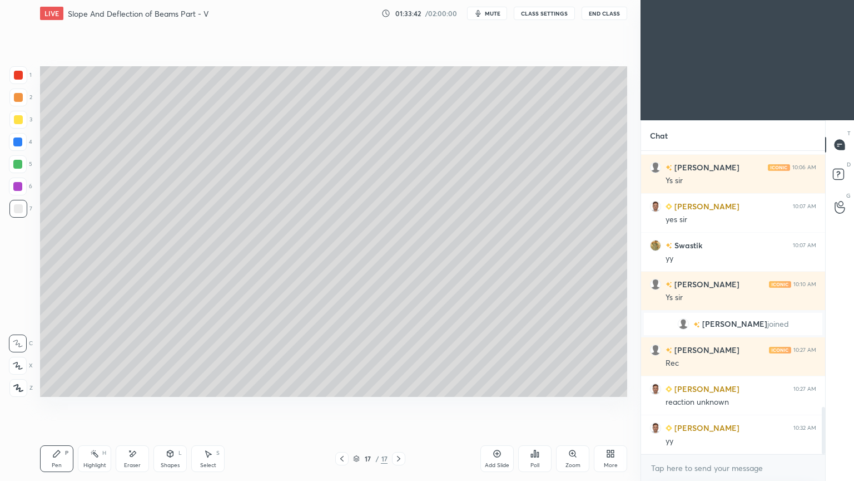
click at [338, 405] on div at bounding box center [341, 458] width 13 height 13
click at [400, 405] on icon at bounding box center [398, 458] width 9 height 9
click at [174, 405] on div "Shapes L" at bounding box center [170, 458] width 33 height 27
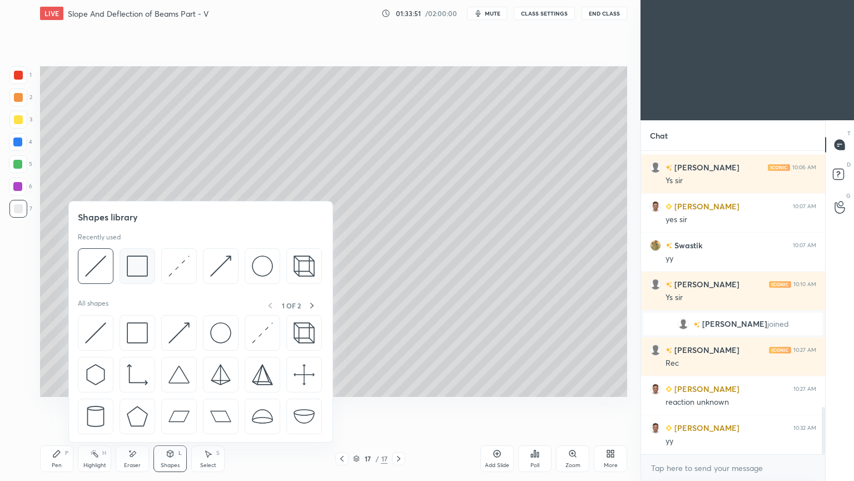
click at [135, 266] on img at bounding box center [137, 265] width 21 height 21
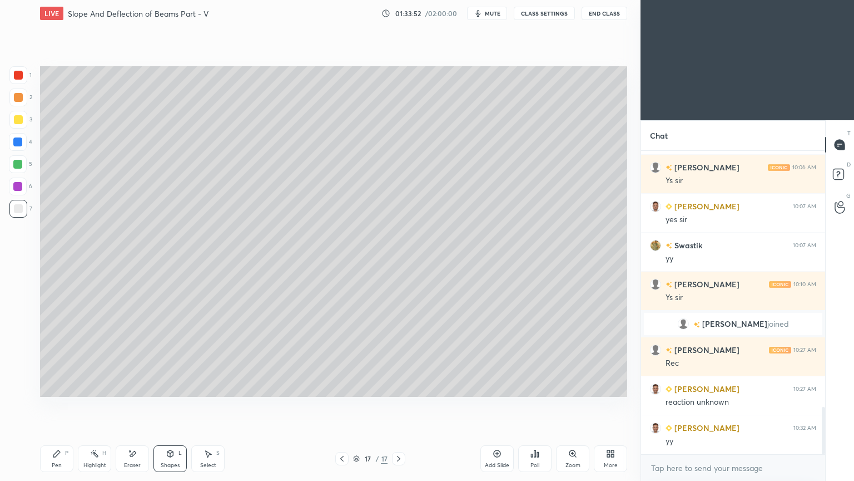
click at [27, 118] on div "3" at bounding box center [20, 120] width 23 height 18
click at [61, 405] on icon at bounding box center [56, 453] width 9 height 9
click at [20, 73] on div at bounding box center [18, 75] width 9 height 9
click at [343, 405] on icon at bounding box center [341, 459] width 3 height 6
click at [393, 405] on div at bounding box center [398, 458] width 13 height 13
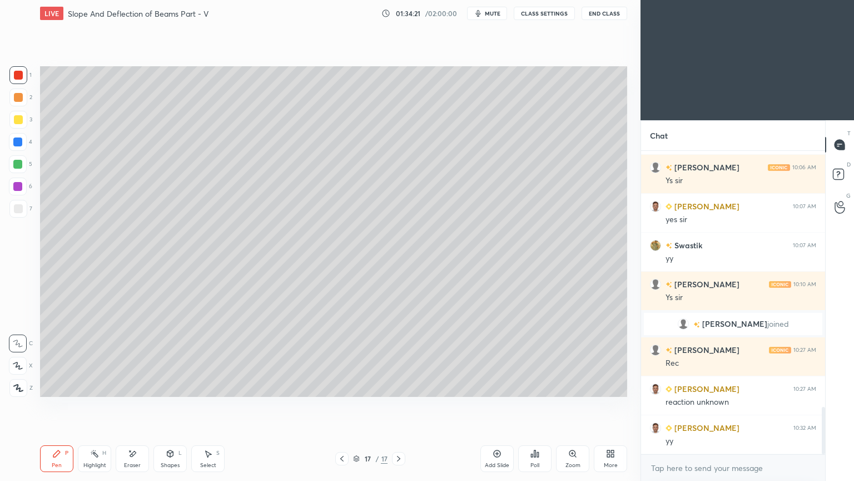
click at [21, 208] on div at bounding box center [18, 208] width 9 height 9
click at [132, 405] on div "Eraser" at bounding box center [132, 458] width 33 height 27
click at [59, 405] on icon at bounding box center [56, 453] width 9 height 9
click at [169, 405] on icon at bounding box center [170, 453] width 9 height 9
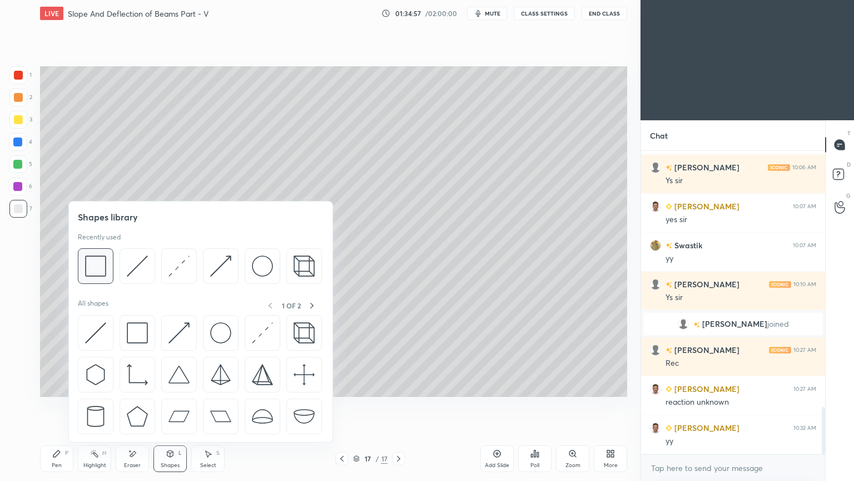
click at [98, 264] on img at bounding box center [95, 265] width 21 height 21
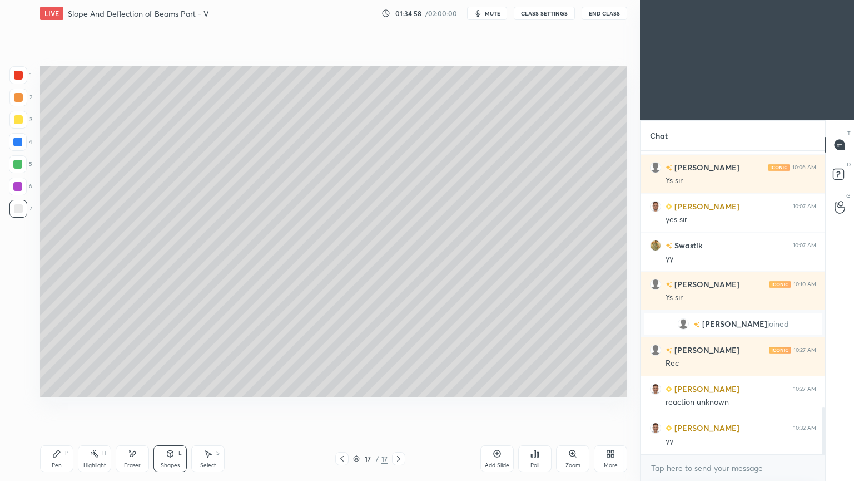
click at [18, 122] on div at bounding box center [18, 119] width 9 height 9
click at [205, 405] on icon at bounding box center [208, 453] width 9 height 9
click at [489, 291] on div "0 ° Undo Copy Duplicate Duplicate to new slide Delete" at bounding box center [333, 231] width 587 height 330
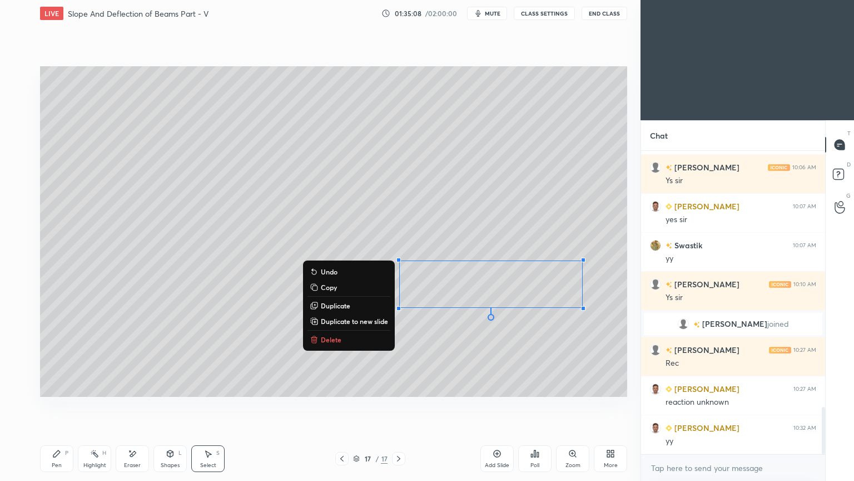
click at [62, 405] on div "Pen P" at bounding box center [56, 458] width 33 height 27
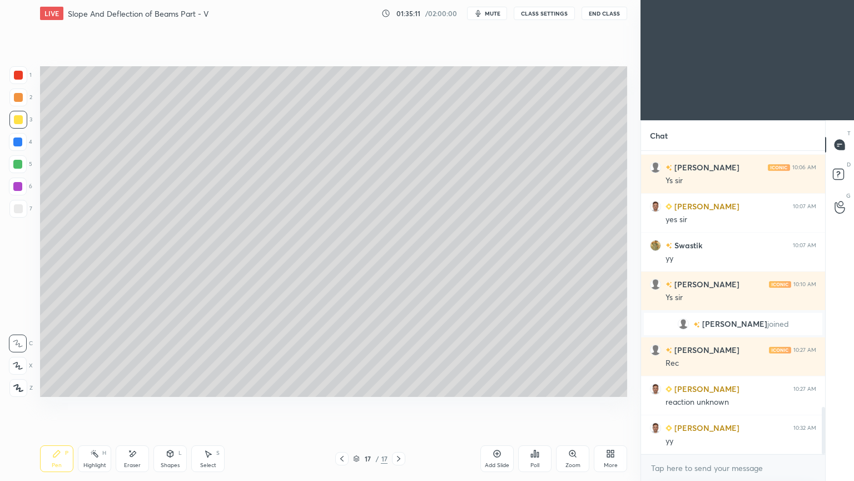
click at [18, 77] on div at bounding box center [18, 75] width 9 height 9
click at [13, 215] on div at bounding box center [18, 209] width 18 height 18
click at [165, 405] on div "Shapes L" at bounding box center [170, 458] width 33 height 27
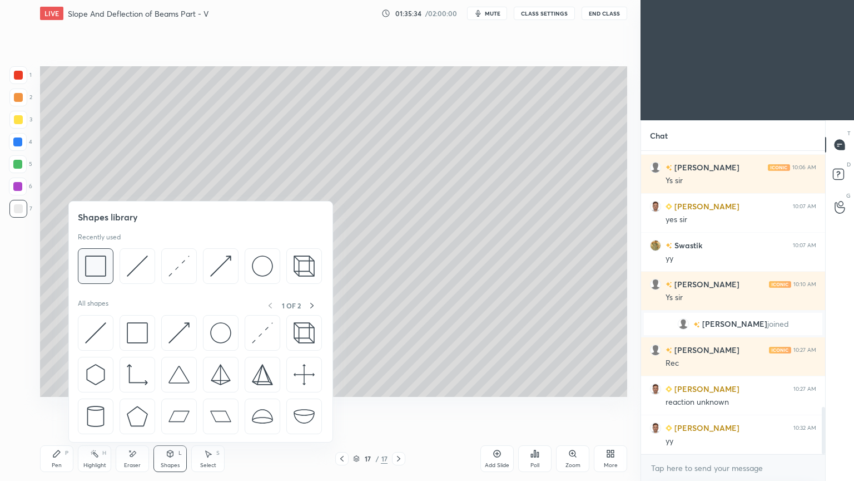
click at [103, 259] on img at bounding box center [95, 265] width 21 height 21
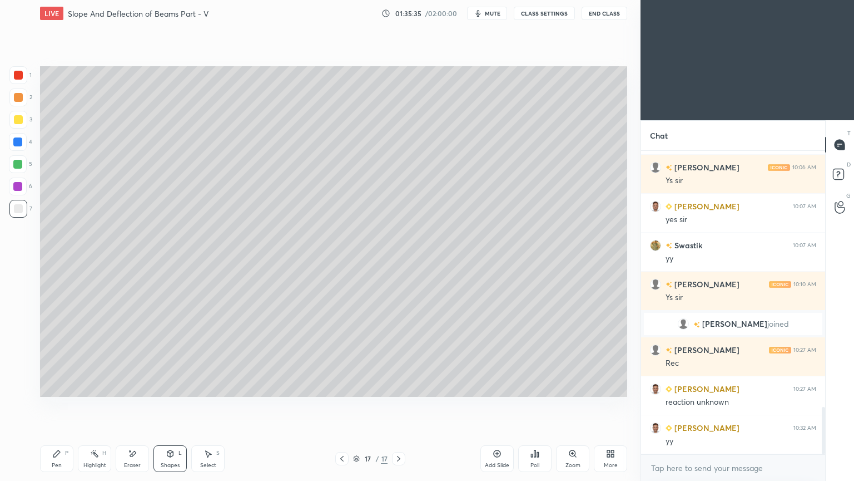
click at [14, 127] on div at bounding box center [18, 120] width 18 height 18
click at [209, 405] on div "Select S" at bounding box center [207, 458] width 33 height 27
click at [564, 363] on div "0 ° Undo Copy Duplicate Duplicate to new slide Delete" at bounding box center [333, 231] width 587 height 330
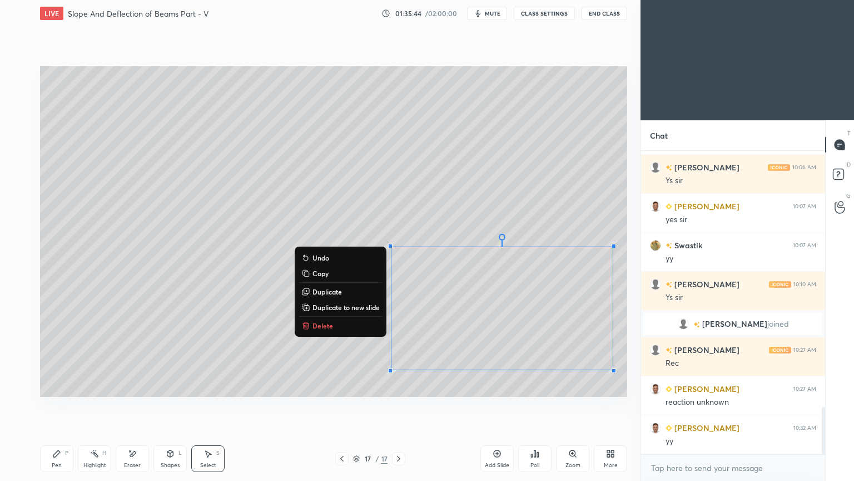
click at [57, 405] on div "Pen P" at bounding box center [56, 458] width 33 height 27
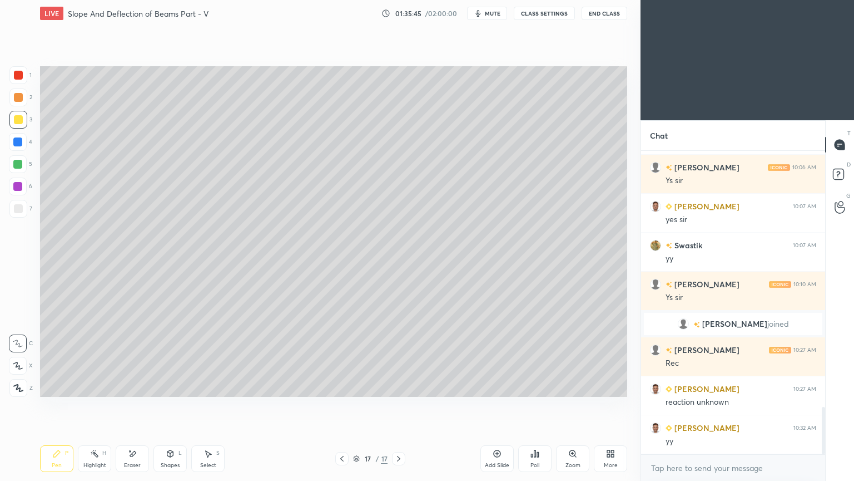
click at [15, 78] on div at bounding box center [18, 75] width 9 height 9
click at [340, 405] on icon at bounding box center [342, 458] width 9 height 9
click at [17, 146] on div at bounding box center [18, 142] width 18 height 18
click at [173, 405] on div "Shapes L" at bounding box center [170, 458] width 33 height 27
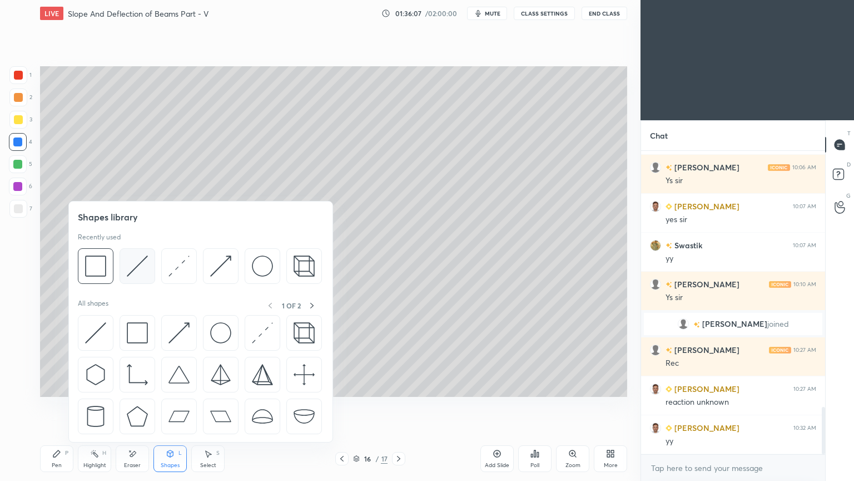
click at [136, 268] on img at bounding box center [137, 265] width 21 height 21
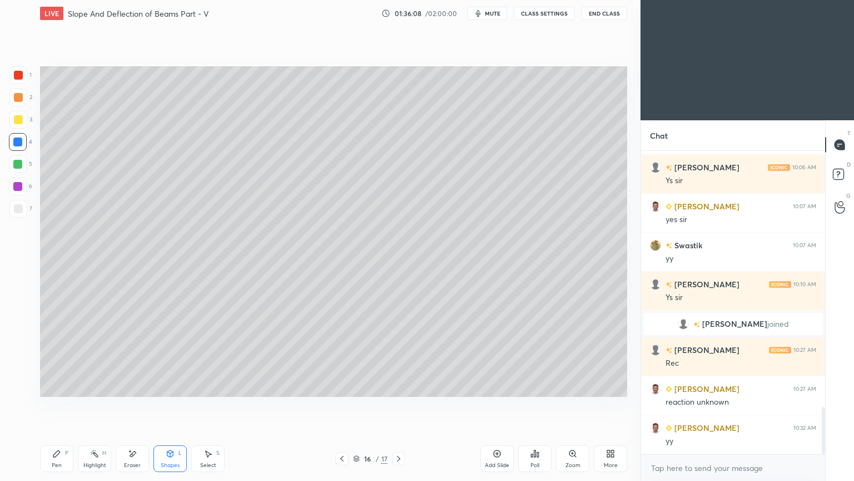
click at [16, 162] on div at bounding box center [17, 164] width 9 height 9
click at [14, 142] on div at bounding box center [17, 141] width 9 height 9
click at [58, 405] on icon at bounding box center [56, 453] width 9 height 9
click at [171, 405] on icon at bounding box center [170, 453] width 6 height 7
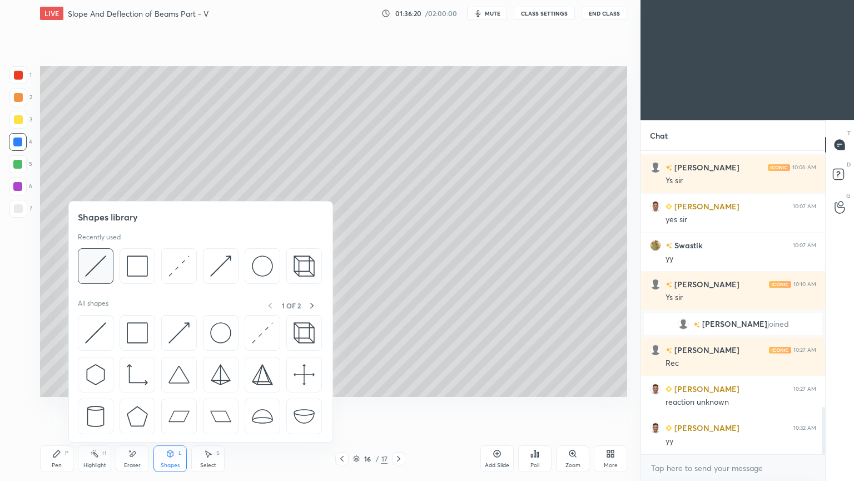
click at [96, 258] on img at bounding box center [95, 265] width 21 height 21
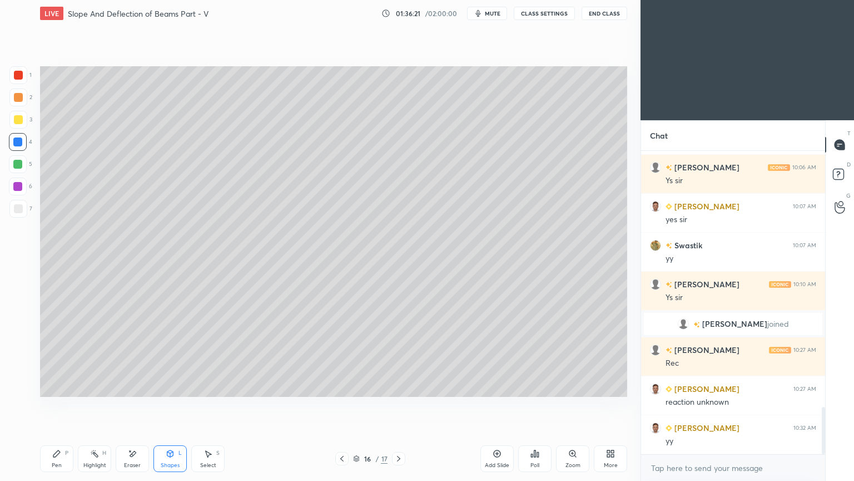
click at [18, 205] on div at bounding box center [18, 208] width 9 height 9
click at [13, 189] on div at bounding box center [18, 186] width 18 height 18
click at [18, 70] on div at bounding box center [18, 75] width 18 height 18
click at [71, 405] on div "Pen P" at bounding box center [56, 458] width 33 height 27
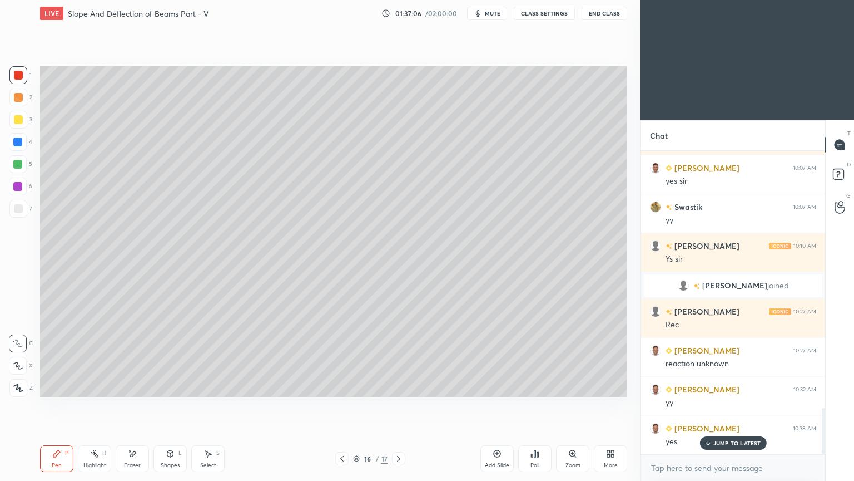
click at [398, 405] on icon at bounding box center [398, 458] width 9 height 9
click at [502, 405] on div "Add Slide" at bounding box center [497, 465] width 24 height 6
click at [17, 123] on div at bounding box center [18, 119] width 9 height 9
click at [174, 405] on icon at bounding box center [170, 453] width 9 height 9
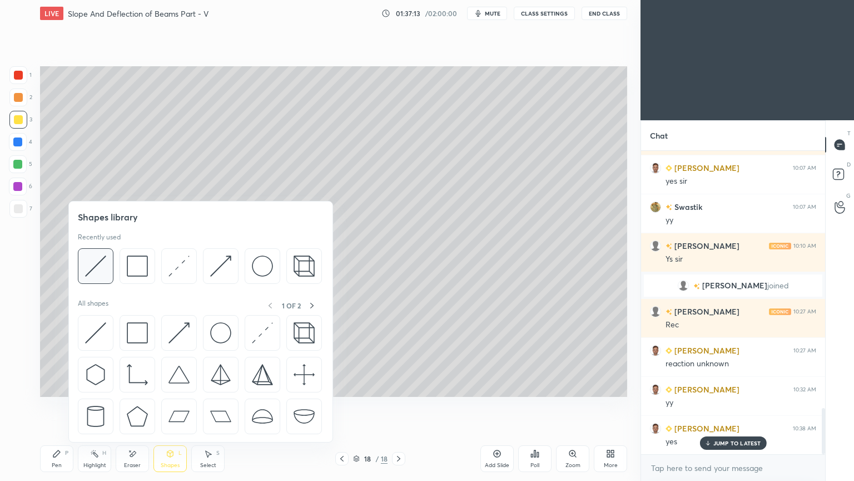
click at [102, 262] on img at bounding box center [95, 265] width 21 height 21
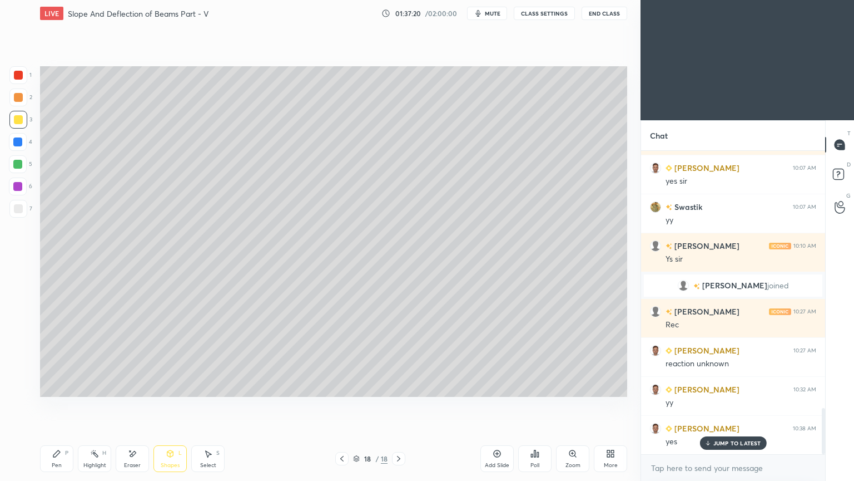
click at [58, 405] on icon at bounding box center [56, 453] width 9 height 9
click at [23, 76] on div at bounding box center [18, 75] width 18 height 18
click at [170, 405] on icon at bounding box center [170, 455] width 0 height 4
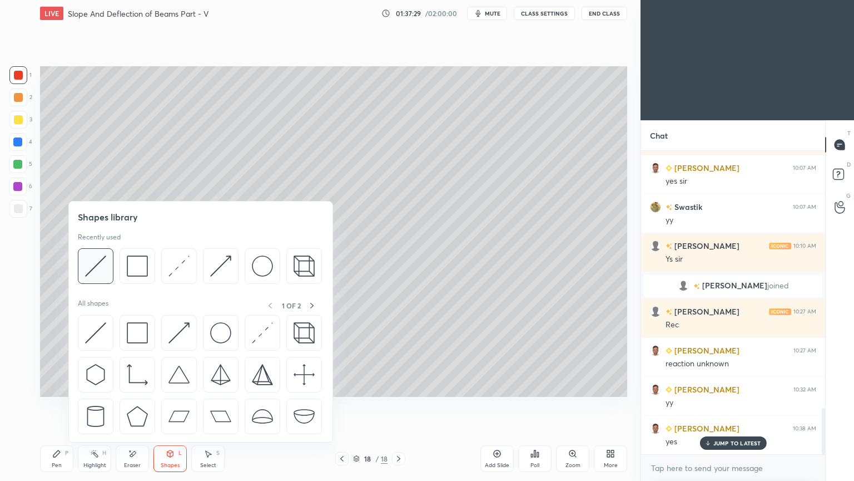
click at [106, 261] on img at bounding box center [95, 265] width 21 height 21
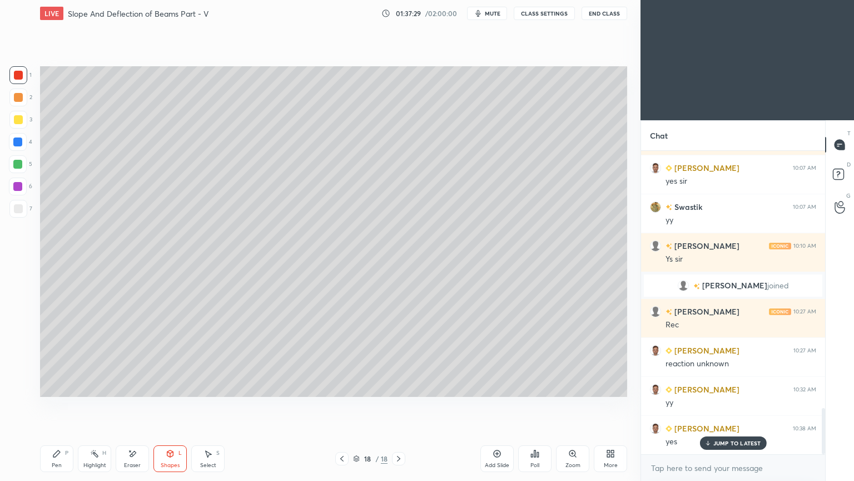
click at [22, 143] on div at bounding box center [17, 141] width 9 height 9
click at [60, 405] on icon at bounding box center [56, 453] width 7 height 7
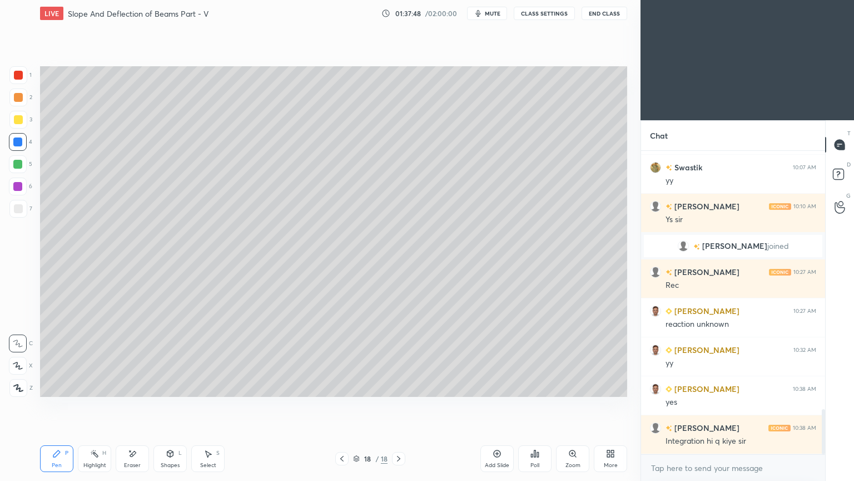
click at [340, 405] on icon at bounding box center [342, 458] width 9 height 9
click at [339, 405] on icon at bounding box center [342, 458] width 9 height 9
click at [341, 405] on icon at bounding box center [341, 459] width 3 height 6
click at [338, 405] on icon at bounding box center [342, 458] width 9 height 9
click at [337, 405] on div at bounding box center [341, 458] width 13 height 13
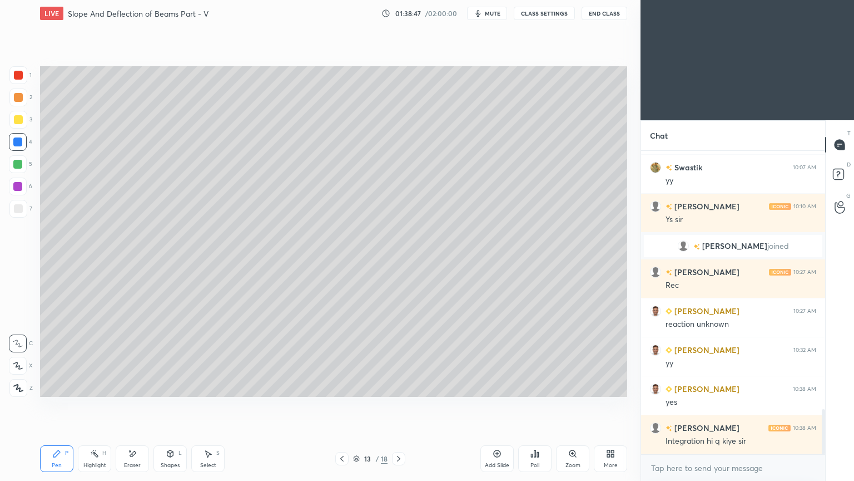
click at [400, 405] on icon at bounding box center [398, 459] width 3 height 6
click at [399, 405] on icon at bounding box center [398, 459] width 3 height 6
click at [396, 405] on icon at bounding box center [398, 458] width 9 height 9
click at [400, 405] on icon at bounding box center [398, 458] width 9 height 9
click at [403, 405] on div at bounding box center [398, 458] width 13 height 13
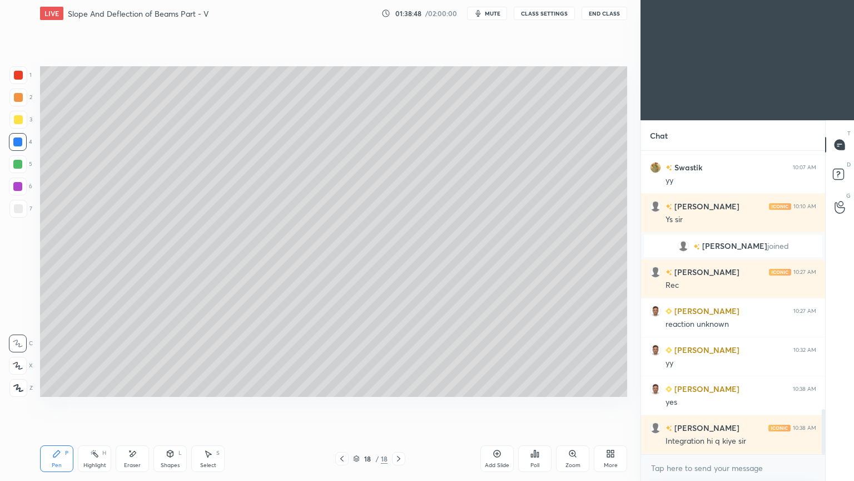
click at [402, 405] on icon at bounding box center [398, 458] width 9 height 9
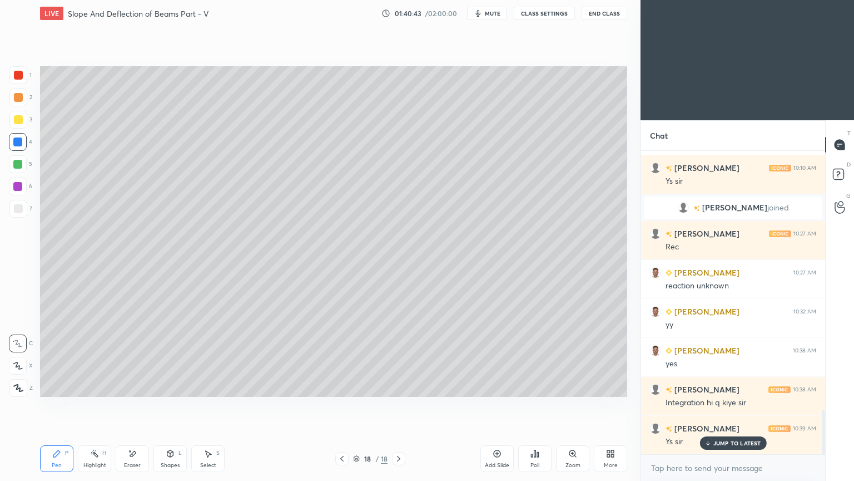
click at [13, 211] on div at bounding box center [18, 209] width 18 height 18
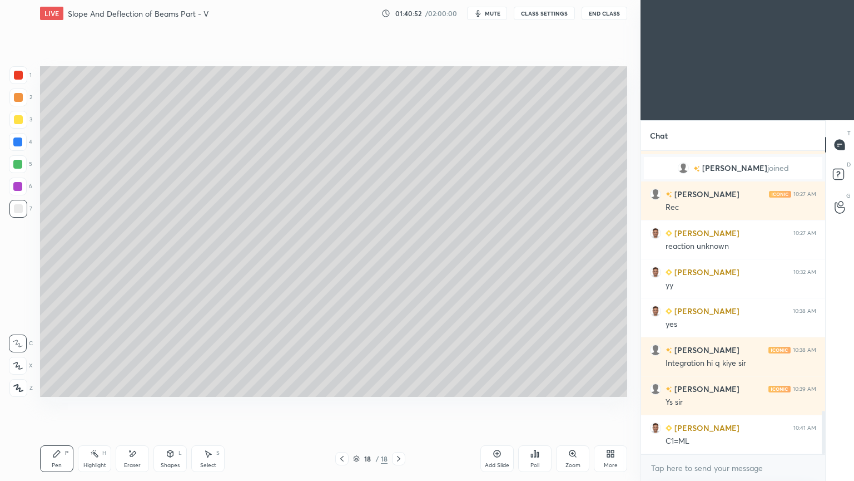
click at [166, 405] on icon at bounding box center [170, 453] width 9 height 9
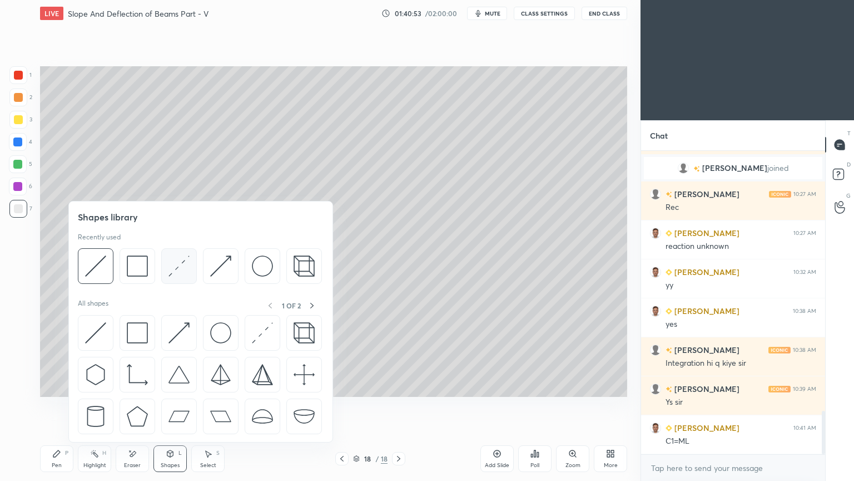
click at [177, 260] on img at bounding box center [179, 265] width 21 height 21
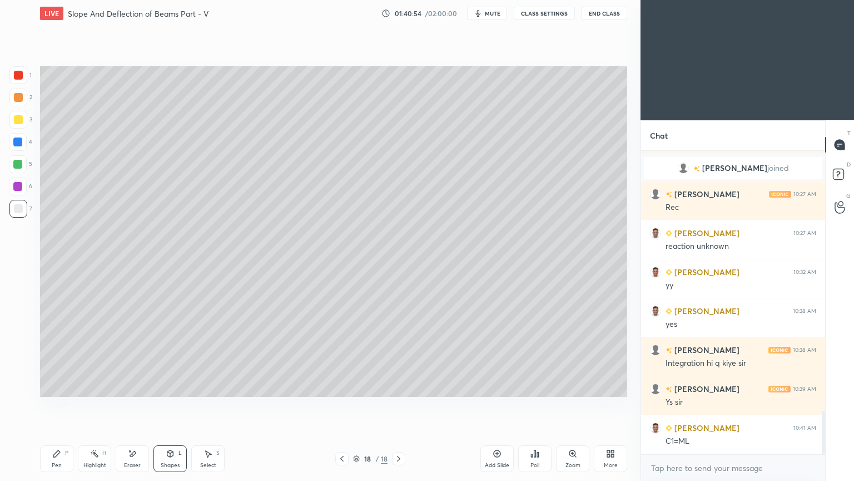
click at [26, 166] on div at bounding box center [18, 164] width 18 height 18
click at [62, 405] on div "Pen P" at bounding box center [56, 458] width 33 height 27
click at [166, 405] on icon at bounding box center [170, 453] width 9 height 9
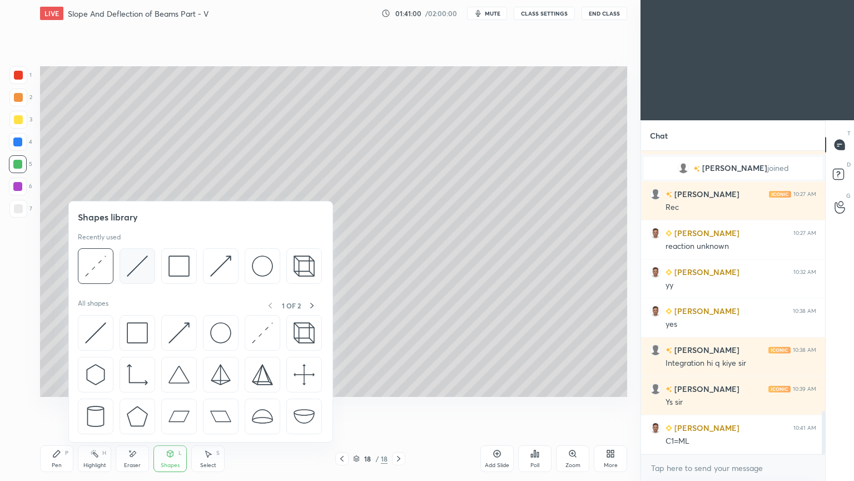
click at [133, 265] on img at bounding box center [137, 265] width 21 height 21
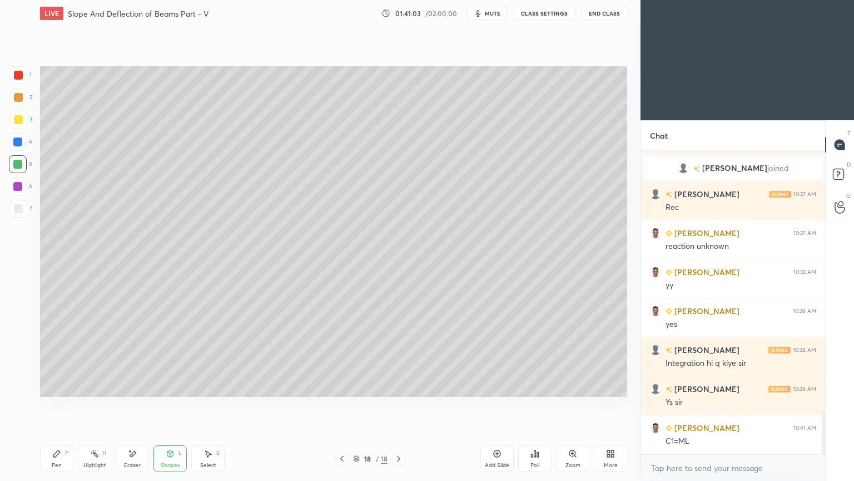
click at [58, 405] on icon at bounding box center [56, 453] width 7 height 7
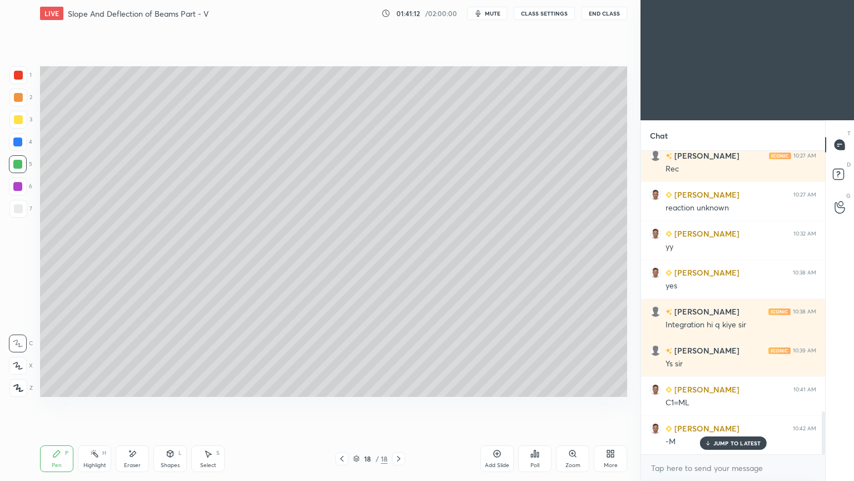
click at [22, 214] on div at bounding box center [18, 209] width 18 height 18
click at [166, 405] on div "Shapes L" at bounding box center [170, 458] width 33 height 27
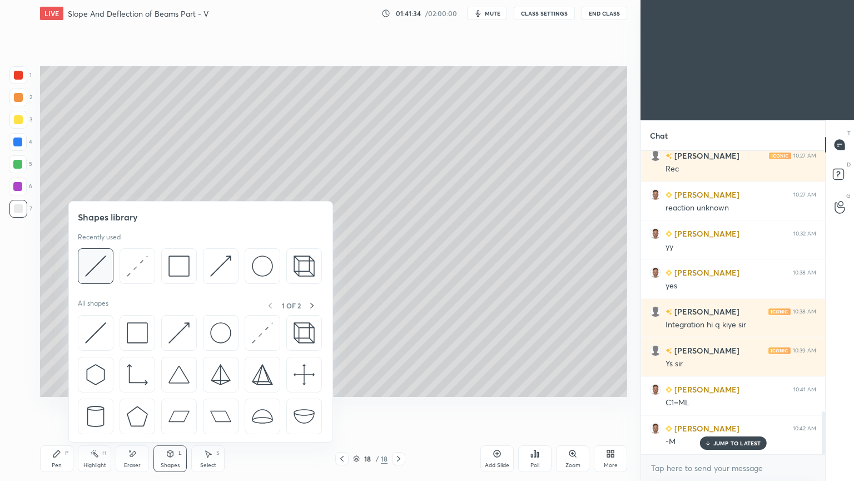
click at [91, 266] on img at bounding box center [95, 265] width 21 height 21
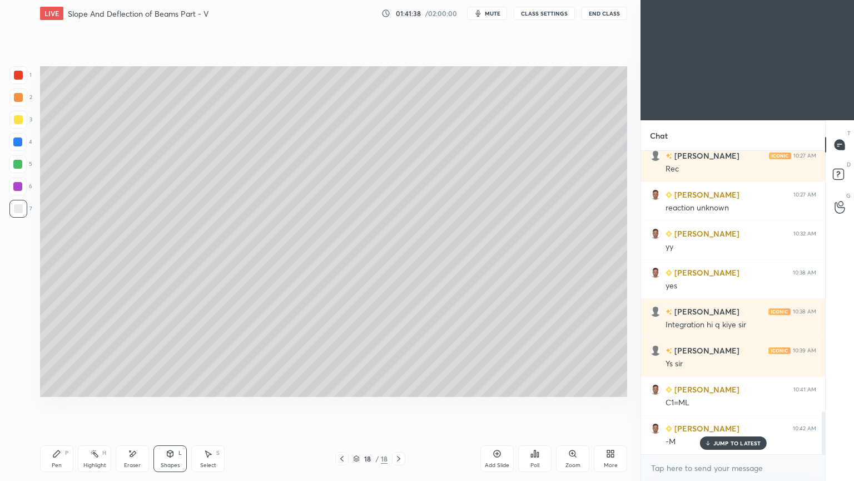
click at [57, 405] on div "Pen" at bounding box center [57, 465] width 10 height 6
click at [33, 210] on div "1 2 3 4 5 6 7 C X Z E E Erase all H H" at bounding box center [18, 231] width 36 height 330
click at [172, 405] on div "Shapes L" at bounding box center [170, 458] width 33 height 27
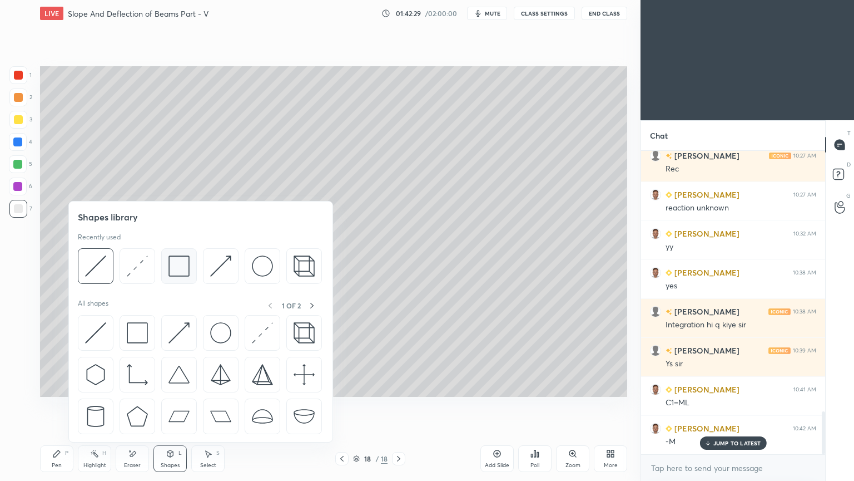
click at [174, 270] on img at bounding box center [179, 265] width 21 height 21
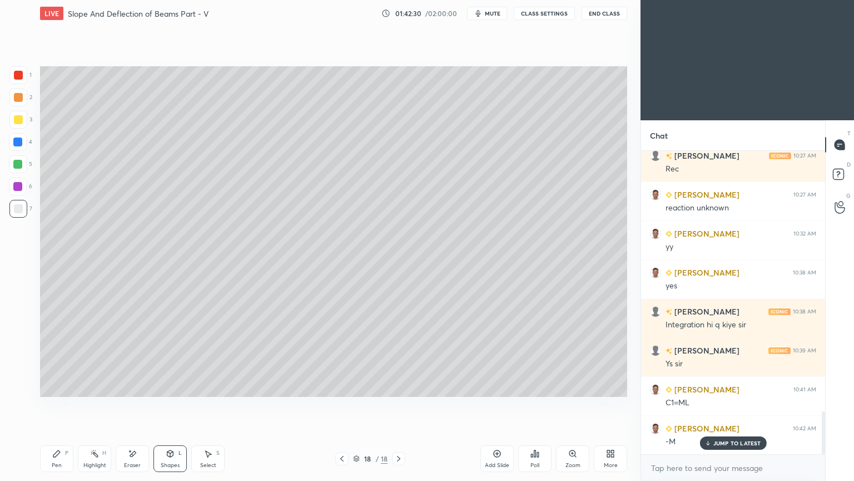
click at [21, 120] on div at bounding box center [18, 119] width 9 height 9
click at [55, 405] on icon at bounding box center [56, 453] width 7 height 7
click at [19, 212] on div at bounding box center [18, 208] width 9 height 9
click at [174, 405] on icon at bounding box center [170, 453] width 9 height 9
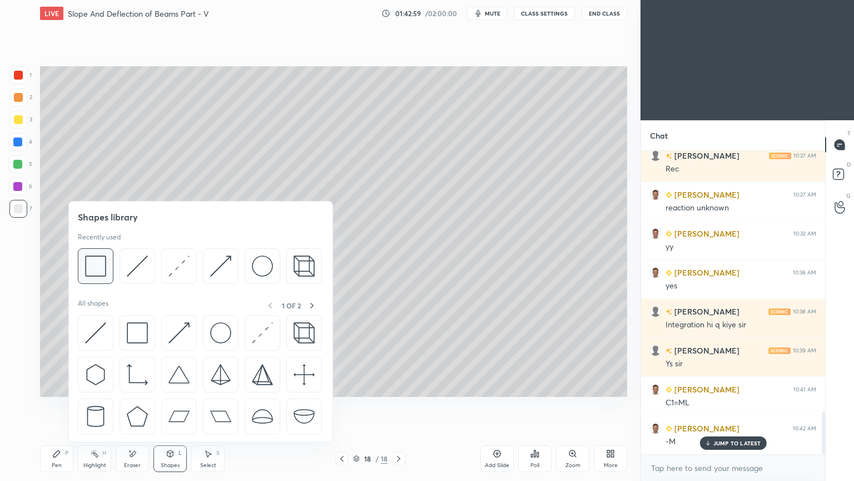
click at [100, 266] on img at bounding box center [95, 265] width 21 height 21
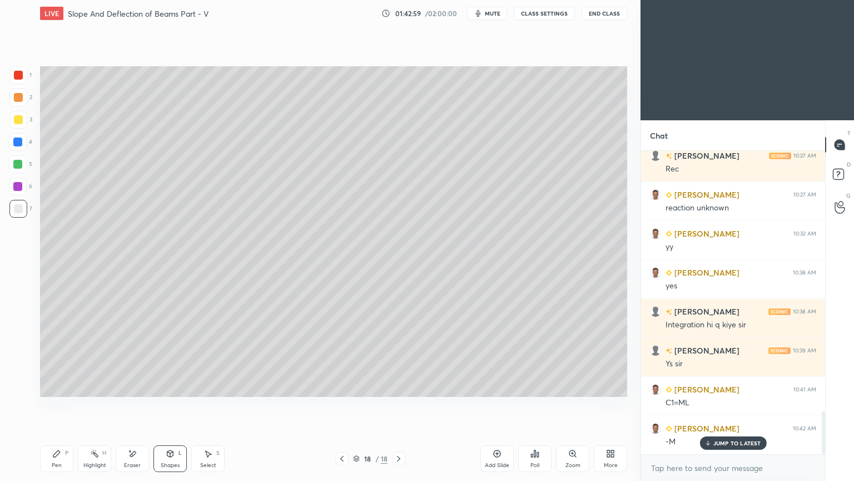
click at [18, 122] on div at bounding box center [18, 119] width 9 height 9
click at [59, 405] on icon at bounding box center [56, 453] width 9 height 9
click at [499, 405] on icon at bounding box center [497, 453] width 9 height 9
click at [55, 405] on div "Pen P" at bounding box center [56, 458] width 33 height 27
click at [19, 213] on div at bounding box center [18, 209] width 18 height 18
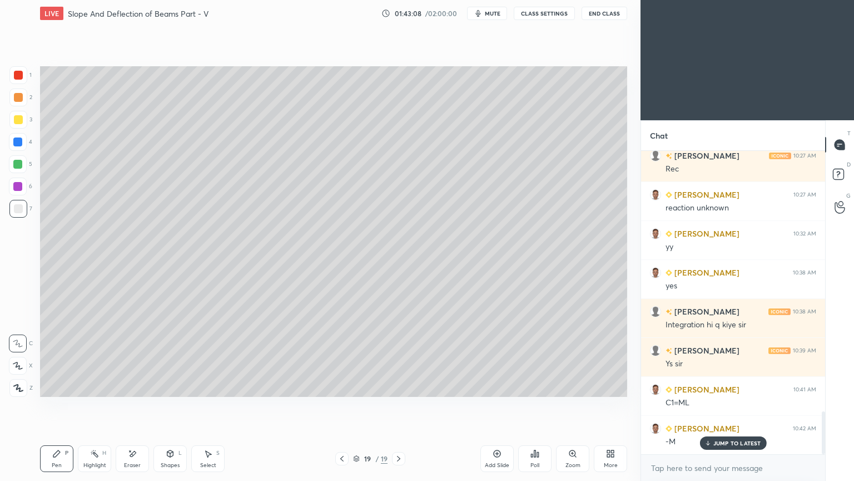
click at [342, 405] on icon at bounding box center [342, 458] width 9 height 9
click at [400, 405] on icon at bounding box center [398, 458] width 9 height 9
click at [339, 405] on icon at bounding box center [342, 458] width 9 height 9
click at [399, 405] on icon at bounding box center [398, 459] width 3 height 6
click at [340, 405] on icon at bounding box center [342, 458] width 9 height 9
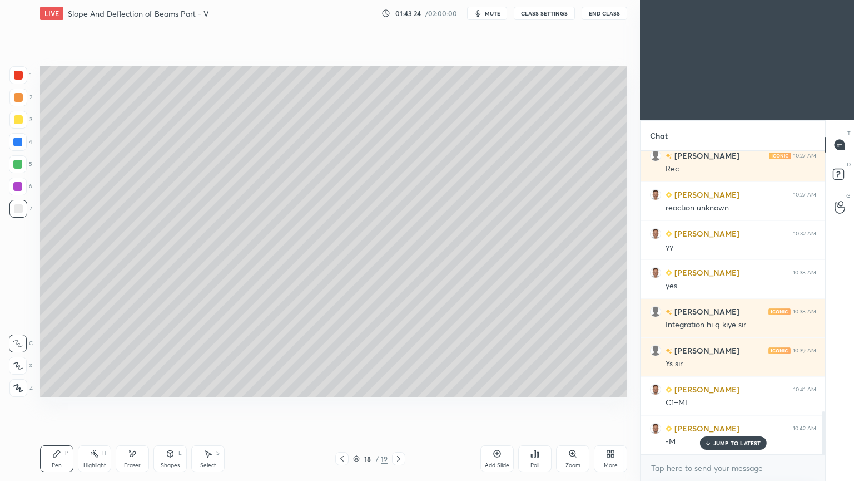
click at [400, 405] on icon at bounding box center [398, 458] width 9 height 9
click at [339, 405] on icon at bounding box center [342, 458] width 9 height 9
click at [399, 405] on icon at bounding box center [398, 458] width 9 height 9
click at [343, 405] on icon at bounding box center [342, 458] width 9 height 9
click at [400, 405] on icon at bounding box center [398, 458] width 9 height 9
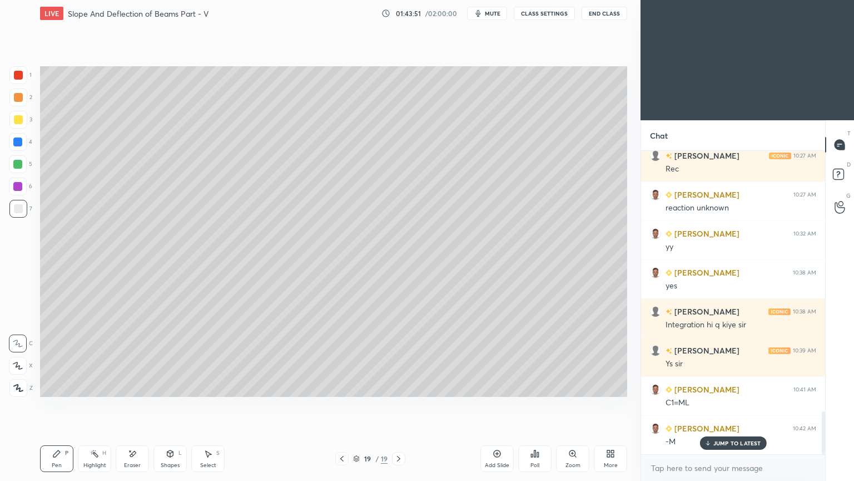
click at [171, 405] on icon at bounding box center [170, 453] width 6 height 2
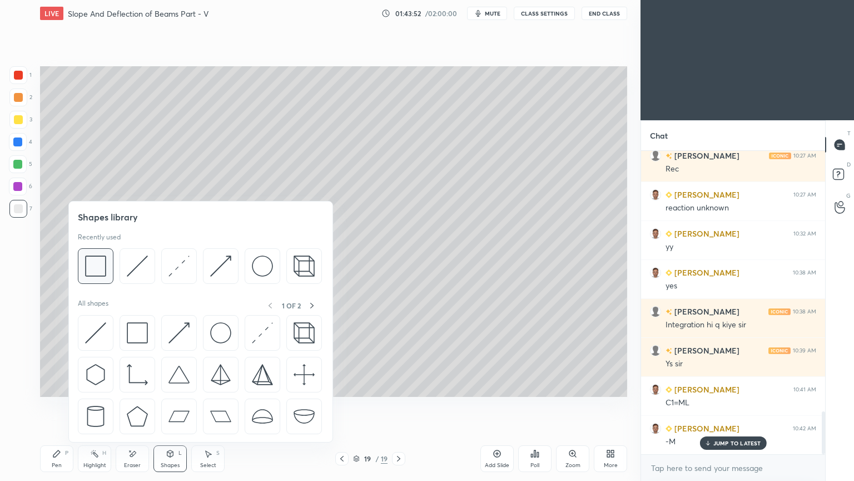
click at [97, 264] on img at bounding box center [95, 265] width 21 height 21
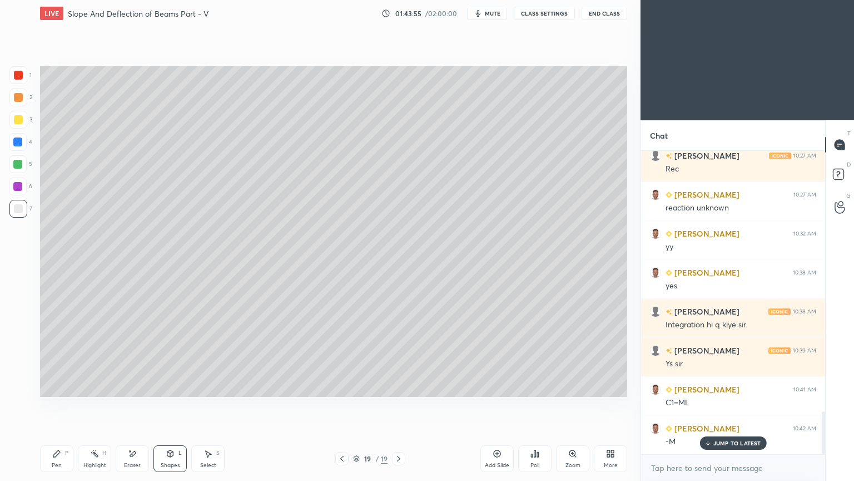
click at [179, 405] on div "L" at bounding box center [180, 453] width 3 height 6
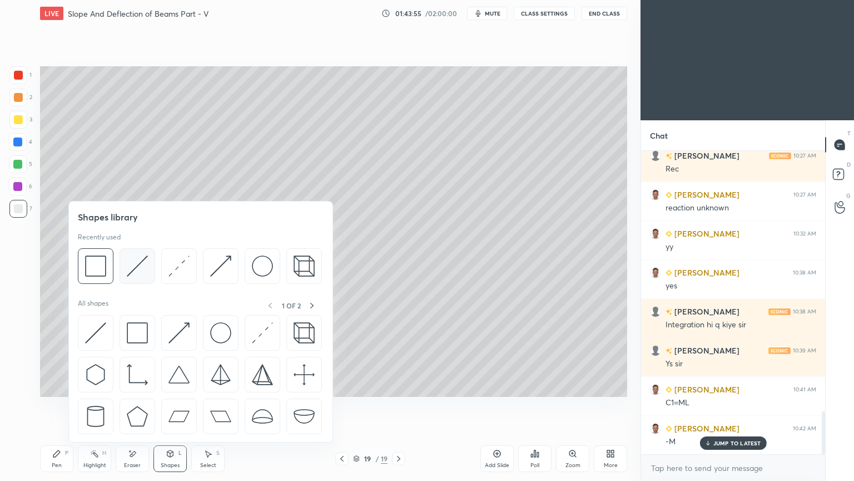
click at [140, 266] on img at bounding box center [137, 265] width 21 height 21
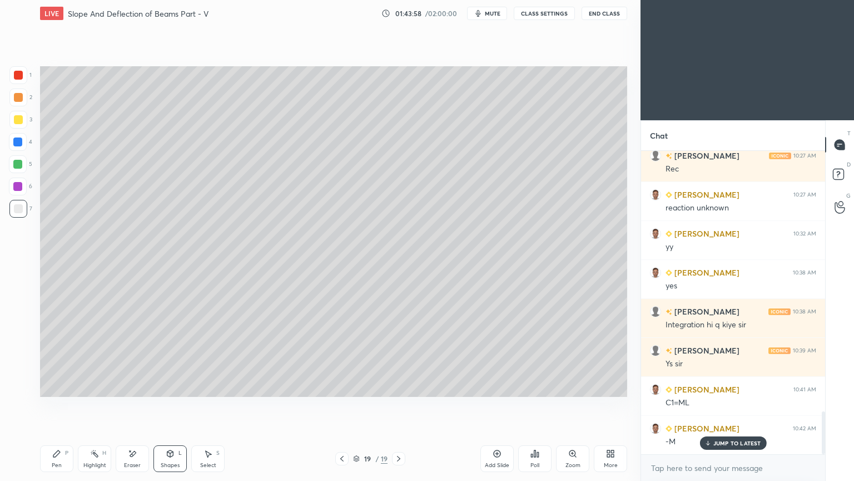
click at [60, 405] on icon at bounding box center [56, 453] width 9 height 9
click at [18, 124] on div at bounding box center [18, 120] width 18 height 18
click at [24, 206] on div at bounding box center [18, 209] width 18 height 18
click at [169, 405] on div "Shapes L" at bounding box center [170, 458] width 33 height 27
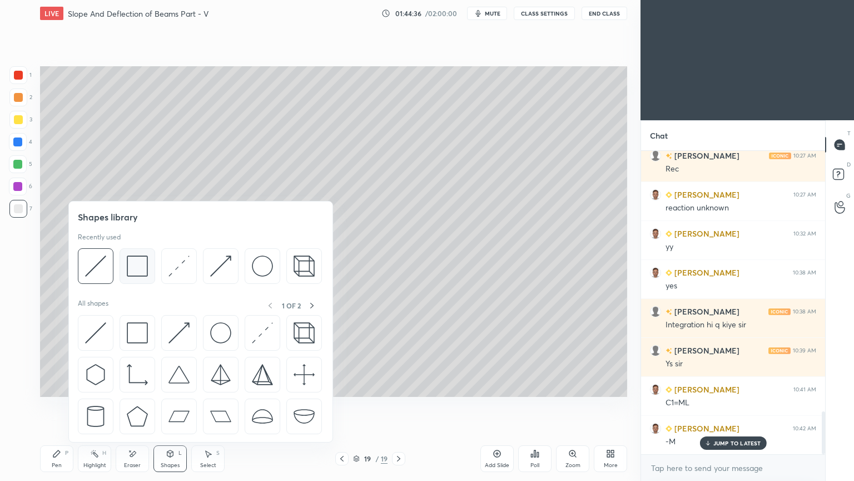
click at [142, 271] on img at bounding box center [137, 265] width 21 height 21
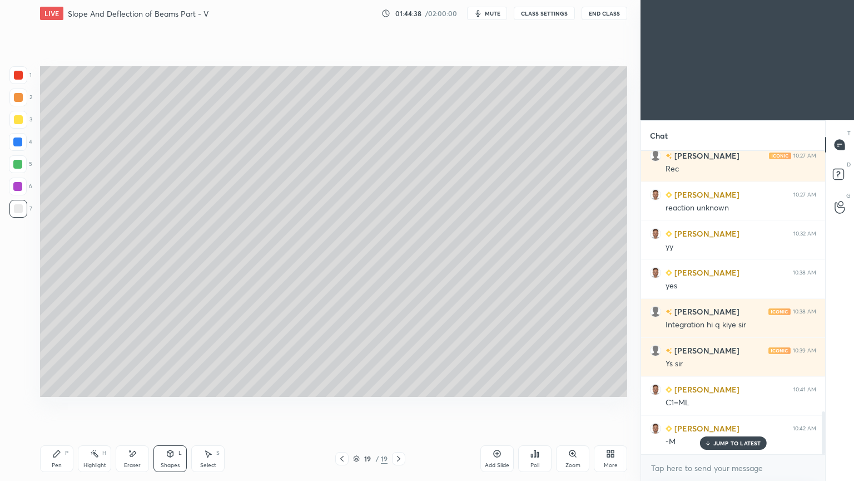
click at [18, 117] on div at bounding box center [18, 119] width 9 height 9
click at [167, 405] on icon at bounding box center [170, 453] width 6 height 7
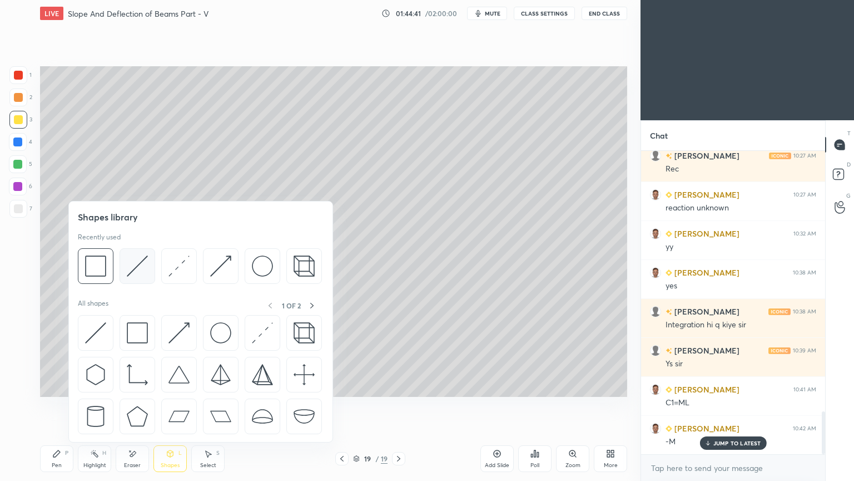
click at [139, 263] on img at bounding box center [137, 265] width 21 height 21
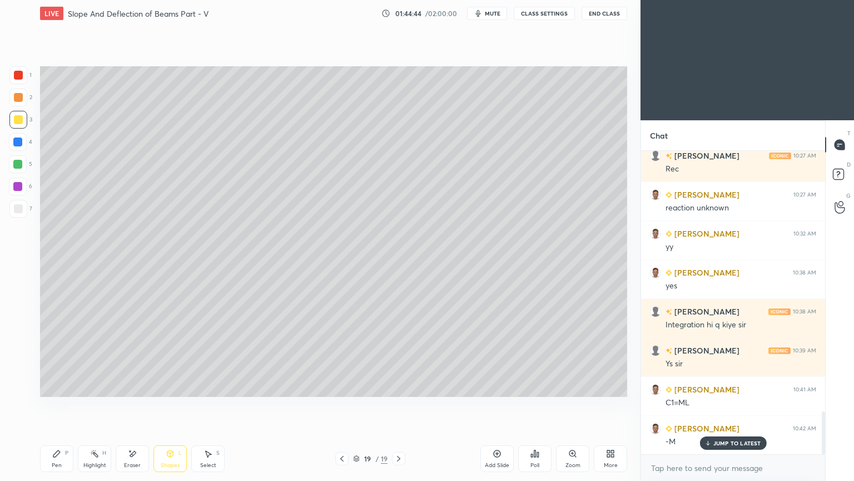
click at [56, 405] on icon at bounding box center [56, 453] width 7 height 7
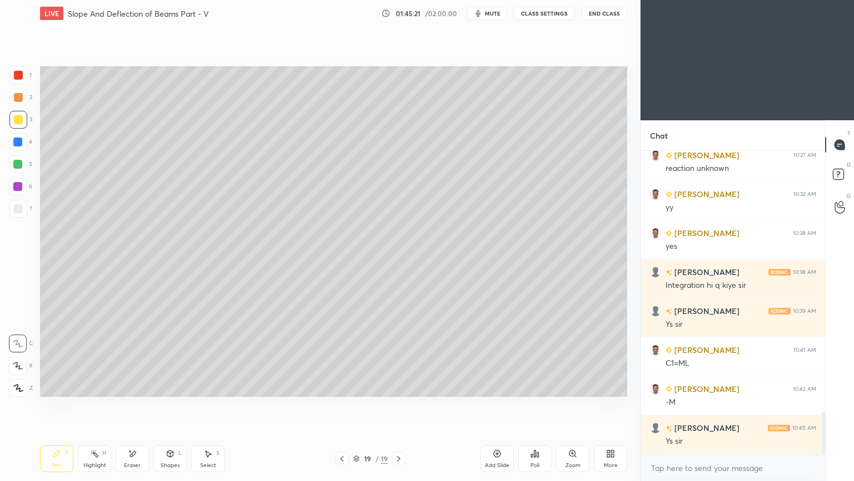
click at [501, 405] on div "Add Slide" at bounding box center [497, 458] width 33 height 27
click at [176, 405] on div "Shapes" at bounding box center [170, 465] width 19 height 6
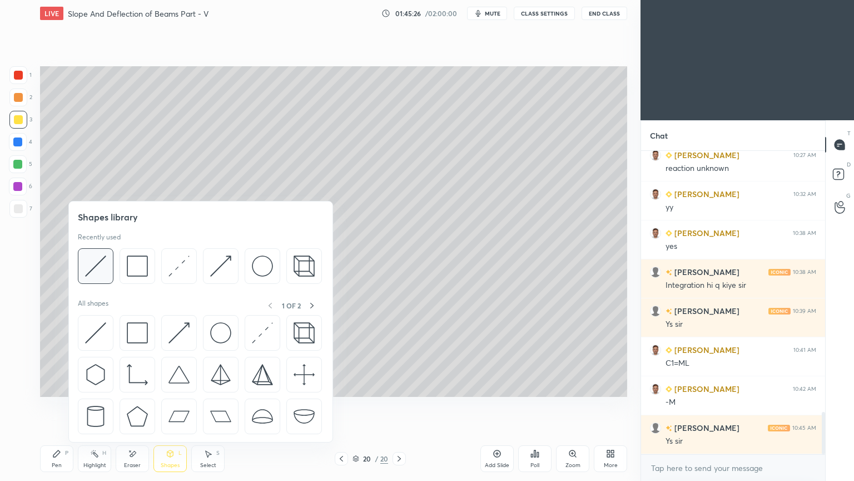
click at [96, 264] on img at bounding box center [95, 265] width 21 height 21
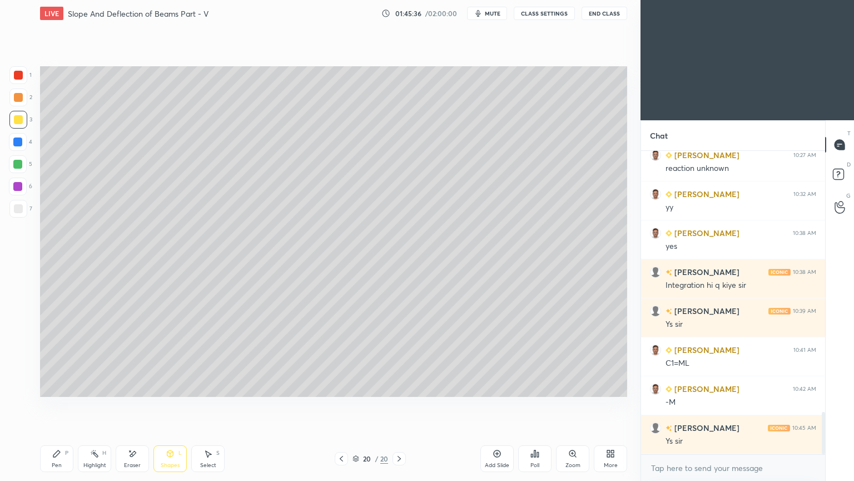
click at [64, 405] on div "Pen P" at bounding box center [56, 458] width 33 height 27
click at [21, 210] on div at bounding box center [18, 208] width 9 height 9
click at [19, 74] on div at bounding box center [18, 75] width 9 height 9
click at [176, 405] on div "Shapes L" at bounding box center [170, 458] width 33 height 27
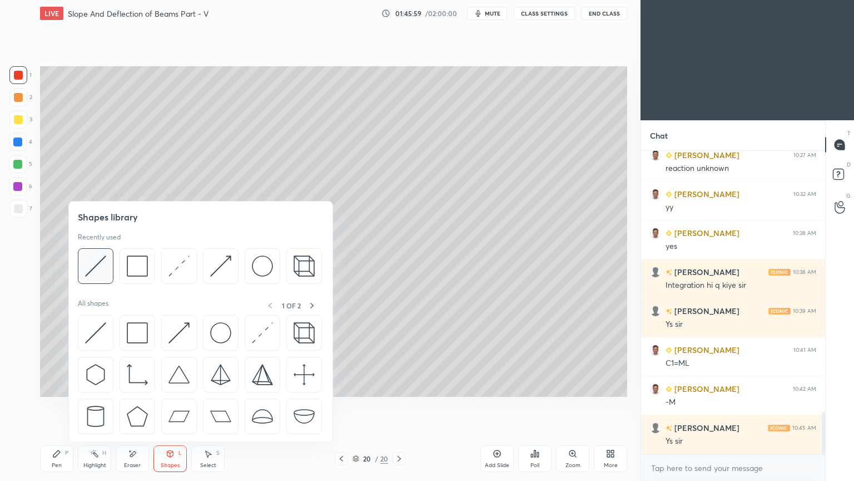
click at [98, 273] on img at bounding box center [95, 265] width 21 height 21
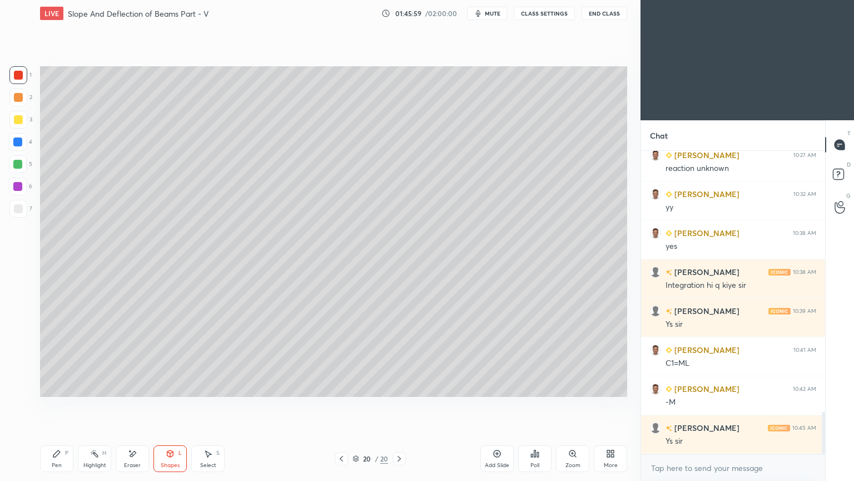
click at [21, 187] on div at bounding box center [17, 186] width 9 height 9
click at [61, 405] on div "Pen P" at bounding box center [56, 458] width 33 height 27
click at [164, 405] on div "Shapes L" at bounding box center [170, 458] width 33 height 27
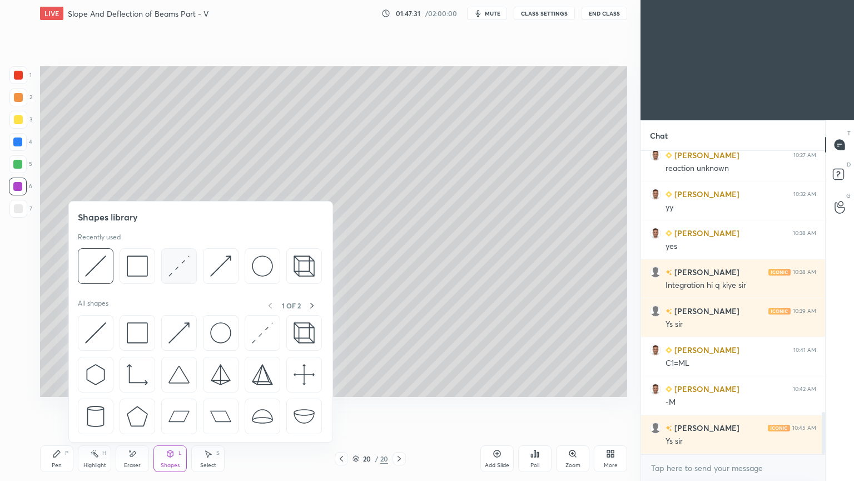
click at [177, 270] on img at bounding box center [179, 265] width 21 height 21
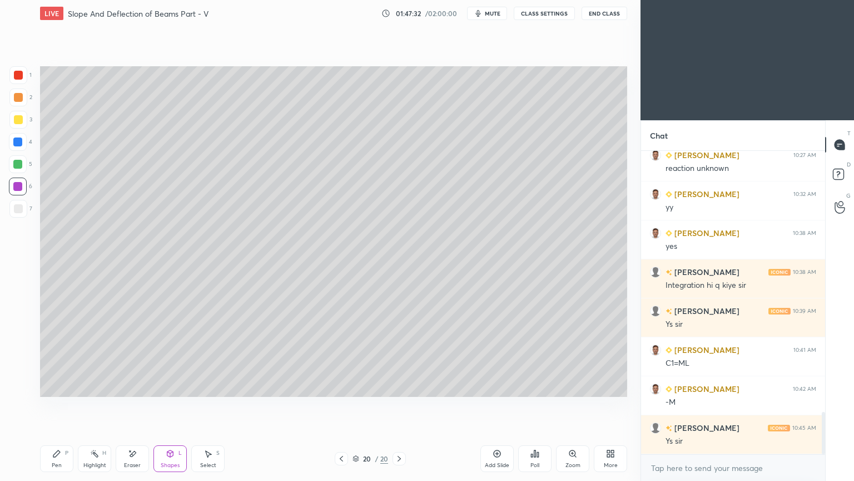
click at [23, 140] on div at bounding box center [18, 142] width 18 height 18
click at [62, 405] on div "Pen P" at bounding box center [56, 458] width 33 height 27
click at [173, 405] on div "Shapes L" at bounding box center [170, 458] width 33 height 27
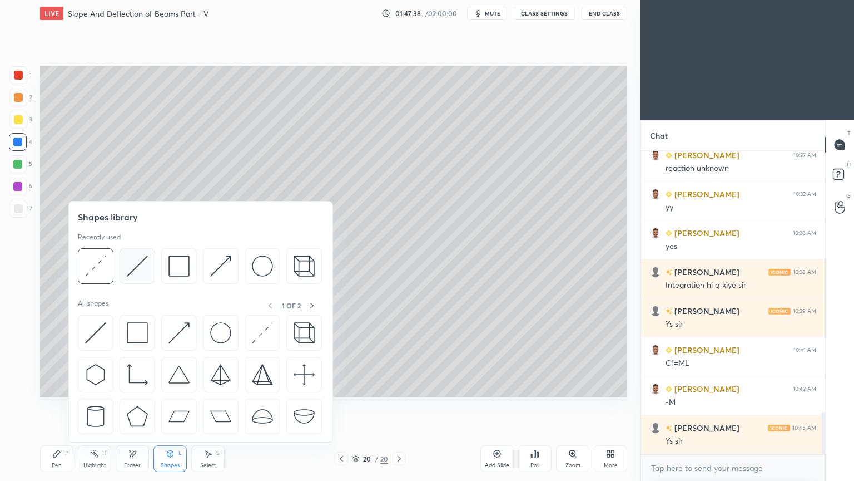
click at [141, 265] on img at bounding box center [137, 265] width 21 height 21
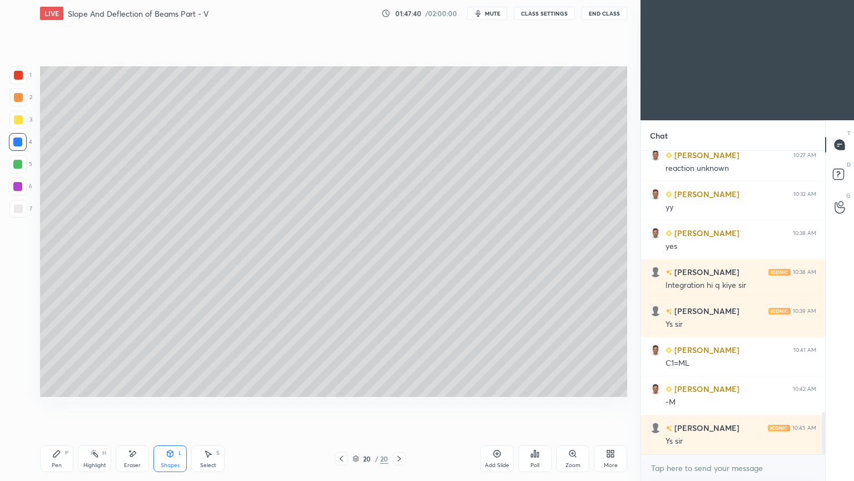
click at [58, 405] on icon at bounding box center [56, 453] width 9 height 9
click at [17, 212] on div at bounding box center [18, 208] width 9 height 9
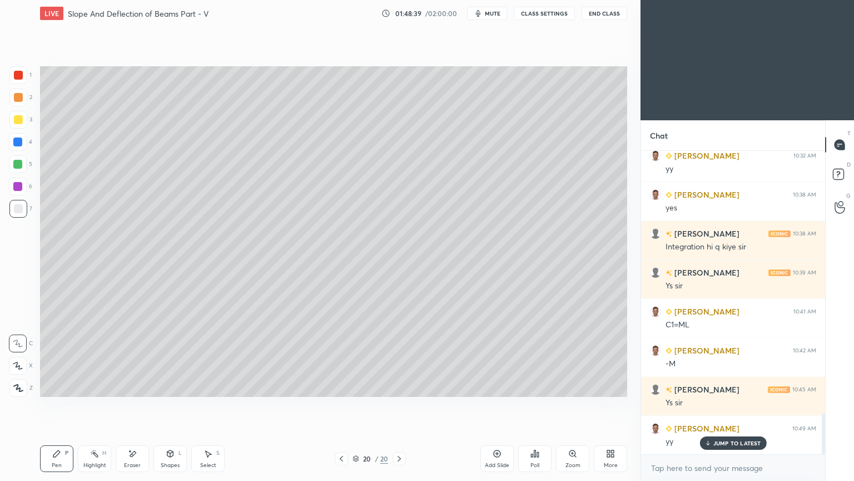
click at [171, 405] on div "Shapes L" at bounding box center [170, 458] width 33 height 27
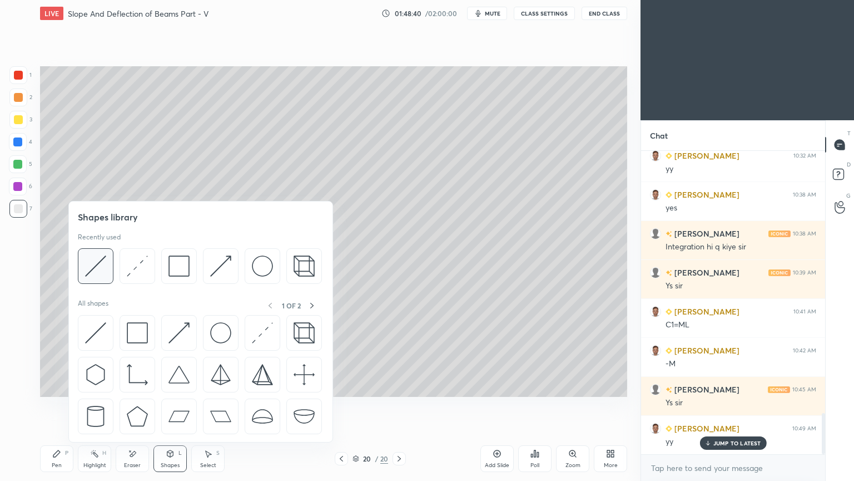
click at [99, 259] on img at bounding box center [95, 265] width 21 height 21
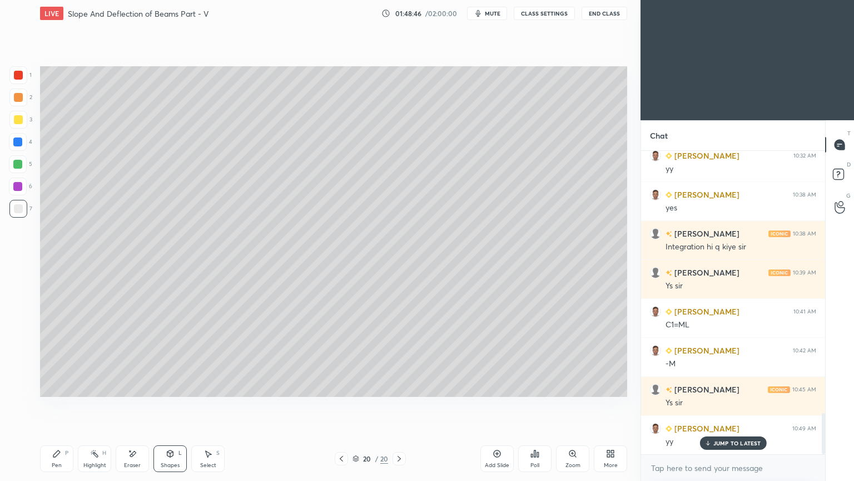
click at [53, 405] on div "Pen P" at bounding box center [56, 458] width 33 height 27
click at [136, 405] on icon at bounding box center [132, 453] width 9 height 9
click at [62, 405] on div "Pen P" at bounding box center [56, 458] width 33 height 27
click at [172, 405] on div "Shapes L" at bounding box center [170, 458] width 33 height 27
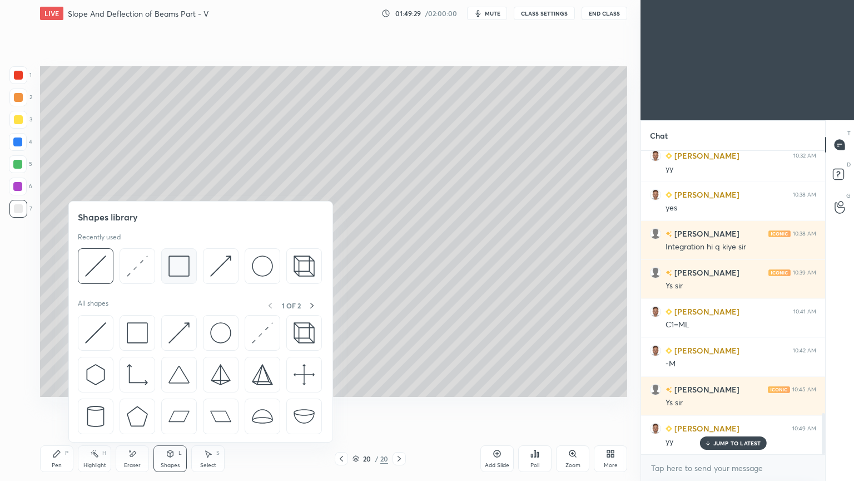
click at [167, 265] on div at bounding box center [179, 266] width 36 height 36
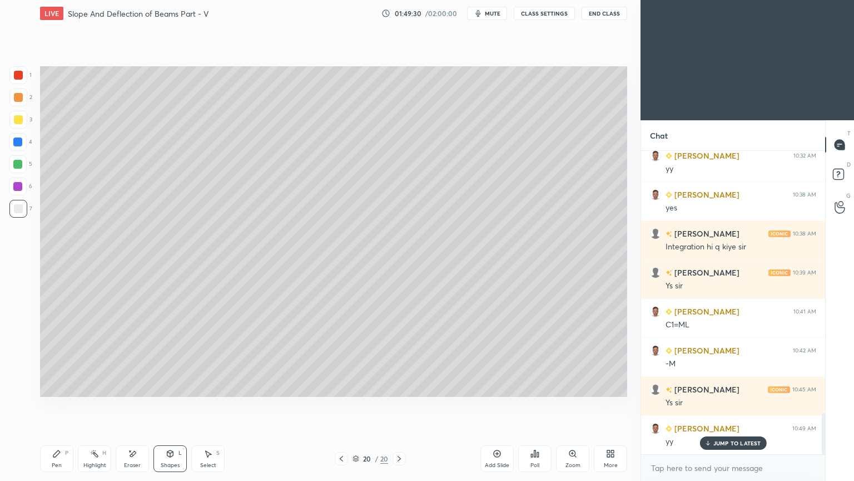
click at [19, 118] on div at bounding box center [18, 119] width 9 height 9
click at [63, 405] on div "Pen P" at bounding box center [56, 458] width 33 height 27
click at [26, 215] on div at bounding box center [18, 209] width 18 height 18
click at [171, 405] on icon at bounding box center [170, 453] width 6 height 7
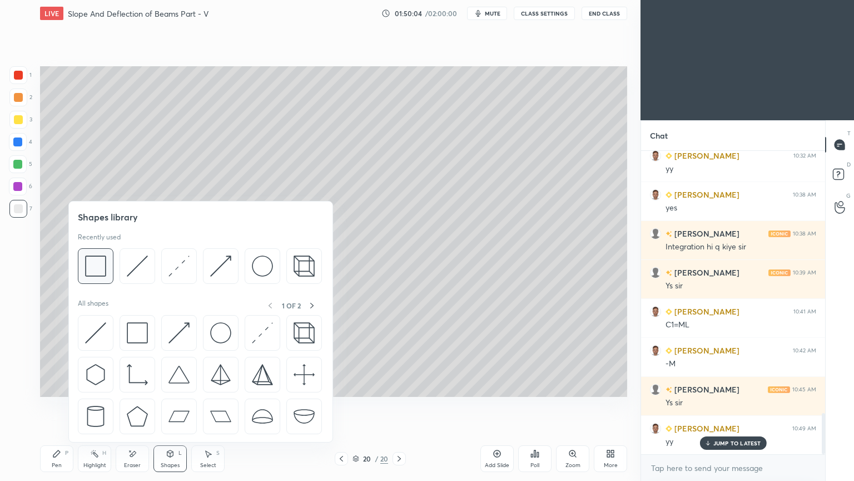
click at [93, 268] on img at bounding box center [95, 265] width 21 height 21
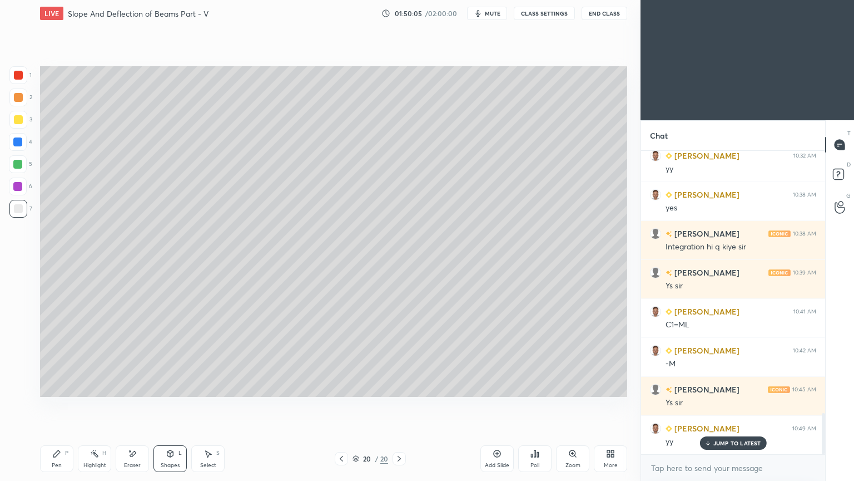
click at [16, 117] on div at bounding box center [18, 119] width 9 height 9
click at [211, 405] on div "Select" at bounding box center [208, 465] width 16 height 6
click at [533, 349] on div at bounding box center [534, 347] width 4 height 4
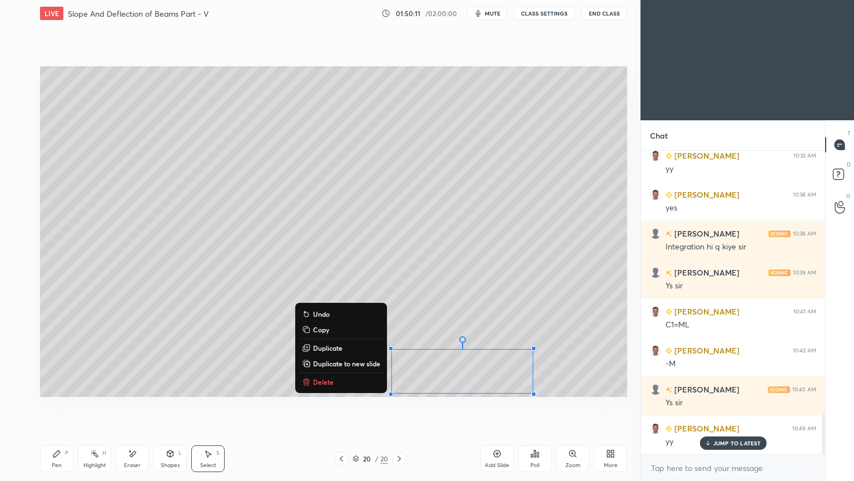
click at [72, 405] on div "Pen P" at bounding box center [56, 458] width 33 height 27
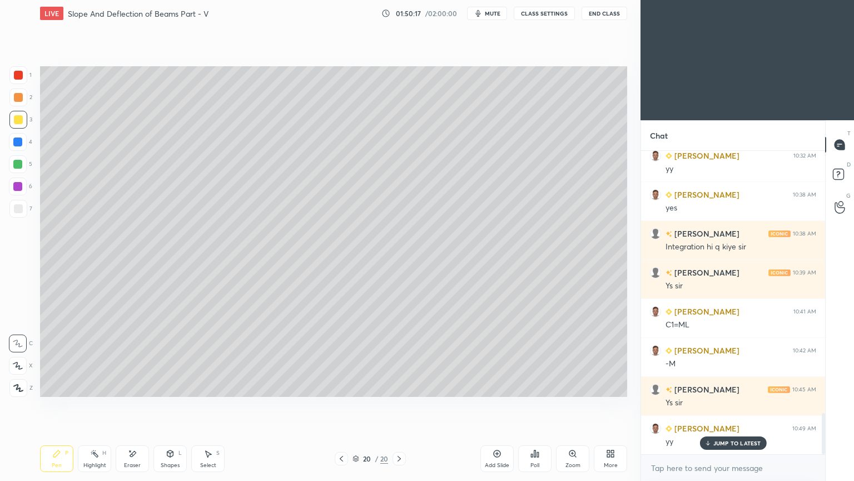
scroll to position [1962, 0]
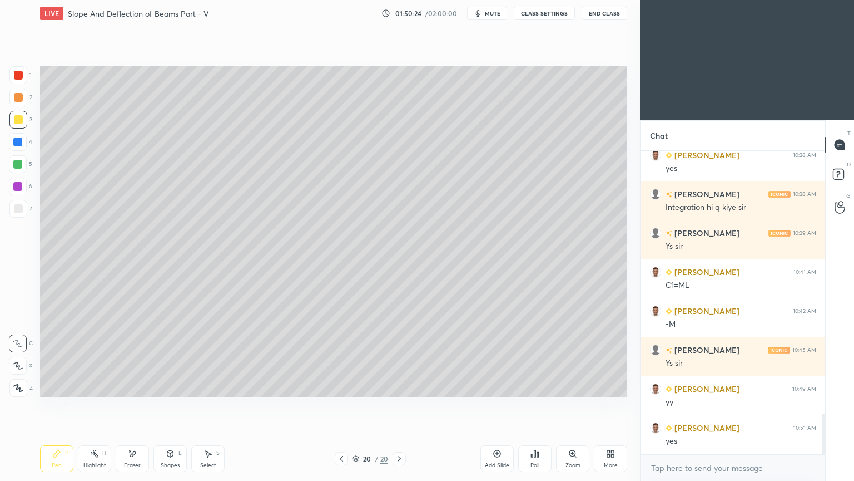
click at [496, 405] on div "Add Slide" at bounding box center [497, 465] width 24 height 6
click at [23, 211] on div at bounding box center [18, 209] width 18 height 18
click at [342, 405] on icon at bounding box center [342, 458] width 9 height 9
click at [399, 405] on icon at bounding box center [398, 459] width 3 height 6
click at [338, 405] on icon at bounding box center [342, 458] width 9 height 9
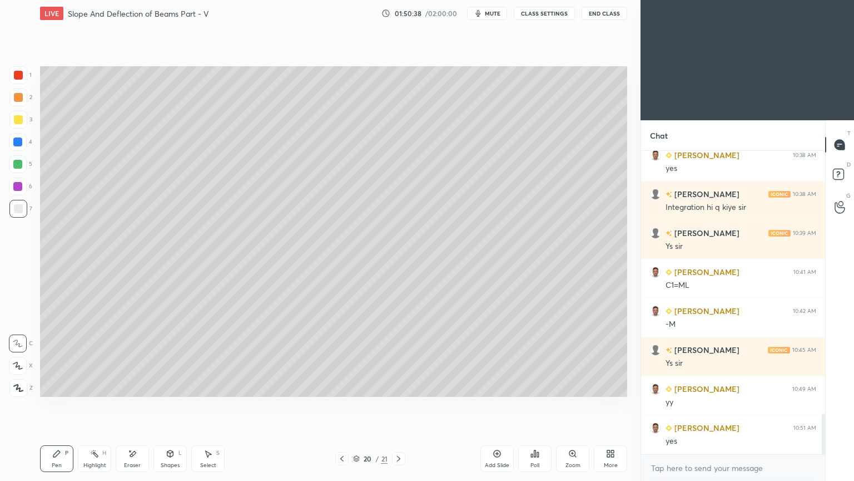
click at [397, 405] on icon at bounding box center [398, 458] width 9 height 9
click at [340, 405] on icon at bounding box center [342, 458] width 9 height 9
click at [403, 405] on icon at bounding box center [398, 458] width 9 height 9
click at [342, 405] on icon at bounding box center [342, 458] width 9 height 9
click at [396, 405] on icon at bounding box center [398, 458] width 9 height 9
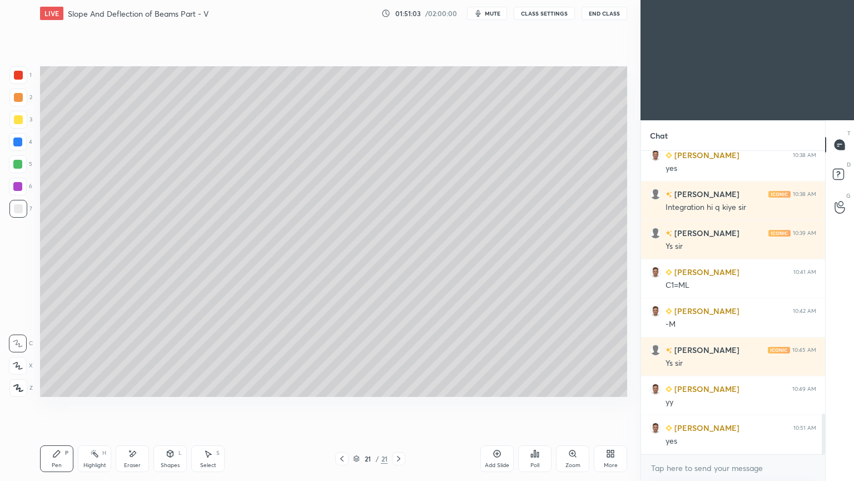
click at [165, 405] on div "Shapes L" at bounding box center [170, 458] width 33 height 27
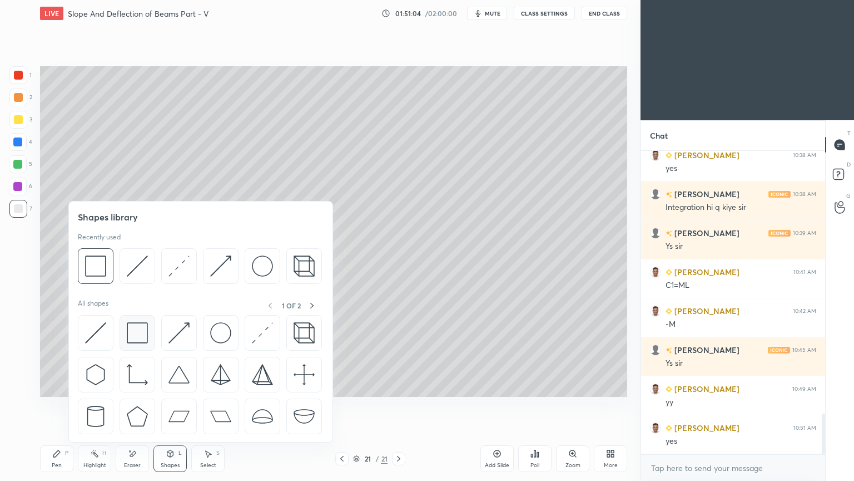
click at [142, 333] on img at bounding box center [137, 332] width 21 height 21
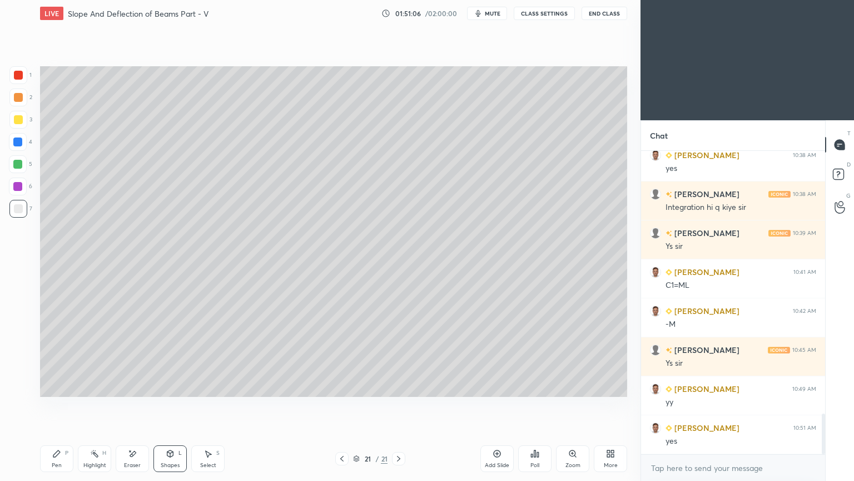
click at [170, 405] on div "Shapes L" at bounding box center [170, 458] width 33 height 27
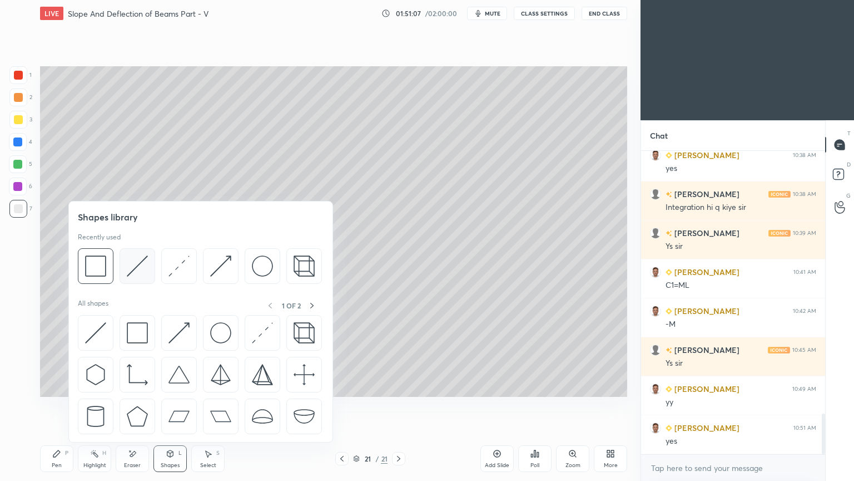
click at [137, 260] on img at bounding box center [137, 265] width 21 height 21
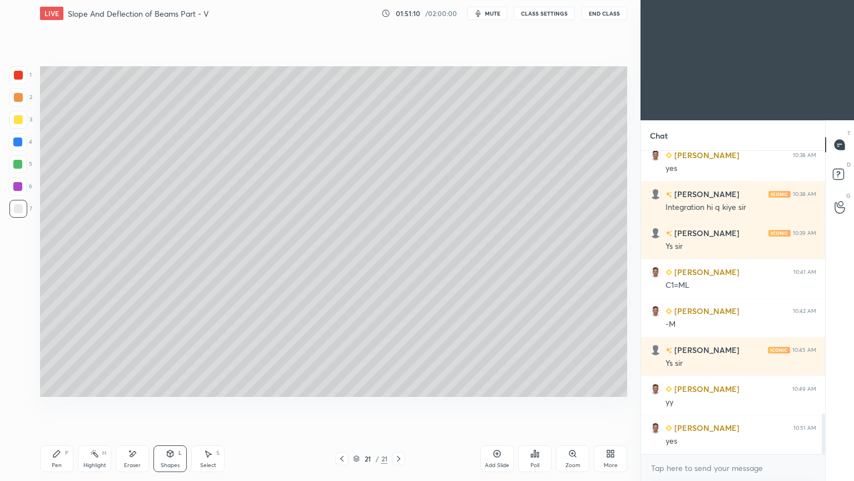
click at [63, 405] on div "Pen P" at bounding box center [56, 458] width 33 height 27
click at [18, 121] on div at bounding box center [18, 119] width 9 height 9
click at [15, 211] on div at bounding box center [18, 208] width 9 height 9
click at [165, 405] on div "Shapes L" at bounding box center [170, 458] width 33 height 27
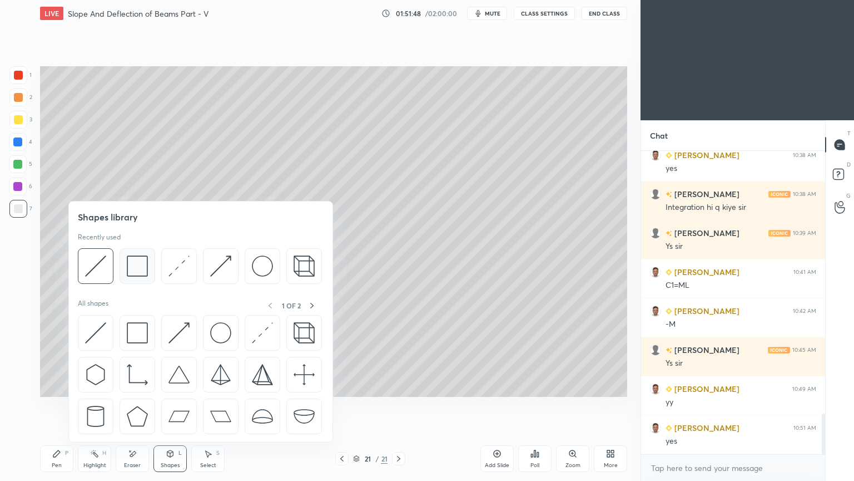
click at [133, 259] on img at bounding box center [137, 265] width 21 height 21
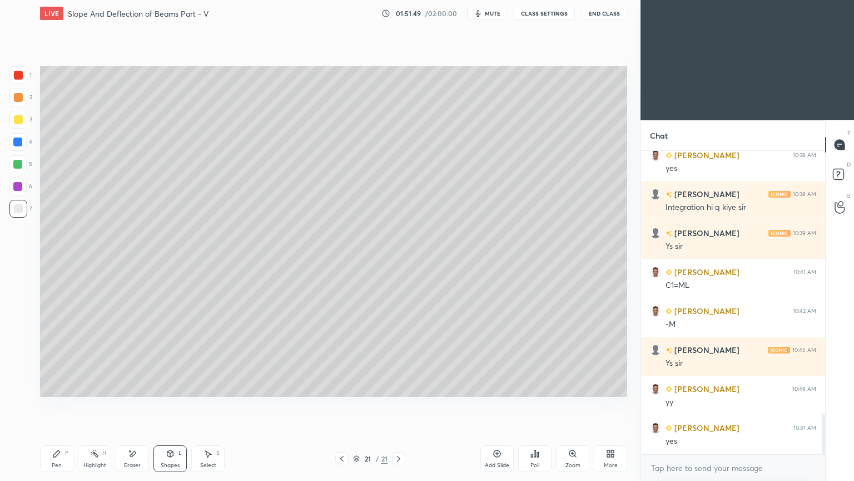
click at [22, 121] on div at bounding box center [18, 119] width 9 height 9
click at [209, 405] on div "Select" at bounding box center [208, 465] width 16 height 6
click at [326, 293] on div at bounding box center [327, 291] width 4 height 4
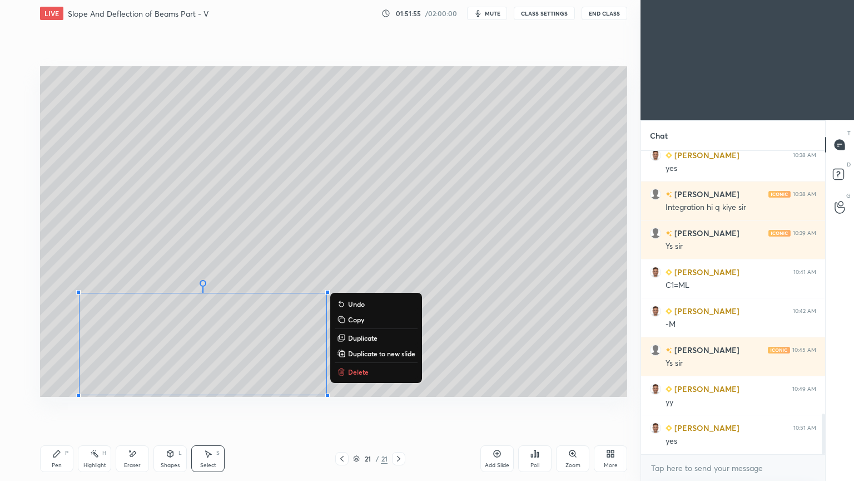
click at [171, 405] on div "Shapes" at bounding box center [170, 465] width 19 height 6
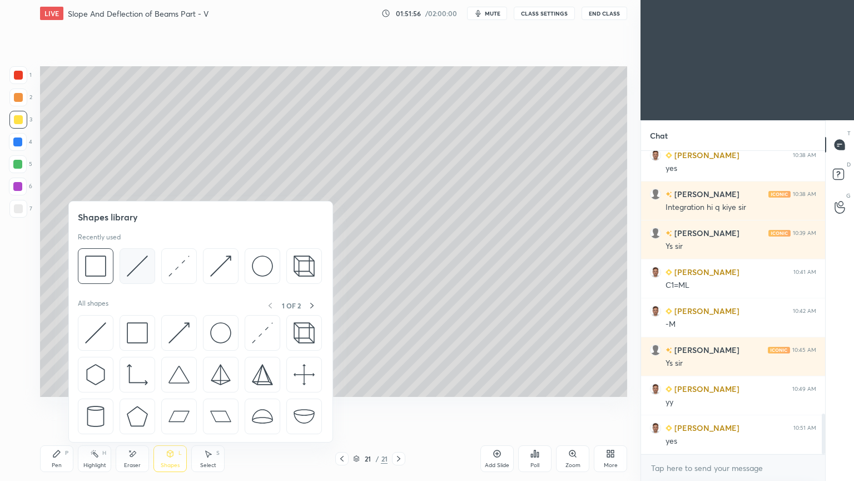
click at [134, 262] on img at bounding box center [137, 265] width 21 height 21
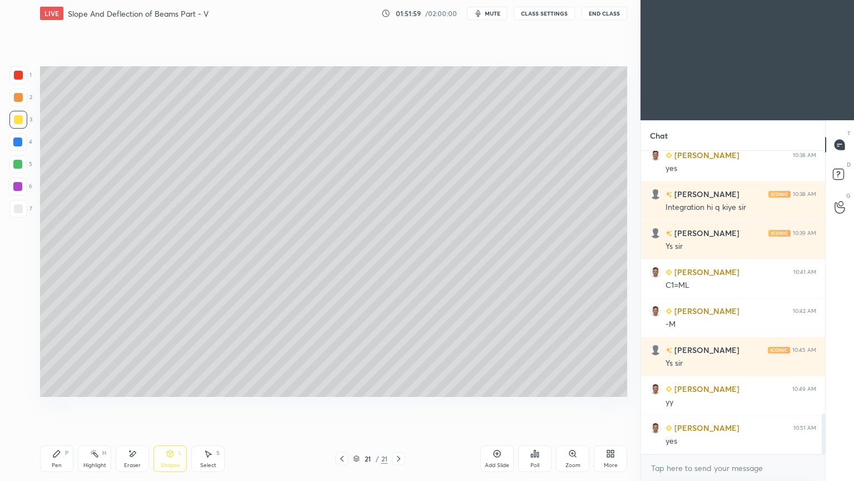
click at [52, 405] on div "Pen" at bounding box center [57, 465] width 10 height 6
click at [492, 405] on div "Add Slide" at bounding box center [497, 458] width 33 height 27
click at [62, 405] on div "Pen P" at bounding box center [56, 458] width 33 height 27
click at [174, 405] on div "Shapes L" at bounding box center [170, 458] width 33 height 27
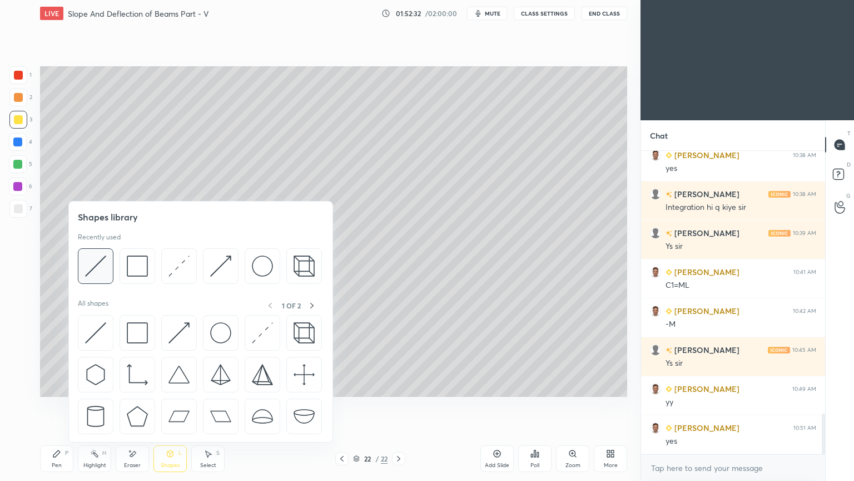
click at [101, 265] on img at bounding box center [95, 265] width 21 height 21
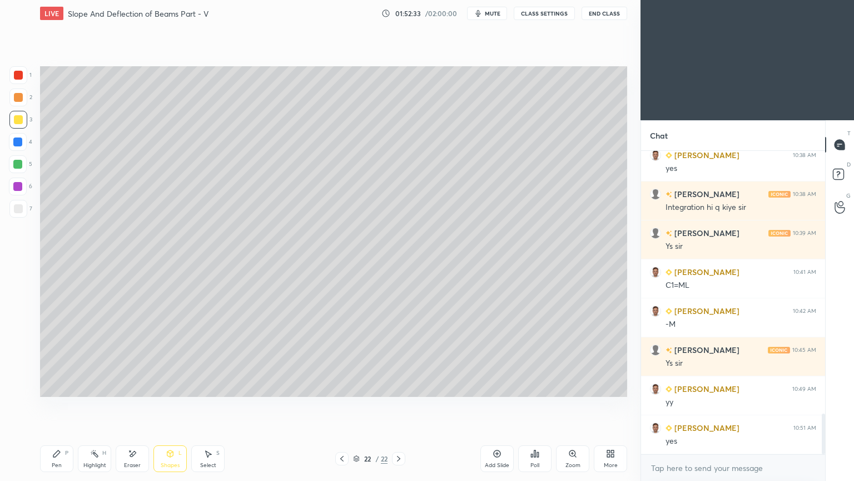
click at [343, 405] on icon at bounding box center [342, 458] width 9 height 9
click at [395, 405] on icon at bounding box center [398, 458] width 9 height 9
click at [175, 405] on div "Shapes L" at bounding box center [170, 458] width 33 height 27
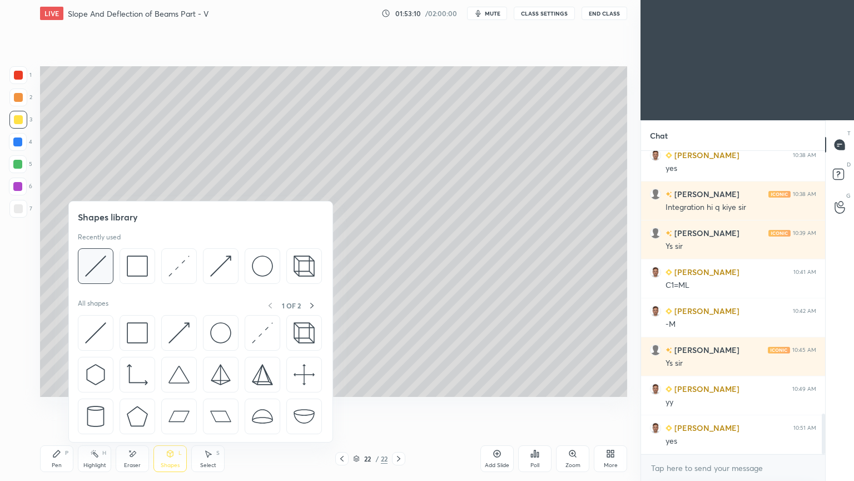
click at [93, 266] on img at bounding box center [95, 265] width 21 height 21
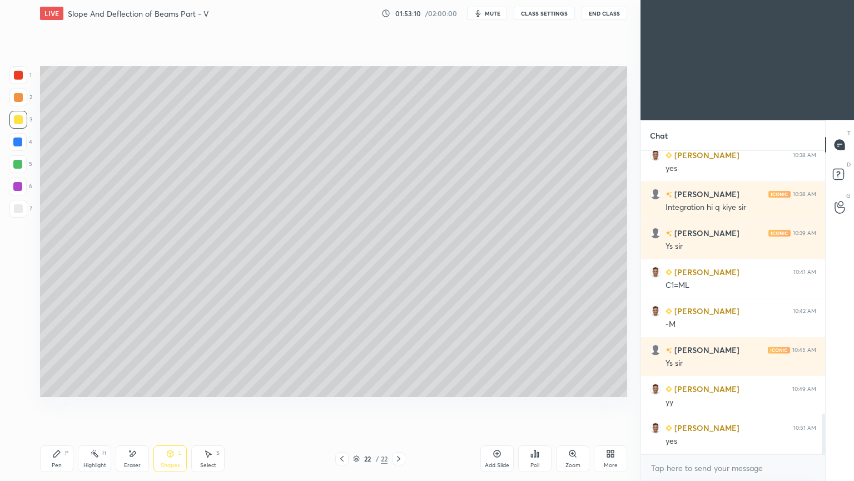
click at [15, 210] on div at bounding box center [18, 208] width 9 height 9
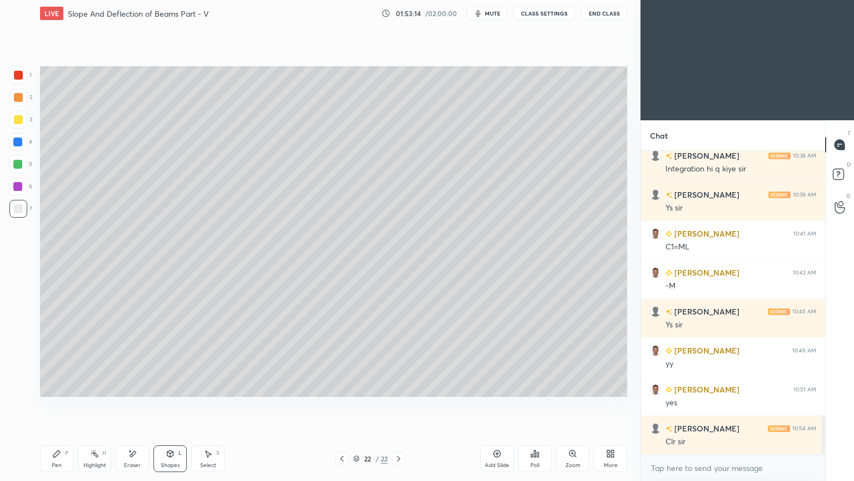
scroll to position [2040, 0]
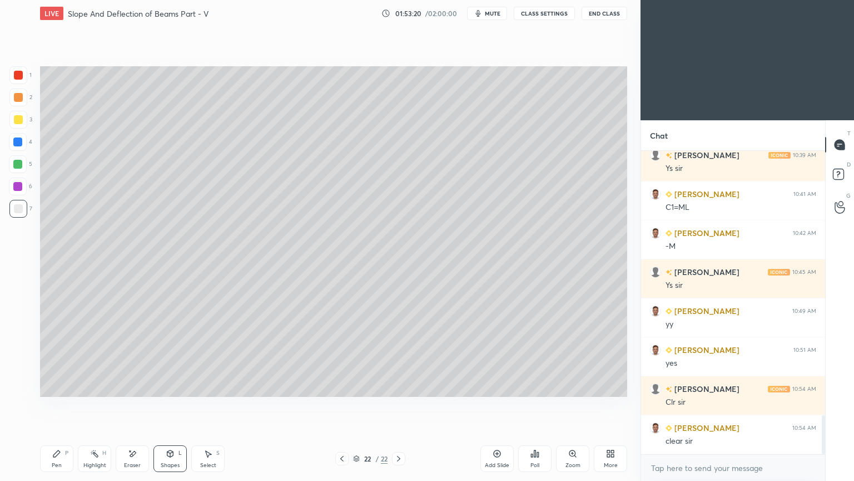
click at [172, 405] on div "Shapes L" at bounding box center [170, 458] width 33 height 27
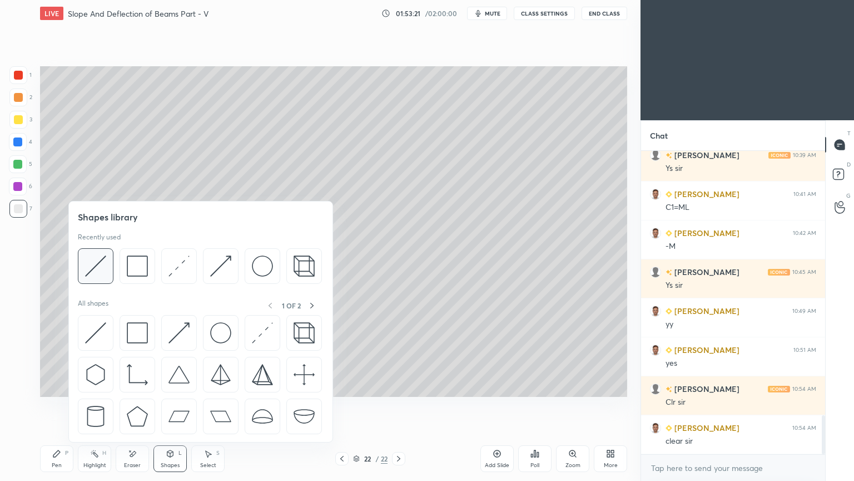
click at [82, 264] on div at bounding box center [96, 266] width 36 height 36
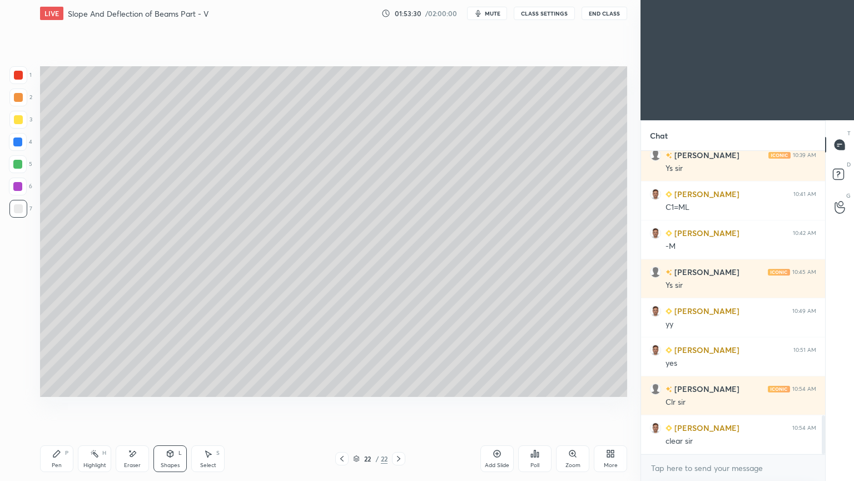
click at [138, 405] on div "Eraser" at bounding box center [132, 458] width 33 height 27
click at [132, 405] on div "Eraser" at bounding box center [132, 465] width 17 height 6
click at [24, 343] on div at bounding box center [18, 343] width 18 height 18
click at [171, 405] on div "Shapes L" at bounding box center [170, 458] width 33 height 27
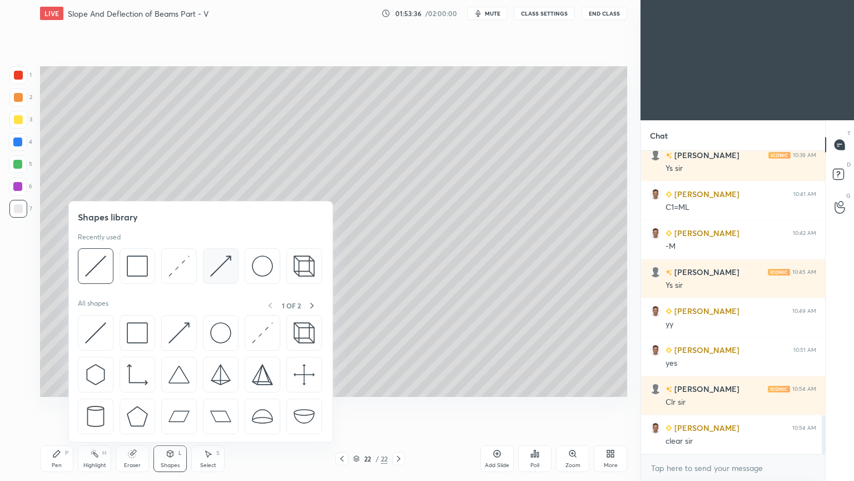
click at [215, 258] on img at bounding box center [220, 265] width 21 height 21
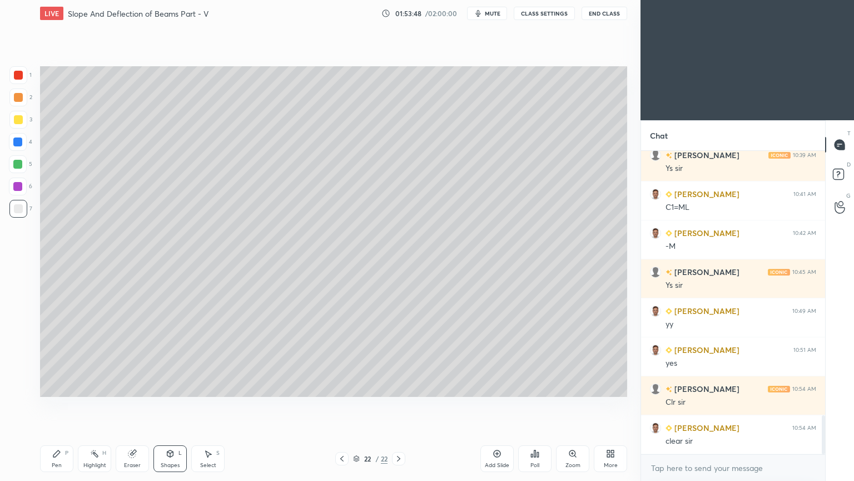
click at [170, 405] on div "Shapes L" at bounding box center [170, 458] width 33 height 27
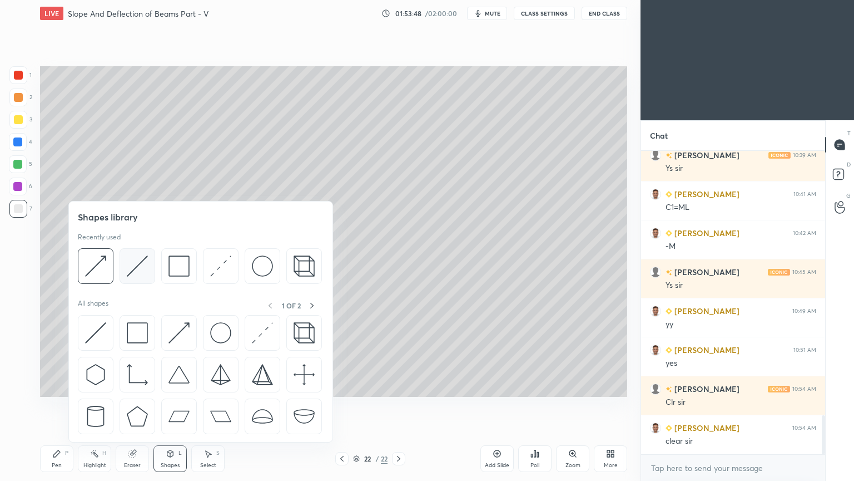
click at [136, 267] on img at bounding box center [137, 265] width 21 height 21
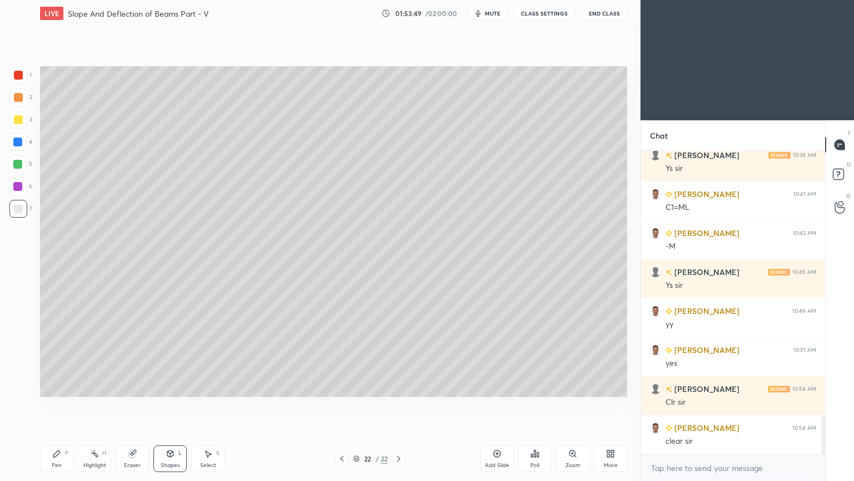
click at [19, 166] on div at bounding box center [17, 164] width 9 height 9
click at [58, 405] on icon at bounding box center [56, 453] width 7 height 7
click at [18, 146] on div at bounding box center [18, 142] width 18 height 18
click at [61, 405] on div "Pen P" at bounding box center [56, 458] width 33 height 27
click at [22, 189] on div at bounding box center [18, 186] width 18 height 18
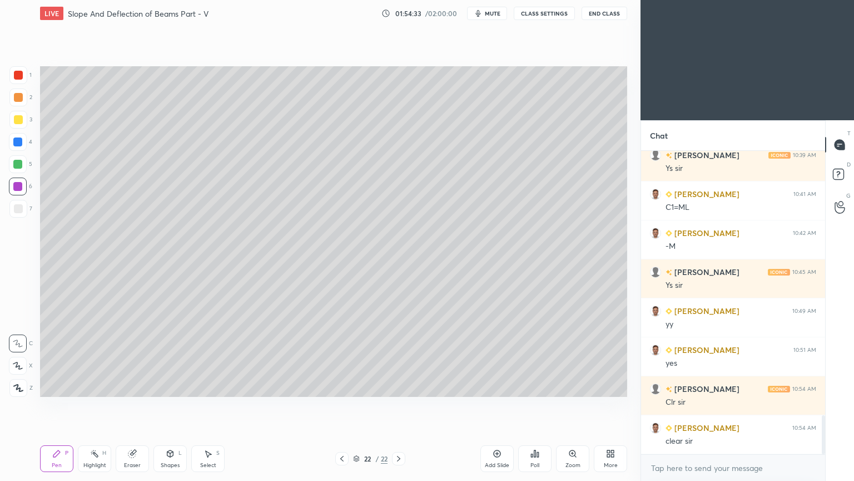
click at [339, 405] on icon at bounding box center [342, 458] width 9 height 9
click at [340, 405] on icon at bounding box center [341, 459] width 3 height 6
click at [342, 405] on icon at bounding box center [341, 459] width 3 height 6
click at [341, 405] on icon at bounding box center [341, 459] width 3 height 6
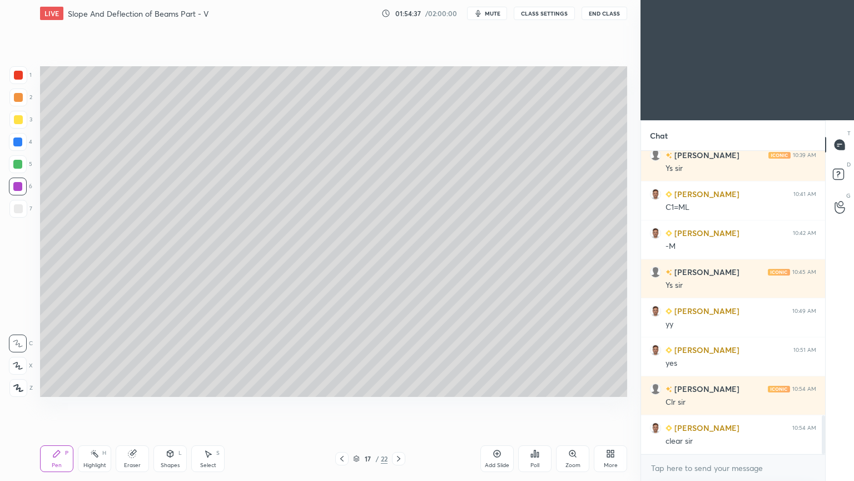
click at [342, 405] on icon at bounding box center [342, 458] width 9 height 9
click at [339, 405] on icon at bounding box center [342, 458] width 9 height 9
click at [336, 405] on div at bounding box center [341, 458] width 13 height 13
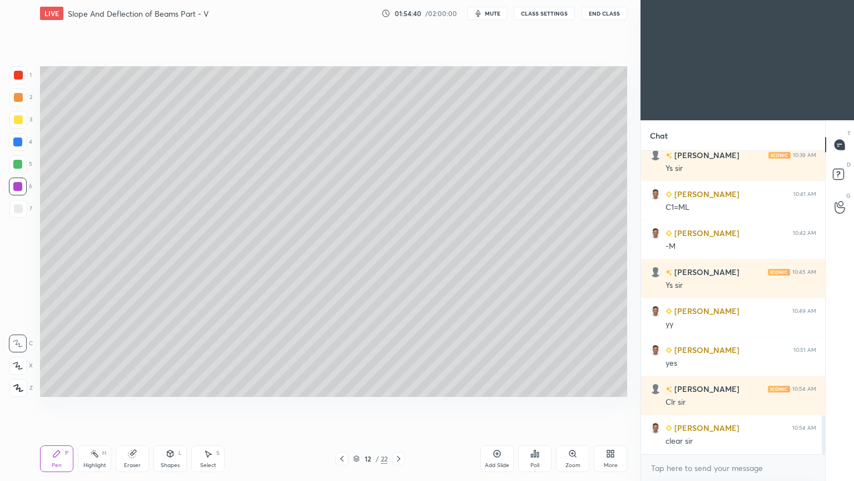
click at [339, 405] on icon at bounding box center [342, 458] width 9 height 9
click at [343, 405] on icon at bounding box center [342, 458] width 9 height 9
click at [347, 405] on div at bounding box center [341, 458] width 13 height 13
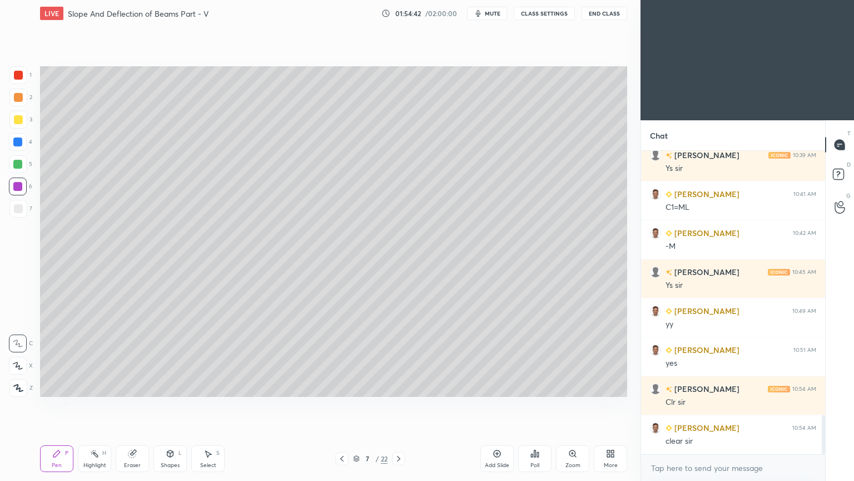
click at [343, 405] on icon at bounding box center [342, 458] width 9 height 9
click at [345, 405] on icon at bounding box center [342, 458] width 9 height 9
click at [349, 405] on div "5 / 22" at bounding box center [370, 458] width 70 height 13
click at [342, 405] on icon at bounding box center [342, 458] width 9 height 9
click at [340, 405] on icon at bounding box center [342, 458] width 9 height 9
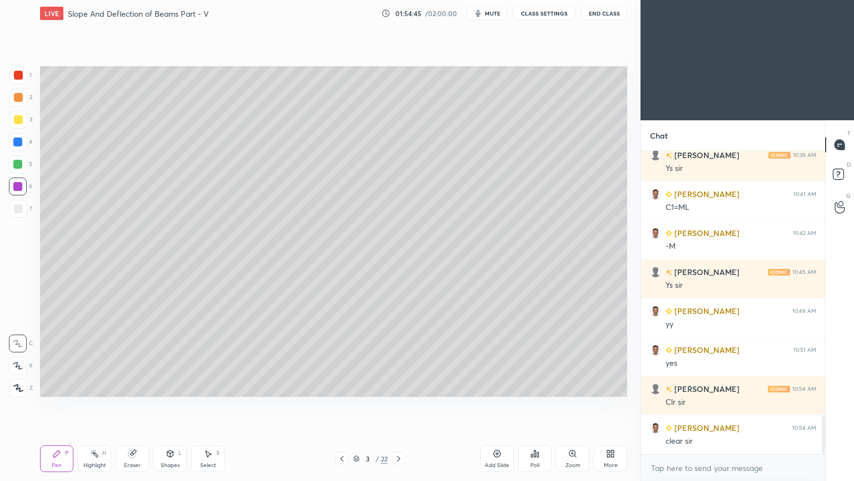
click at [338, 405] on icon at bounding box center [342, 458] width 9 height 9
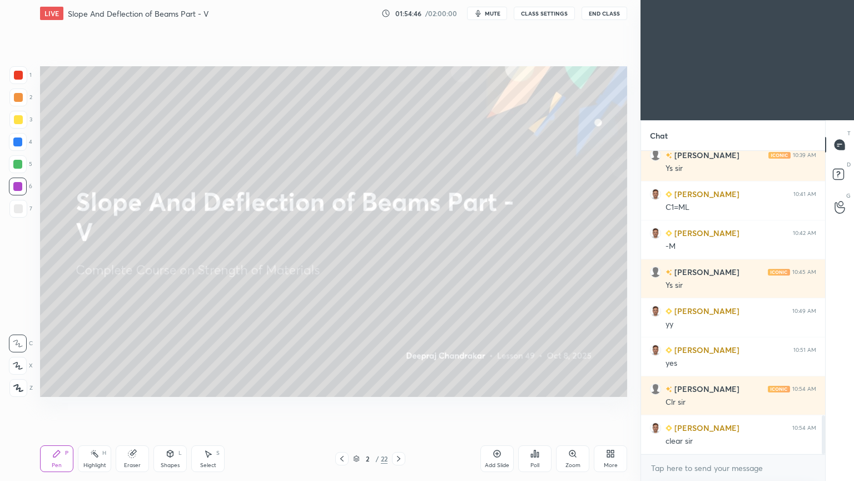
click at [399, 405] on icon at bounding box center [398, 459] width 3 height 6
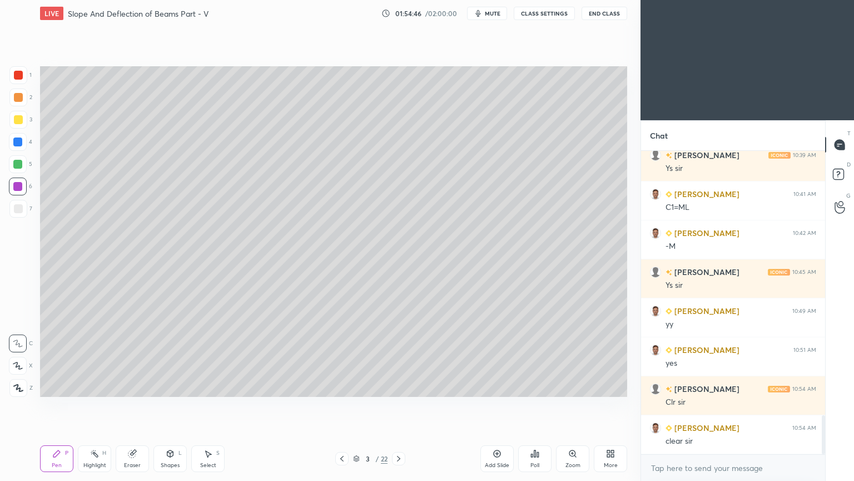
click at [400, 405] on icon at bounding box center [398, 458] width 9 height 9
click at [404, 405] on div at bounding box center [398, 458] width 13 height 13
click at [402, 405] on icon at bounding box center [398, 458] width 9 height 9
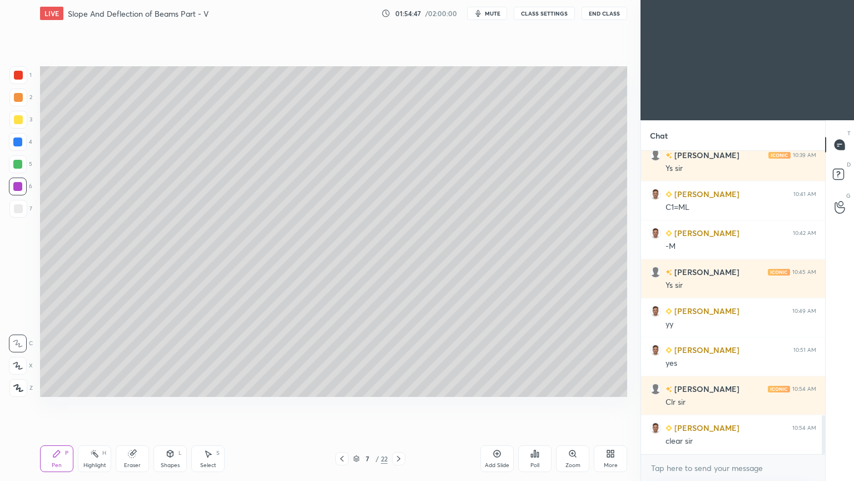
click at [402, 405] on icon at bounding box center [398, 458] width 9 height 9
click at [404, 405] on div at bounding box center [398, 458] width 13 height 13
click at [405, 405] on div at bounding box center [398, 458] width 13 height 13
click at [405, 405] on div "12 / 22" at bounding box center [370, 458] width 220 height 13
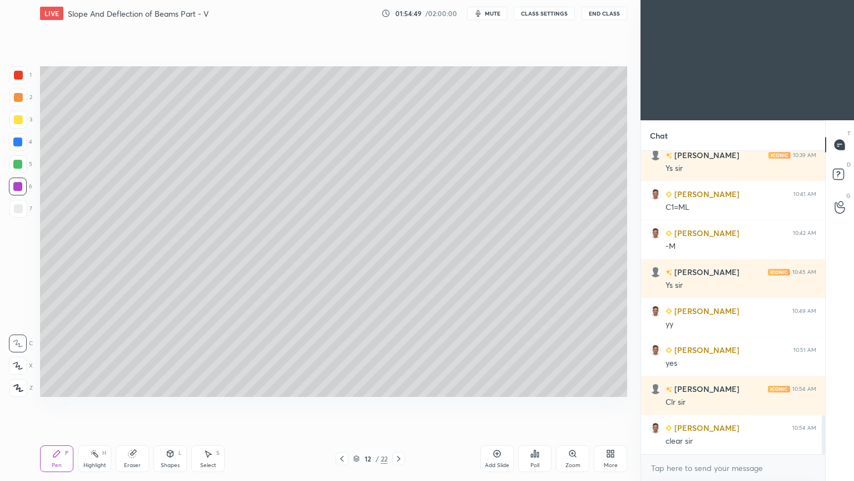
click at [405, 405] on div at bounding box center [398, 458] width 13 height 13
click at [407, 405] on div "13 / 22" at bounding box center [370, 458] width 220 height 13
click at [397, 405] on icon at bounding box center [398, 458] width 9 height 9
click at [400, 405] on icon at bounding box center [398, 458] width 9 height 9
click at [399, 405] on icon at bounding box center [398, 458] width 9 height 9
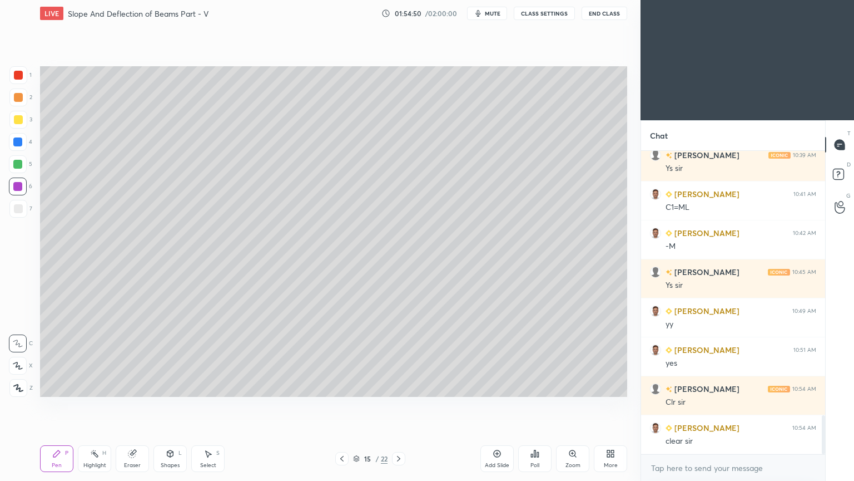
click at [396, 405] on icon at bounding box center [398, 458] width 9 height 9
click at [395, 405] on icon at bounding box center [398, 458] width 9 height 9
click at [396, 405] on icon at bounding box center [398, 458] width 9 height 9
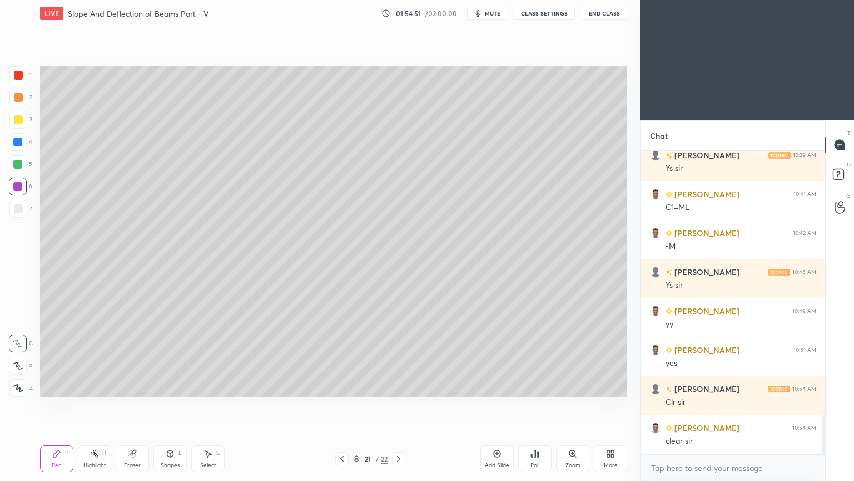
click at [396, 405] on icon at bounding box center [398, 458] width 9 height 9
click at [395, 405] on icon at bounding box center [398, 458] width 9 height 9
click at [394, 405] on icon at bounding box center [398, 458] width 9 height 9
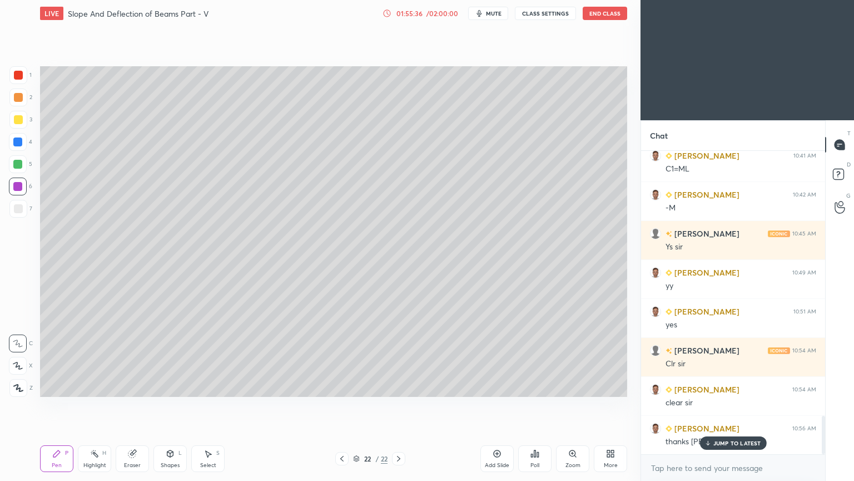
click at [602, 13] on button "End Class" at bounding box center [605, 13] width 44 height 13
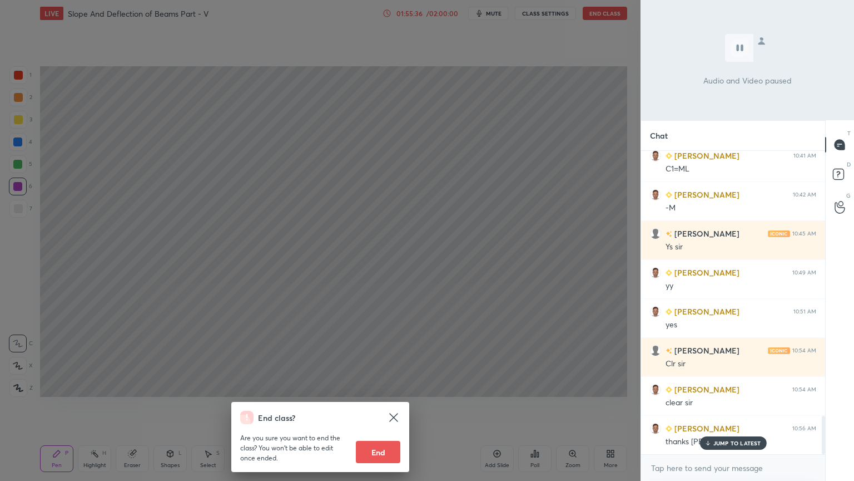
click at [377, 405] on button "End" at bounding box center [378, 452] width 44 height 22
type textarea "x"
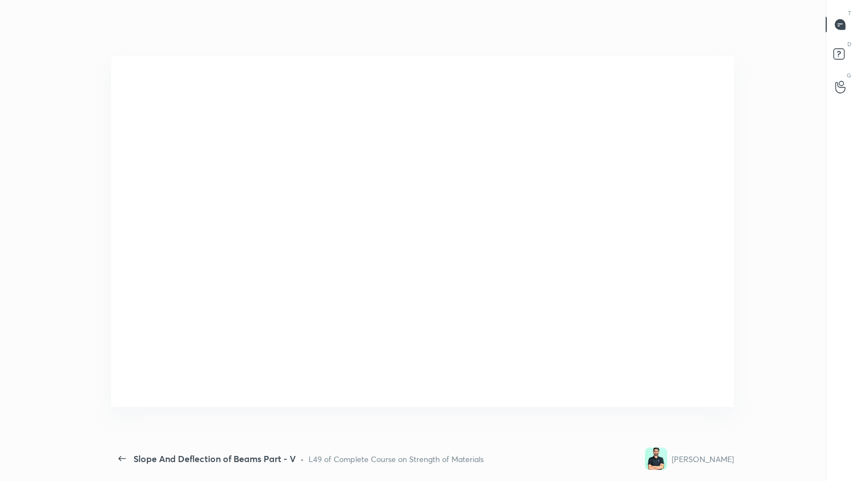
scroll to position [0, 0]
